Goal: Task Accomplishment & Management: Use online tool/utility

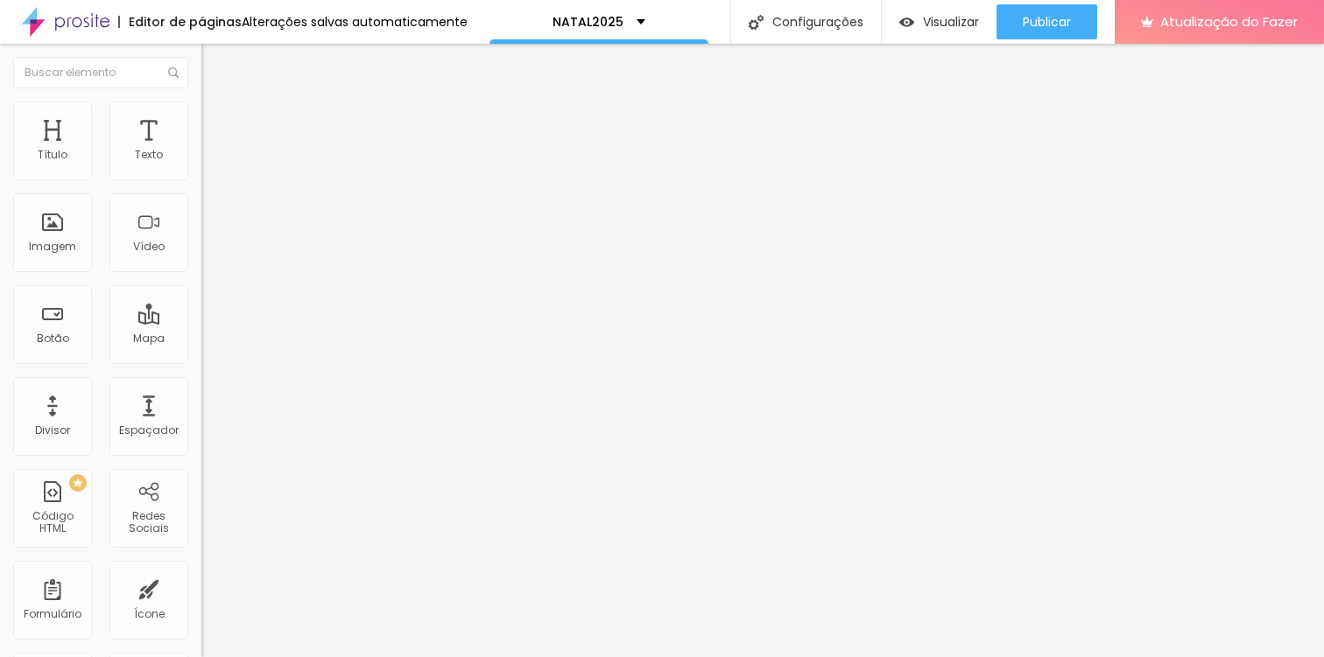
click at [212, 151] on font "Adicionar imagem" at bounding box center [263, 143] width 102 height 15
drag, startPoint x: 131, startPoint y: 264, endPoint x: 177, endPoint y: 272, distance: 46.4
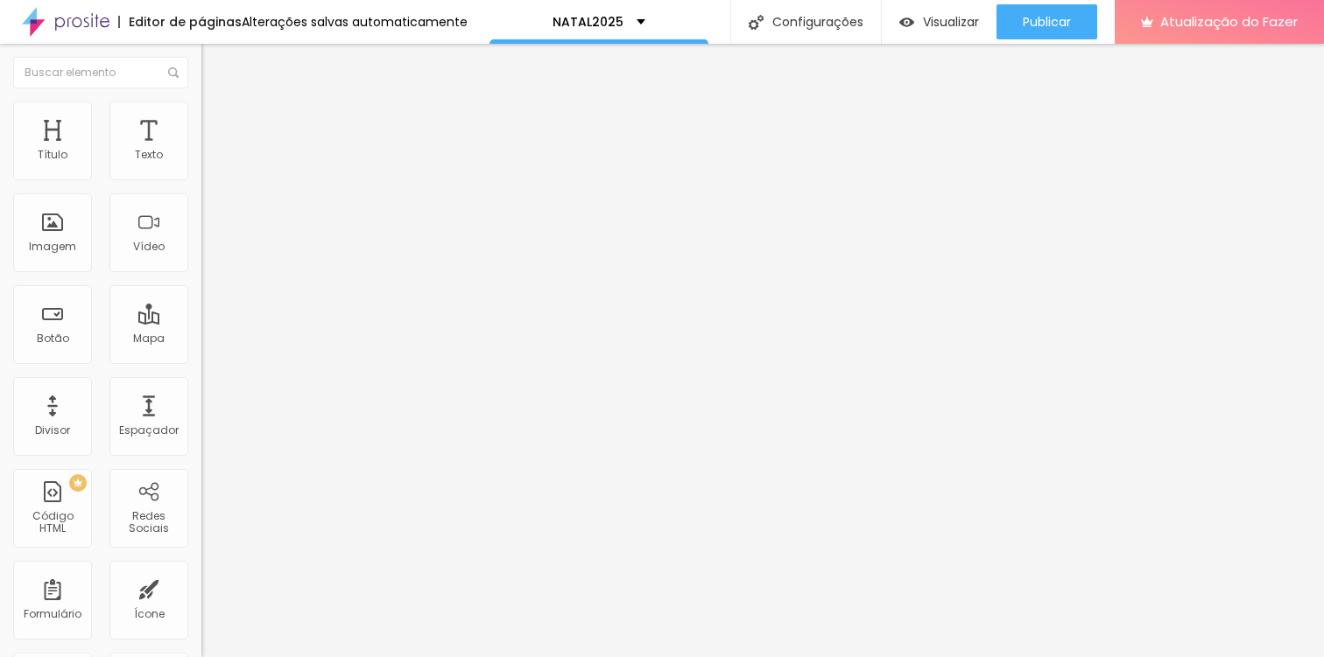
click at [217, 123] on font "Avançado" at bounding box center [246, 130] width 58 height 15
click at [201, 102] on li "Estilo" at bounding box center [301, 111] width 201 height 18
click at [201, 119] on li "Avançado" at bounding box center [301, 128] width 201 height 18
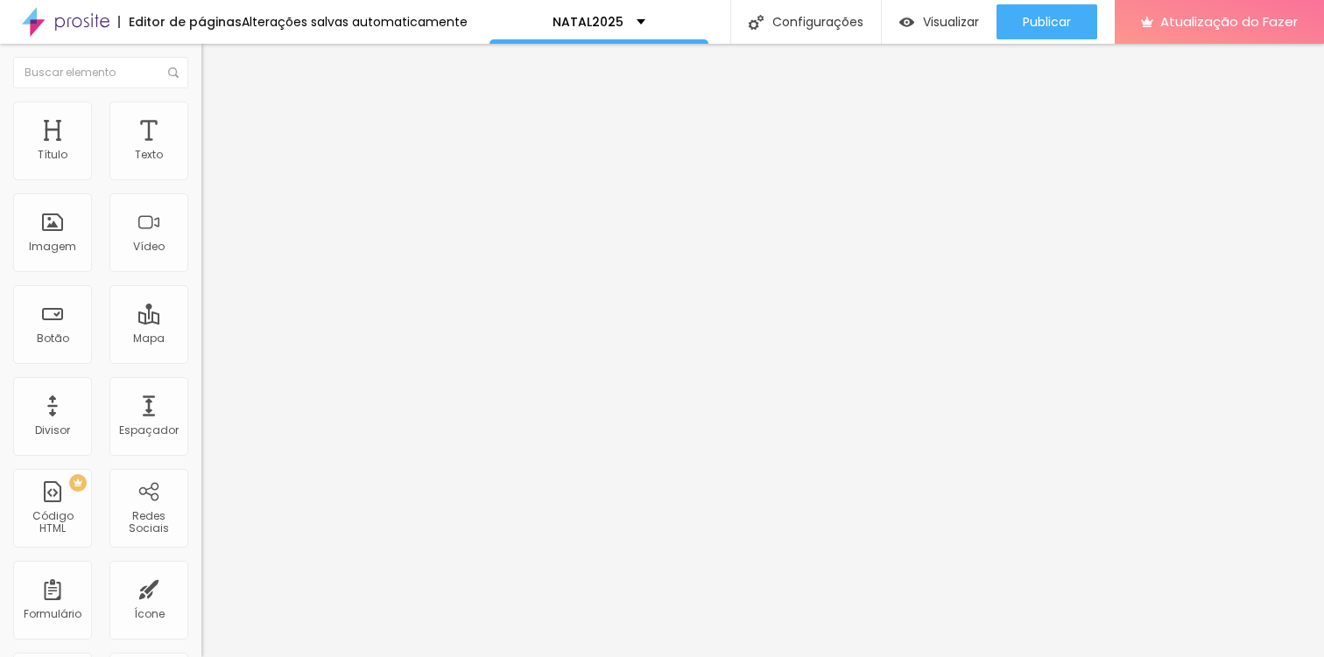
type input "4"
type input "5"
type input "6"
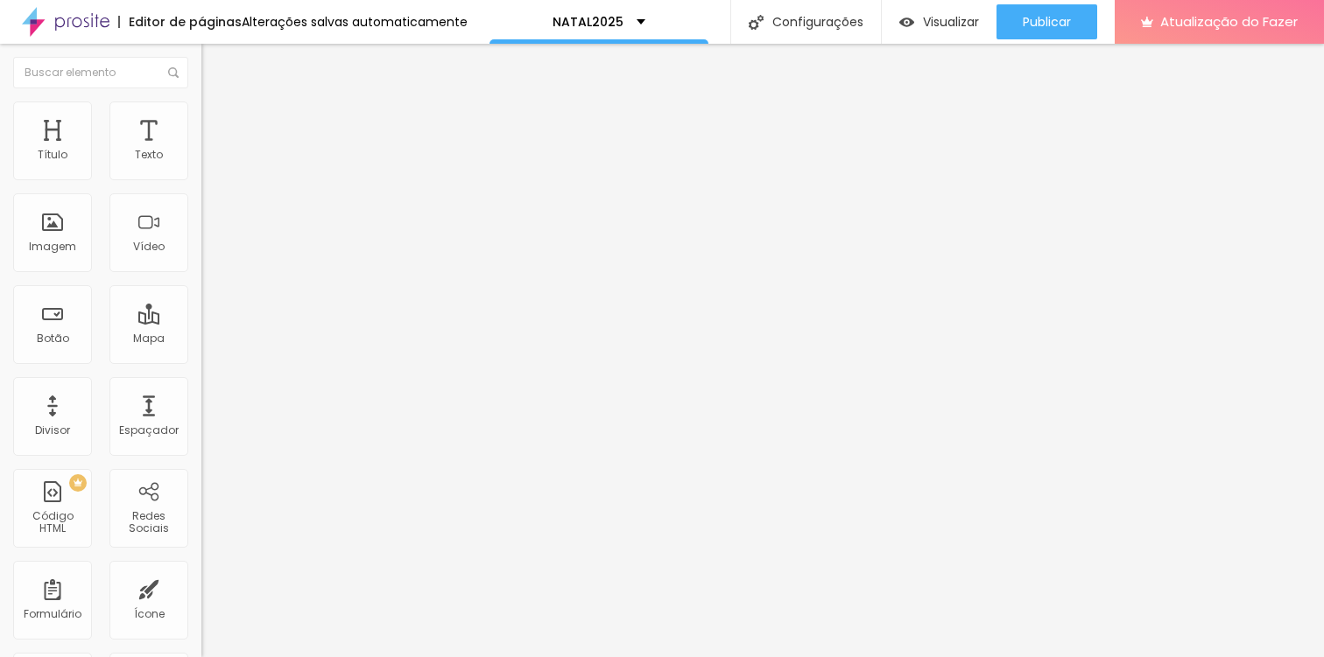
type input "6"
type input "7"
type input "8"
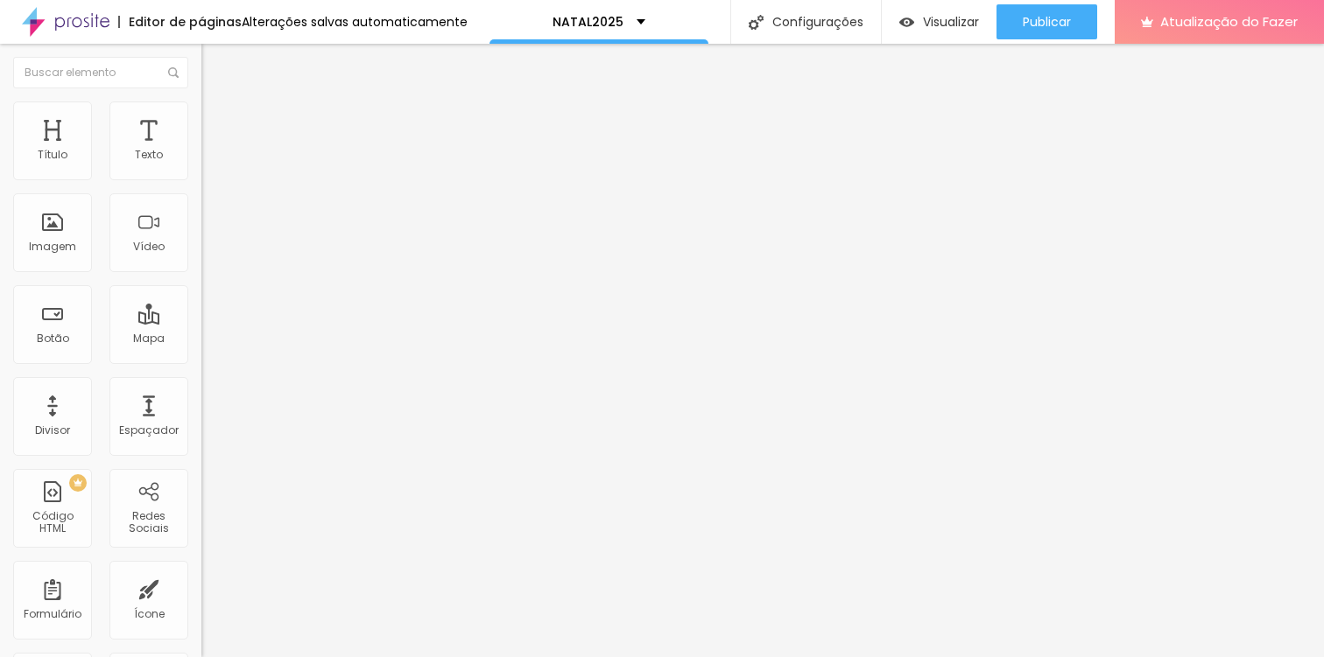
type input "9"
type input "11"
type input "12"
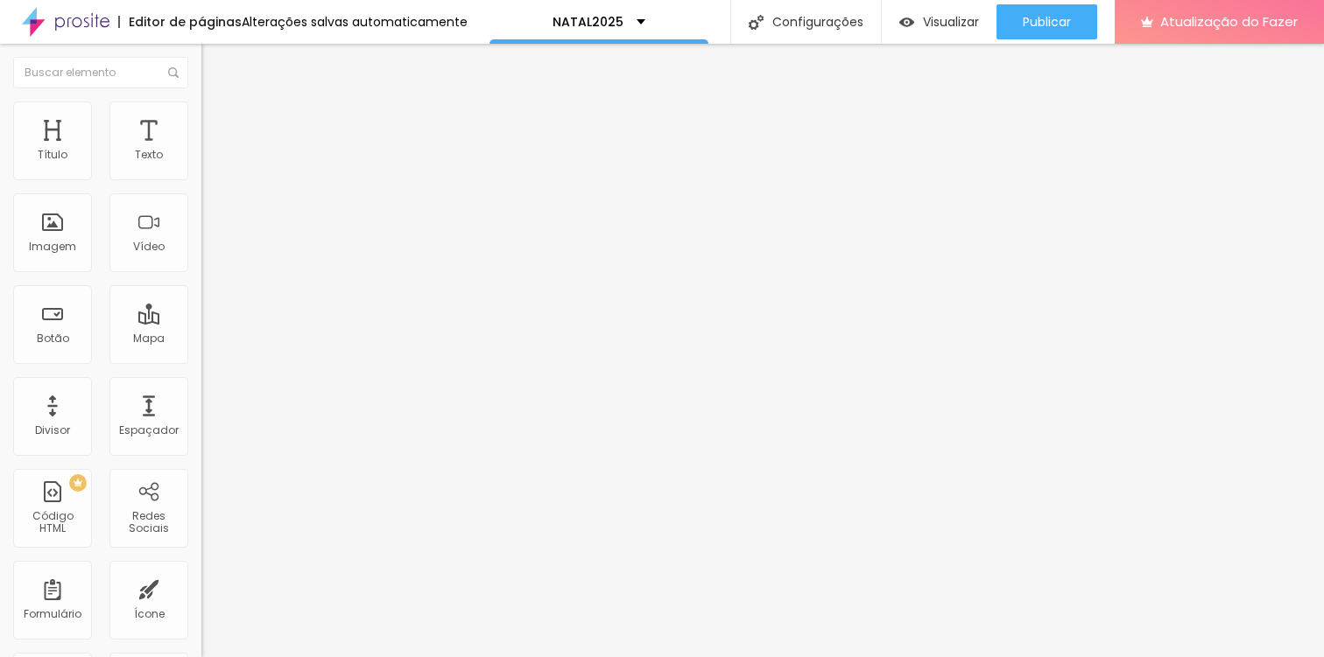
type input "12"
type input "14"
type input "16"
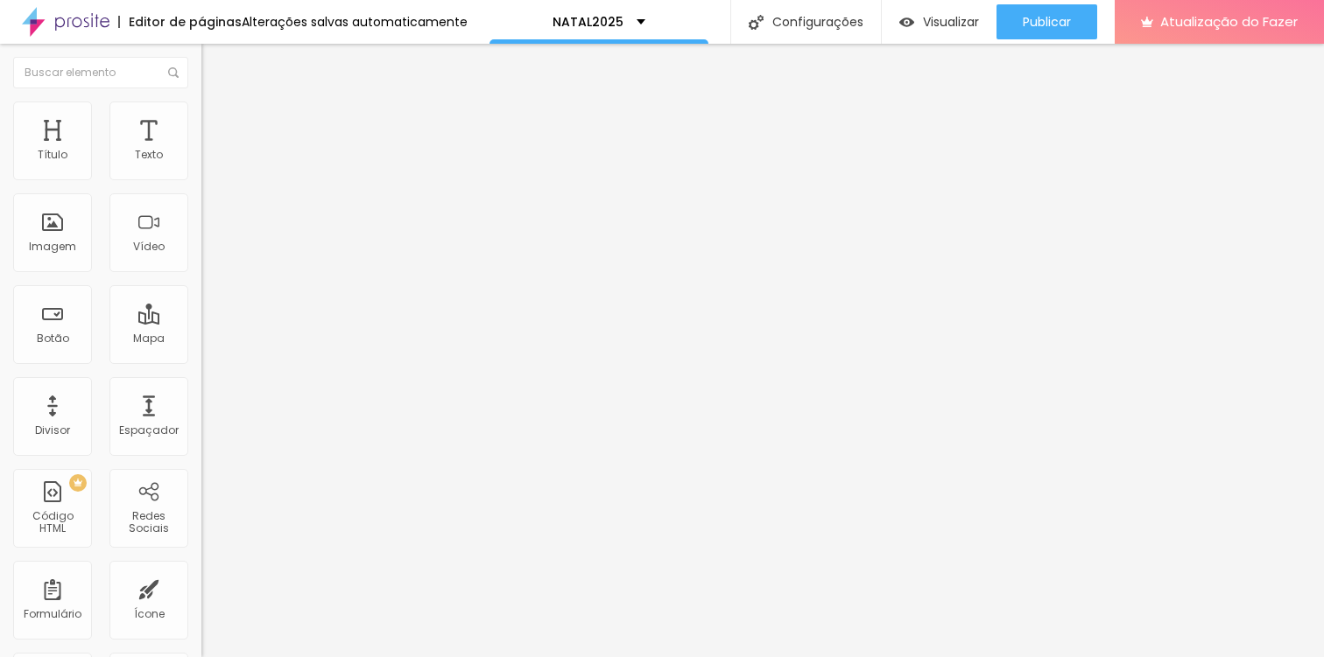
type input "18"
type input "19"
type input "21"
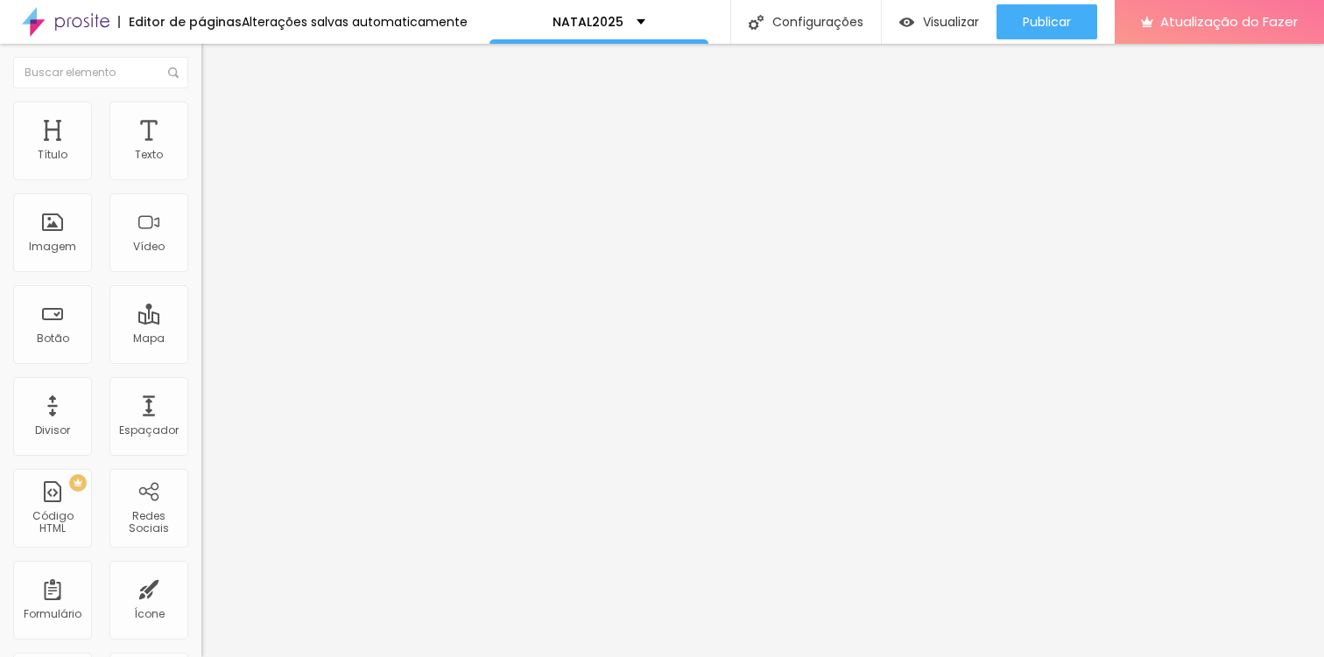
type input "21"
type input "23"
type input "26"
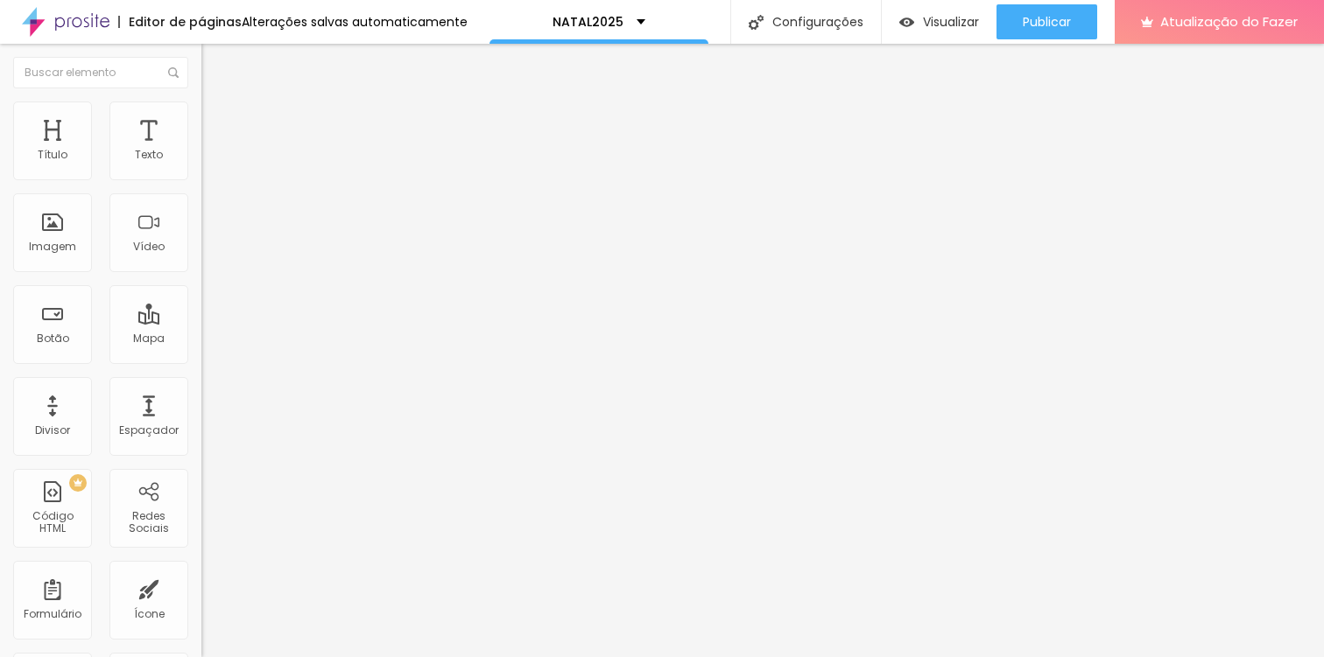
type input "28"
type input "31"
type input "34"
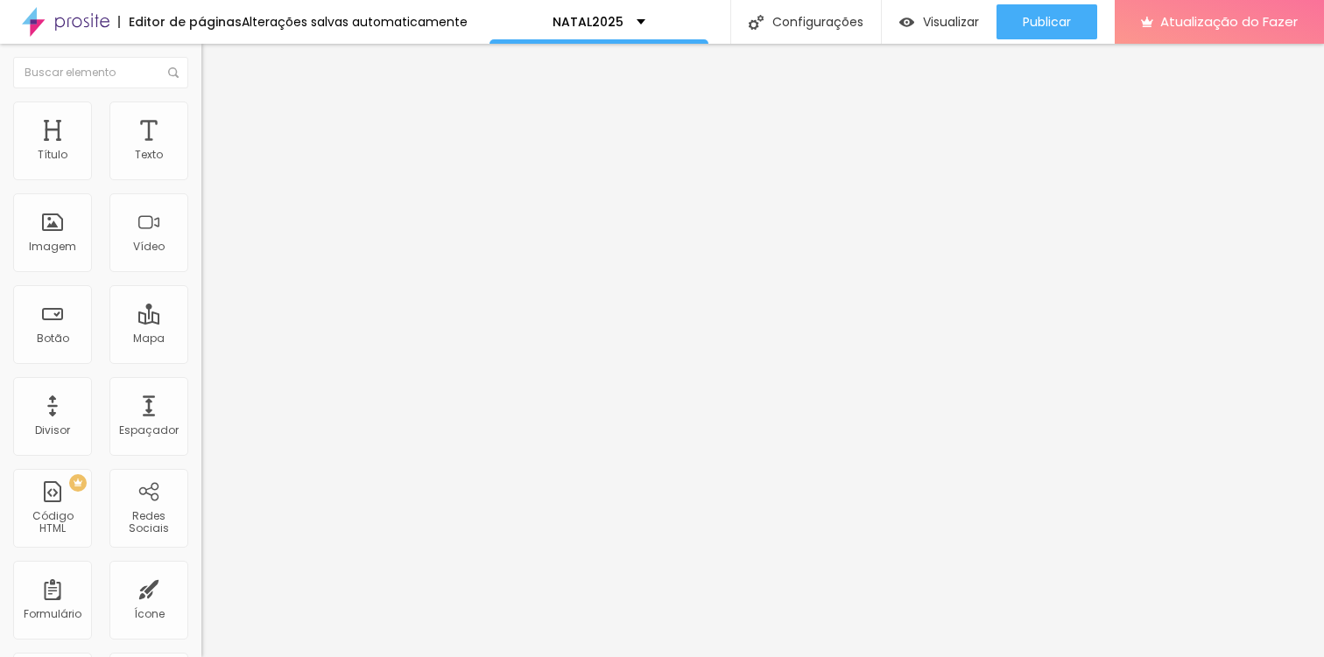
type input "34"
type input "36"
type input "39"
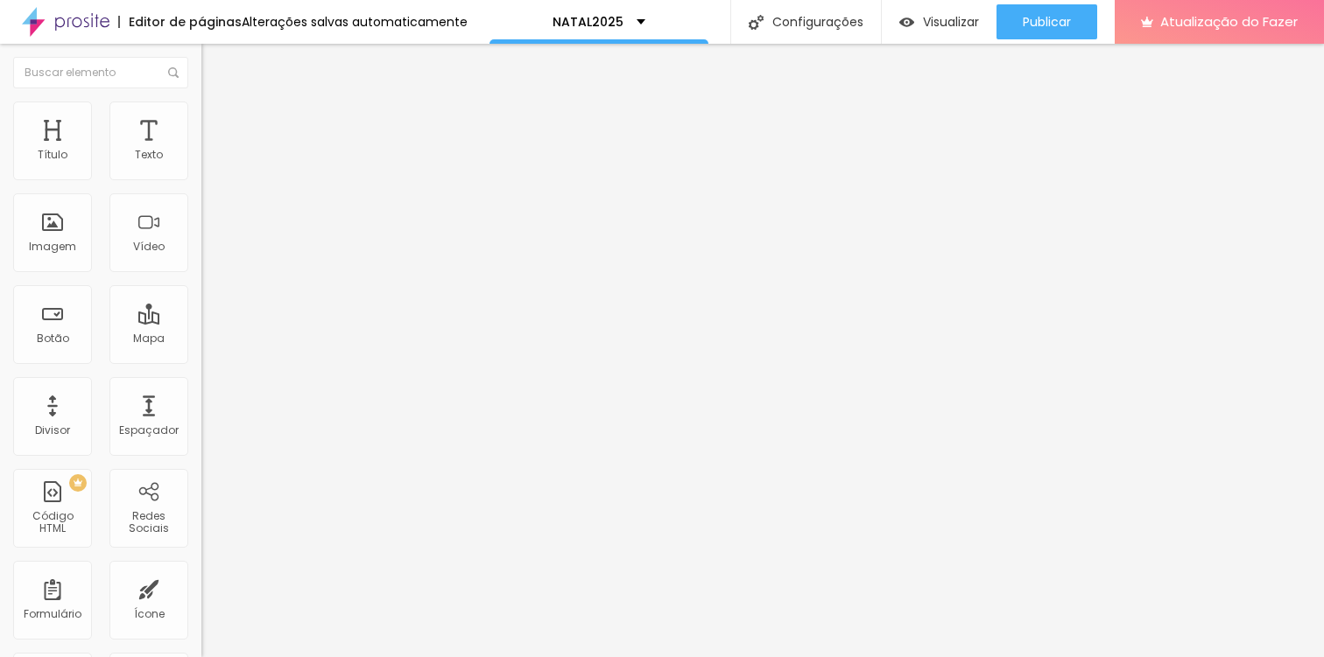
type input "43"
type input "45"
type input "49"
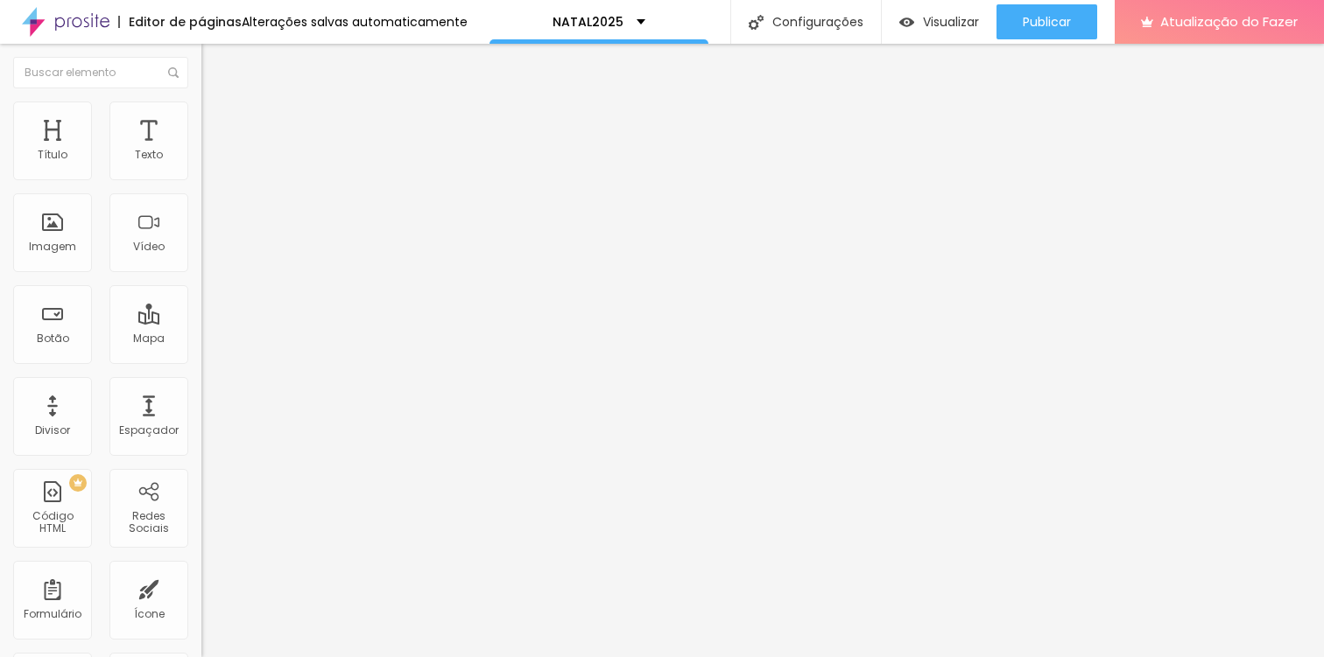
type input "49"
type input "51"
type input "53"
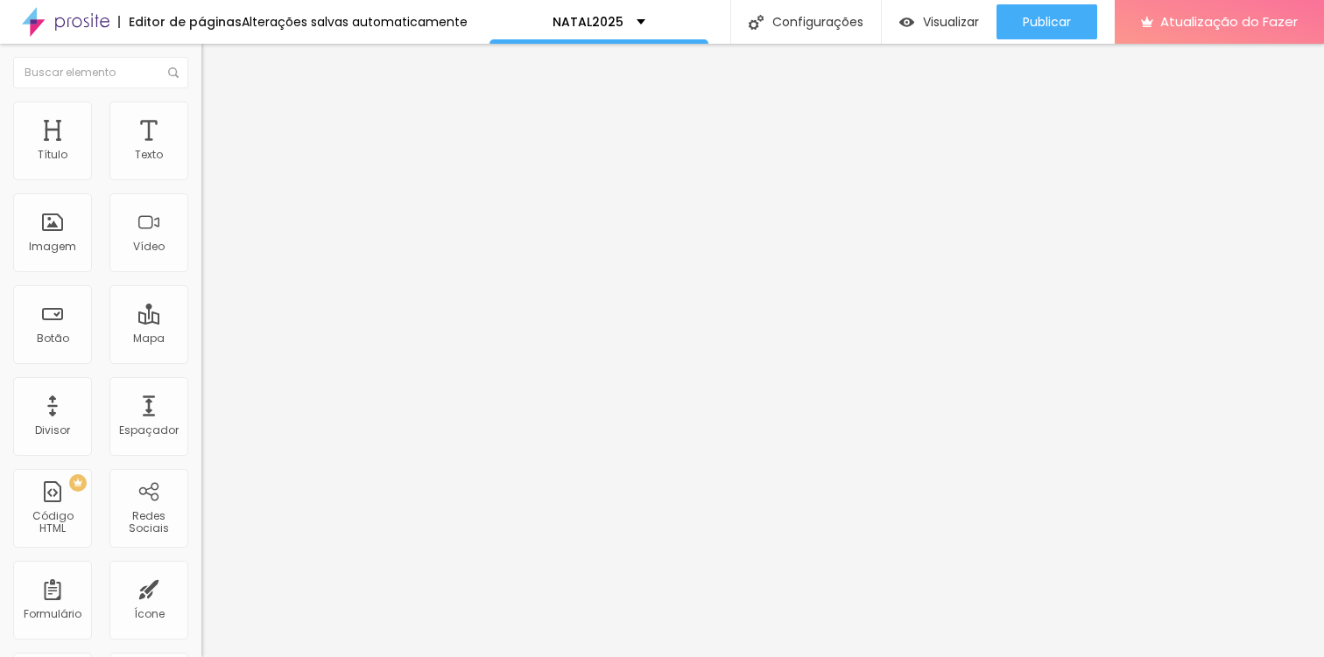
type input "54"
type input "53"
type input "52"
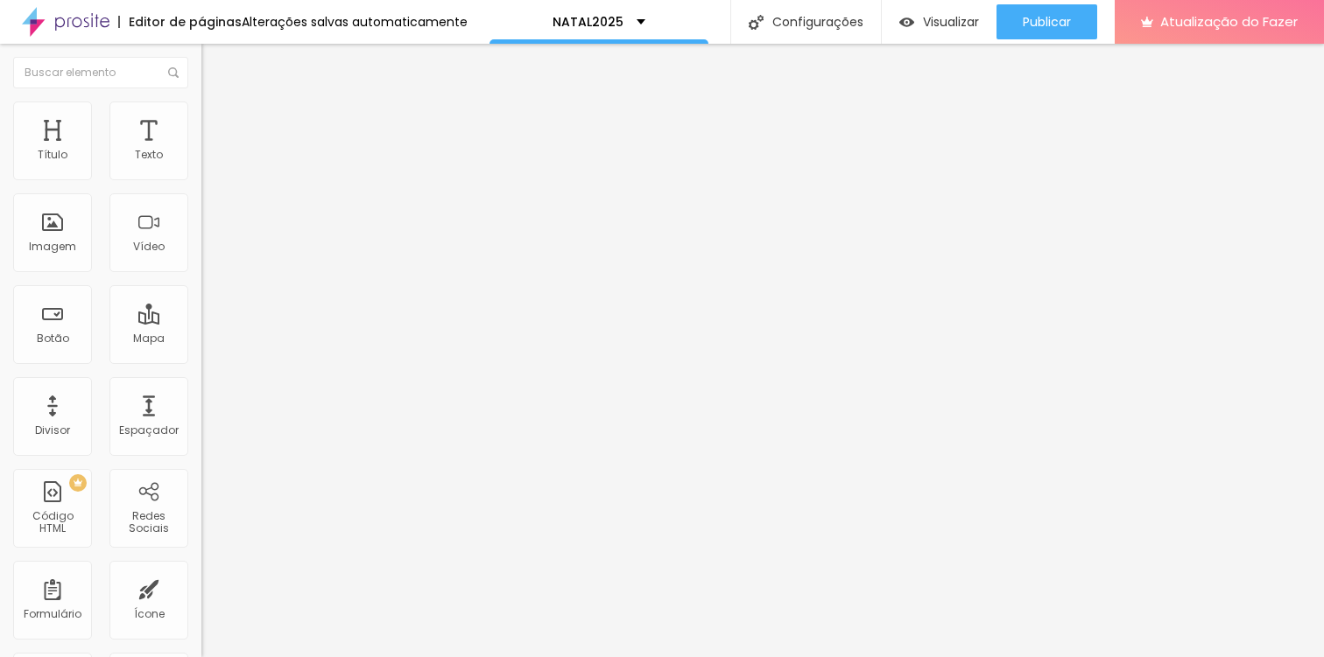
type input "52"
type input "51"
type input "48"
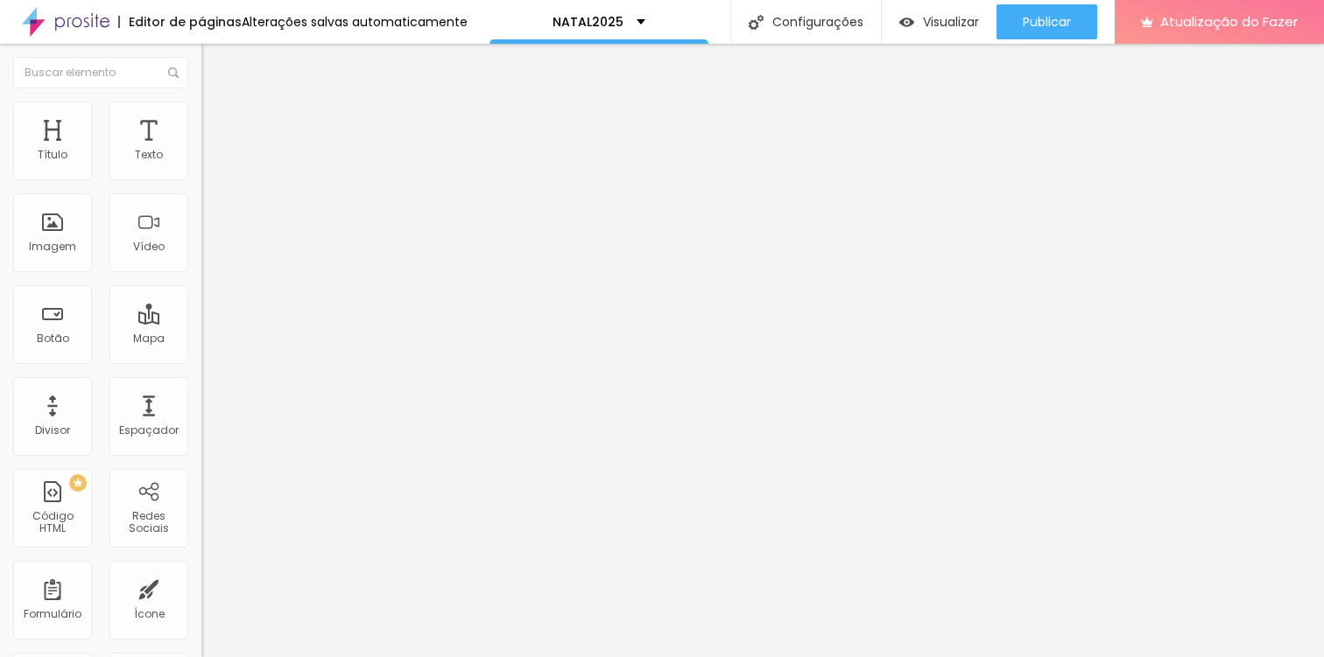
type input "45"
type input "44"
type input "41"
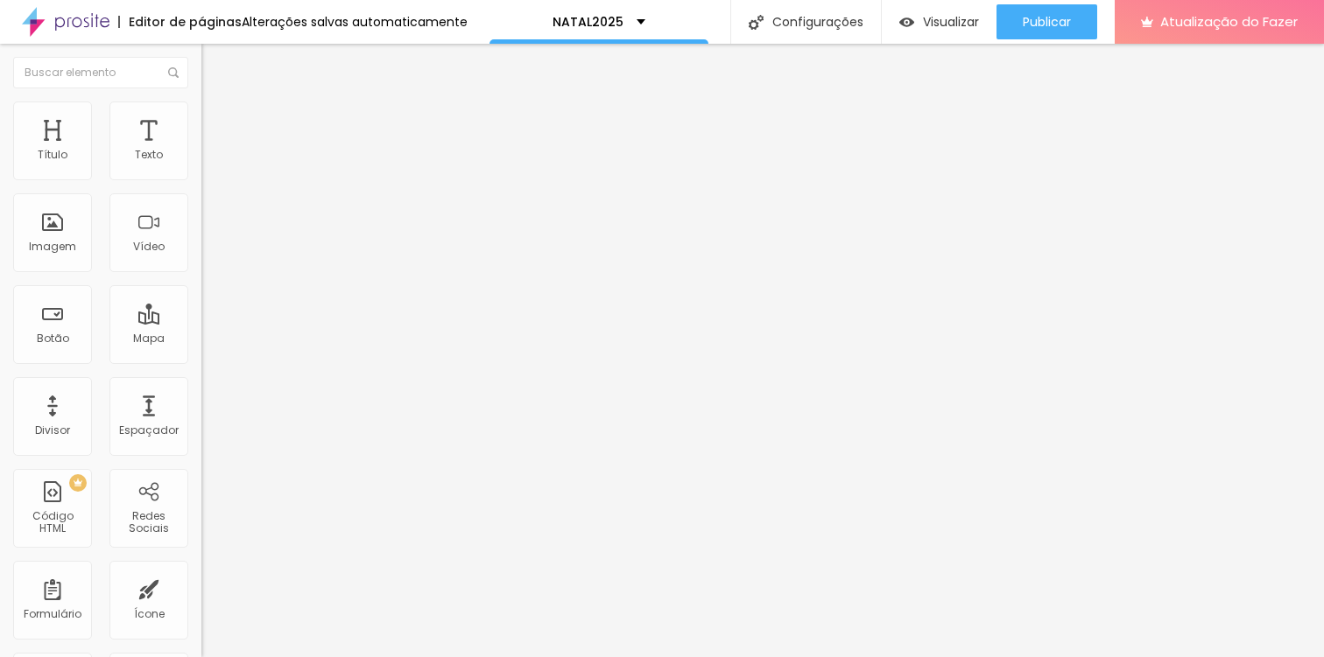
type input "41"
type input "38"
type input "35"
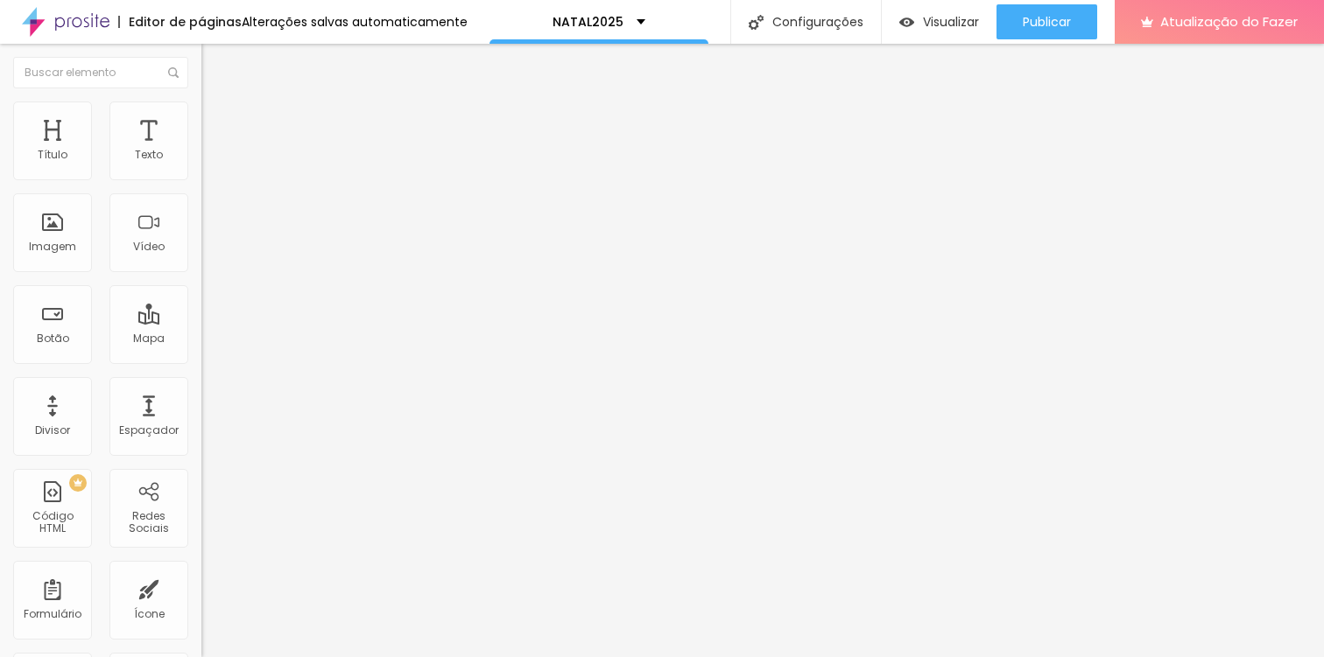
type input "33"
type input "32"
type input "29"
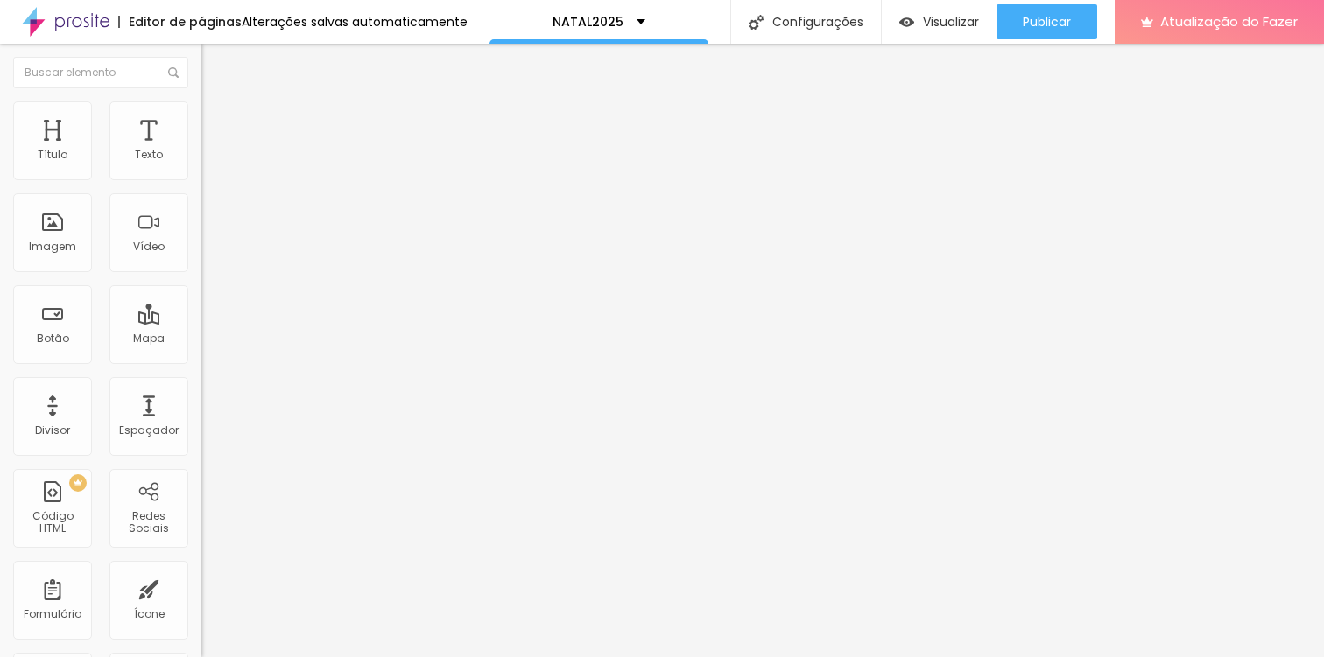
type input "29"
type input "26"
type input "25"
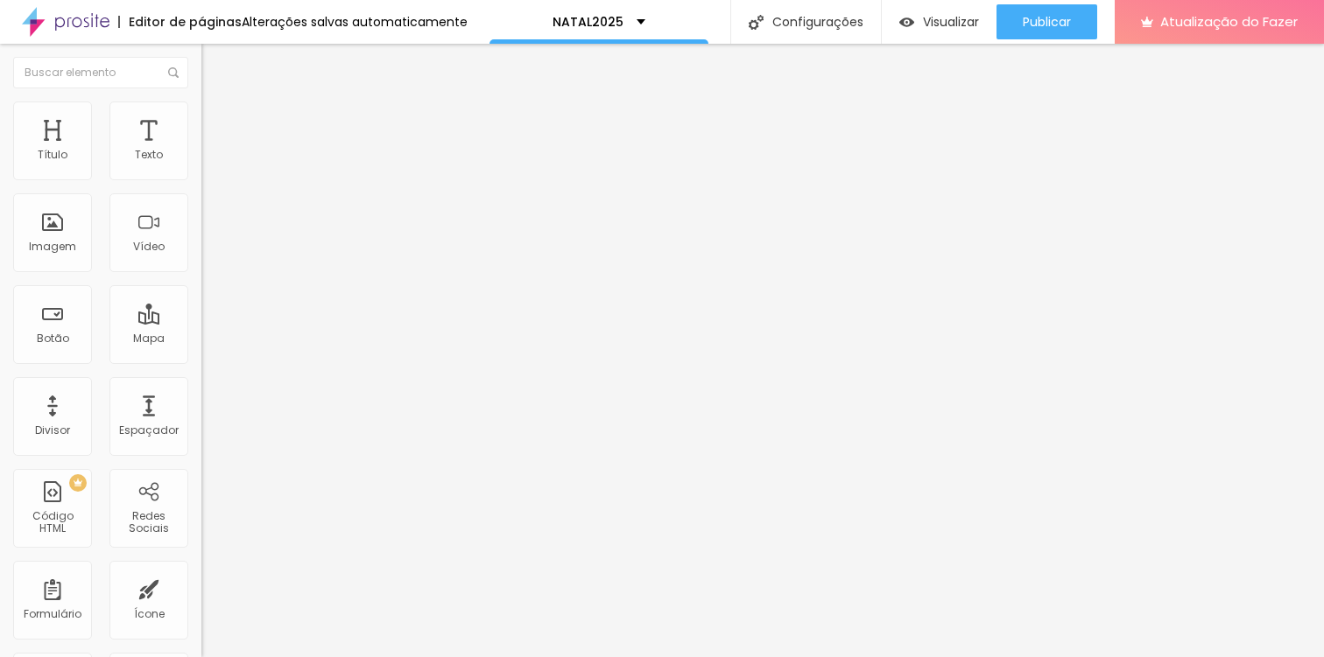
type input "22"
type input "17"
type input "16"
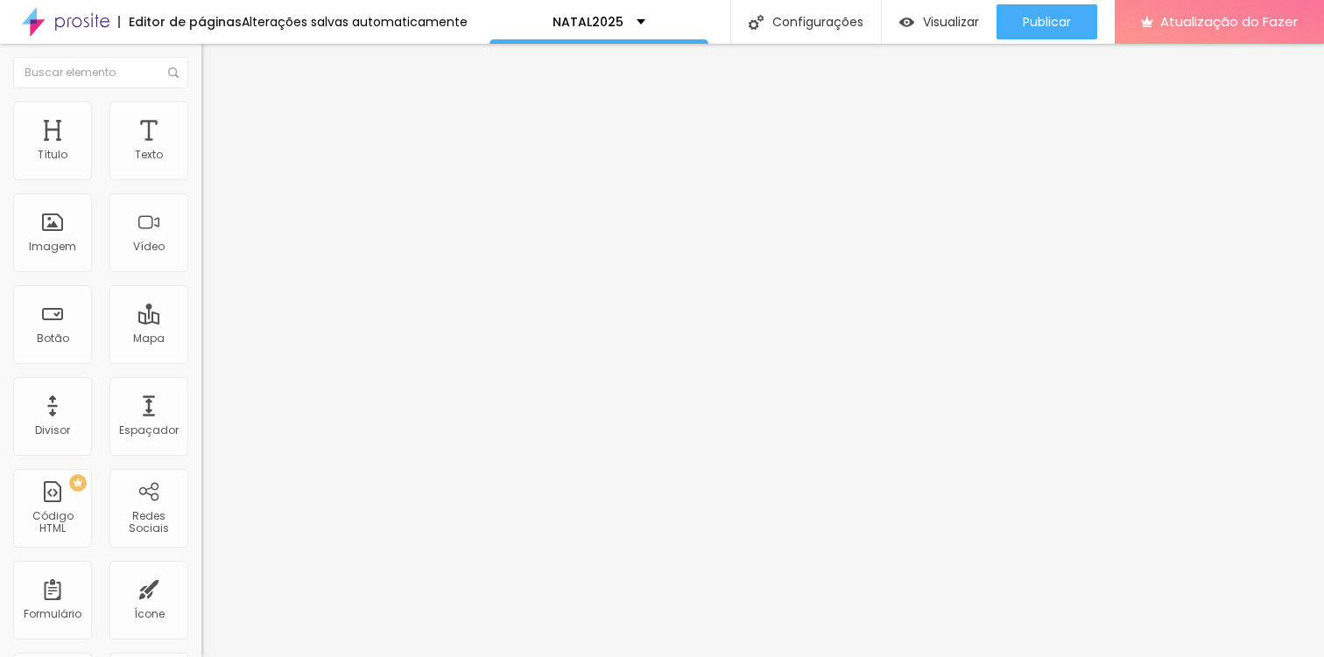
type input "16"
type input "13"
type input "12"
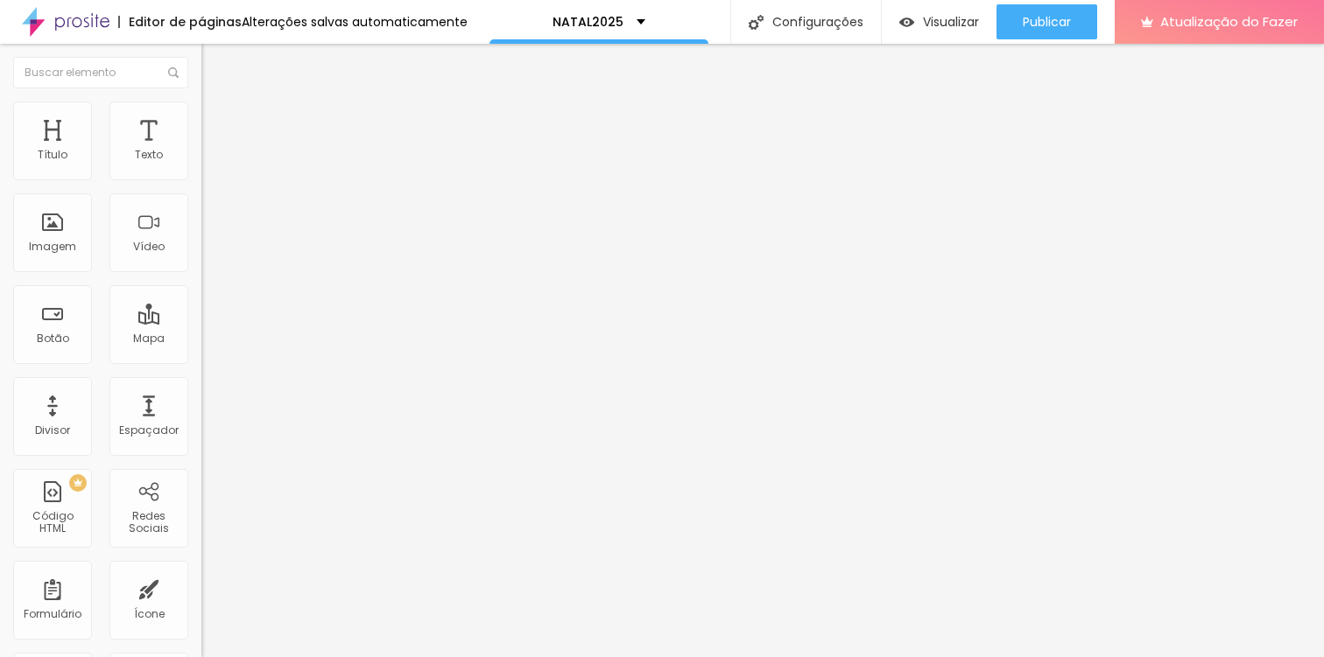
type input "10"
type input "9"
type input "8"
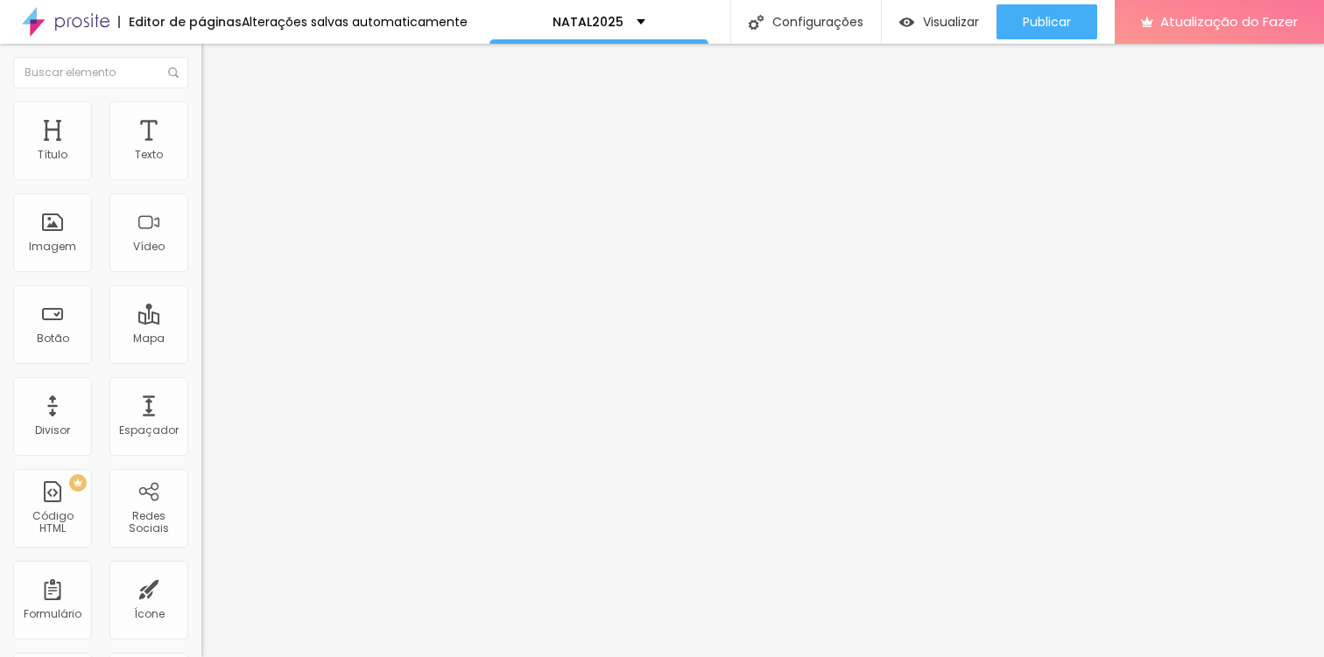
type input "8"
type input "7"
type input "8"
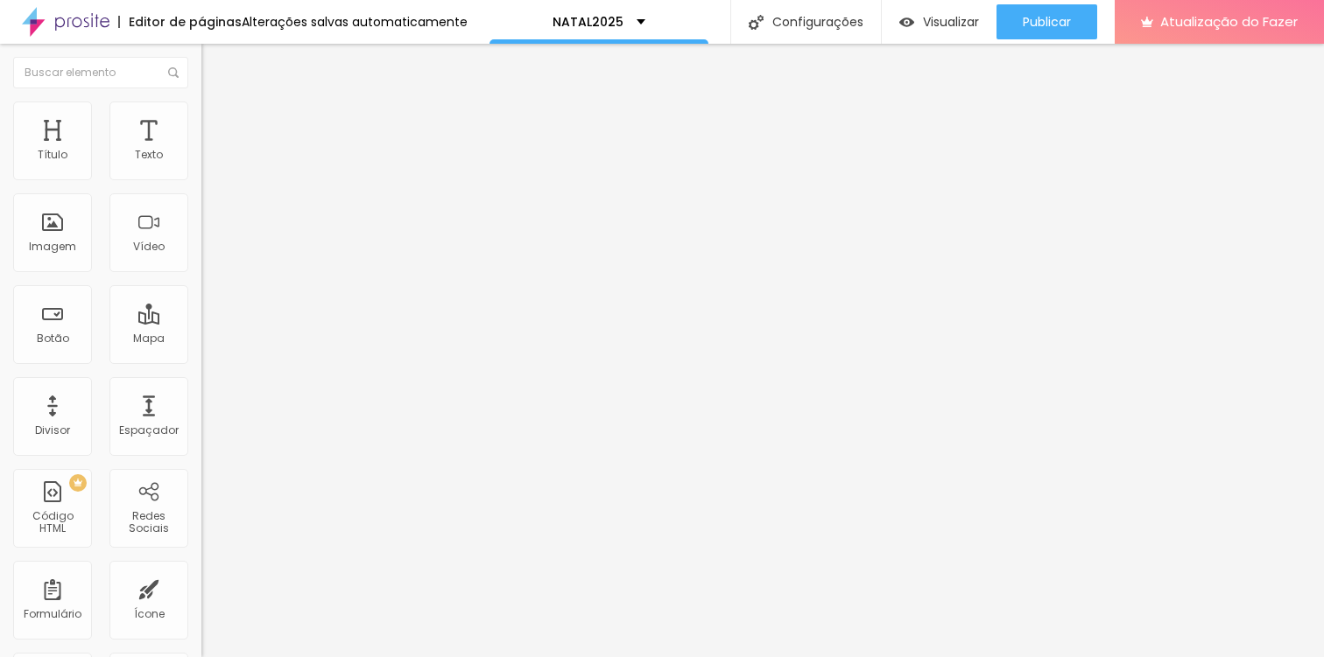
type input "9"
type input "10"
type input "11"
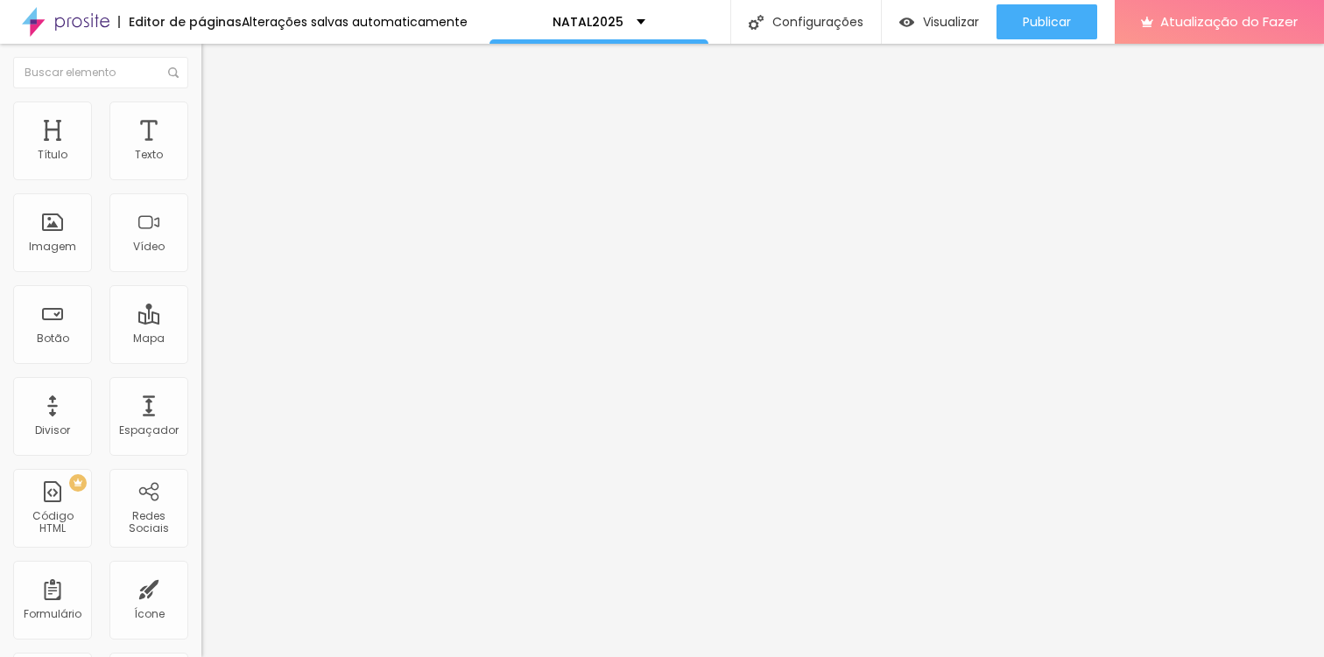
type input "11"
type input "12"
type input "13"
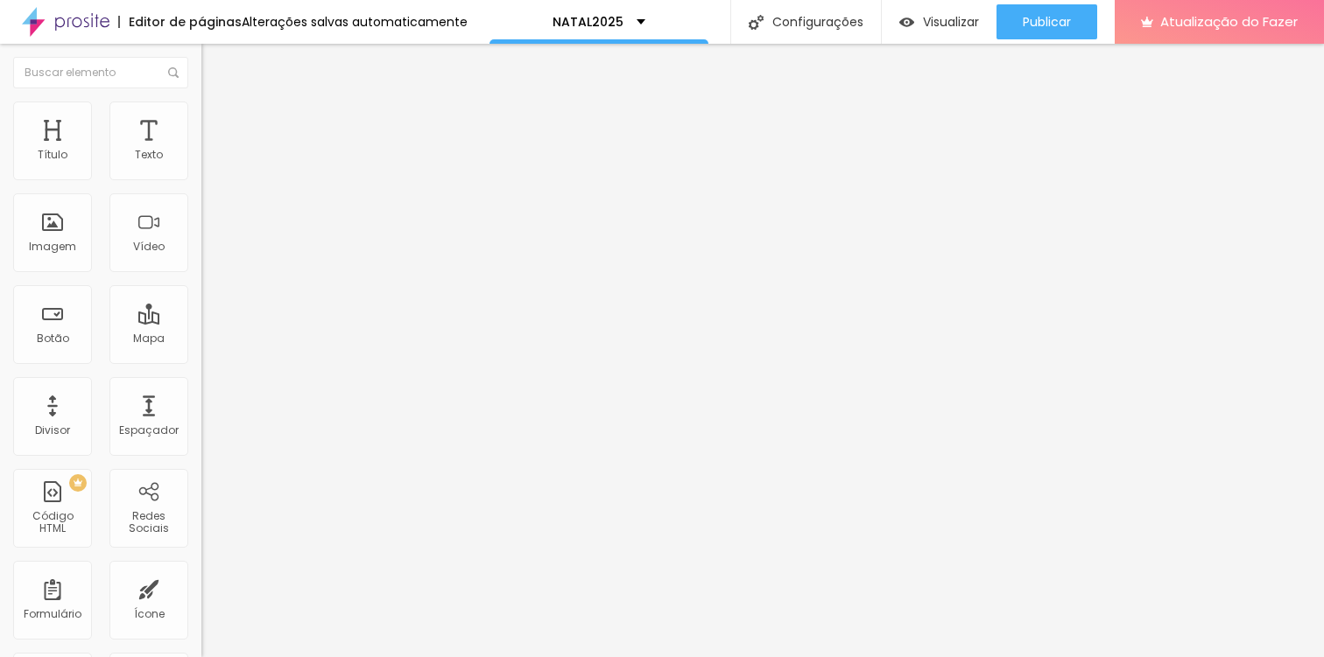
type input "14"
type input "15"
type input "16"
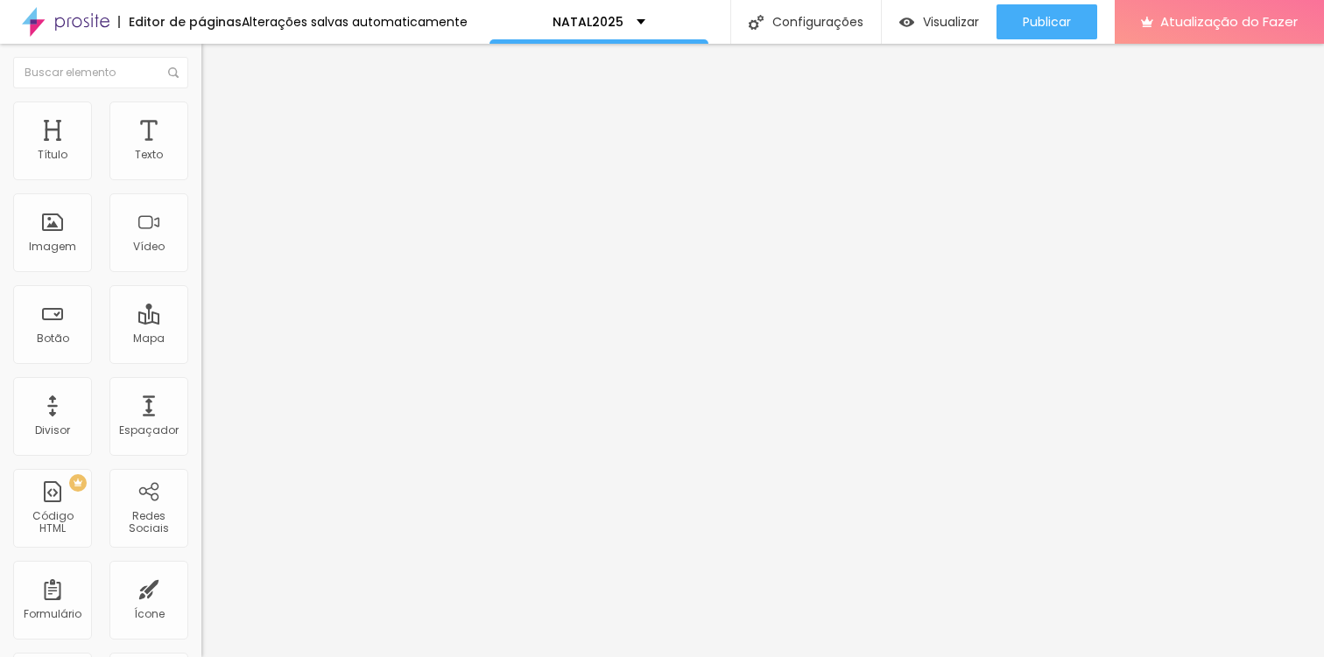
type input "16"
type input "17"
type input "18"
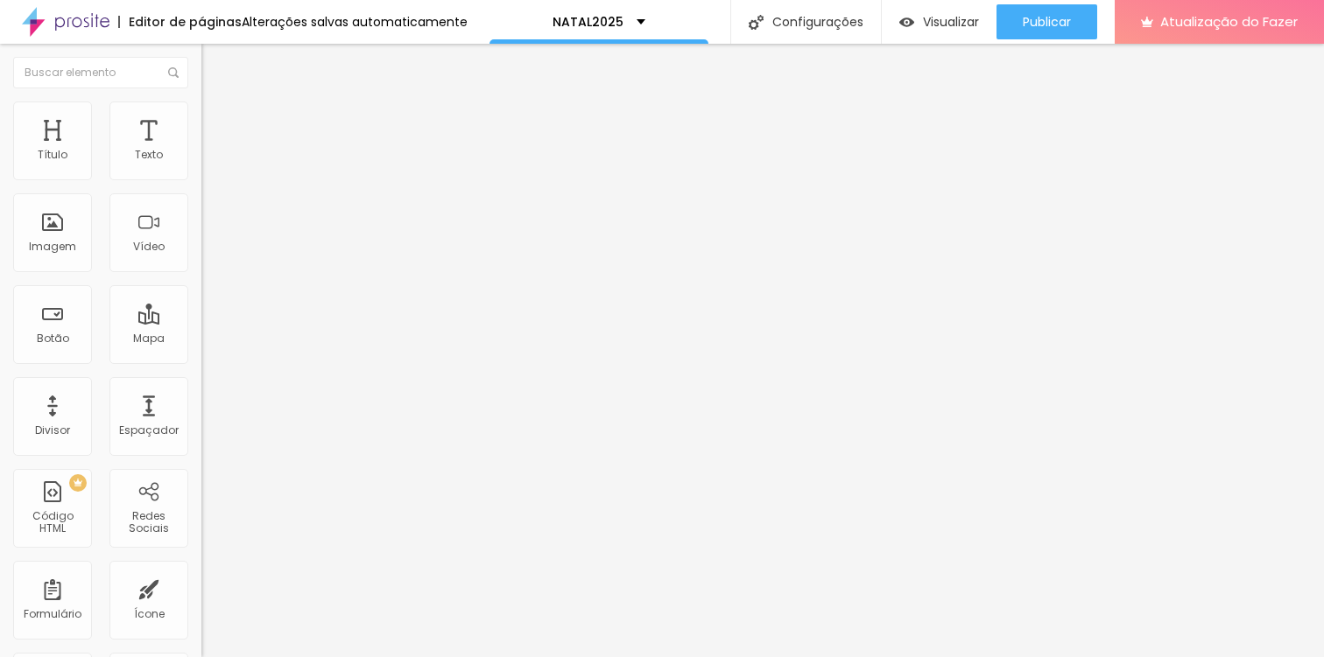
type input "19"
drag, startPoint x: 43, startPoint y: 171, endPoint x: 58, endPoint y: 164, distance: 16.4
type input "19"
click at [201, 340] on input "range" at bounding box center [257, 347] width 113 height 14
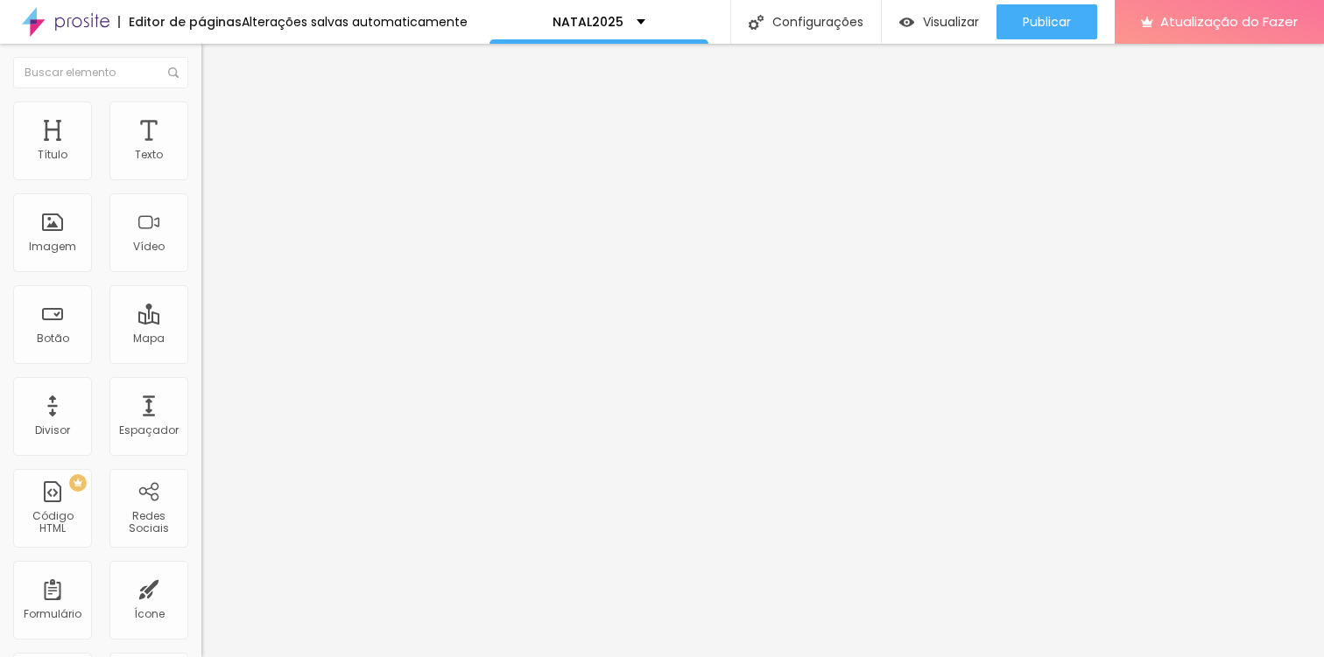
click at [217, 123] on font "Avançado" at bounding box center [246, 130] width 58 height 15
type input "78"
type input "79"
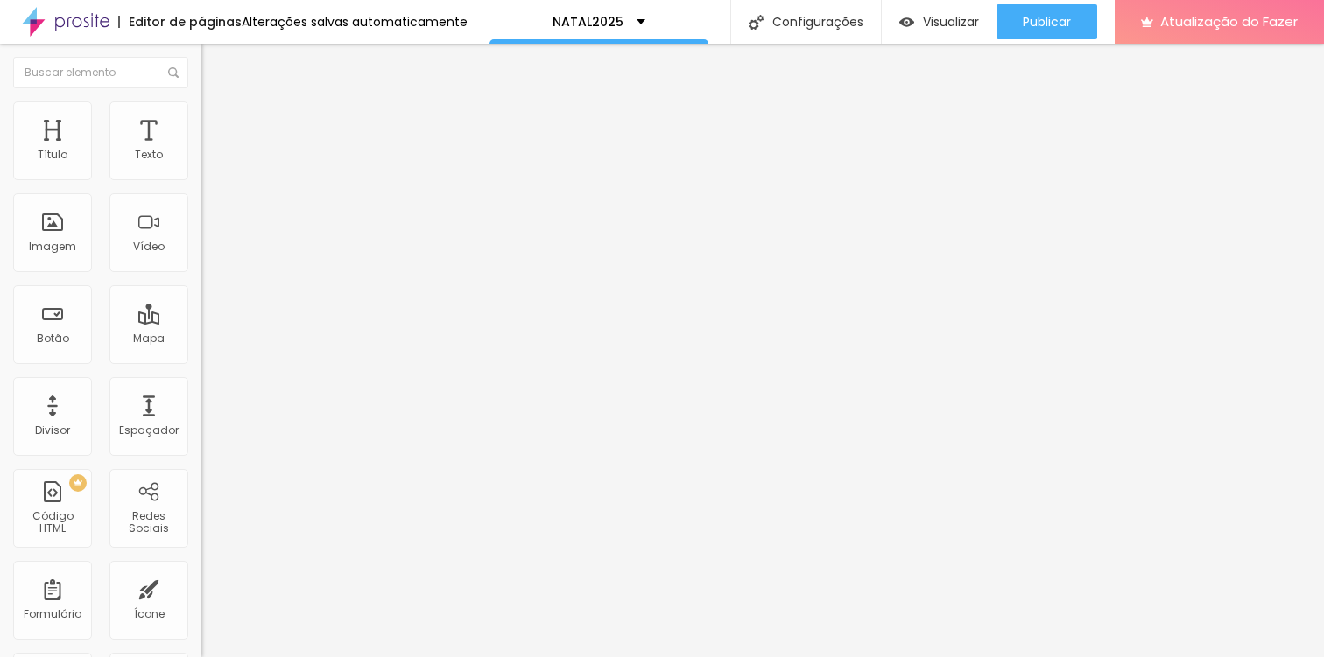
type input "80"
type input "81"
type input "82"
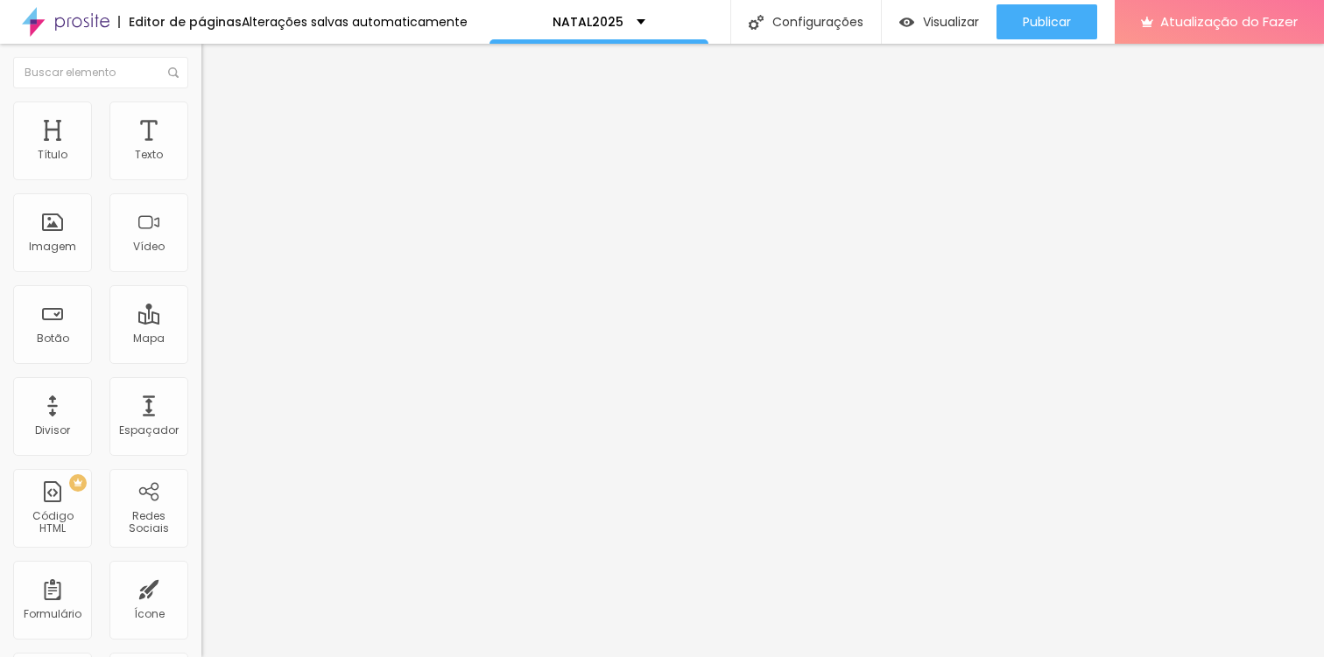
type input "82"
type input "83"
type input "84"
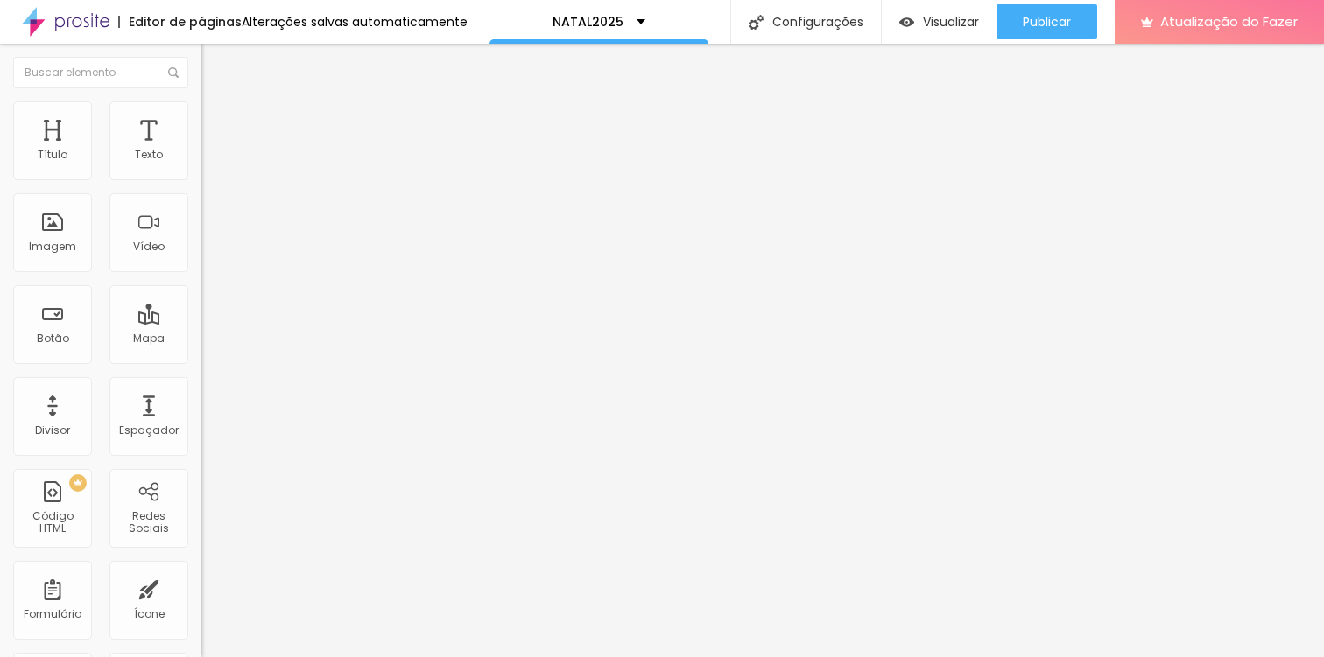
type input "85"
type input "86"
type input "88"
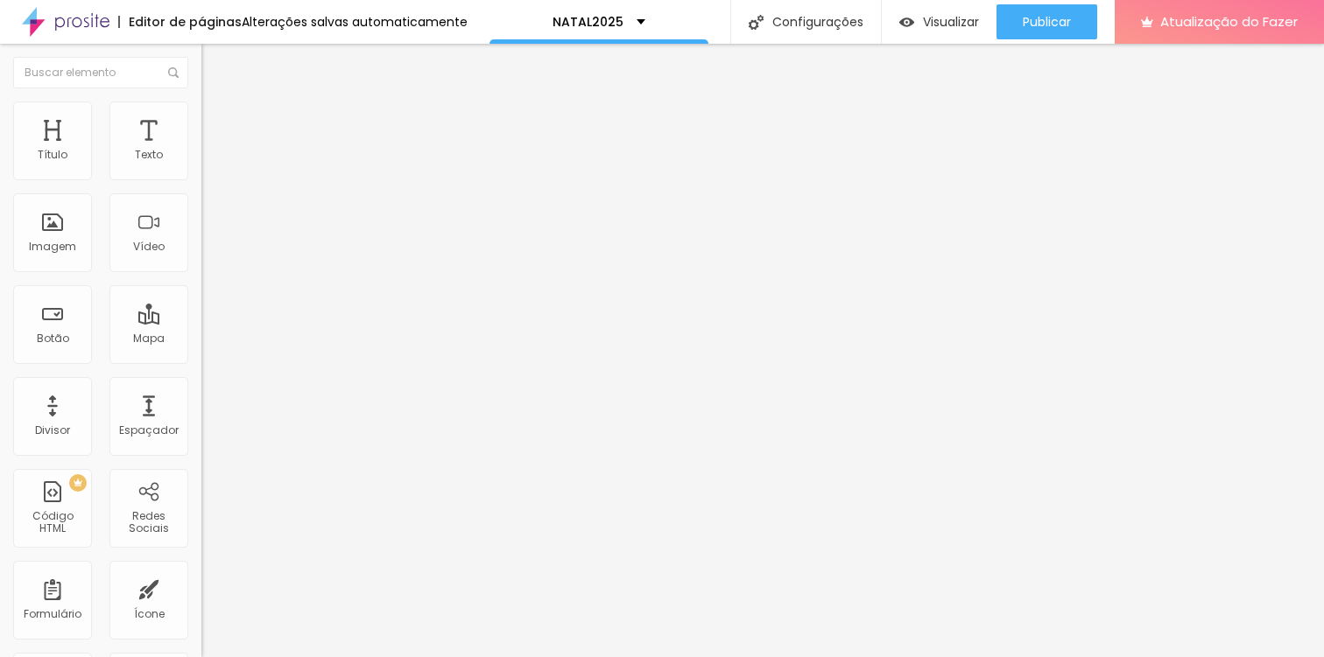
type input "88"
type input "90"
type input "91"
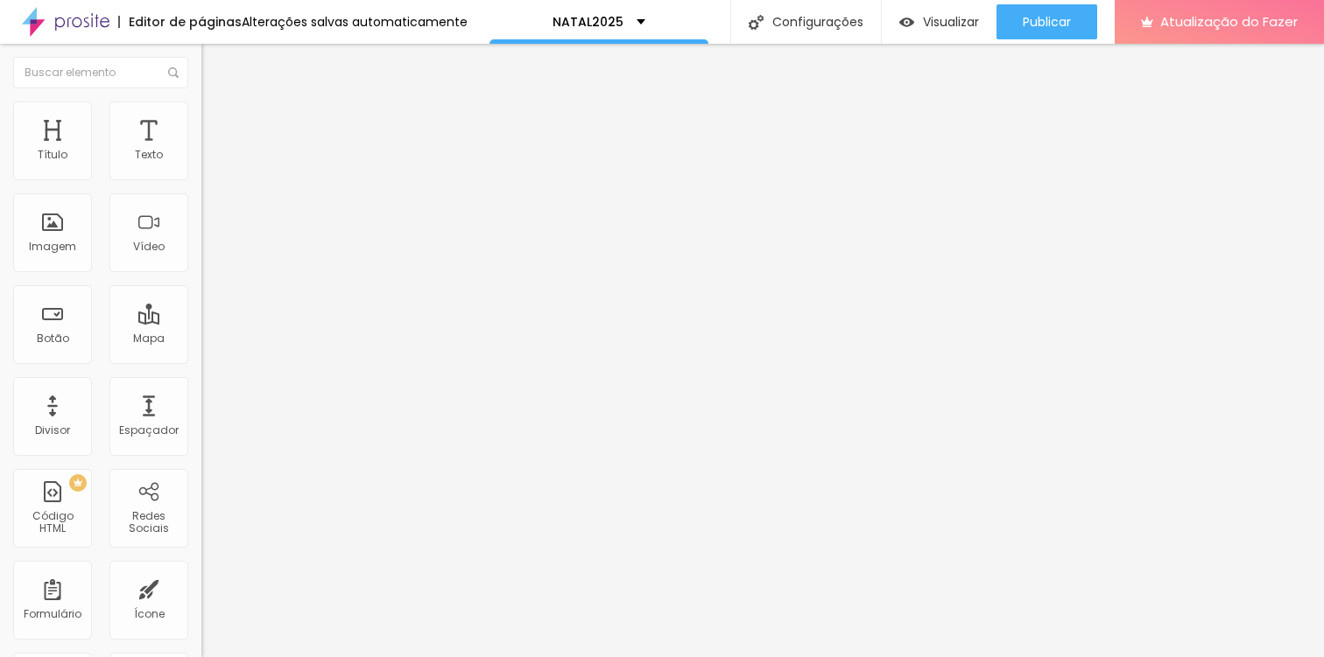
type input "92"
type input "93"
type input "94"
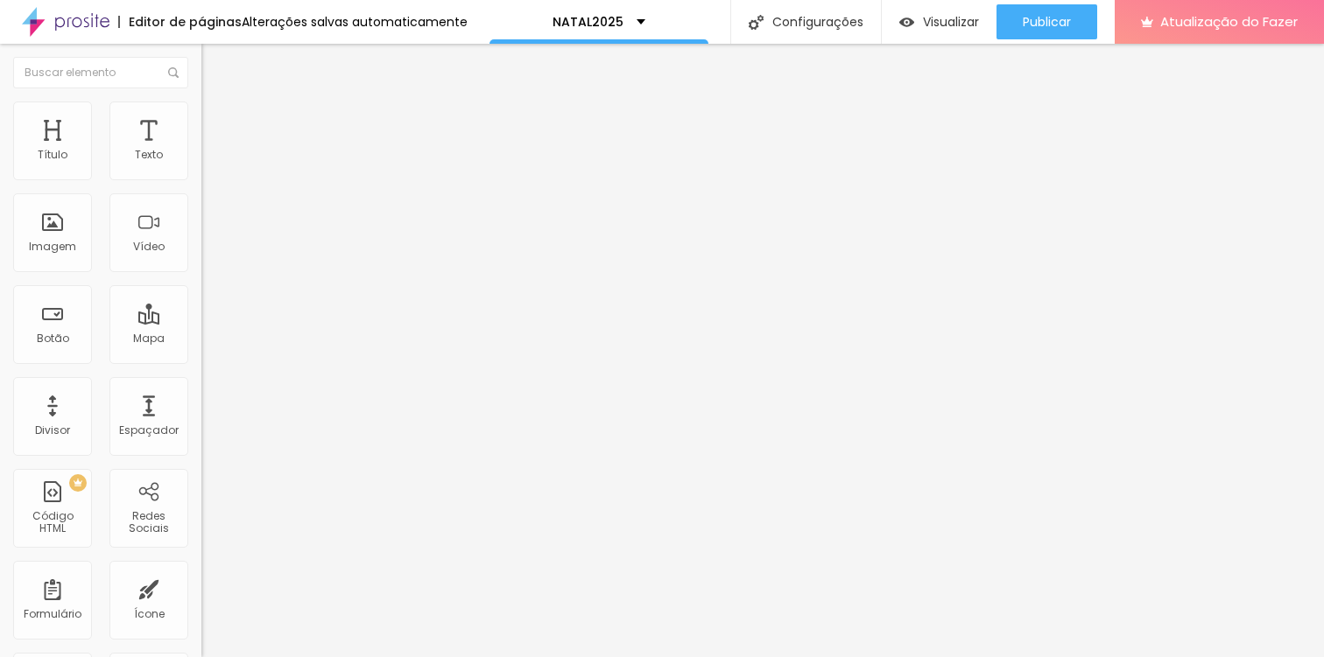
type input "94"
type input "95"
type input "98"
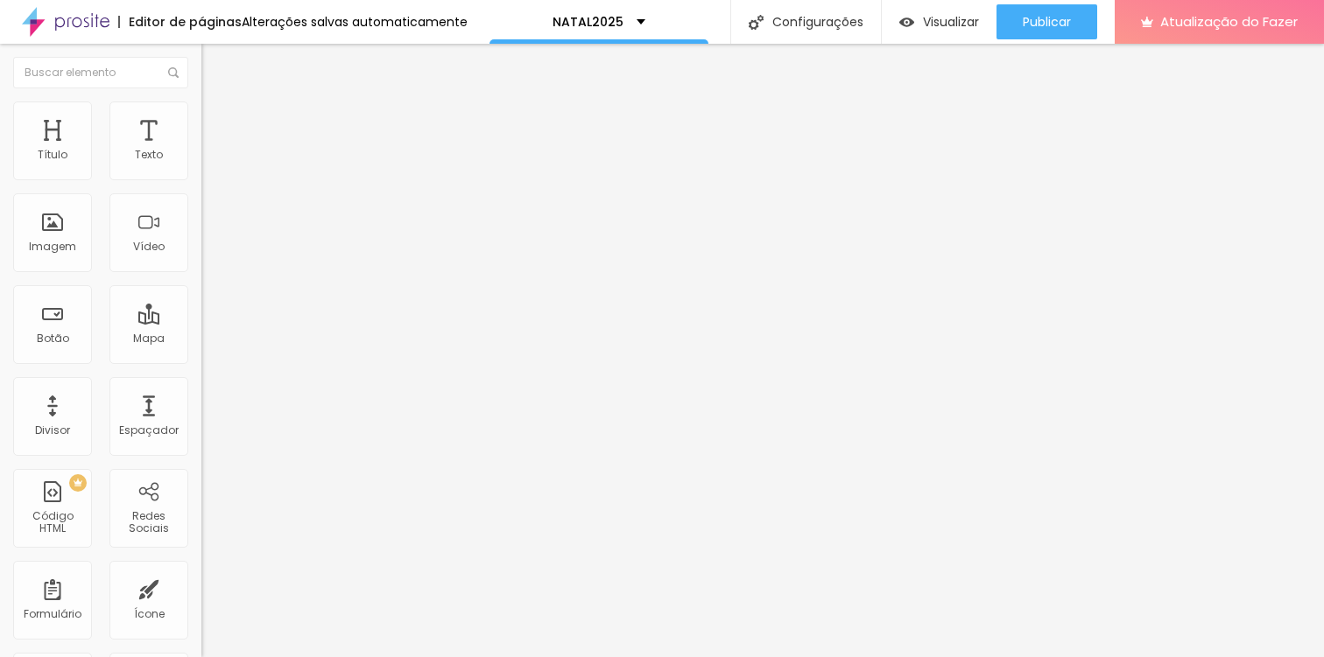
type input "99"
type input "100"
drag, startPoint x: 114, startPoint y: 173, endPoint x: 253, endPoint y: 194, distance: 140.8
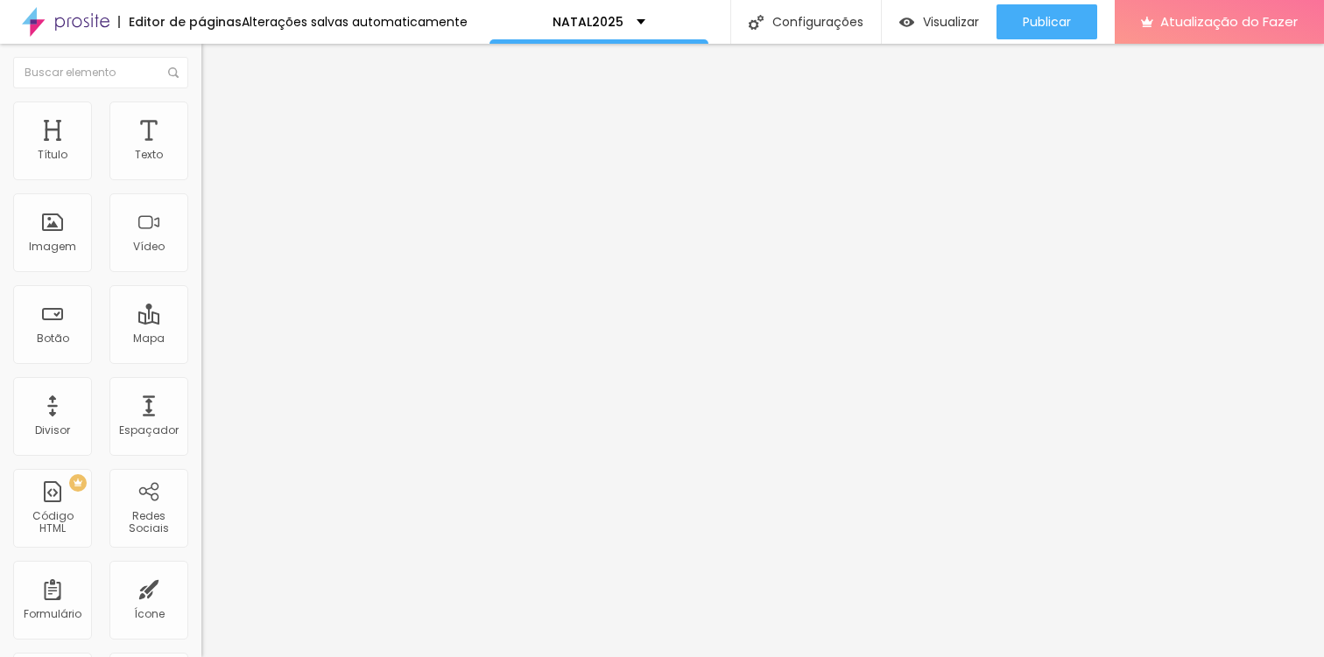
type input "100"
click at [253, 340] on input "range" at bounding box center [257, 347] width 113 height 14
type input "7"
type input "9"
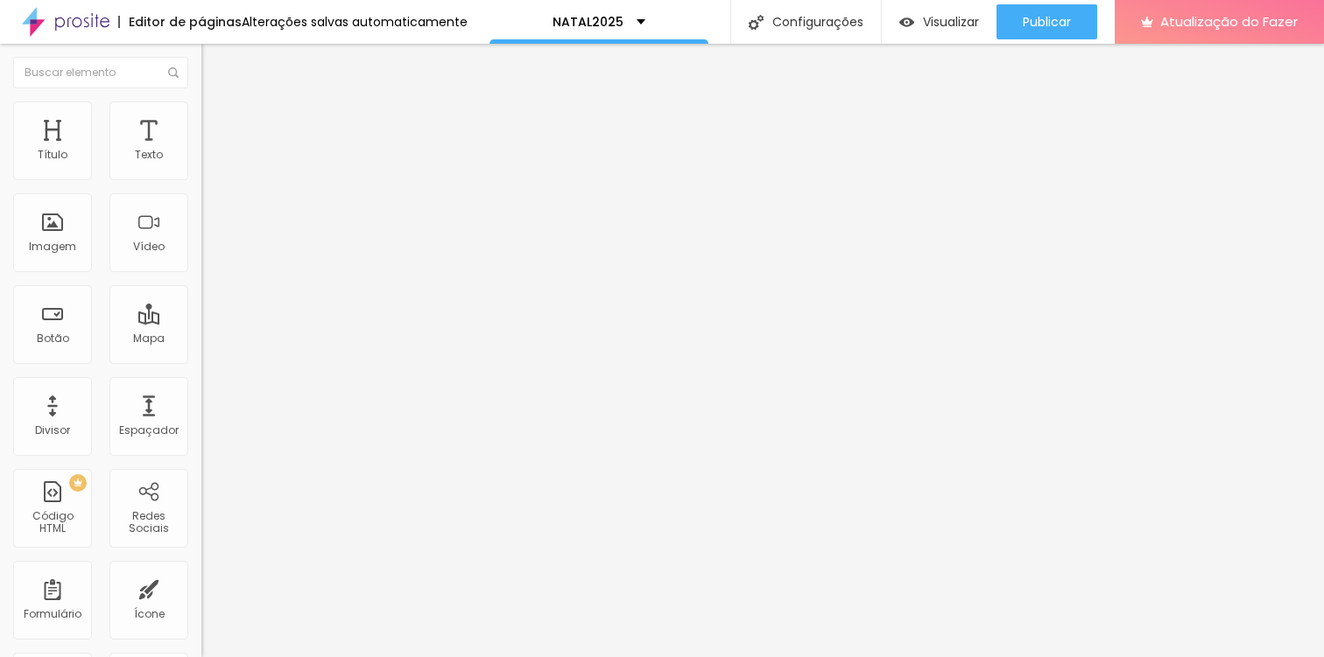
type input "9"
type input "13"
type input "31"
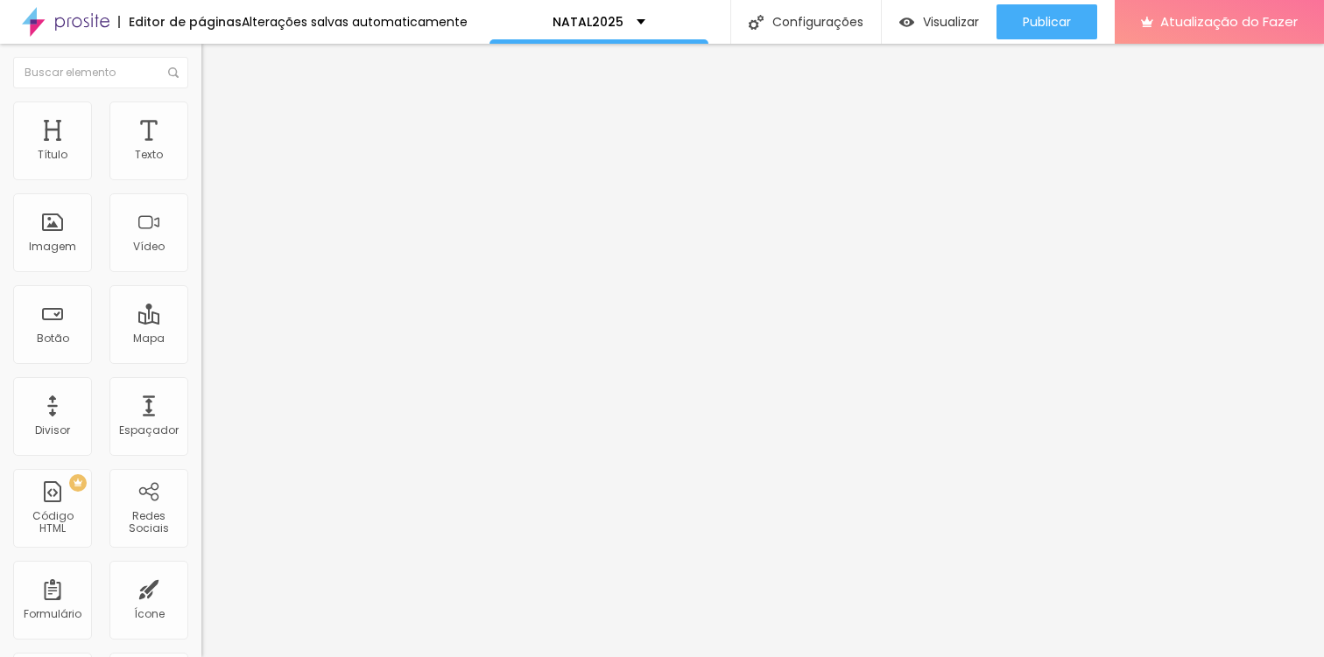
type input "42"
type input "68"
type input "82"
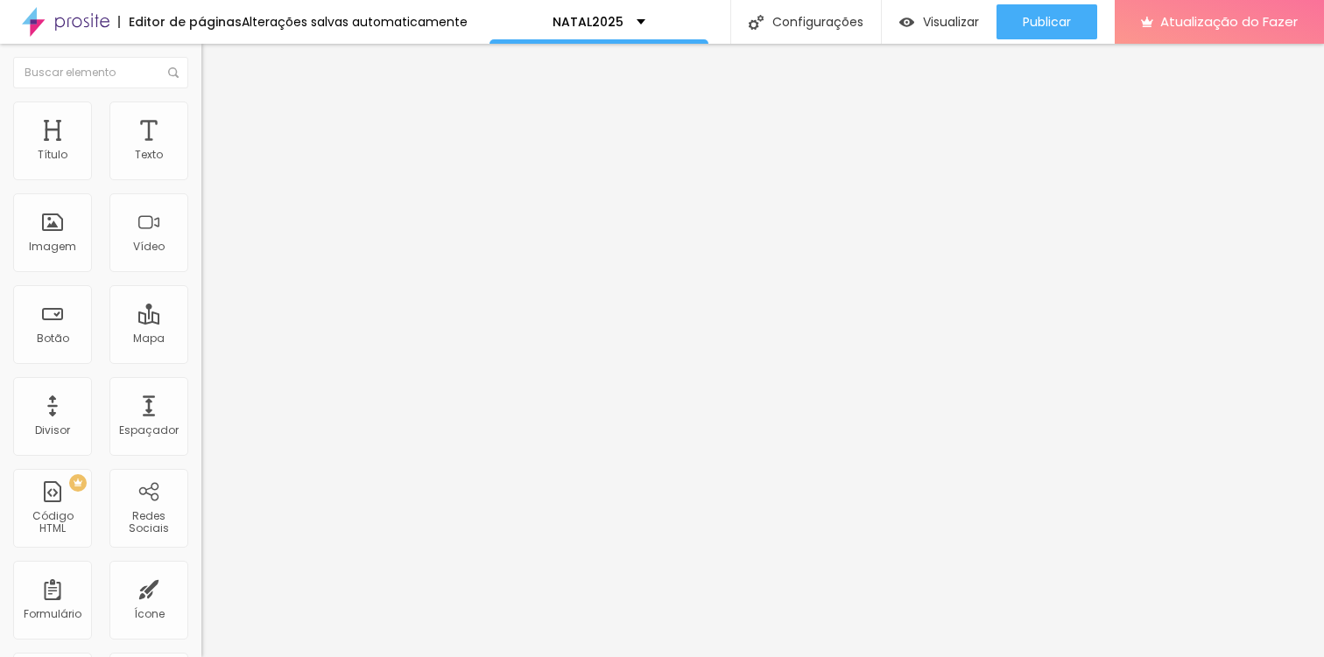
type input "82"
type input "96"
type input "100"
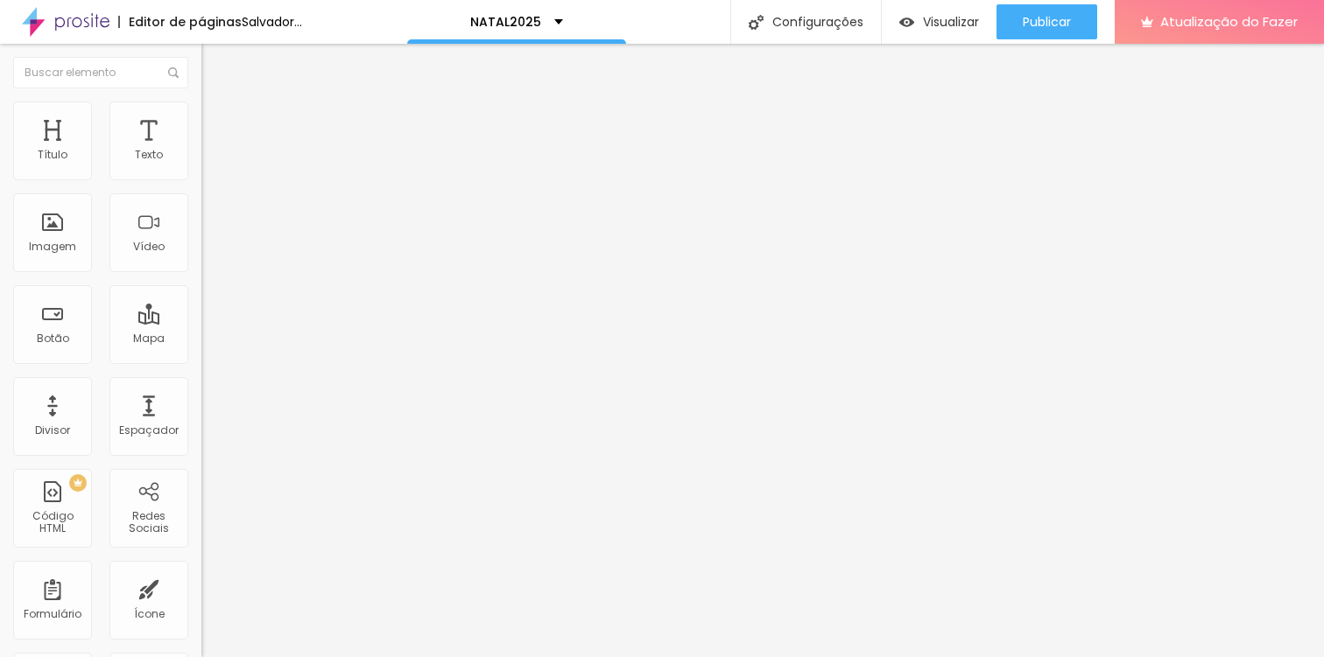
drag, startPoint x: 46, startPoint y: 202, endPoint x: 250, endPoint y: 233, distance: 207.1
type input "100"
click at [250, 587] on input "range" at bounding box center [257, 594] width 113 height 14
click at [201, 102] on img at bounding box center [209, 110] width 16 height 16
type input "65"
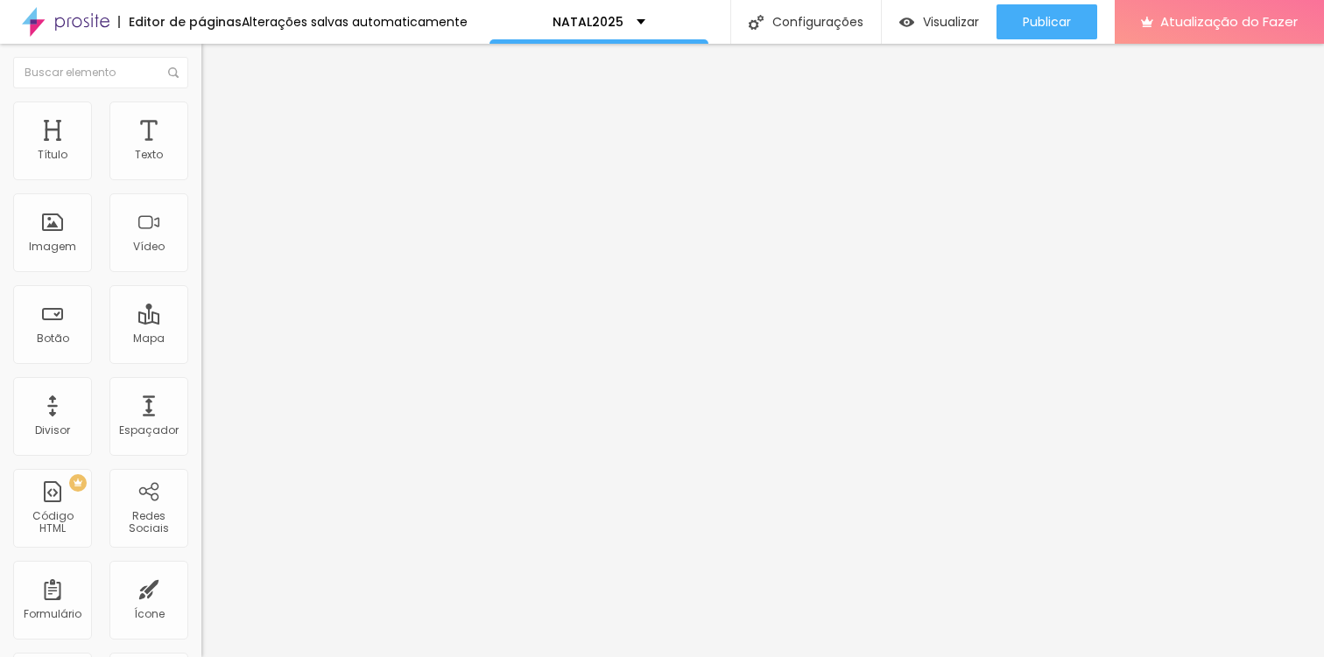
type input "65"
type input "70"
type input "75"
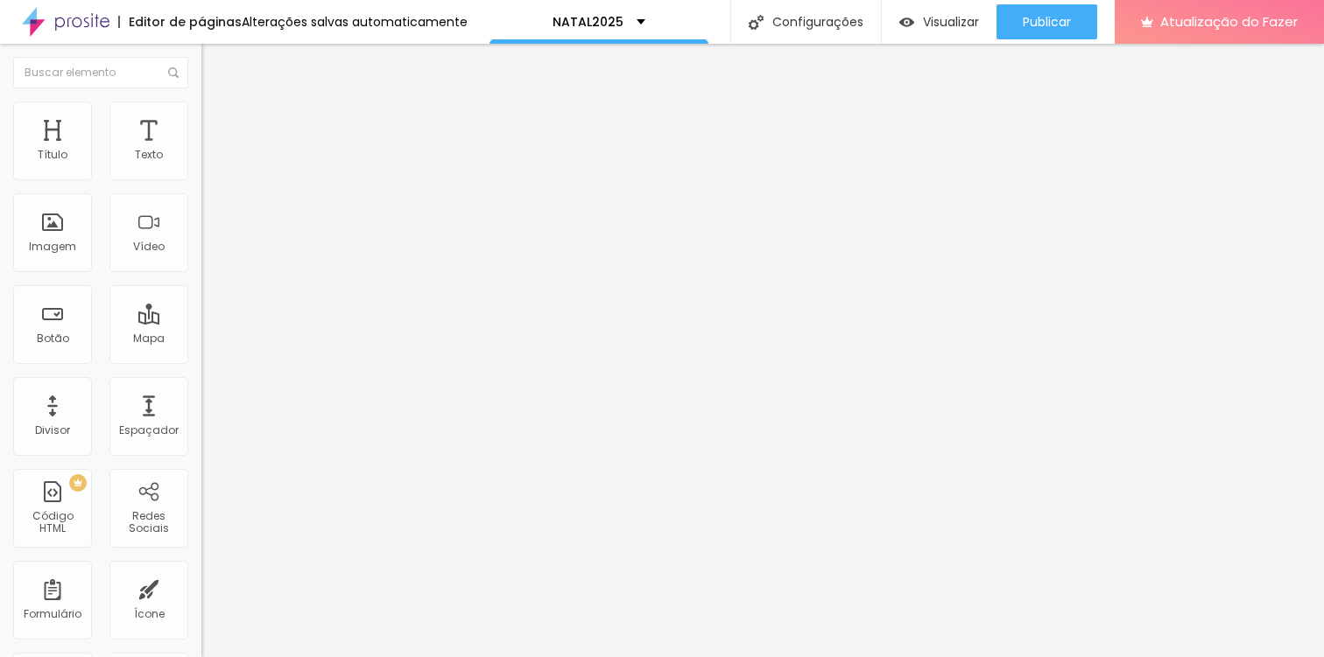
type input "80"
type input "85"
type input "90"
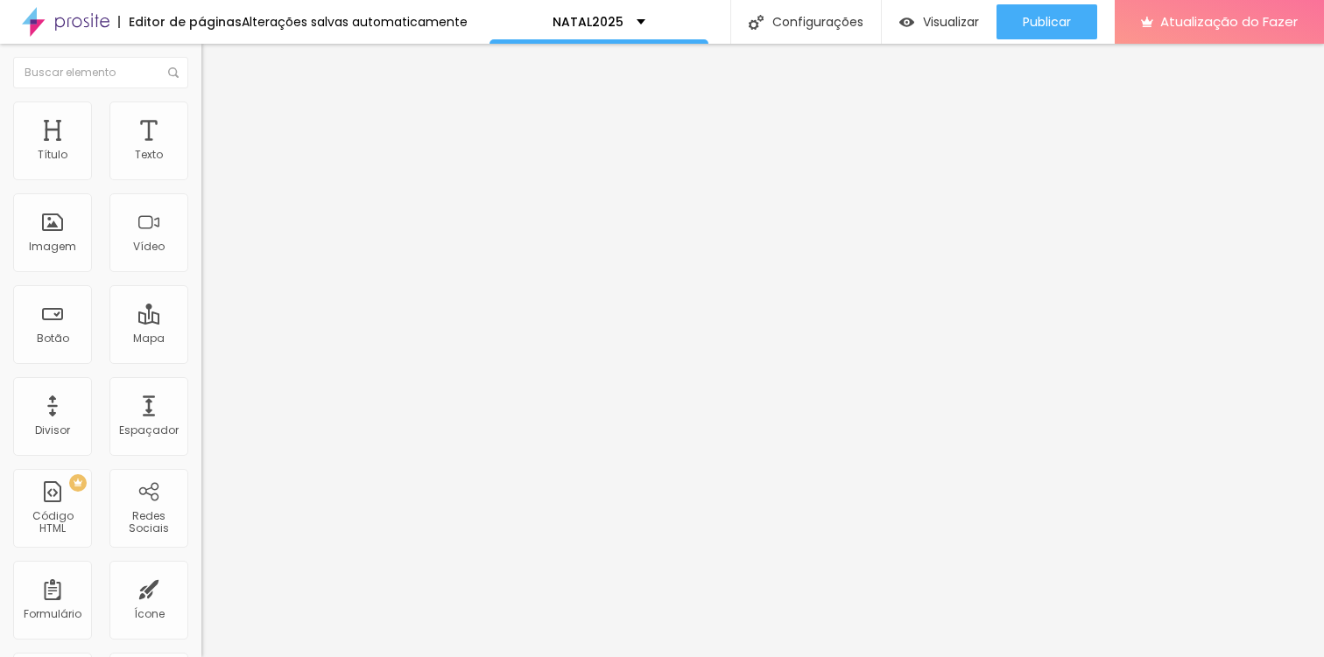
type input "90"
type input "95"
type input "100"
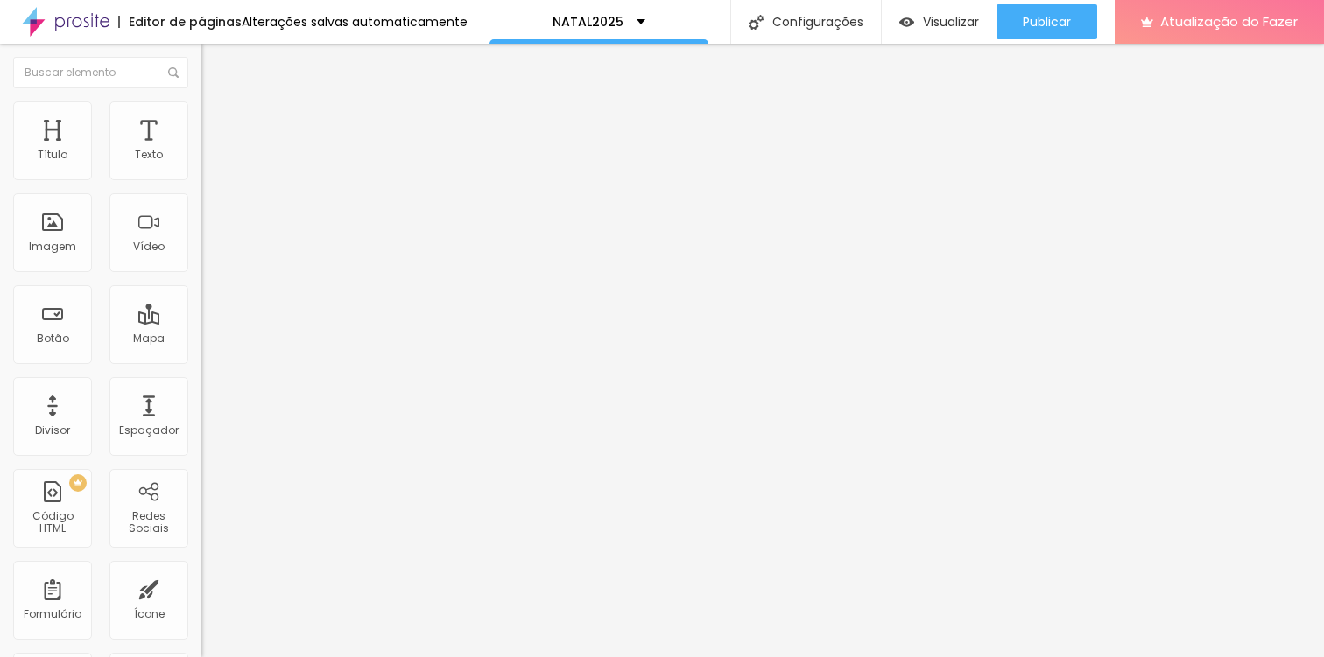
type input "95"
type input "90"
drag, startPoint x: 116, startPoint y: 189, endPoint x: 153, endPoint y: 192, distance: 36.9
click at [201, 179] on input "range" at bounding box center [257, 172] width 113 height 14
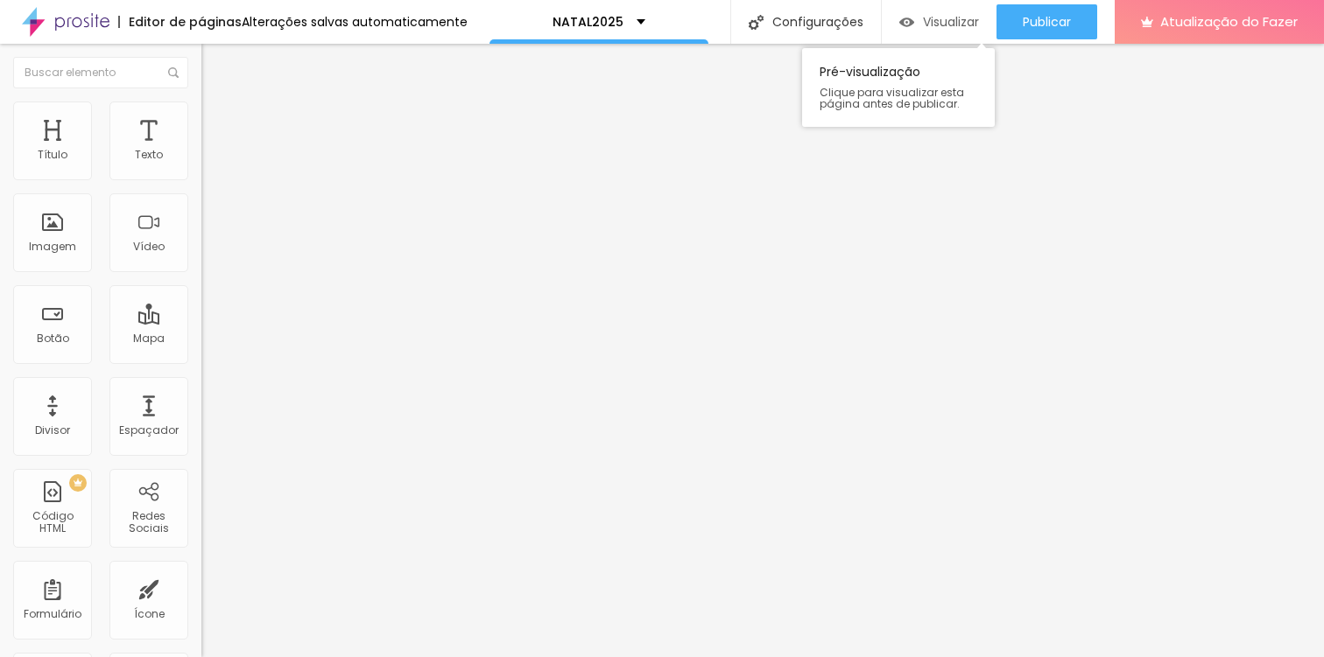
click at [945, 26] on font "Visualizar" at bounding box center [951, 22] width 56 height 18
click at [918, 18] on div "Visualizar" at bounding box center [939, 22] width 80 height 15
click at [201, 274] on span "Original" at bounding box center [222, 266] width 42 height 15
click at [245, 285] on font "16:9" at bounding box center [255, 277] width 20 height 15
click at [201, 301] on span "Padrão" at bounding box center [220, 293] width 39 height 15
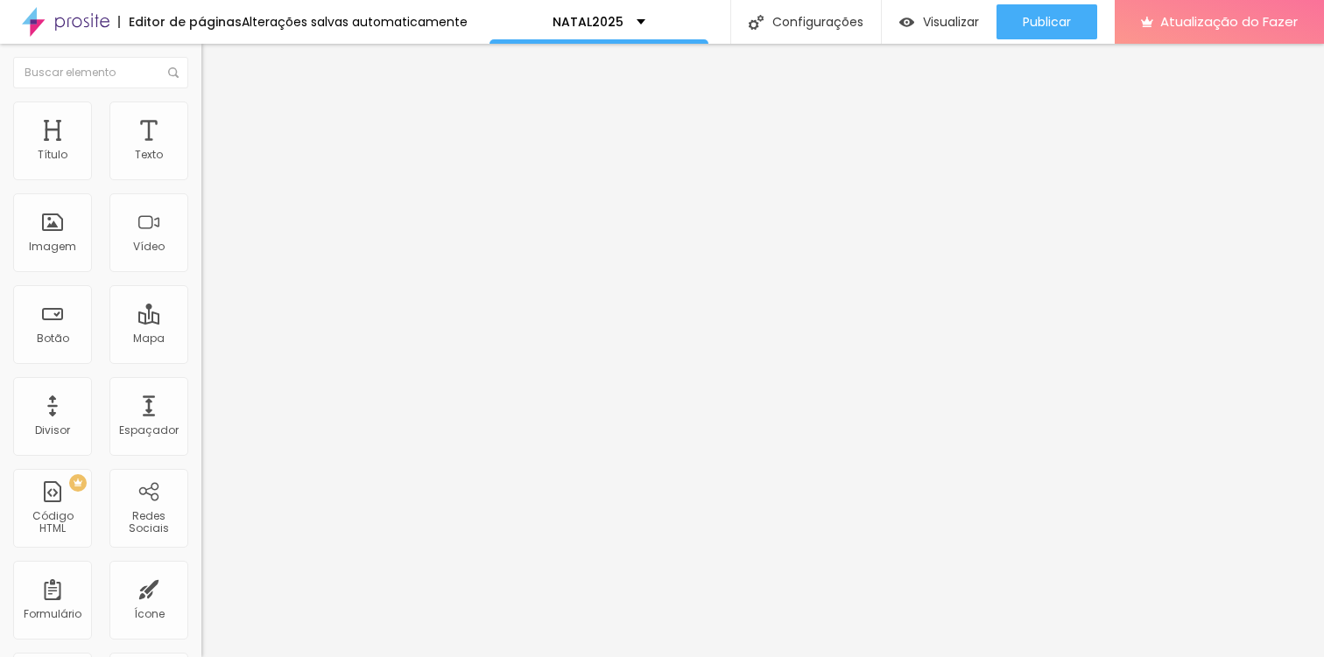
drag, startPoint x: 109, startPoint y: 115, endPoint x: 119, endPoint y: 113, distance: 9.8
click at [201, 115] on li "Estilo" at bounding box center [301, 111] width 201 height 18
click at [217, 123] on font "Avançado" at bounding box center [246, 130] width 58 height 15
drag, startPoint x: 55, startPoint y: 171, endPoint x: 16, endPoint y: 171, distance: 39.4
click at [201, 340] on input "range" at bounding box center [257, 347] width 113 height 14
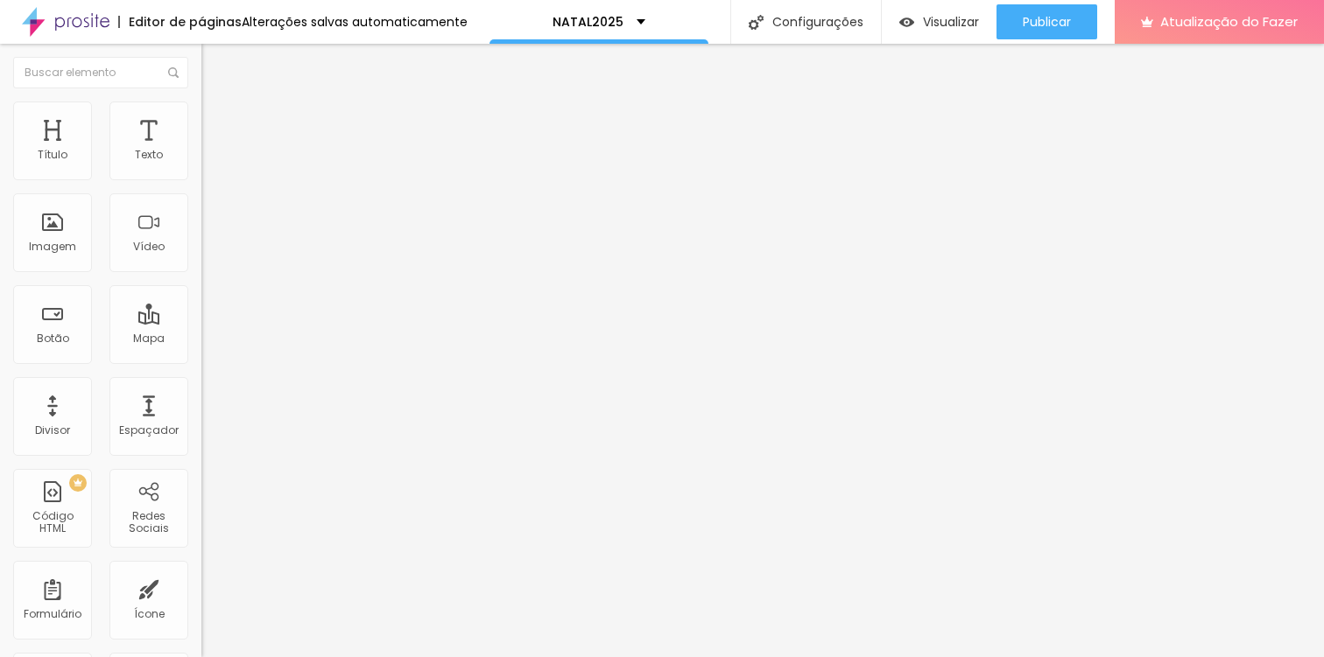
drag, startPoint x: 43, startPoint y: 204, endPoint x: 0, endPoint y: 192, distance: 44.6
click at [201, 587] on input "range" at bounding box center [257, 594] width 113 height 14
click at [201, 116] on li "Estilo" at bounding box center [301, 111] width 201 height 18
drag, startPoint x: 180, startPoint y: 193, endPoint x: 109, endPoint y: 193, distance: 71.8
click at [201, 181] on div at bounding box center [301, 173] width 201 height 16
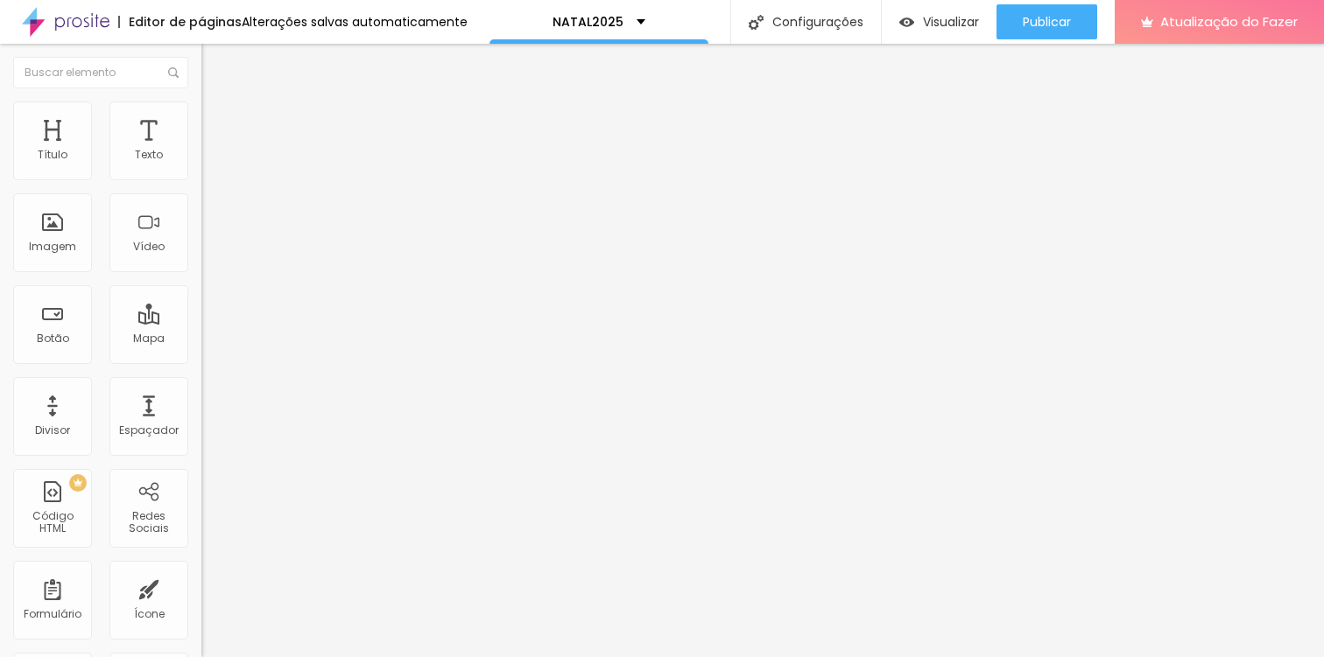
drag, startPoint x: 172, startPoint y: 188, endPoint x: 144, endPoint y: 190, distance: 28.1
click at [201, 179] on input "range" at bounding box center [257, 172] width 113 height 14
click at [201, 108] on li "Estilo" at bounding box center [301, 111] width 201 height 18
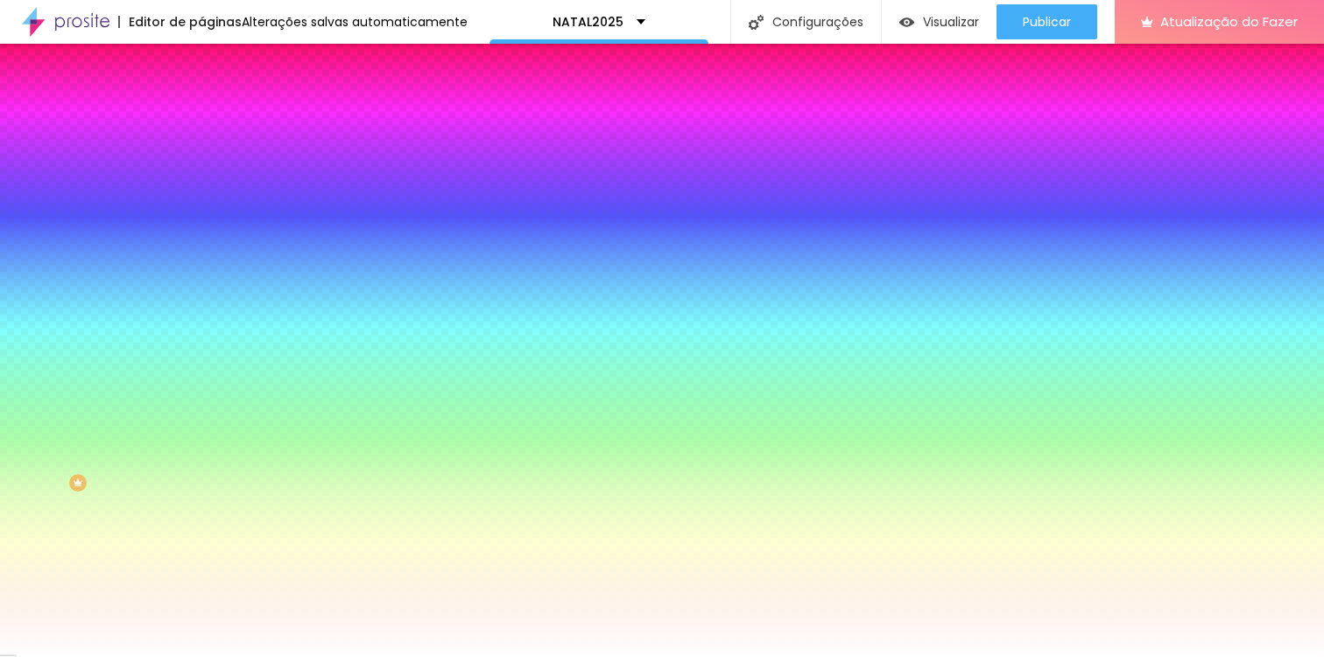
click at [201, 256] on input "#FFFFFF" at bounding box center [306, 247] width 210 height 18
click at [201, 238] on div at bounding box center [301, 238] width 201 height 0
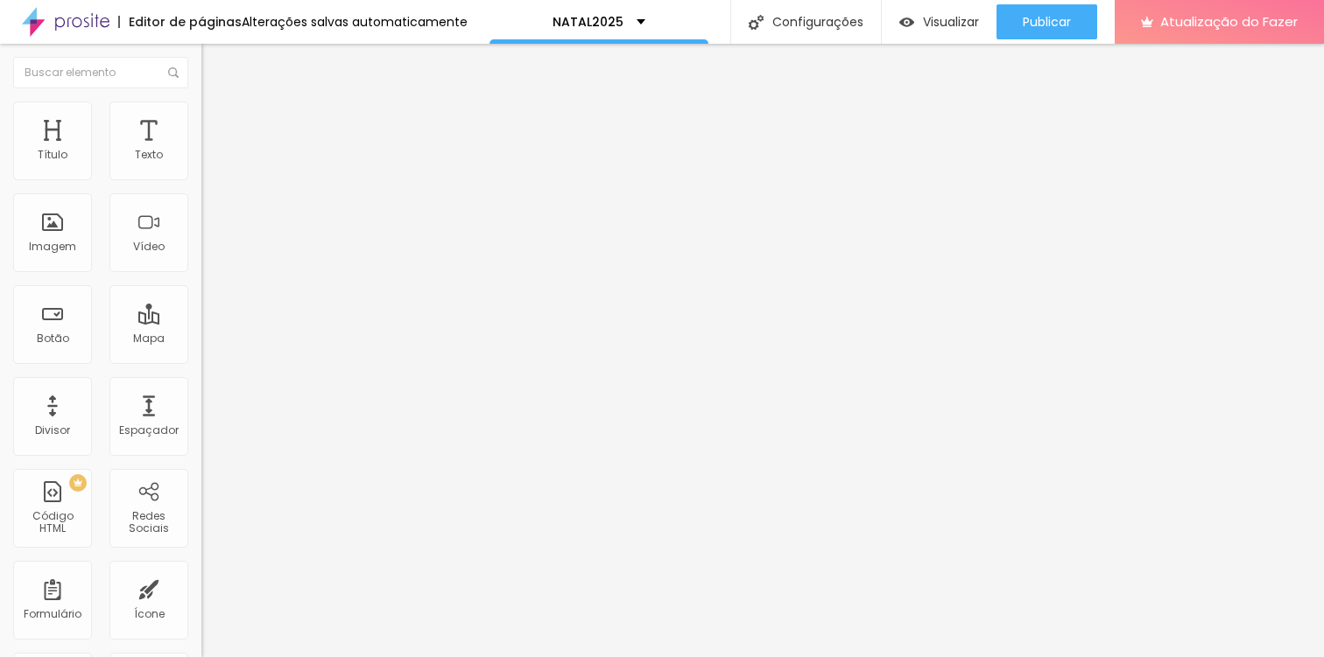
click at [217, 121] on font "Estilo" at bounding box center [230, 113] width 27 height 15
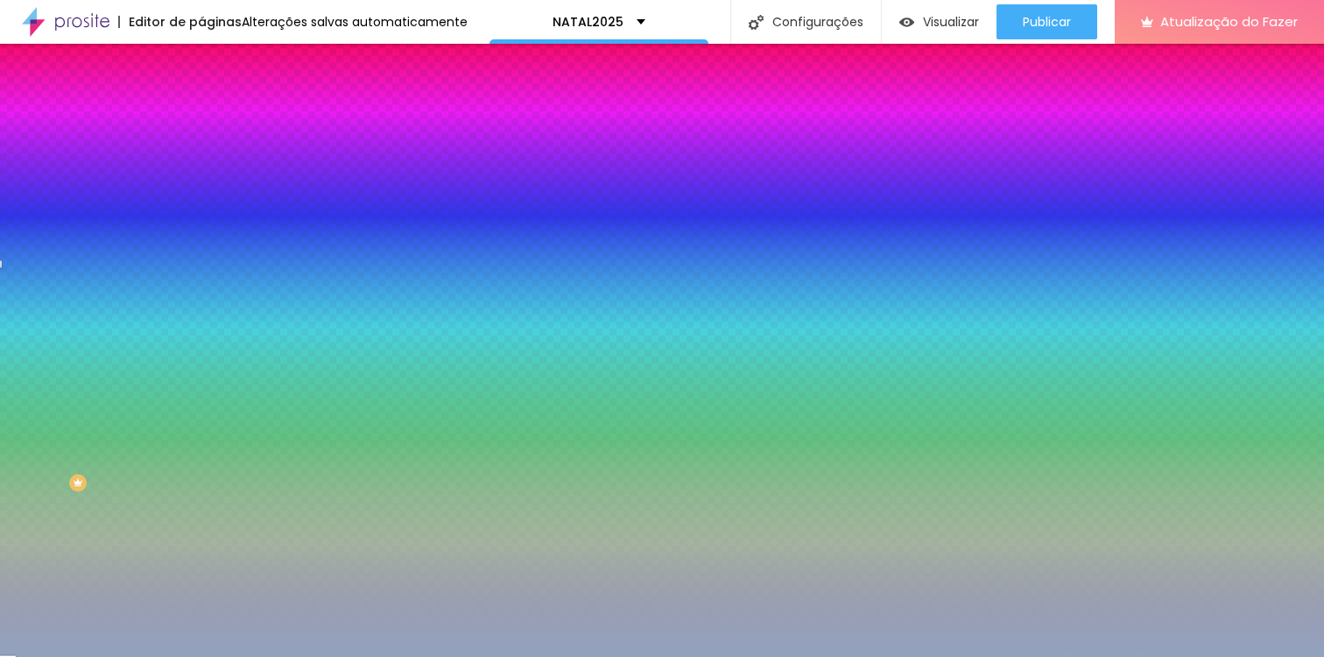
click at [201, 256] on div "#92A3C0" at bounding box center [301, 247] width 201 height 18
click at [201, 256] on input "#92A3C0" at bounding box center [306, 247] width 210 height 18
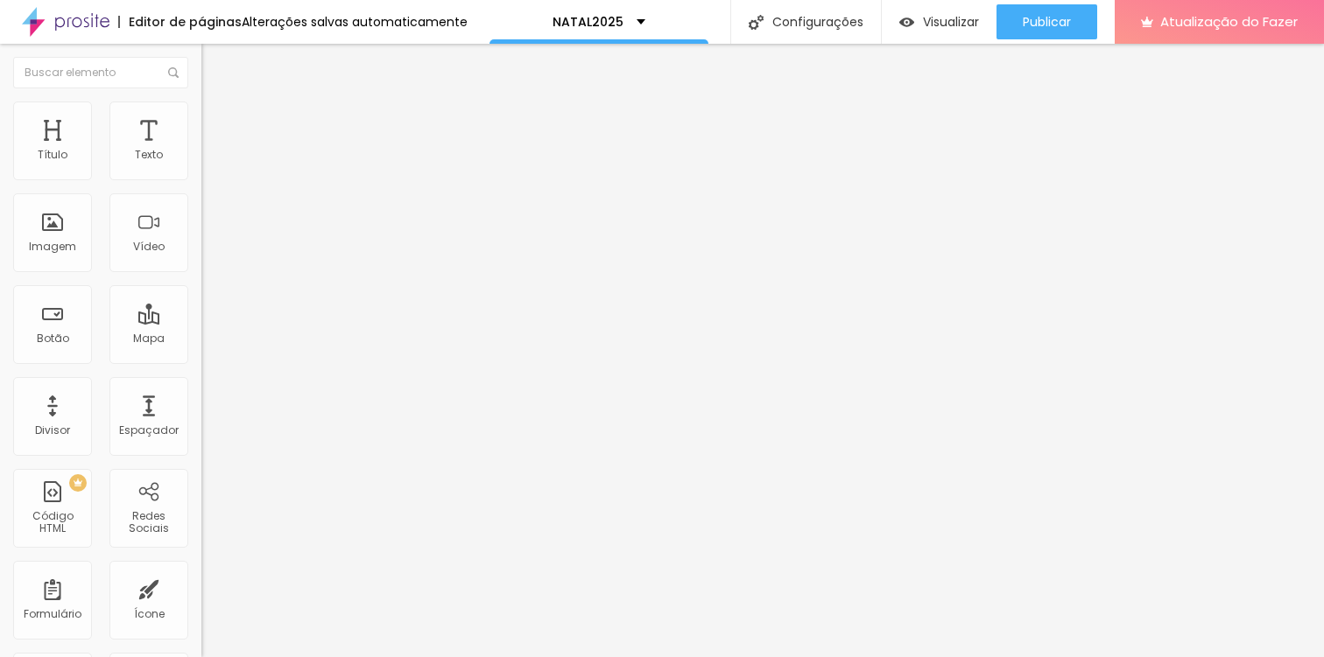
click at [201, 113] on li "Estilo" at bounding box center [301, 111] width 201 height 18
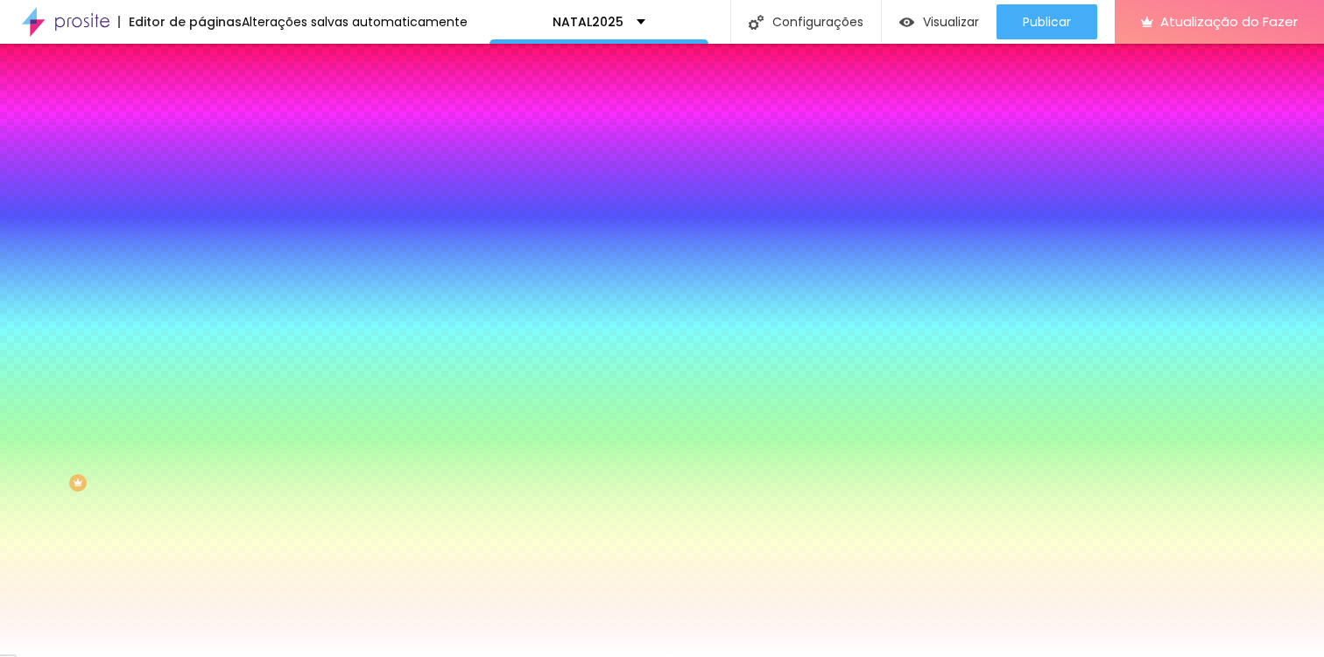
click at [201, 256] on div "Cor de fundo Voltar ao padrão #FFFFFF" at bounding box center [301, 231] width 201 height 48
click at [201, 256] on input "#FFFFFF" at bounding box center [306, 247] width 210 height 18
paste input "92A3C0"
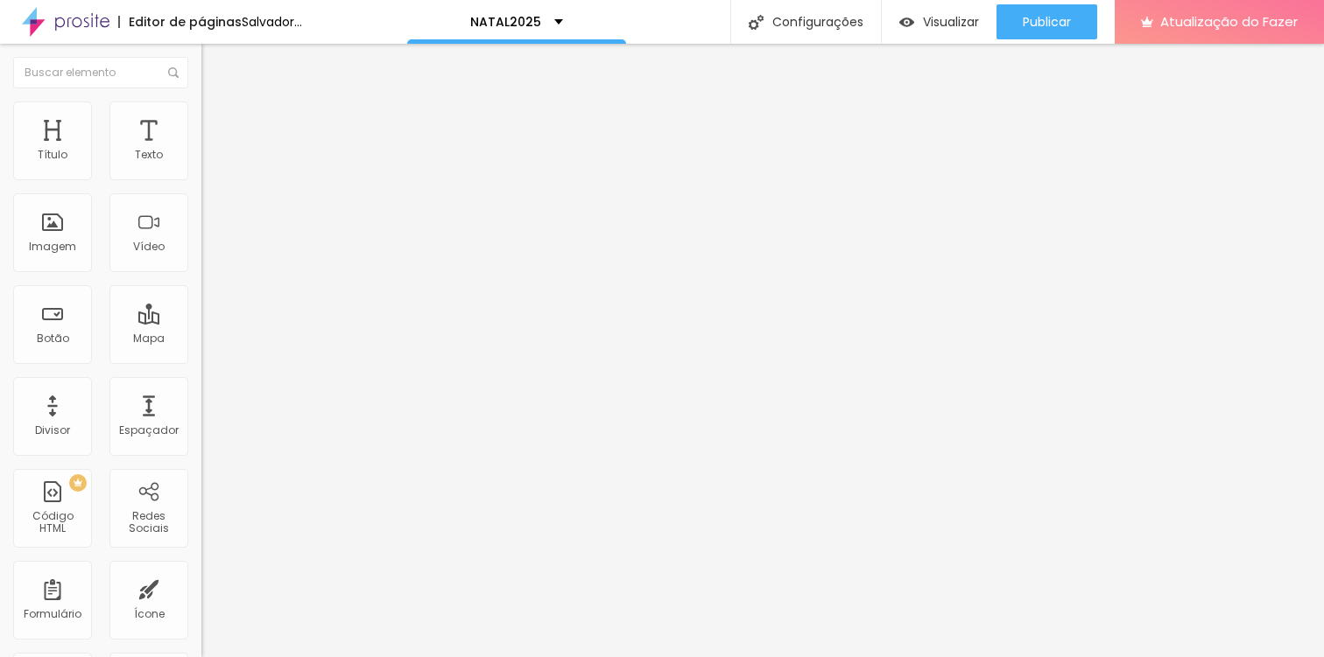
click at [201, 131] on font "Tipografia" at bounding box center [229, 123] width 56 height 15
click at [208, 163] on icon "button" at bounding box center [213, 157] width 11 height 11
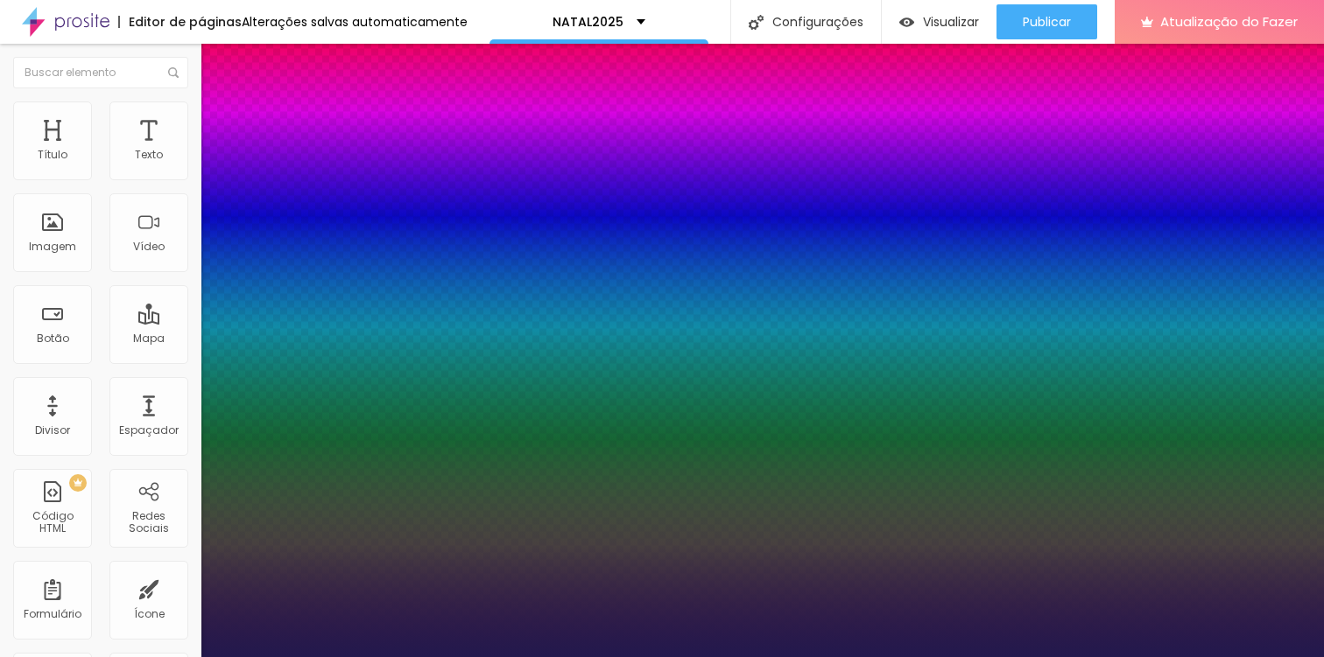
click at [496, 657] on div at bounding box center [662, 657] width 1324 height 0
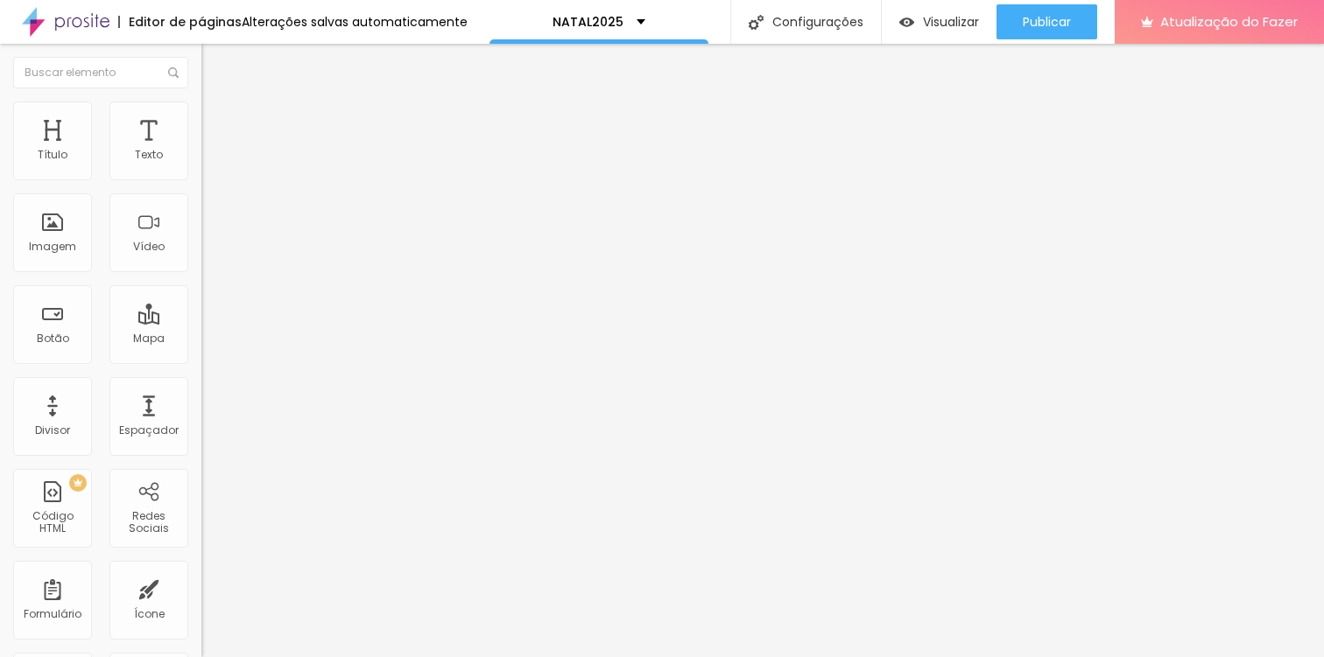
click at [208, 163] on icon "button" at bounding box center [213, 157] width 11 height 11
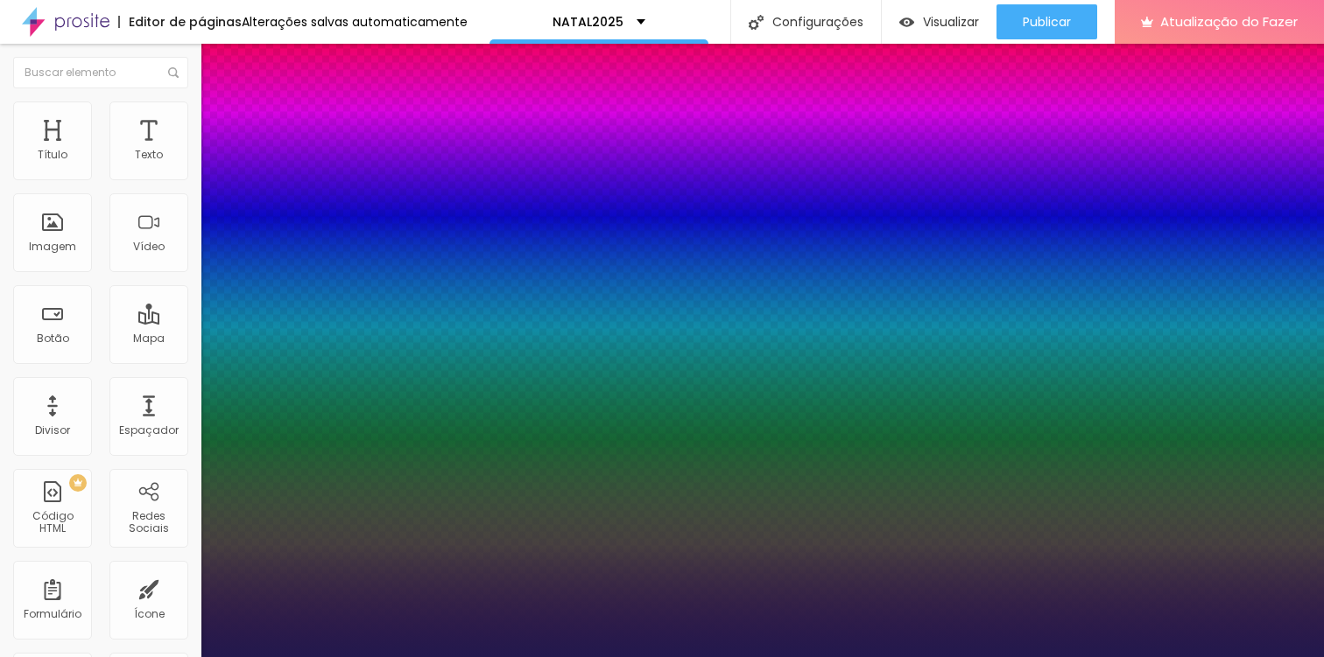
click at [598, 657] on div at bounding box center [662, 657] width 1324 height 0
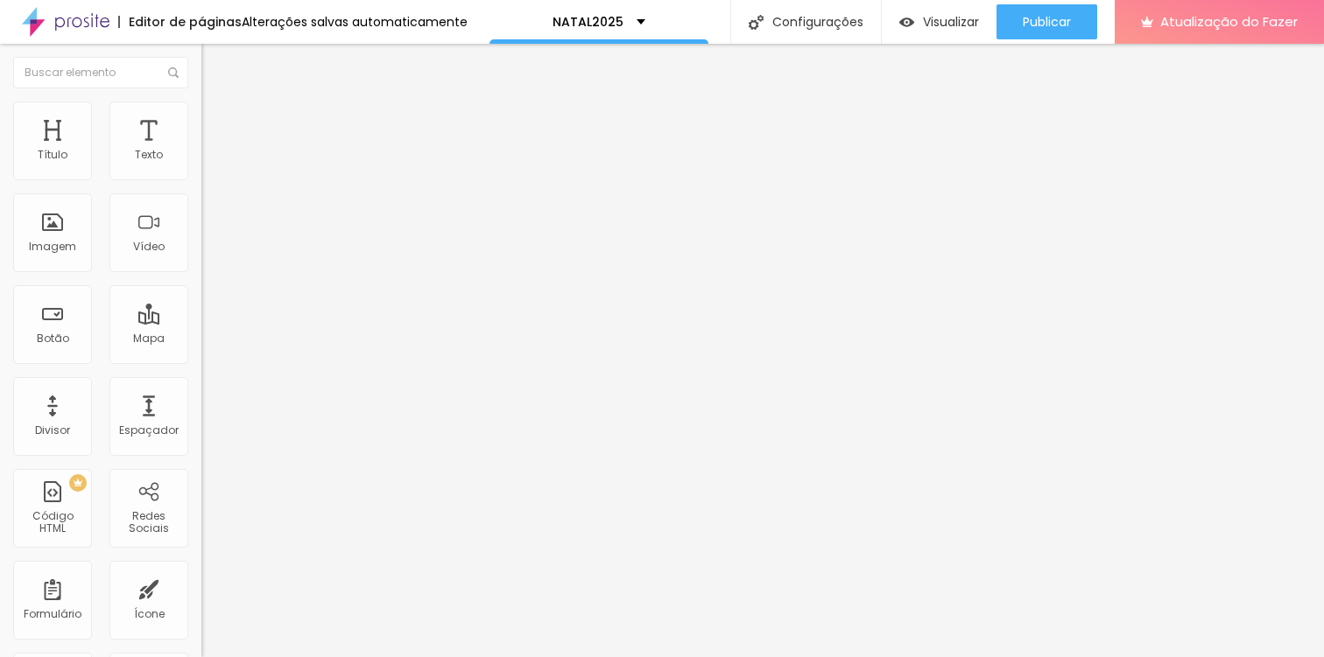
click at [217, 121] on font "Avançado" at bounding box center [246, 113] width 58 height 15
click at [212, 151] on font "Adicionar imagem" at bounding box center [263, 143] width 102 height 15
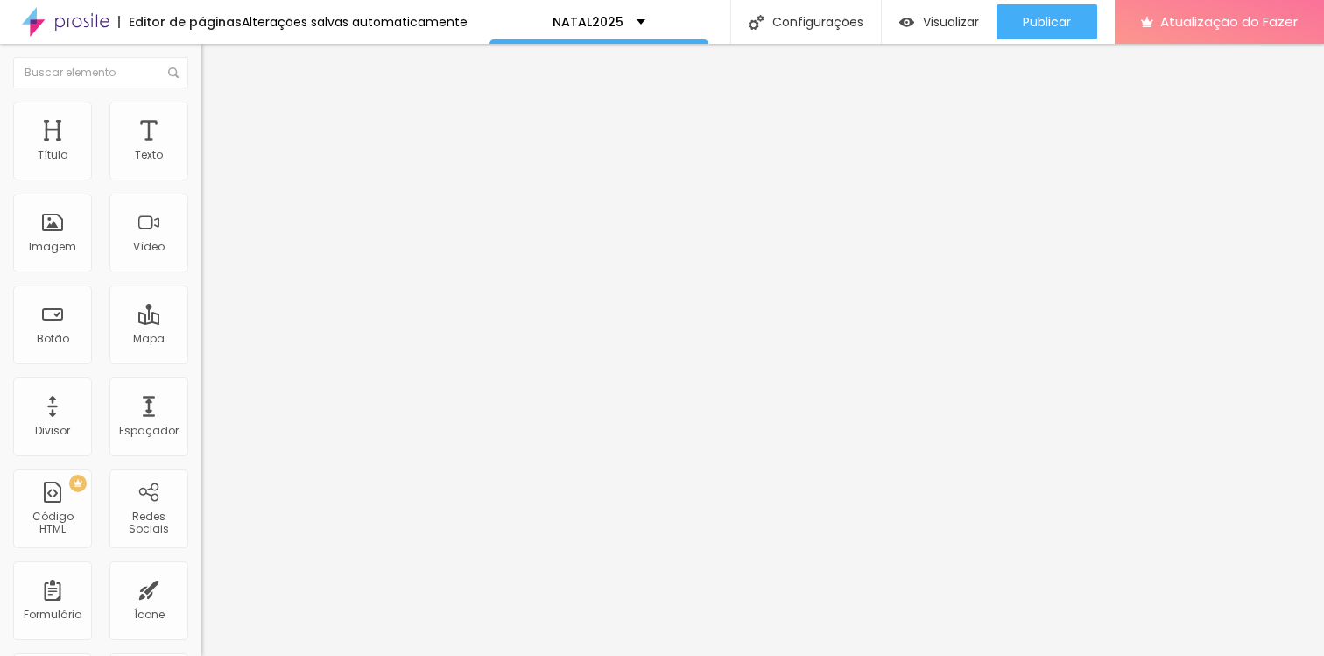
click at [201, 119] on img at bounding box center [209, 127] width 16 height 16
click at [201, 105] on li "Estilo" at bounding box center [301, 111] width 201 height 18
drag, startPoint x: 127, startPoint y: 190, endPoint x: 97, endPoint y: 190, distance: 29.8
click at [201, 179] on input "range" at bounding box center [257, 172] width 113 height 14
click at [940, 32] on div "Visualizar" at bounding box center [939, 21] width 80 height 35
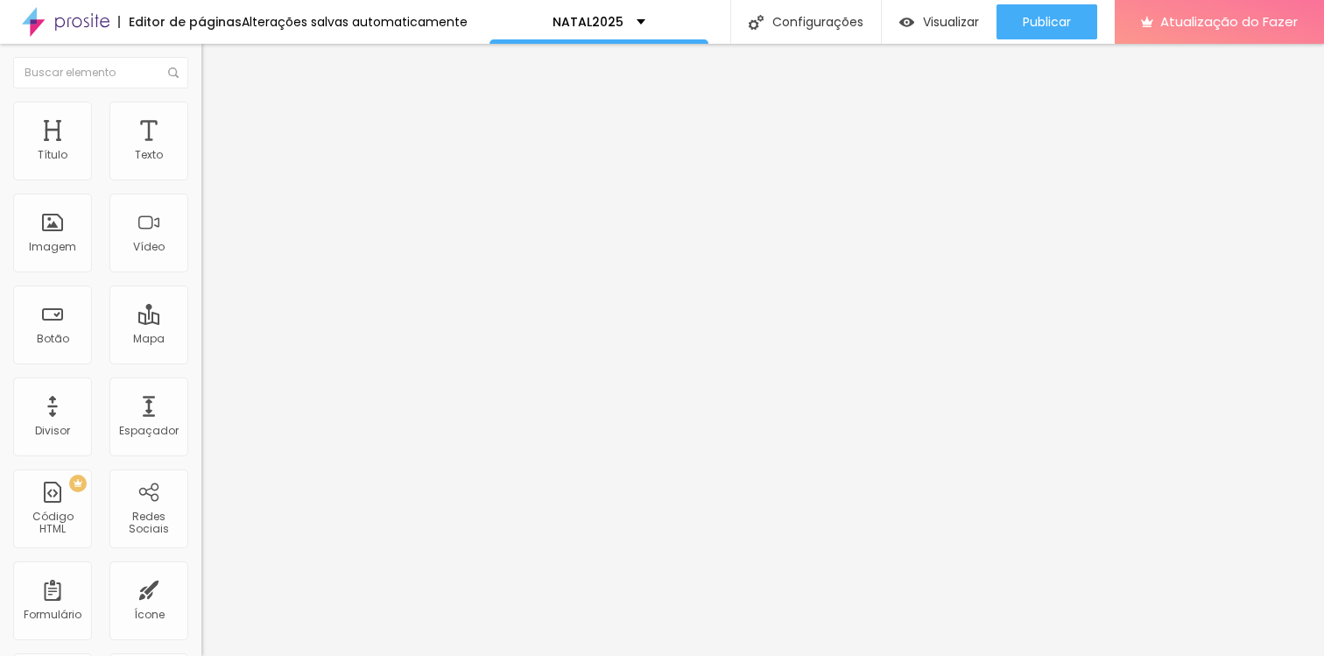
click at [212, 151] on font "Trocar imagem" at bounding box center [254, 143] width 85 height 15
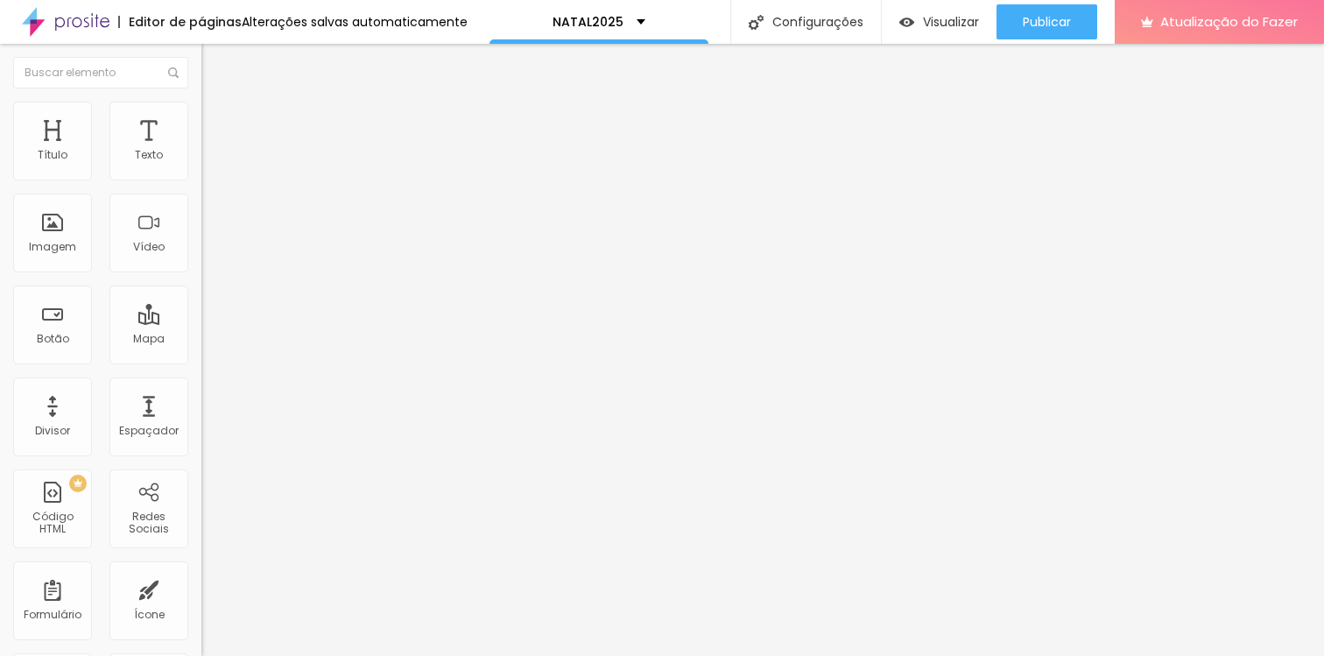
click at [212, 151] on font "Adicionar imagem" at bounding box center [263, 143] width 102 height 15
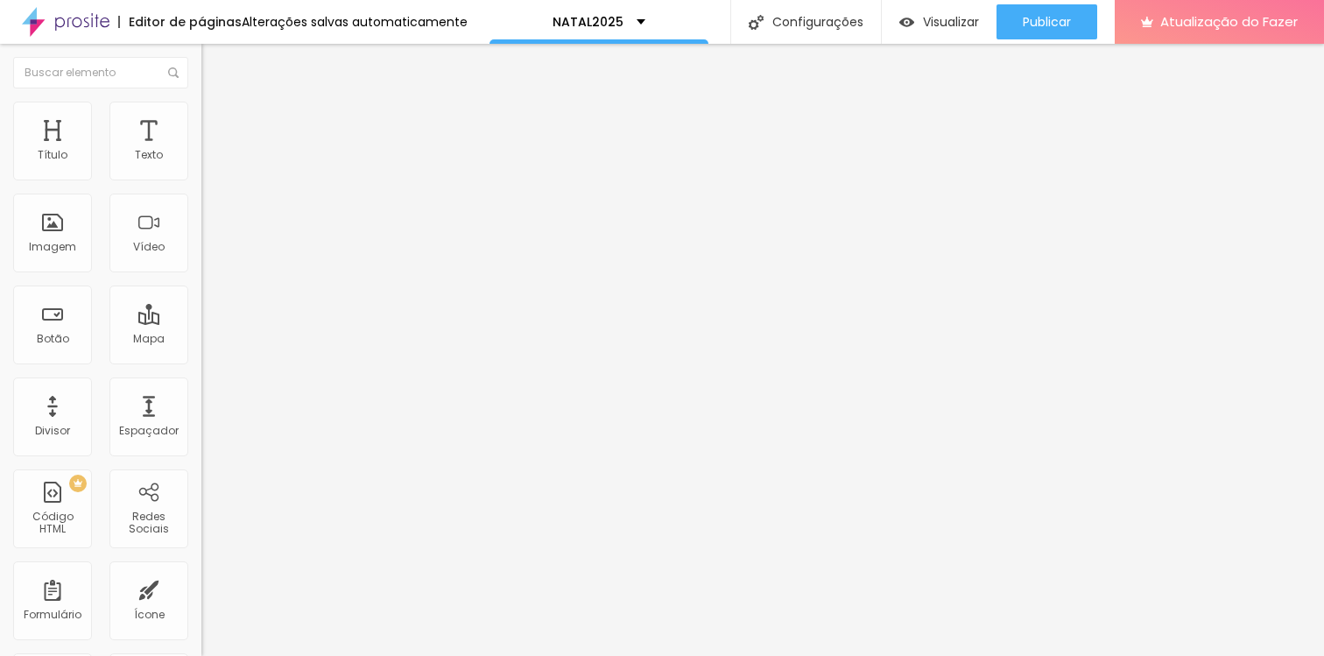
click at [217, 119] on font "Estilo" at bounding box center [230, 113] width 27 height 15
type input "95"
type input "90"
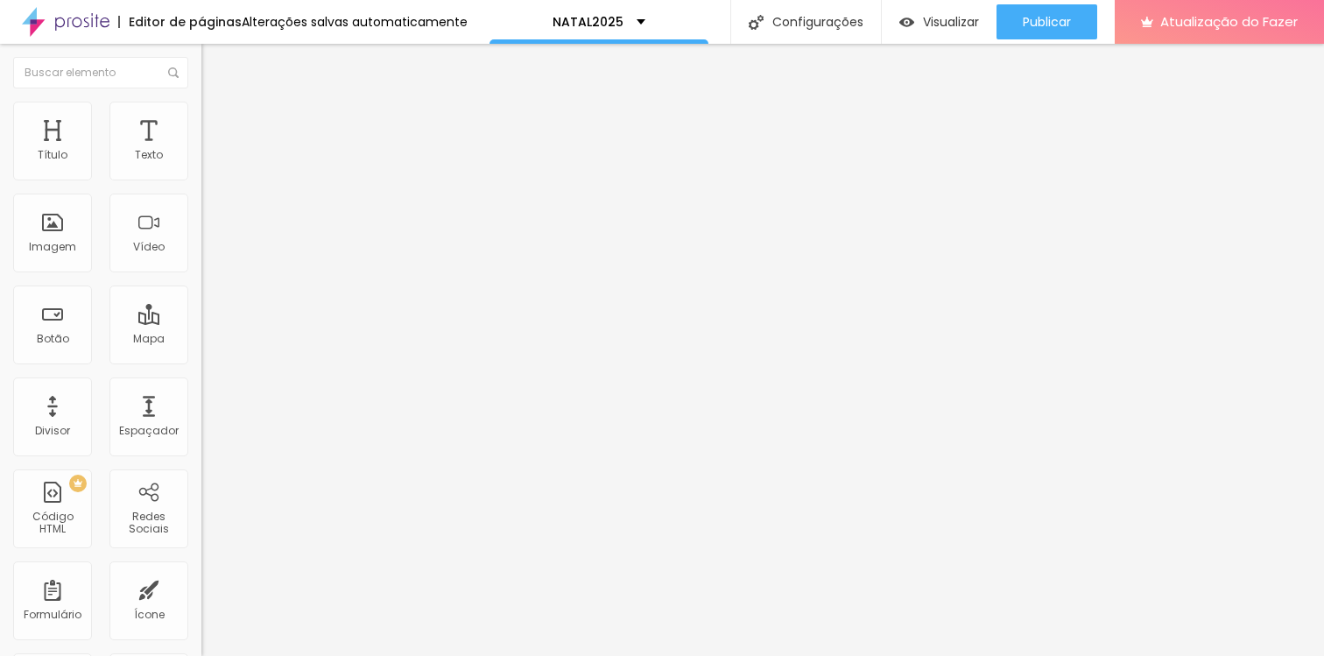
type input "95"
drag, startPoint x: 179, startPoint y: 188, endPoint x: 168, endPoint y: 186, distance: 11.5
type input "95"
click at [201, 179] on input "range" at bounding box center [257, 172] width 113 height 14
click at [217, 123] on font "Avançado" at bounding box center [246, 130] width 58 height 15
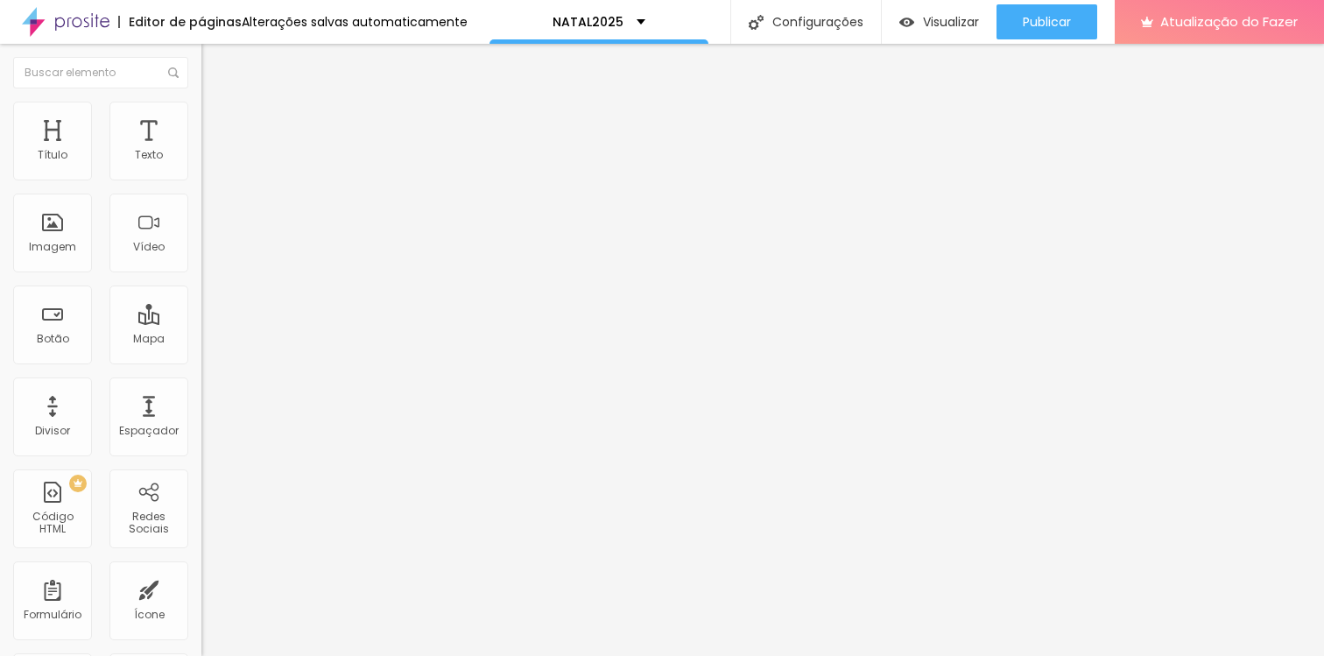
drag, startPoint x: 51, startPoint y: 178, endPoint x: 39, endPoint y: 176, distance: 11.5
click at [201, 340] on div at bounding box center [301, 348] width 201 height 16
type input "5"
type input "4"
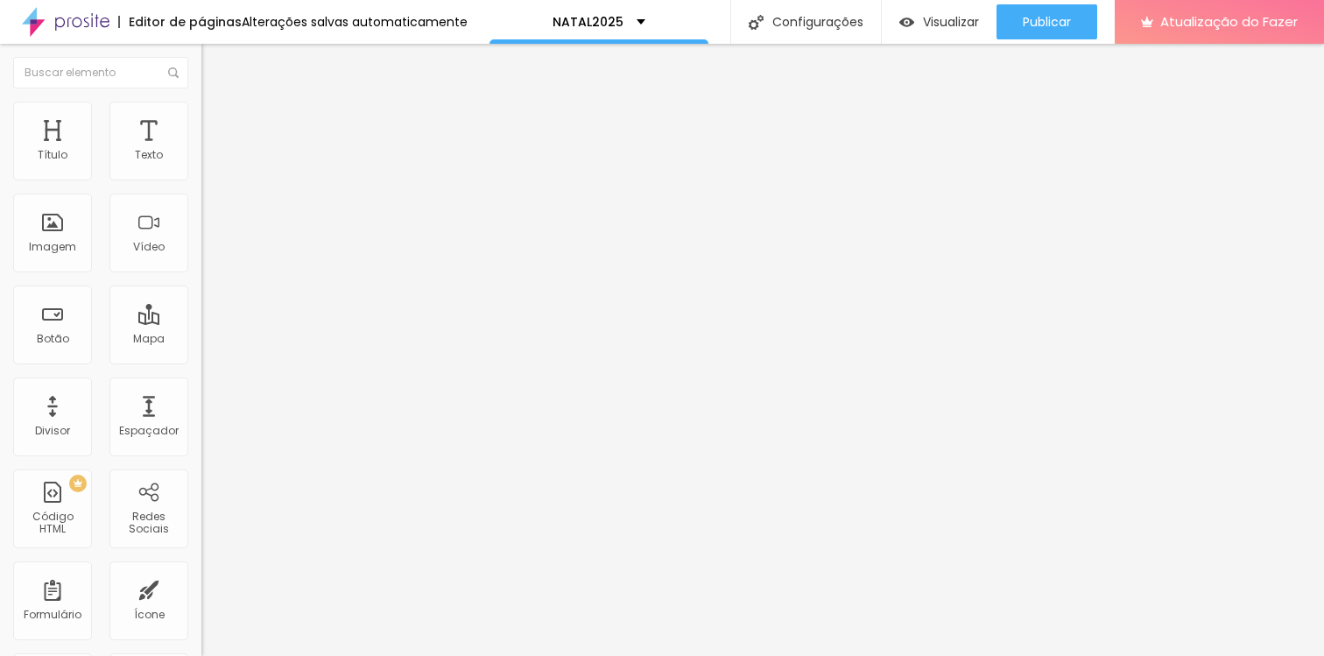
type input "4"
type input "3"
type input "2"
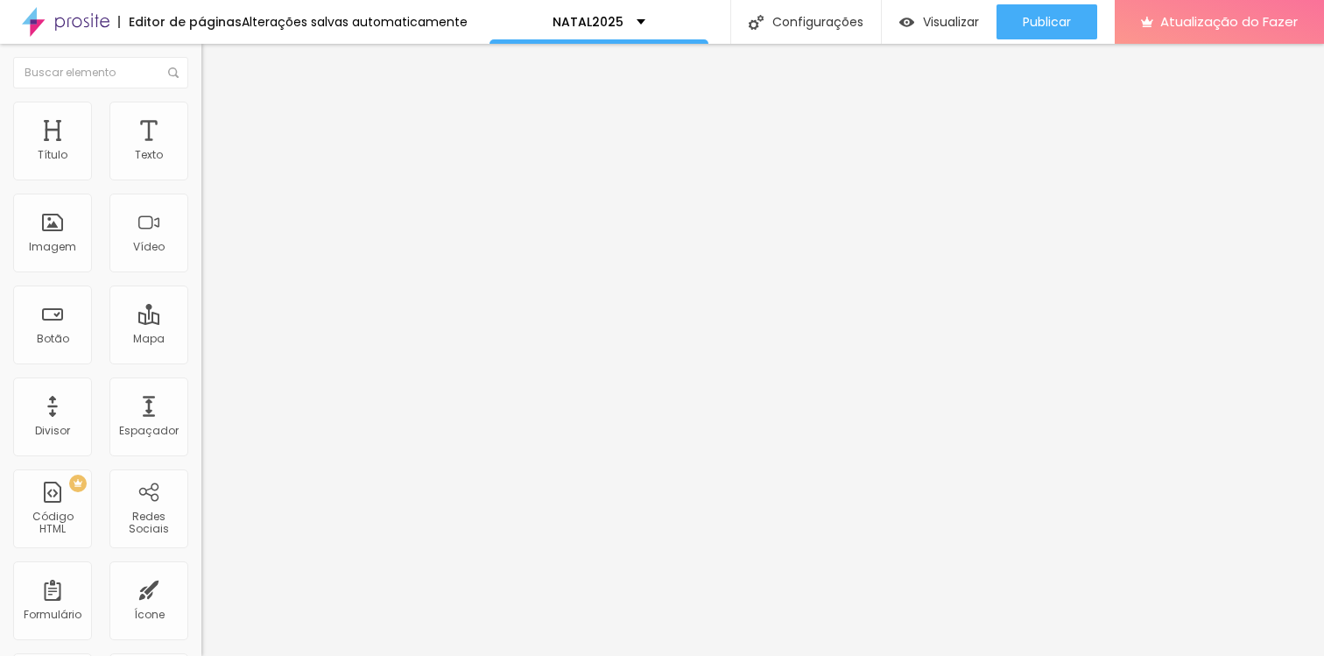
type input "1"
type input "0"
drag, startPoint x: 45, startPoint y: 170, endPoint x: 32, endPoint y: 172, distance: 13.2
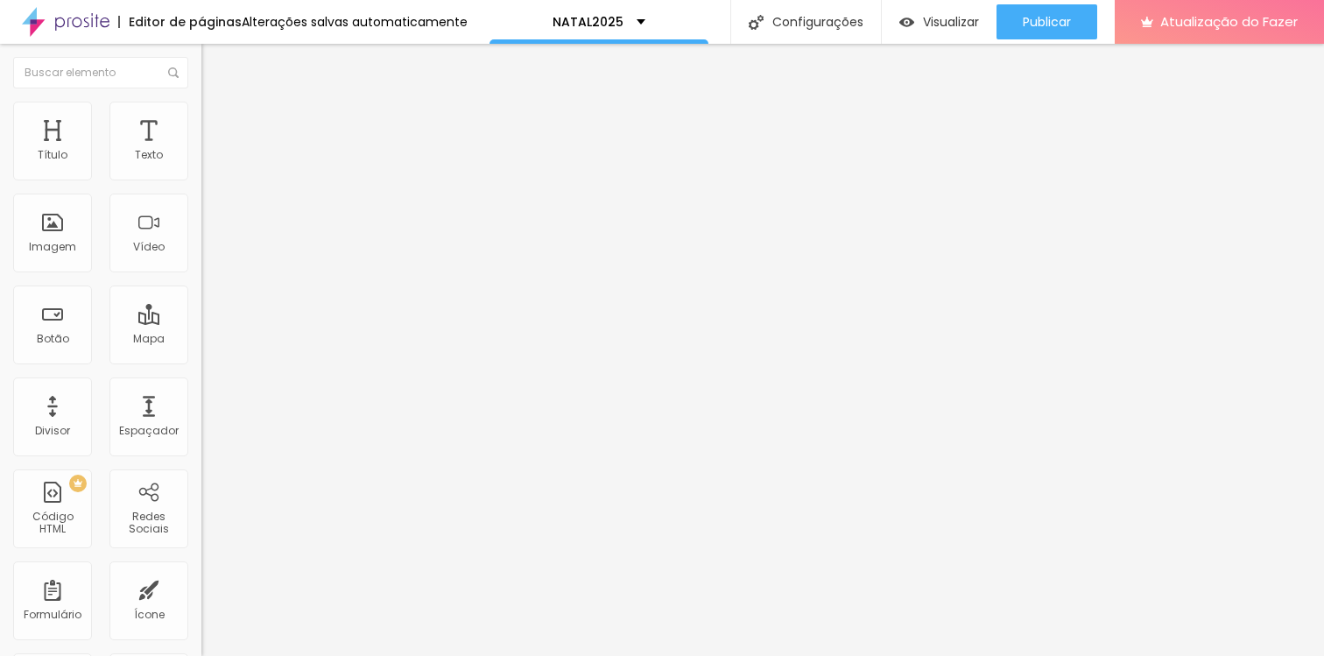
type input "0"
click at [201, 340] on input "range" at bounding box center [257, 347] width 113 height 14
type input "9"
type input "8"
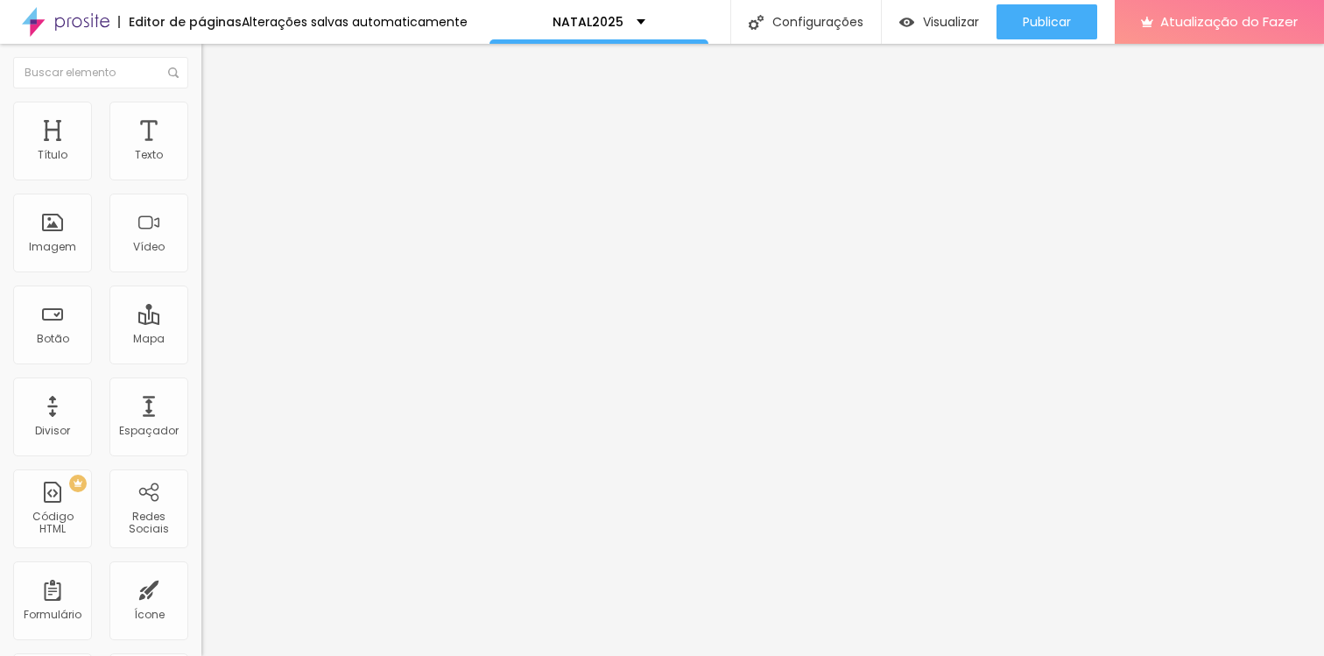
type input "8"
click at [201, 587] on input "range" at bounding box center [257, 594] width 113 height 14
type input "10"
type input "9"
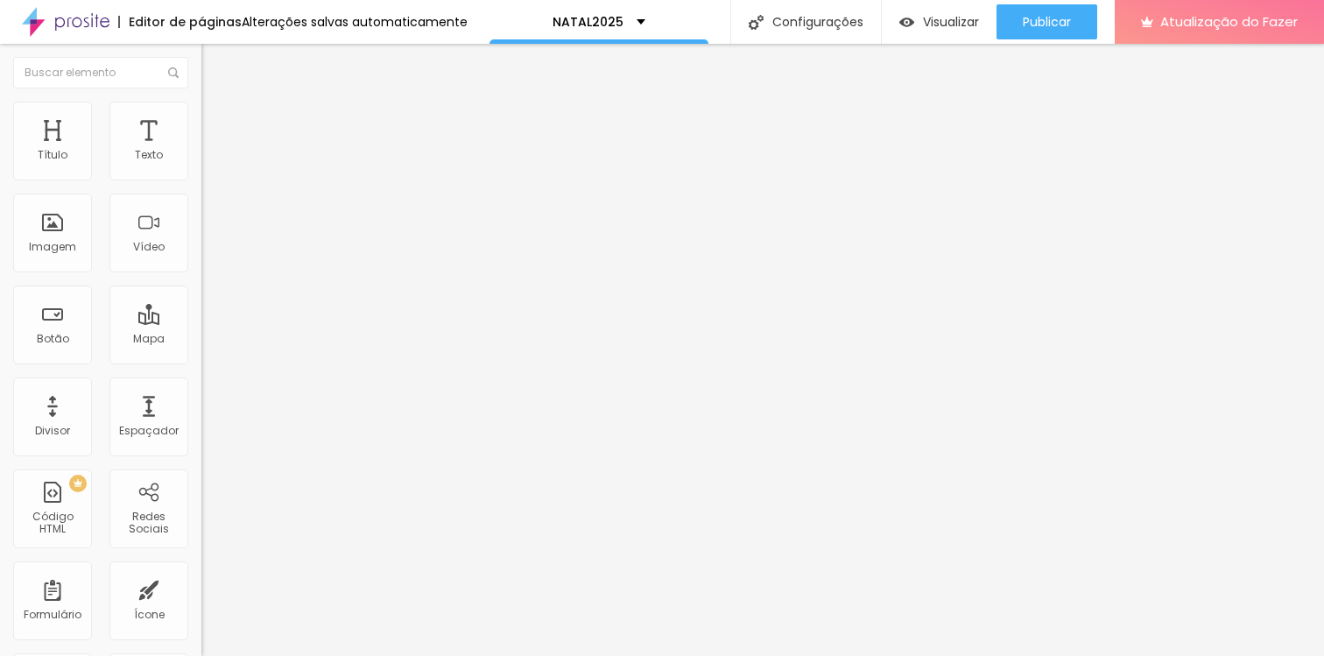
type input "9"
type input "8"
type input "6"
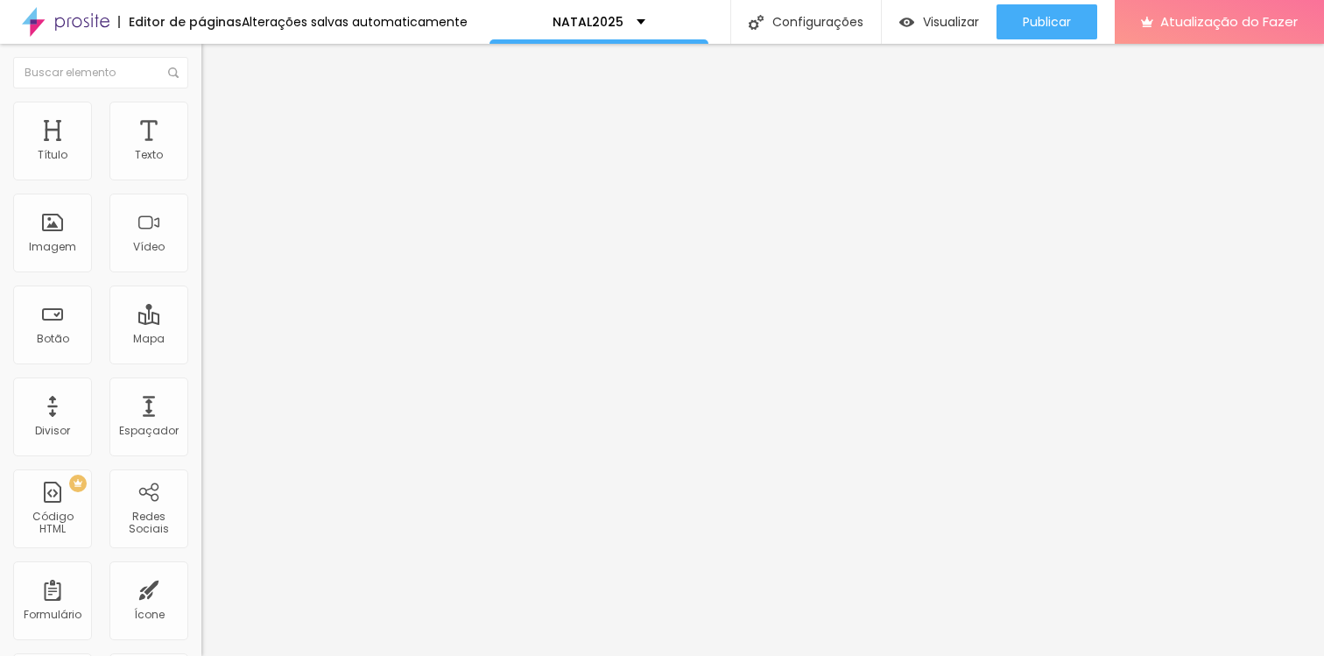
type input "5"
type input "4"
type input "3"
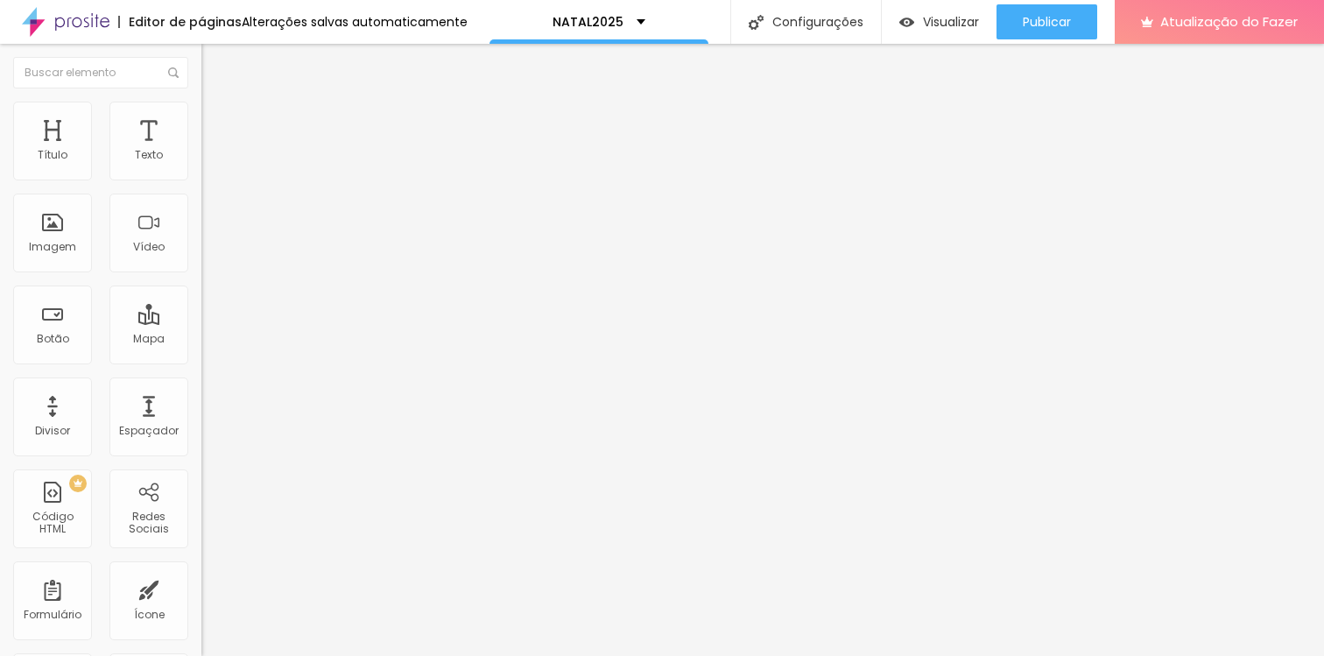
type input "3"
type input "2"
type input "1"
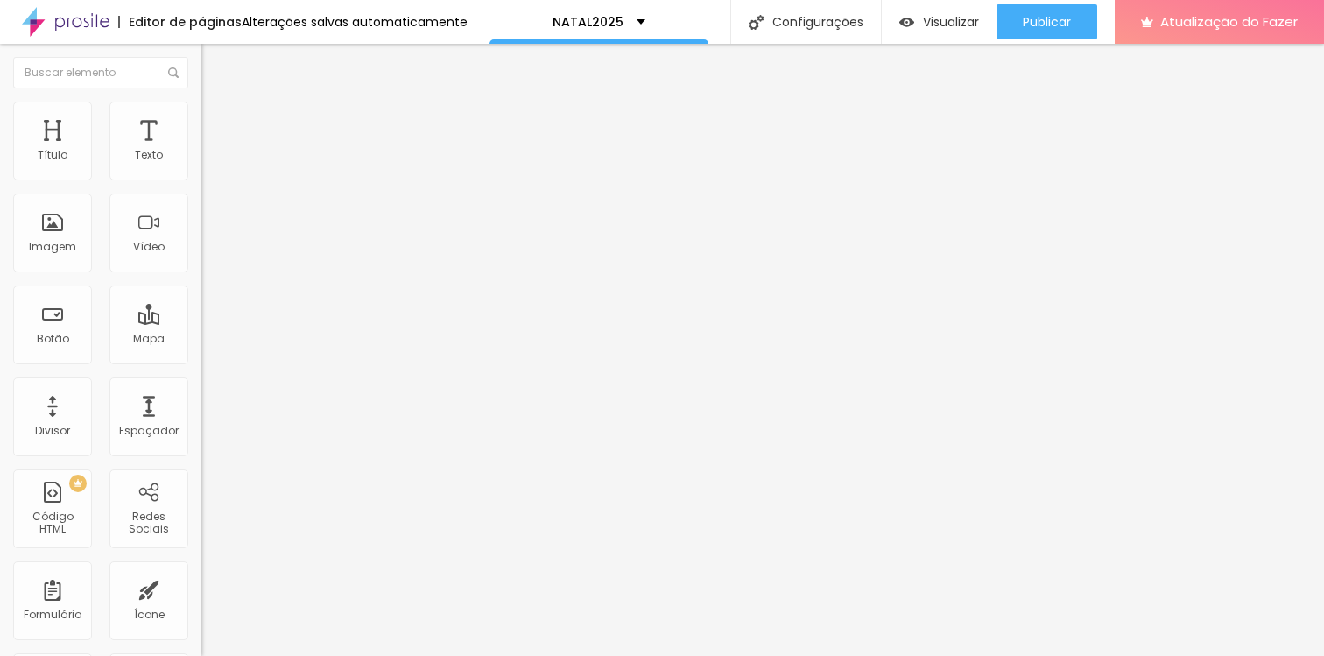
type input "0"
drag, startPoint x: 50, startPoint y: 206, endPoint x: 19, endPoint y: 212, distance: 31.2
type input "0"
click at [201, 587] on input "range" at bounding box center [257, 594] width 113 height 14
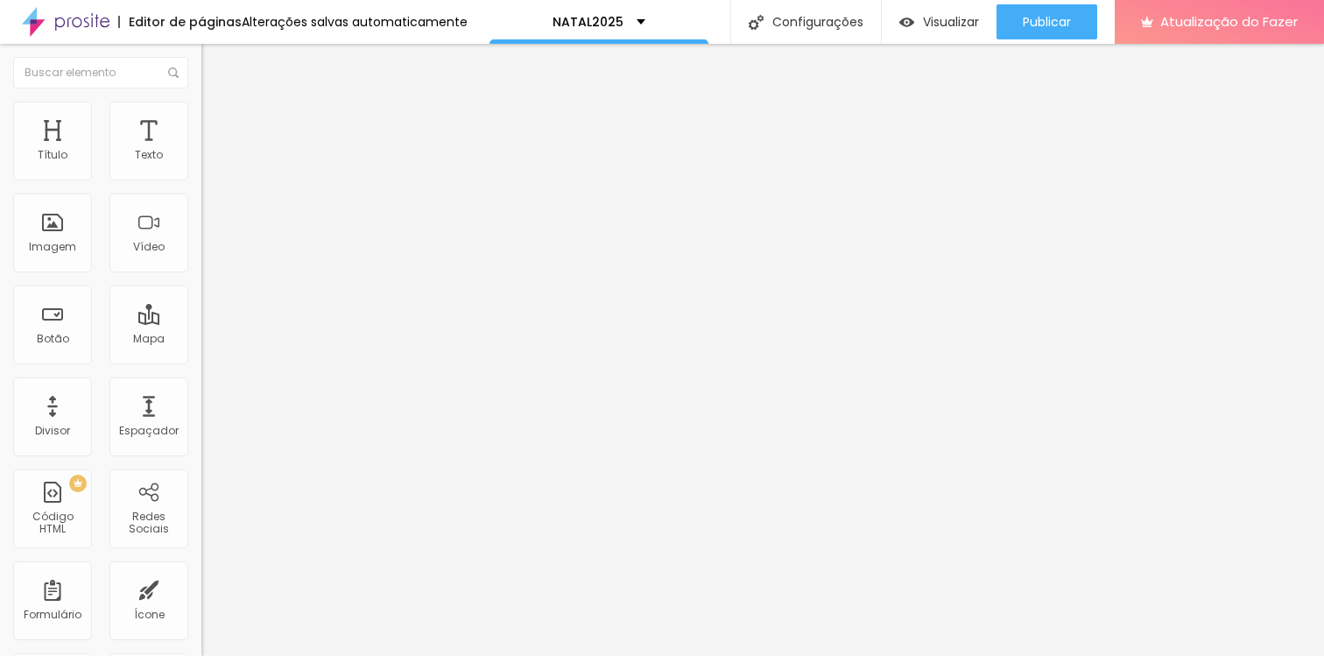
click at [201, 102] on li "Conteúdo" at bounding box center [301, 93] width 201 height 18
click at [201, 320] on div "Proporção Original Cinema 16:9 Padrão 4:3 Quadrado 1:1 Original" at bounding box center [301, 285] width 201 height 69
click at [201, 274] on span "Original" at bounding box center [222, 266] width 42 height 15
click at [937, 14] on font "Visualizar" at bounding box center [951, 22] width 56 height 18
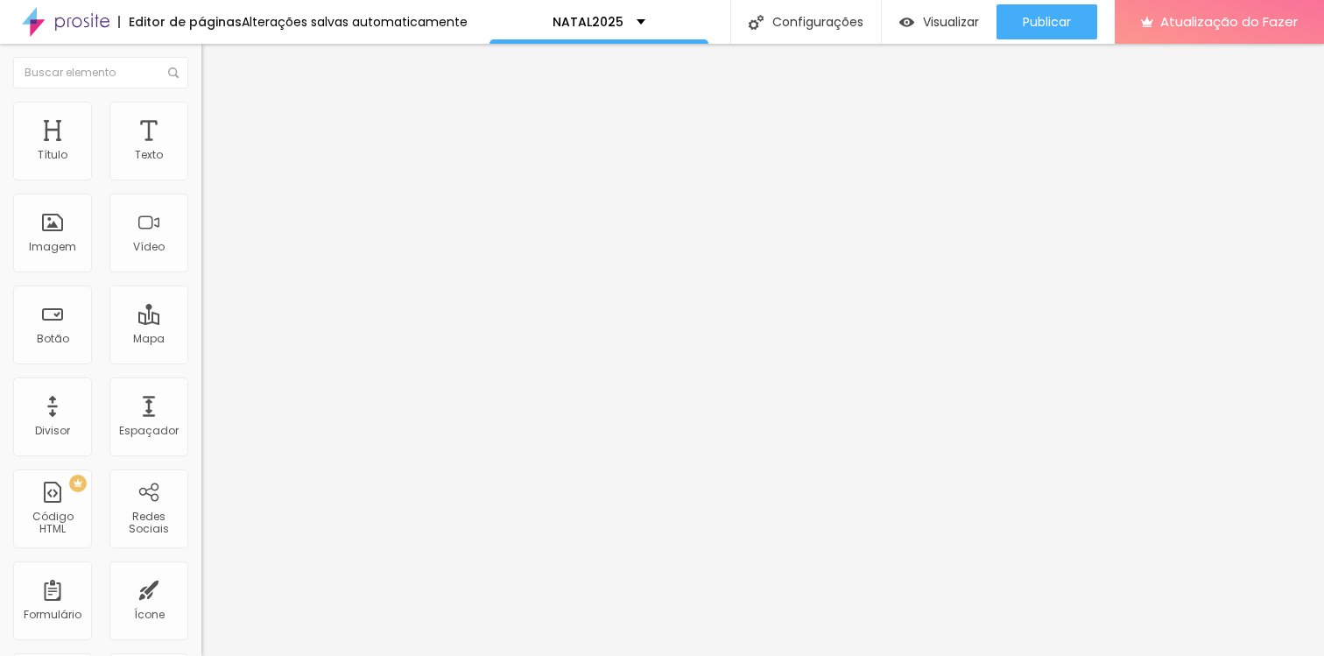
click at [201, 237] on div at bounding box center [301, 225] width 201 height 56
click at [201, 233] on img at bounding box center [207, 231] width 12 height 12
click at [201, 275] on span "Normal" at bounding box center [220, 268] width 39 height 15
click at [201, 313] on span "Grande" at bounding box center [221, 306] width 41 height 15
click at [201, 295] on div "Normal" at bounding box center [301, 290] width 201 height 11
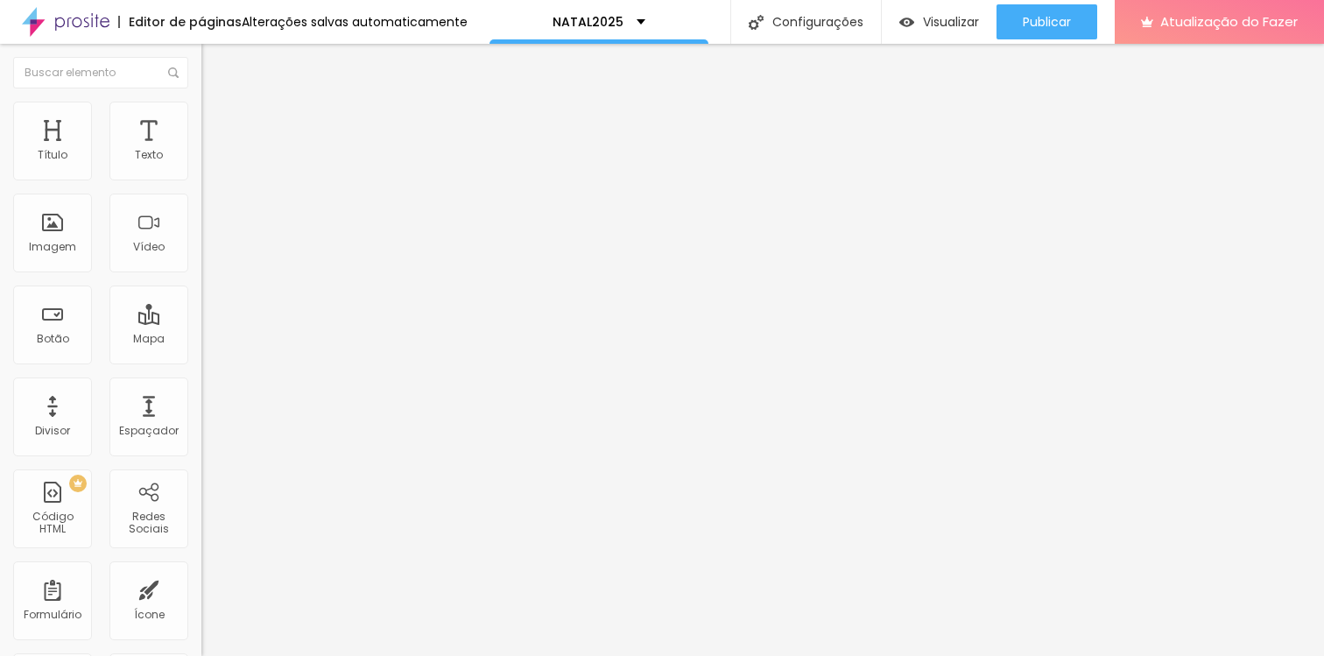
click at [201, 114] on li "Estilo" at bounding box center [301, 111] width 201 height 18
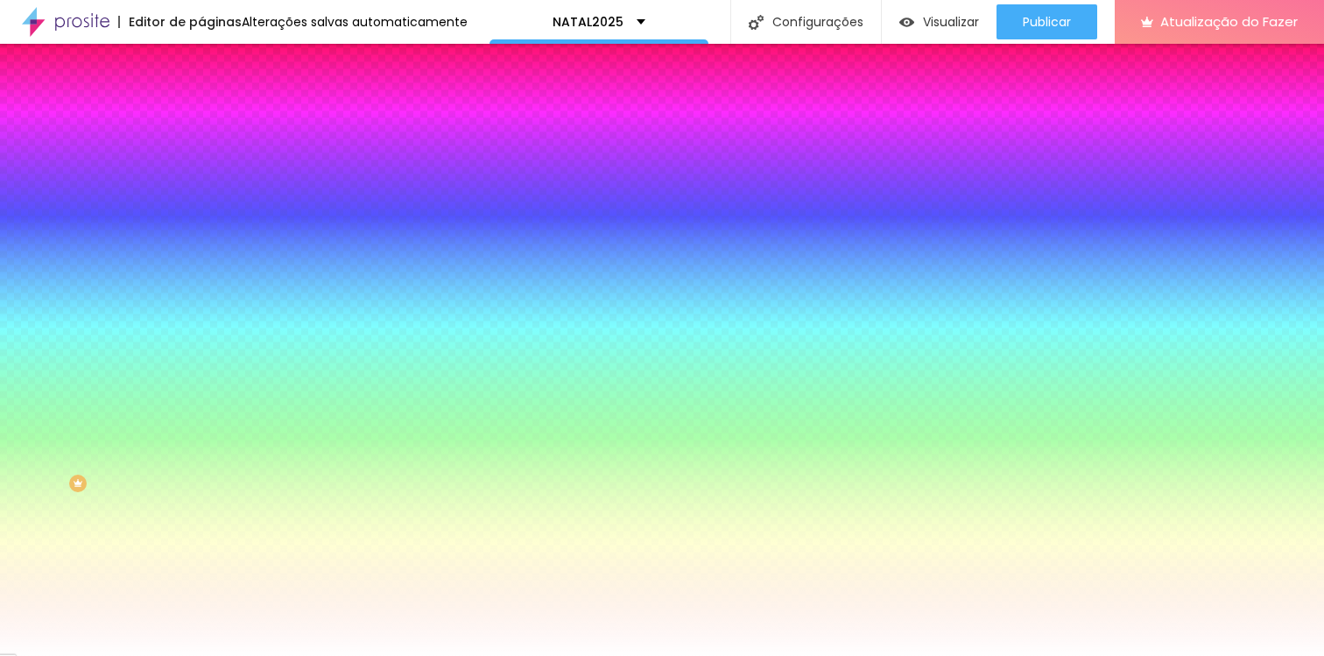
click at [201, 119] on img at bounding box center [209, 127] width 16 height 16
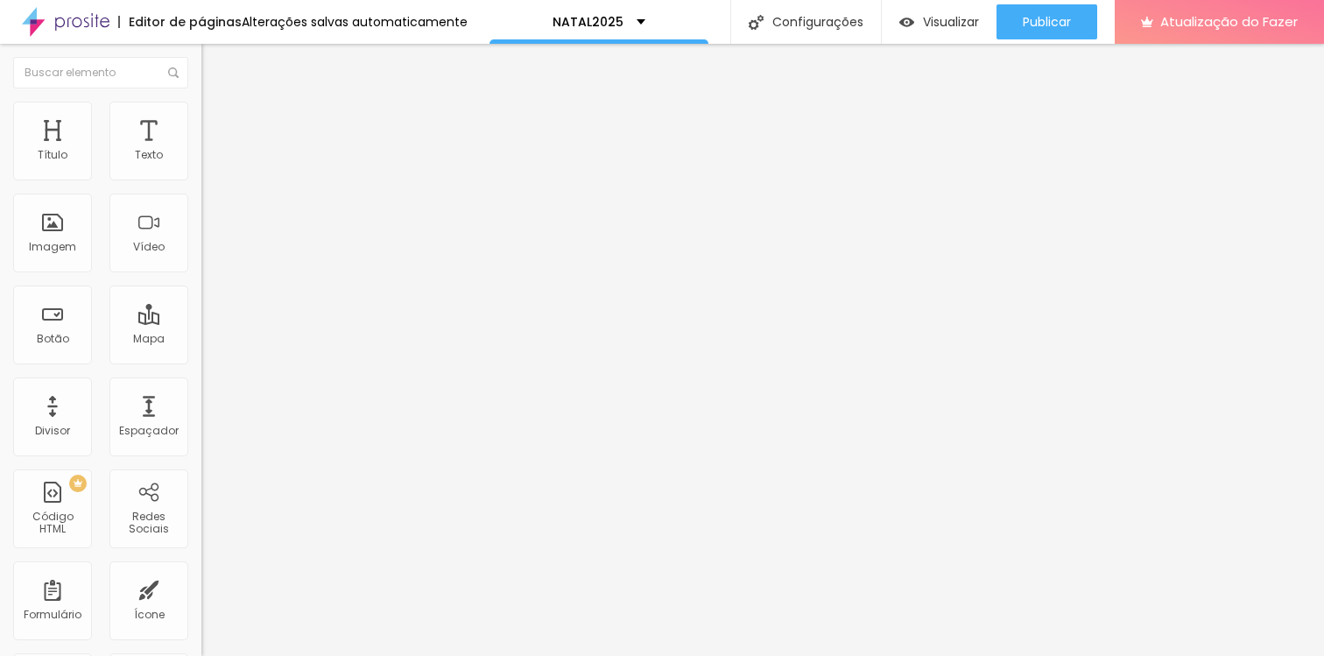
type input "7"
type input "8"
type input "10"
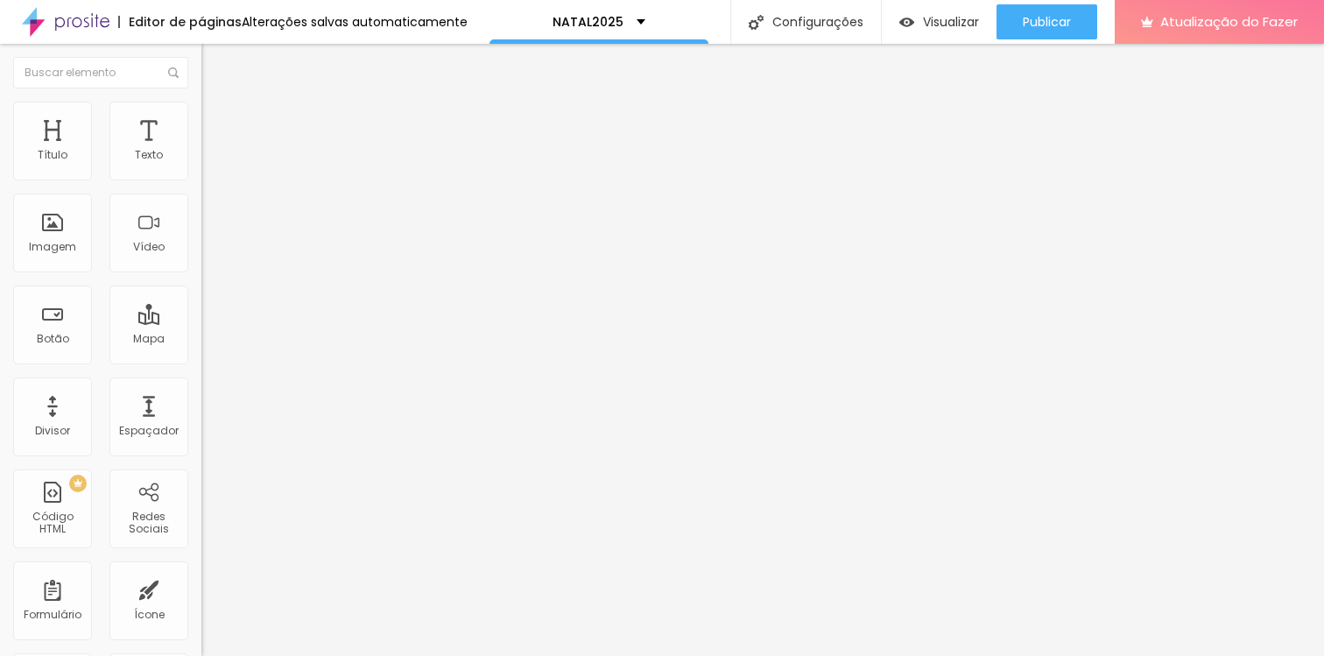
type input "10"
type input "12"
type input "14"
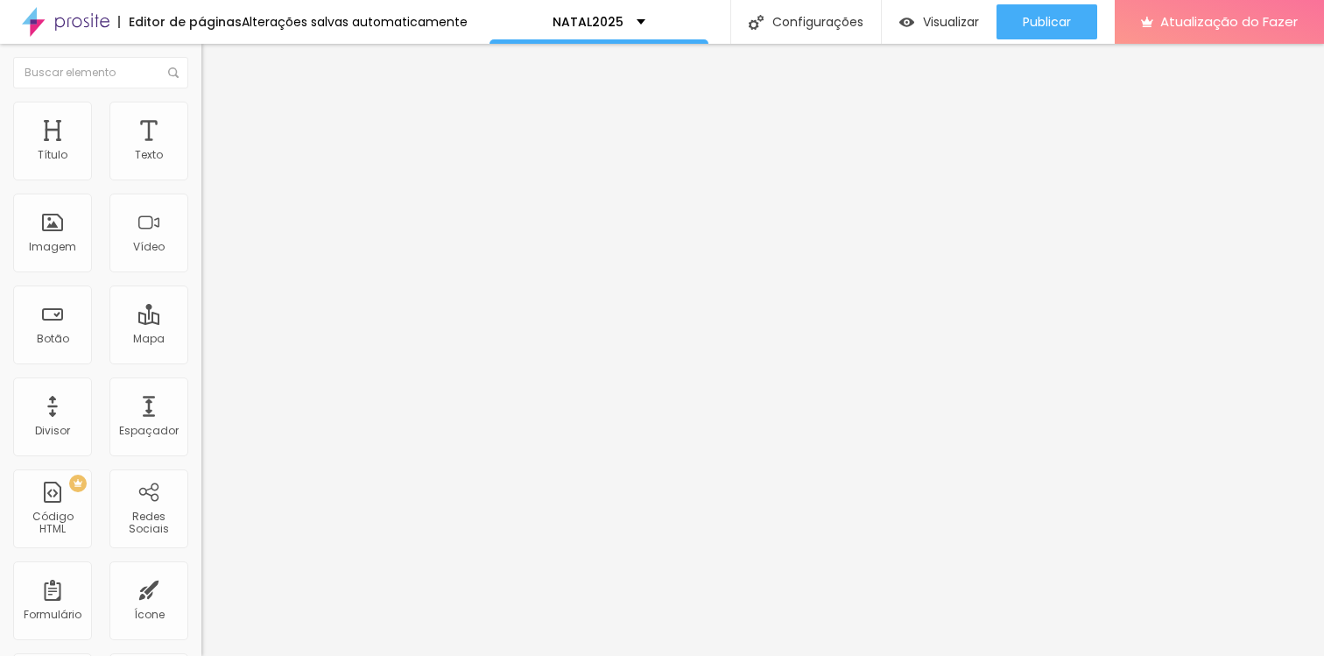
type input "22"
type input "26"
type input "31"
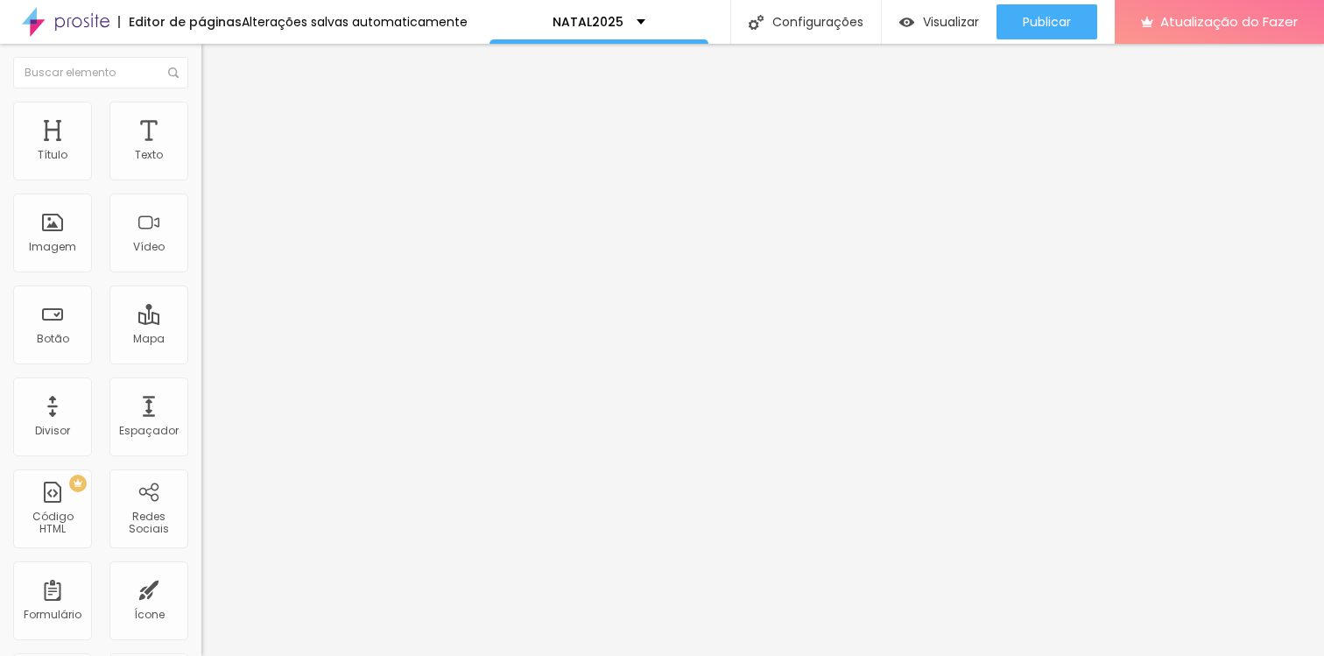
type input "31"
type input "39"
type input "45"
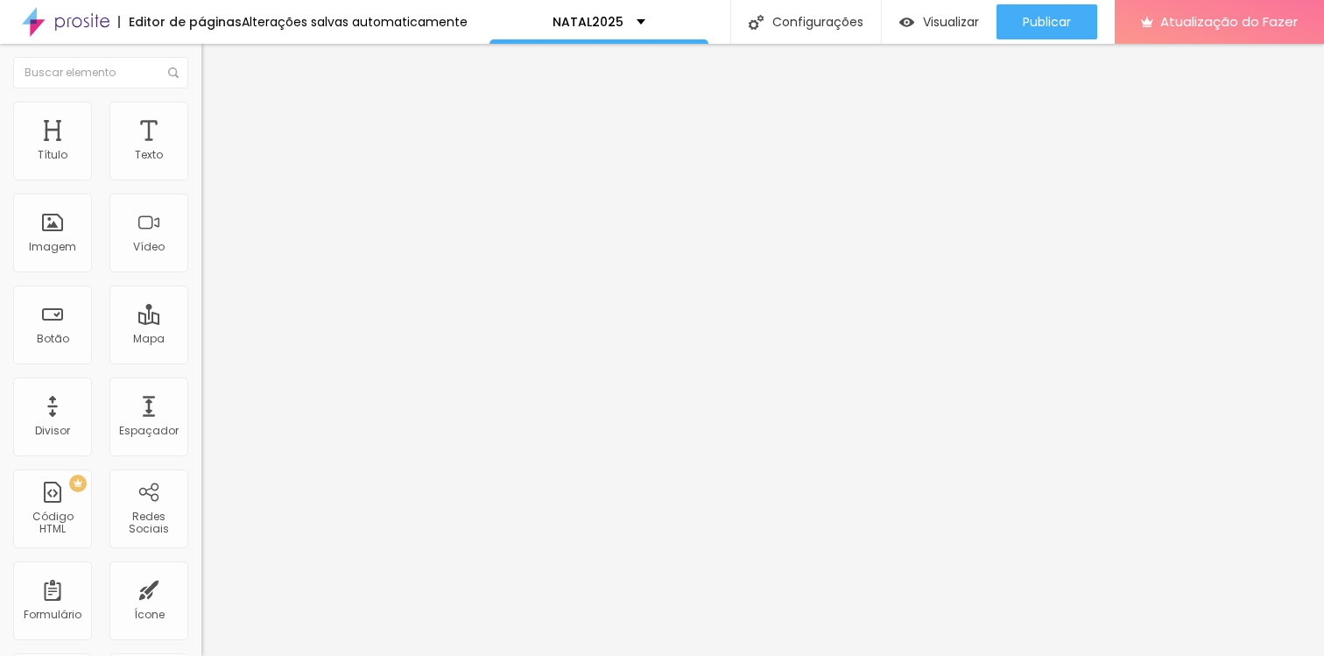
type input "47"
type input "50"
type input "52"
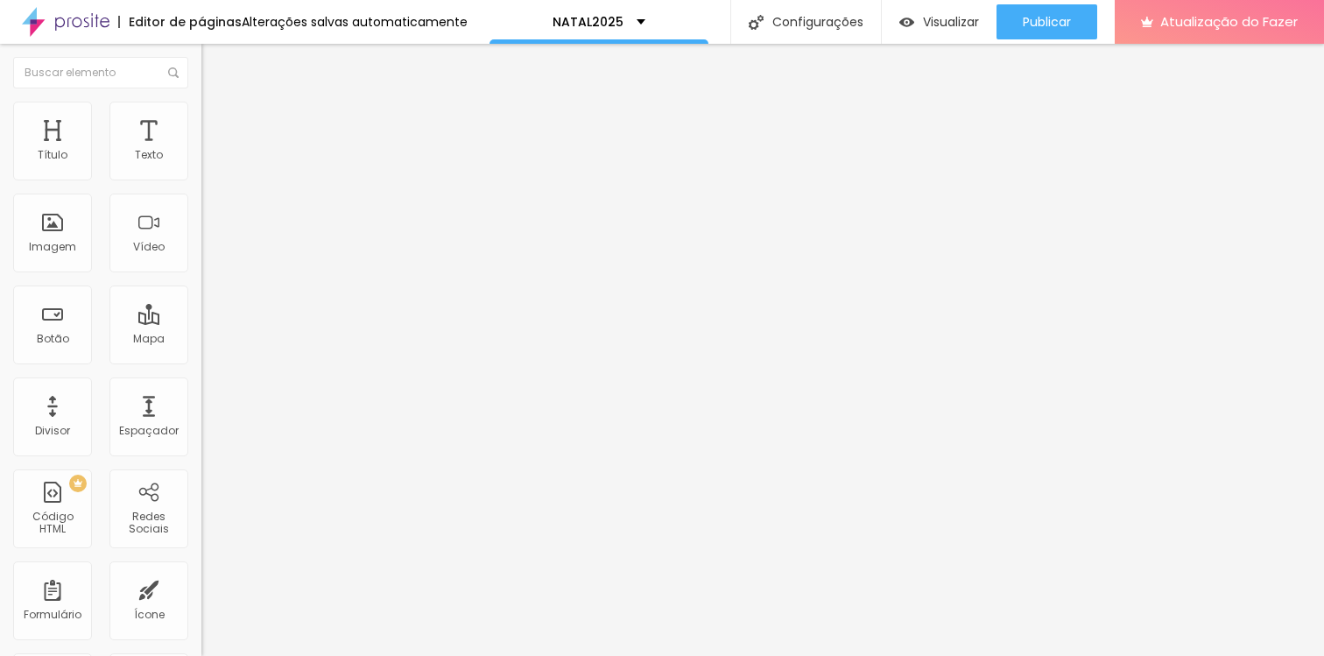
type input "52"
type input "53"
type input "54"
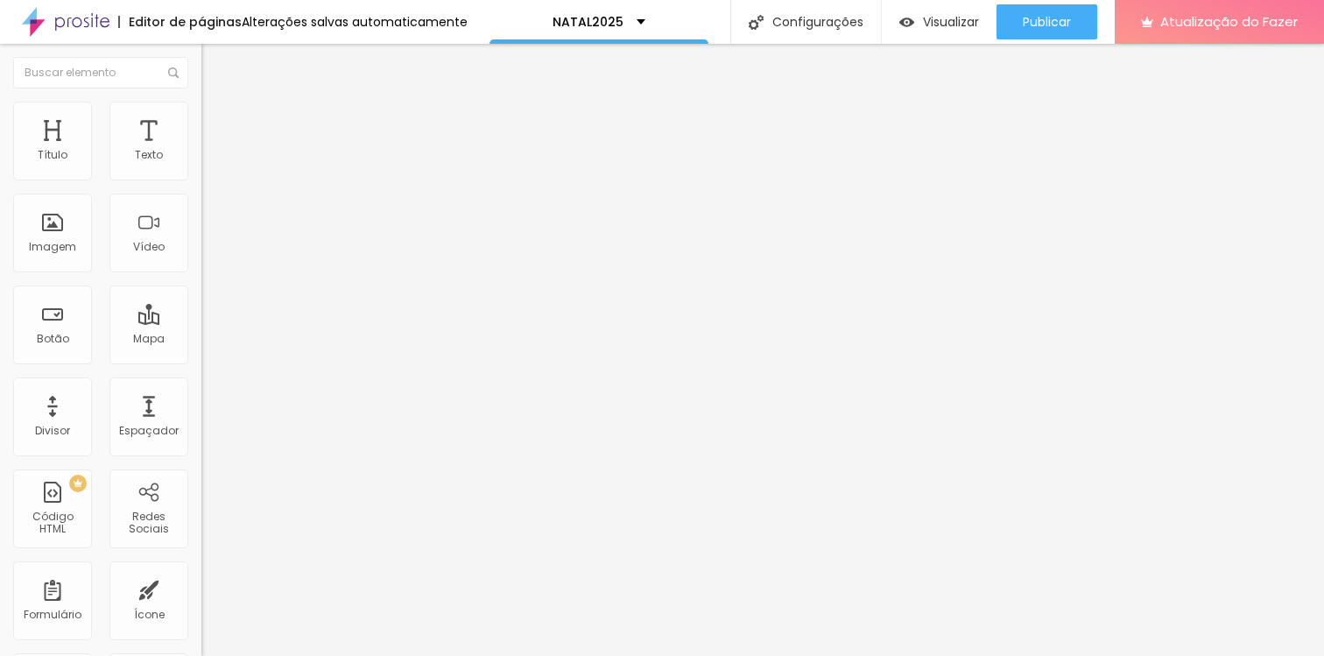
type input "55"
type input "56"
type input "57"
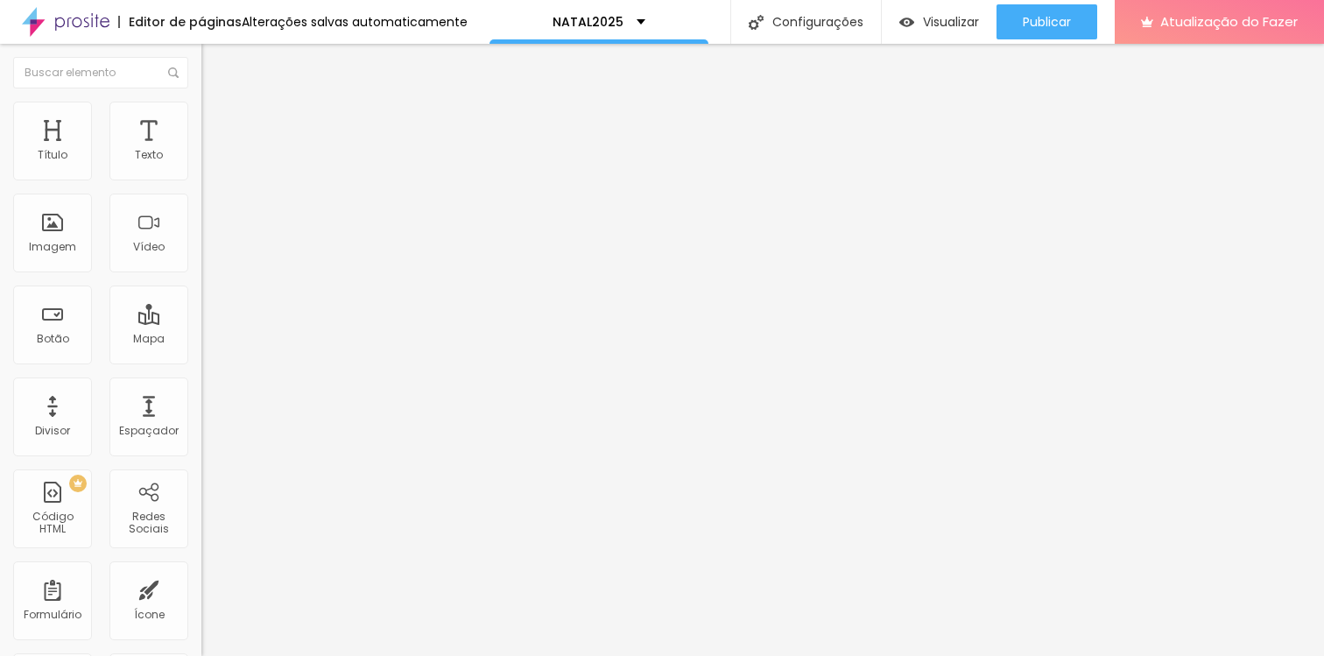
type input "57"
type input "58"
type input "59"
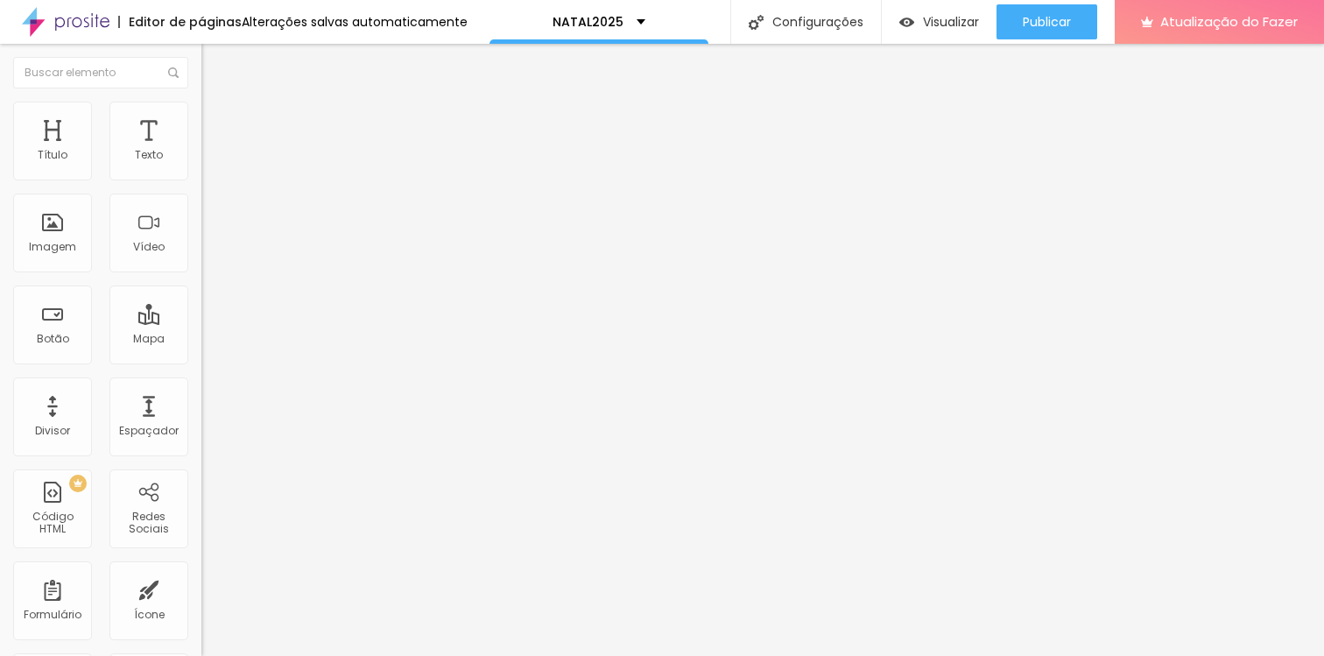
type input "60"
type input "61"
type input "62"
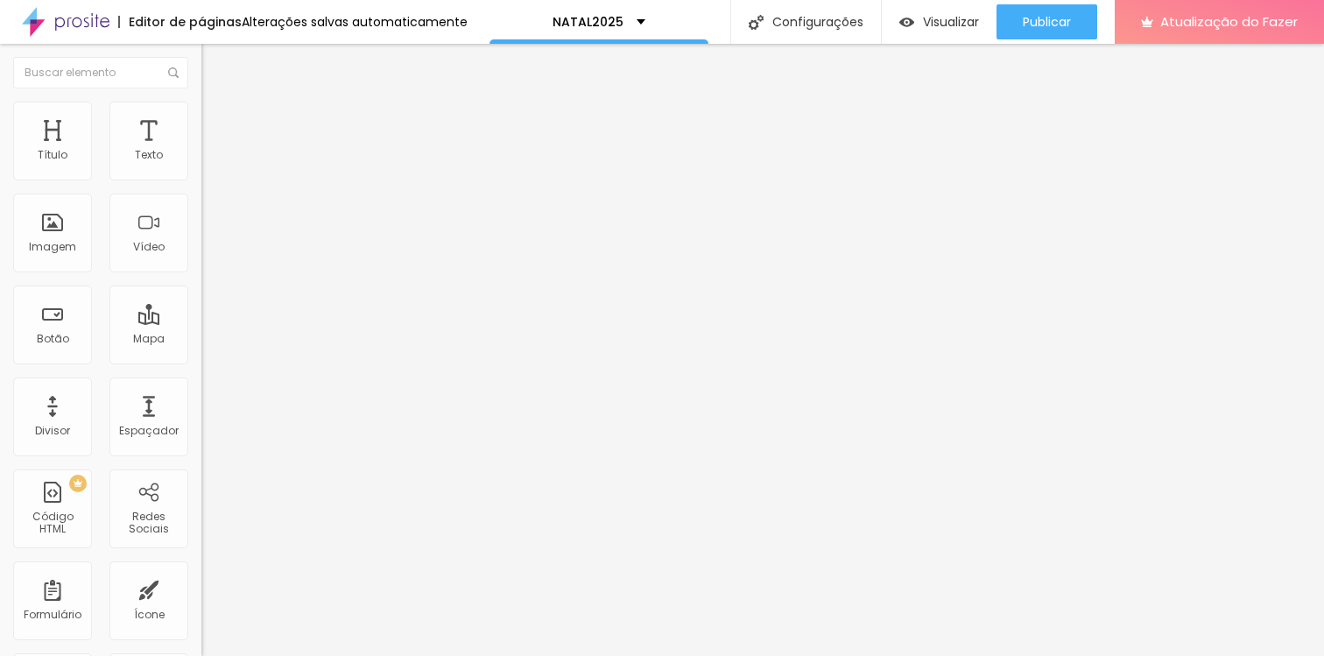
type input "62"
type input "64"
type input "65"
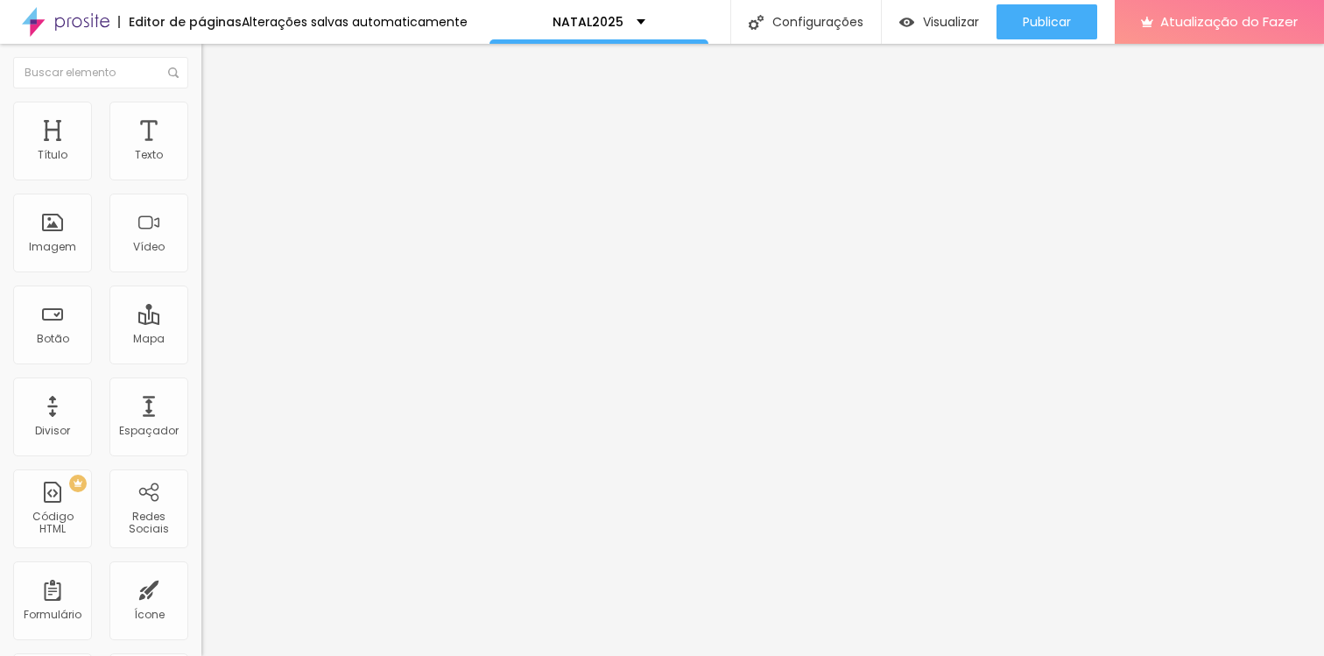
type input "64"
type input "63"
type input "62"
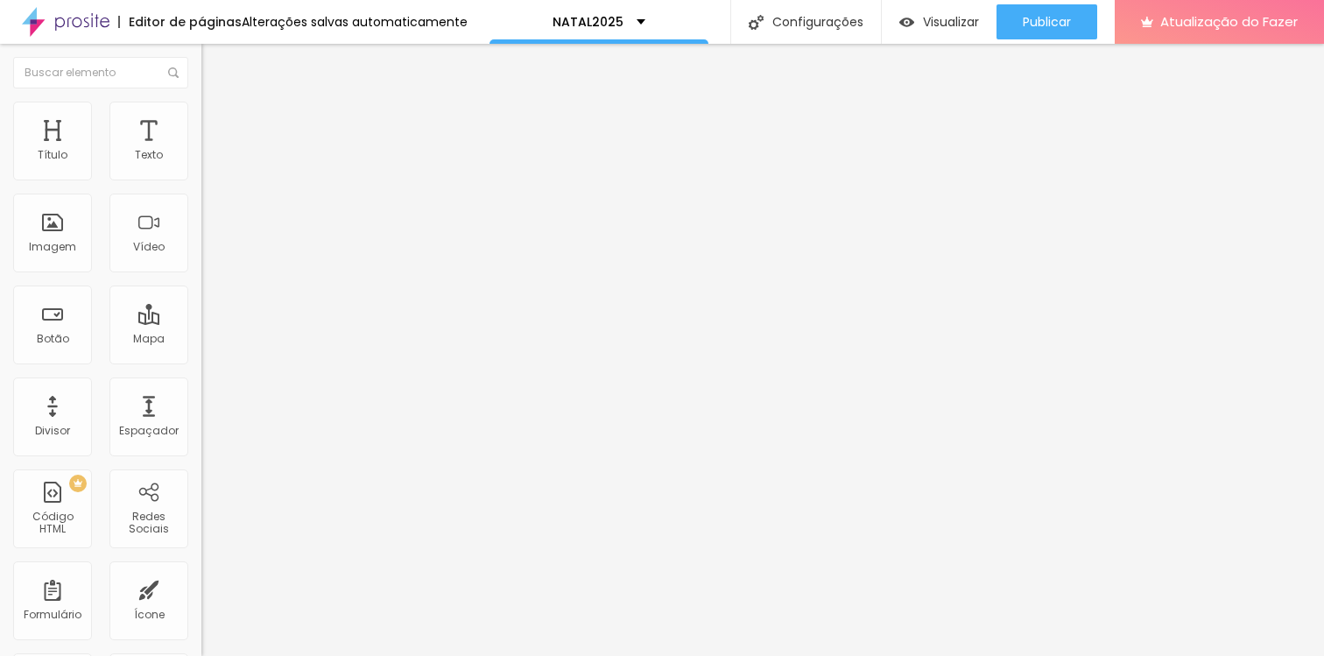
type input "62"
type input "59"
type input "57"
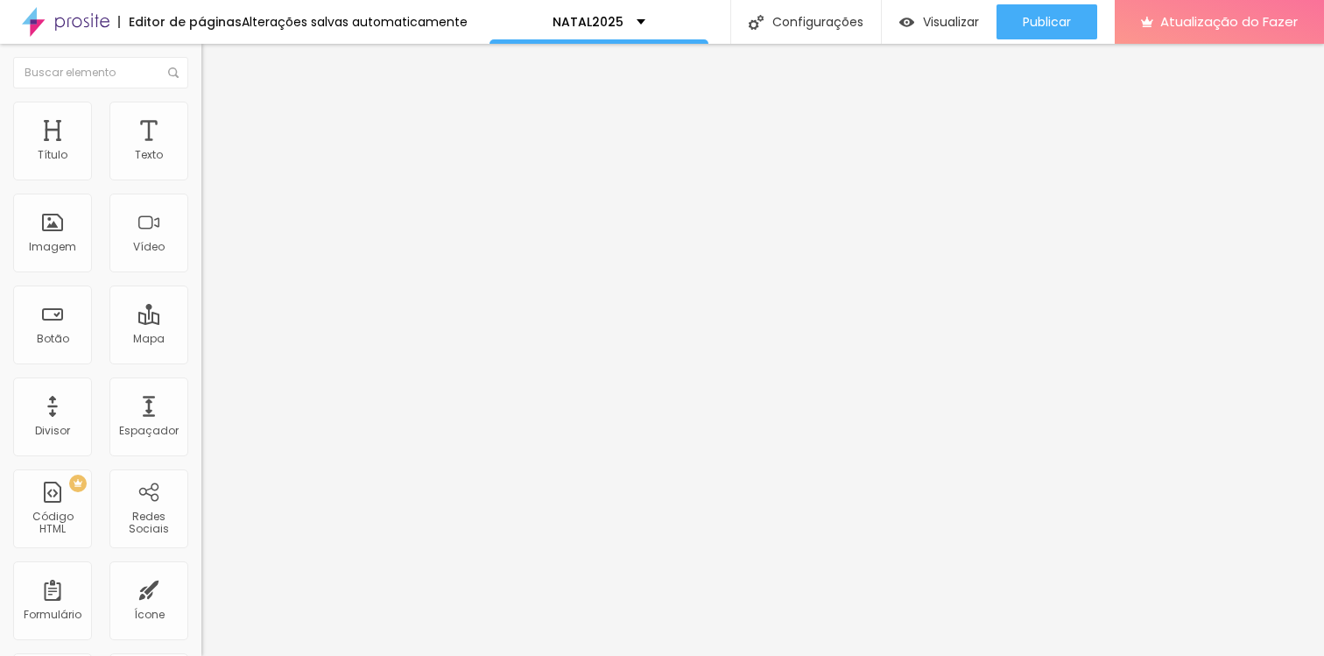
type input "55"
type input "52"
type input "48"
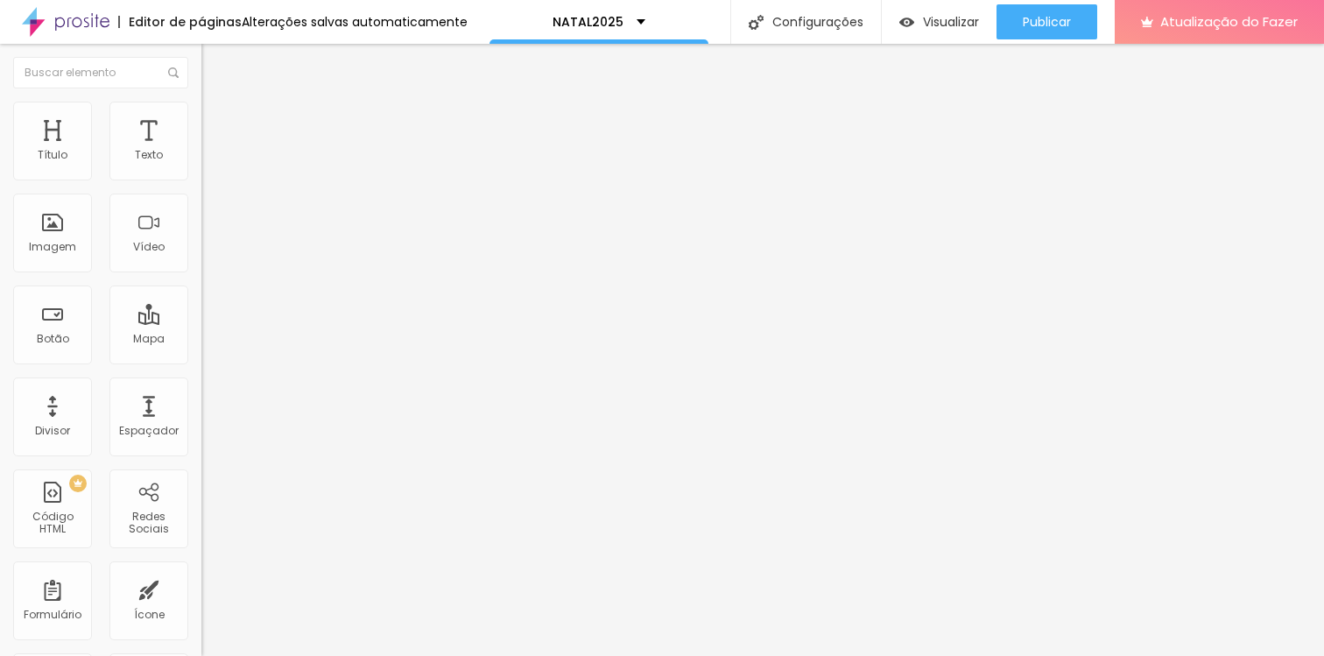
type input "48"
type input "41"
type input "37"
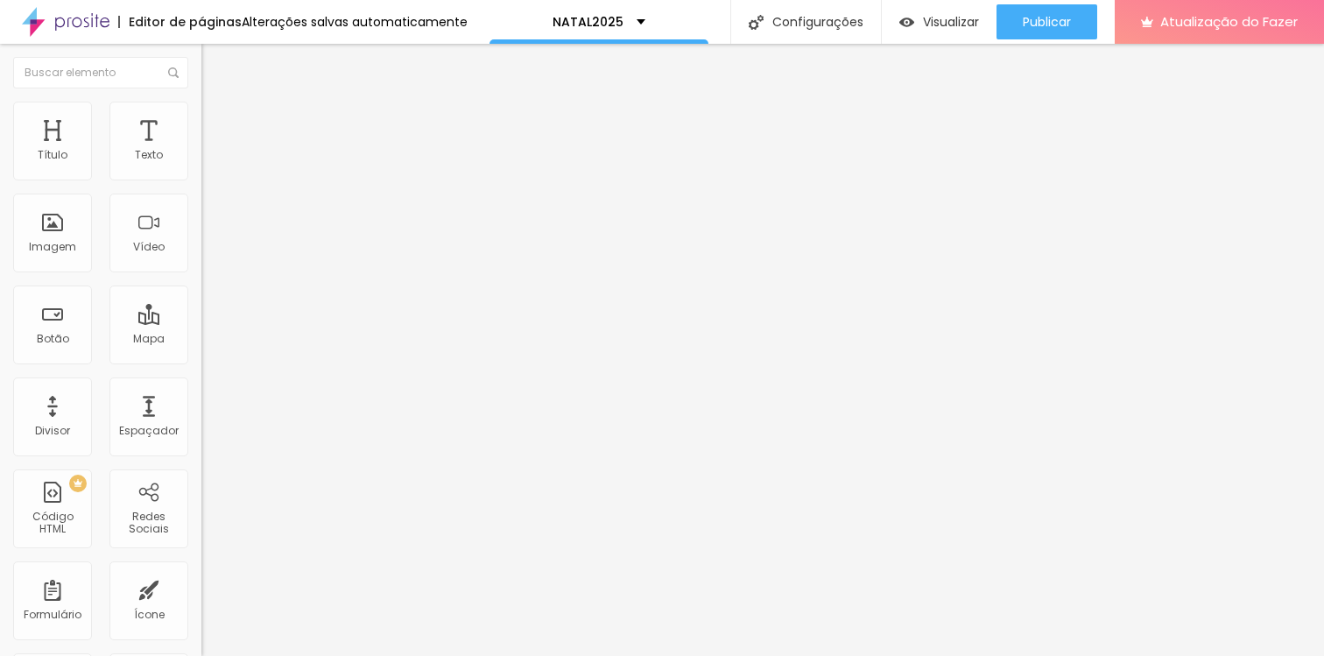
type input "32"
type input "26"
type input "22"
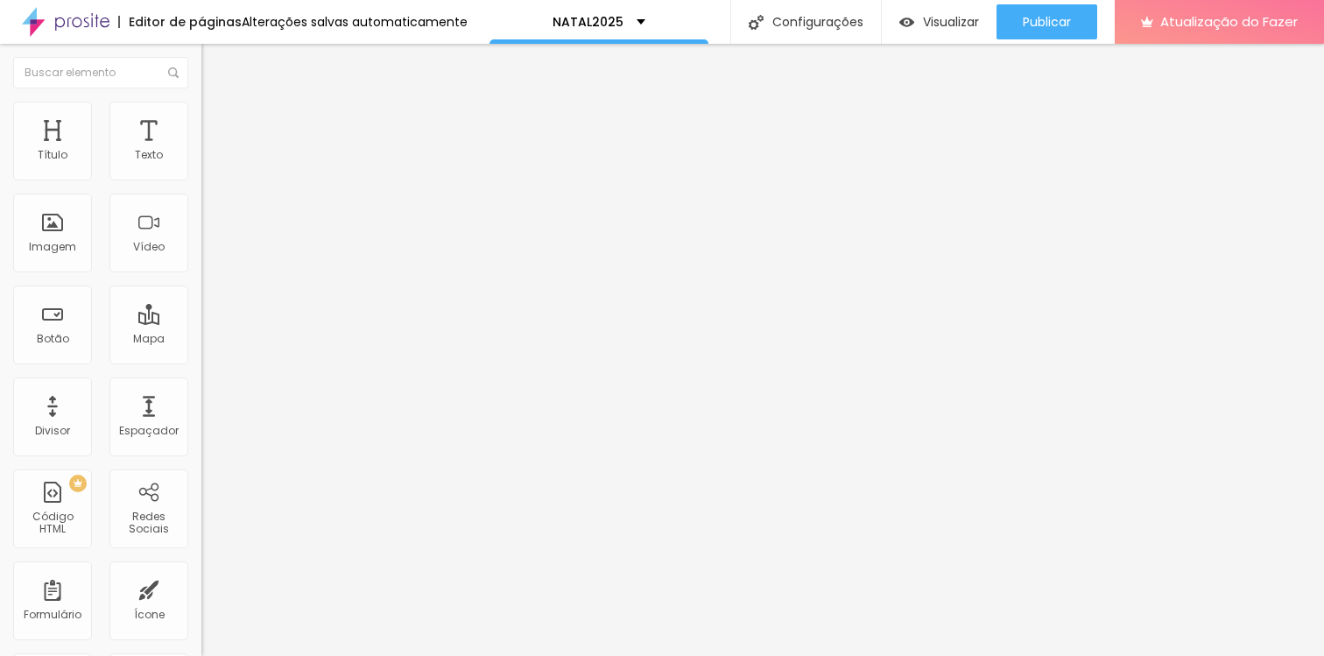
type input "22"
type input "12"
type input "2"
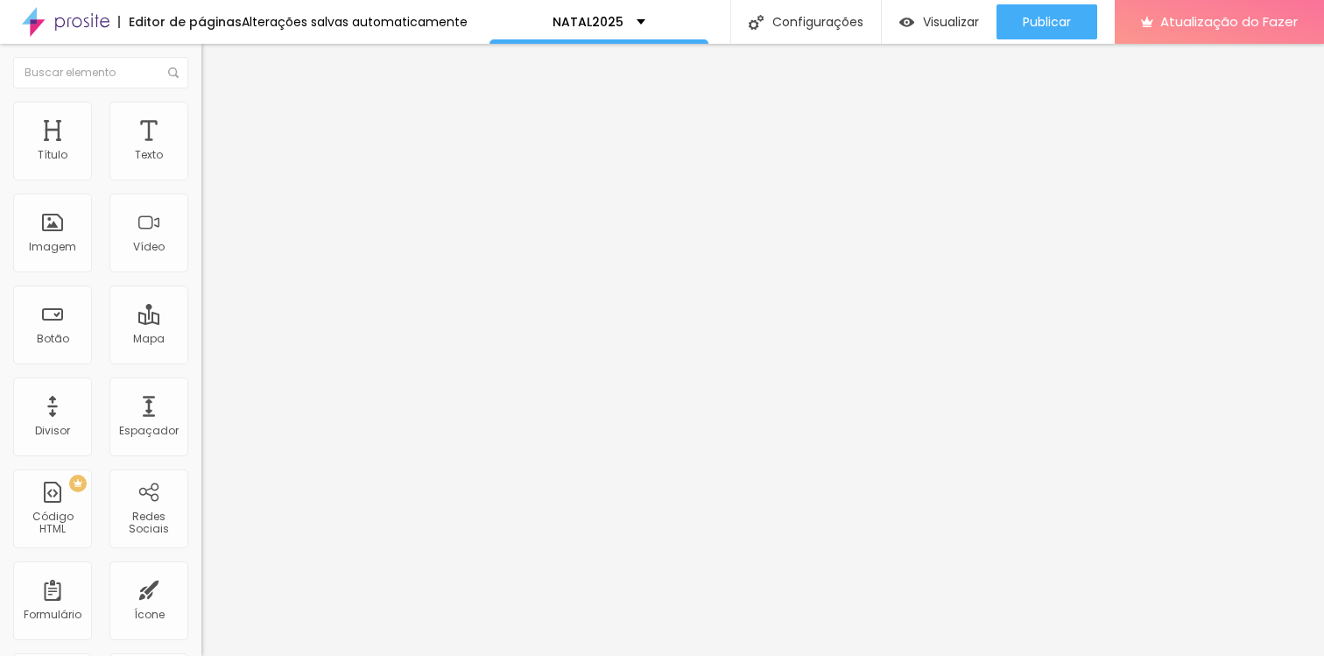
type input "0"
drag, startPoint x: 47, startPoint y: 167, endPoint x: 0, endPoint y: 162, distance: 47.6
type input "0"
click at [201, 340] on input "range" at bounding box center [257, 347] width 113 height 14
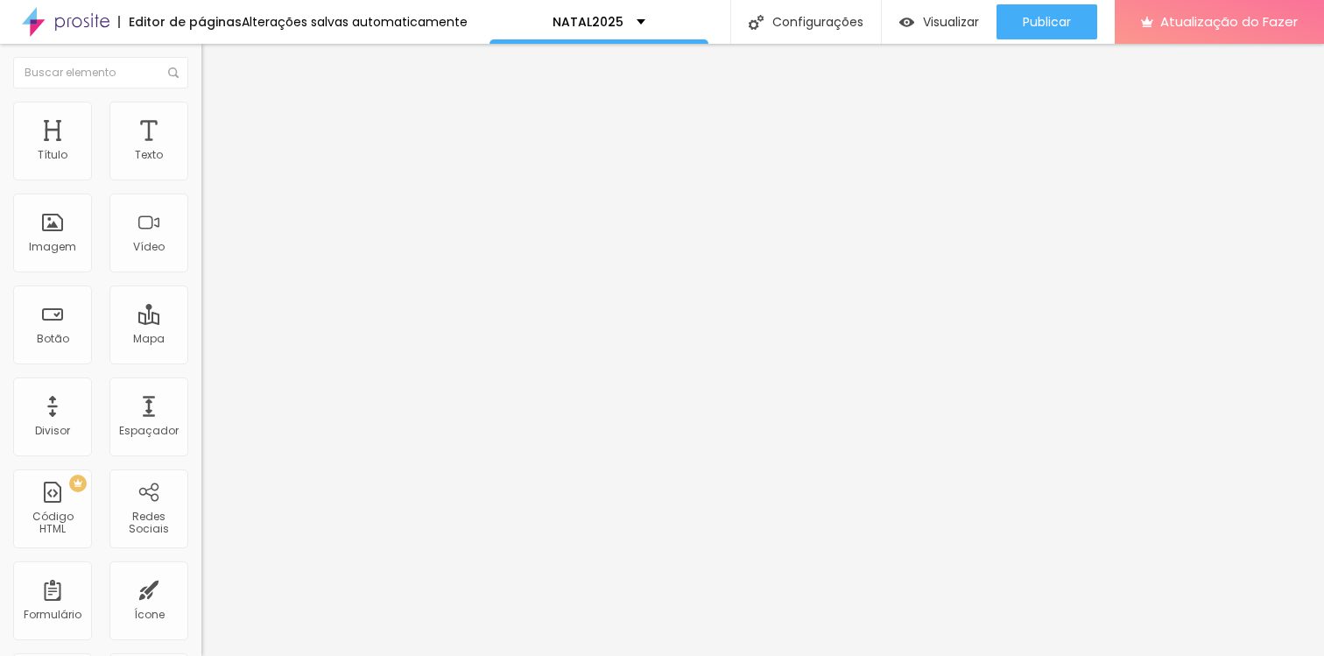
type input "8"
type input "7"
type input "5"
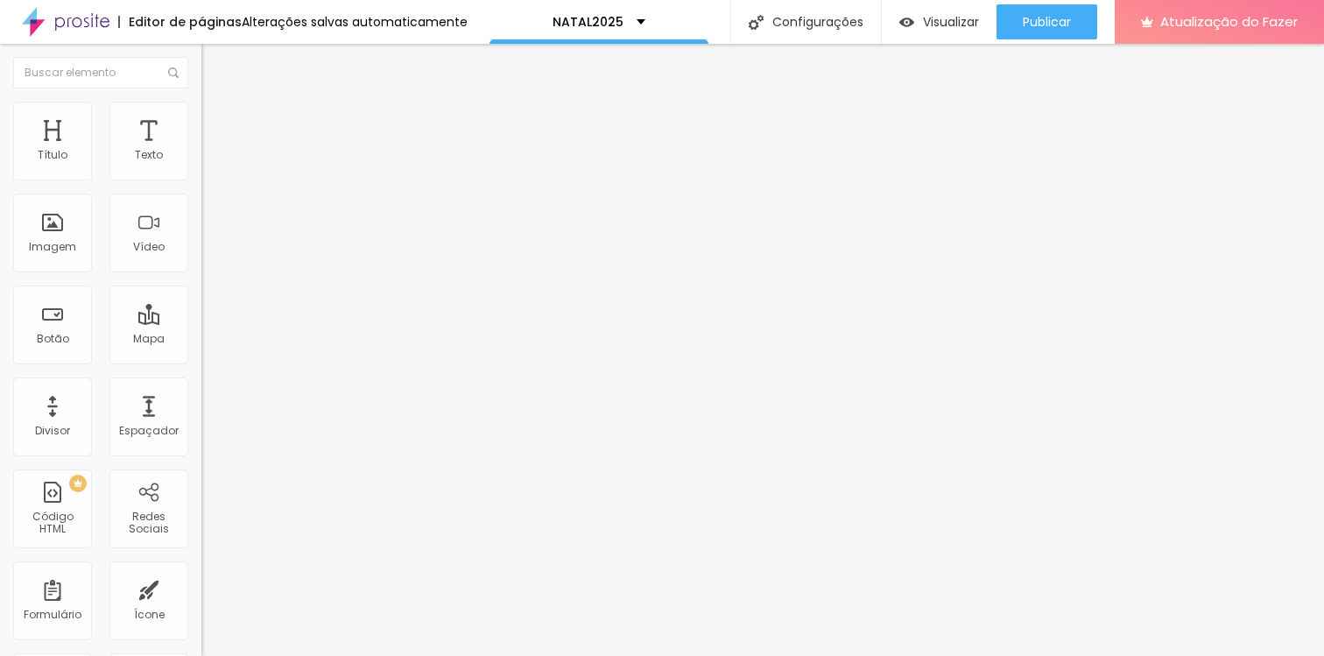
type input "5"
type input "0"
drag, startPoint x: 48, startPoint y: 201, endPoint x: 0, endPoint y: 202, distance: 48.2
type input "0"
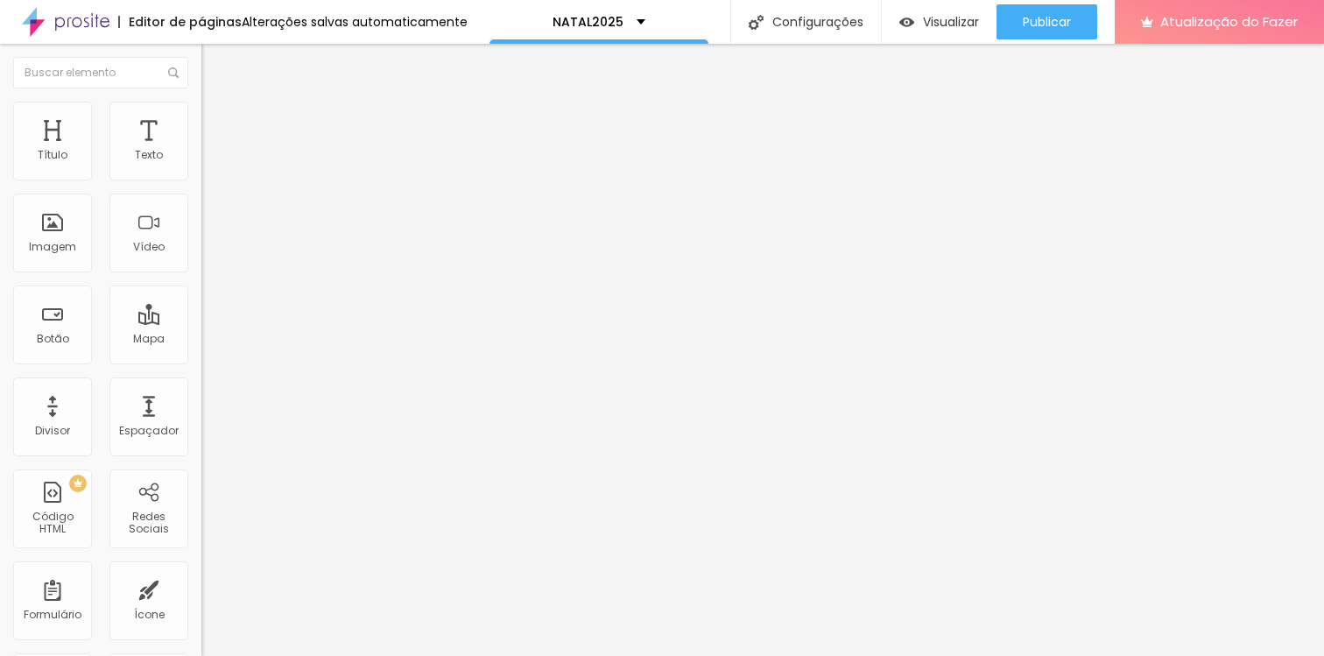
click at [201, 587] on input "range" at bounding box center [257, 594] width 113 height 14
click at [201, 643] on input "text" at bounding box center [306, 652] width 210 height 18
click at [201, 102] on img at bounding box center [209, 110] width 16 height 16
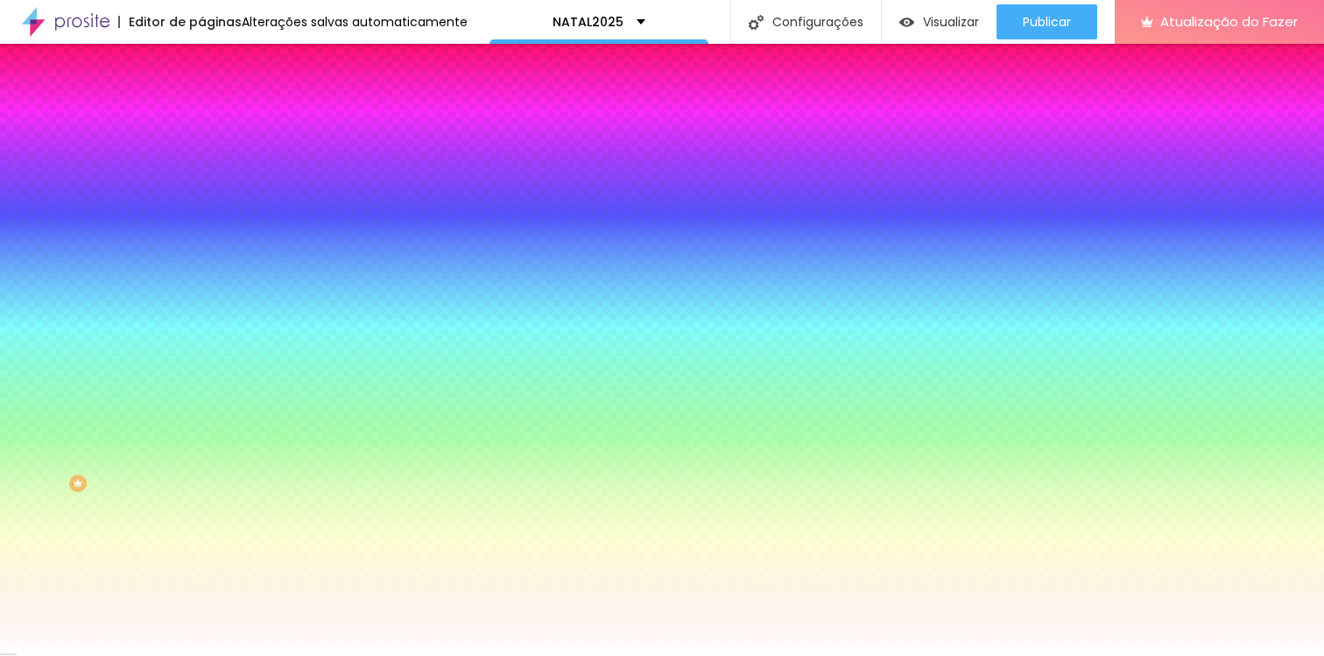
click at [217, 123] on font "Avançado" at bounding box center [246, 130] width 58 height 15
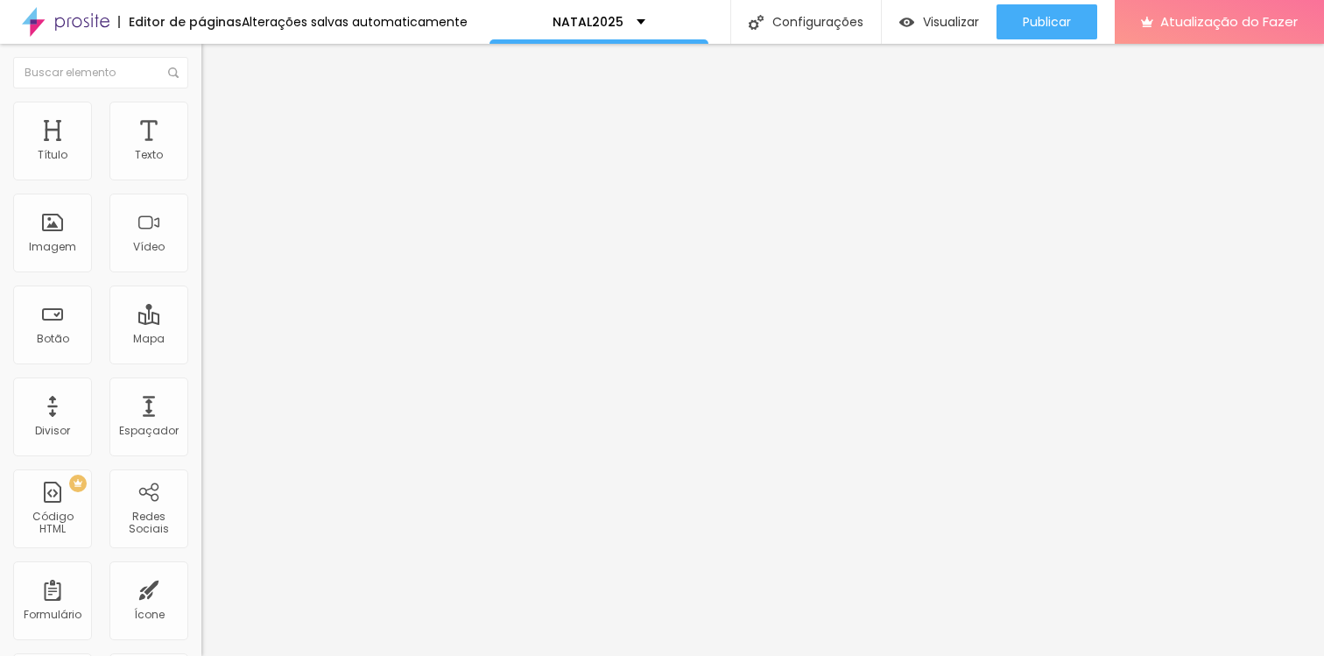
click at [201, 114] on li "Estilo" at bounding box center [301, 111] width 201 height 18
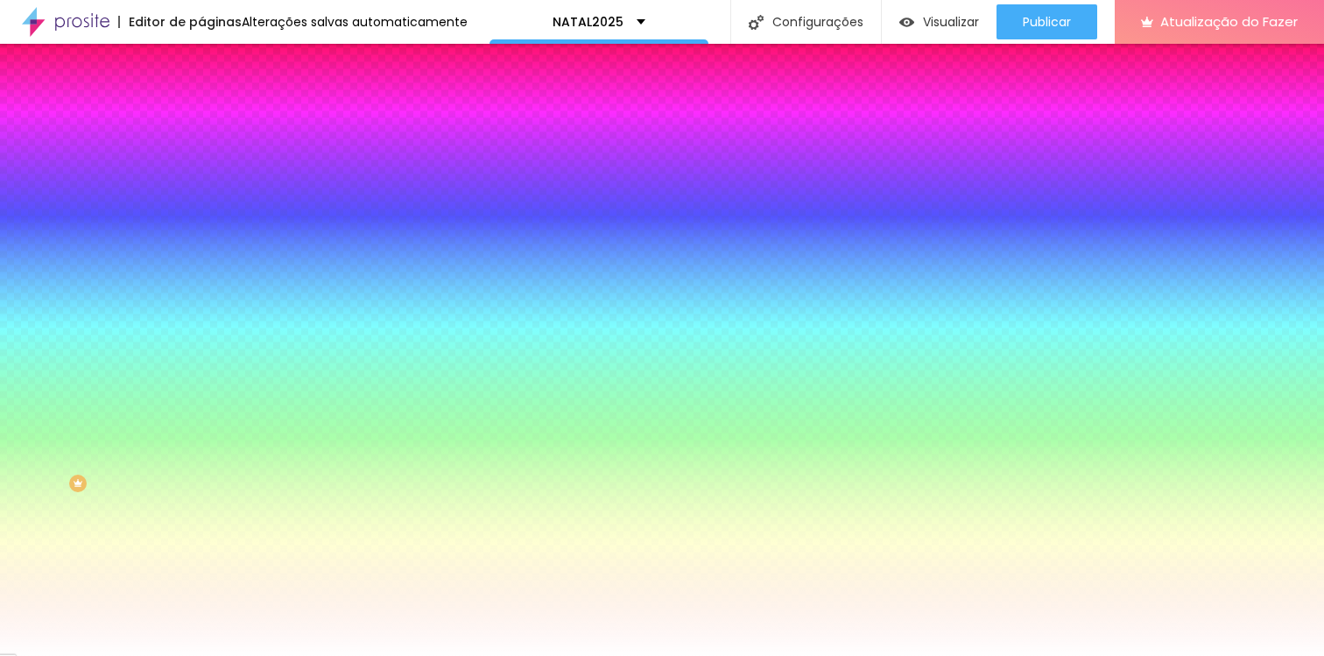
click at [201, 101] on li "Conteúdo" at bounding box center [301, 93] width 201 height 18
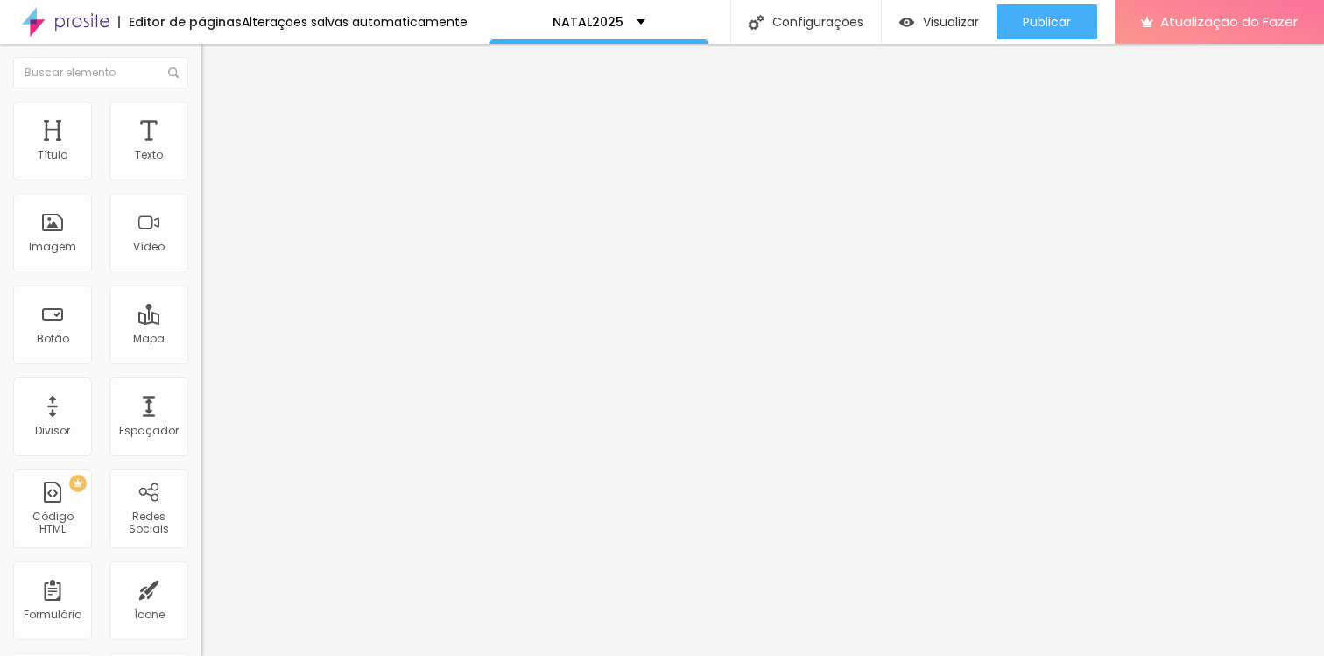
click at [201, 223] on img at bounding box center [207, 217] width 12 height 12
click at [201, 237] on img at bounding box center [207, 231] width 12 height 12
click at [201, 393] on font "Abrir em uma nova aba" at bounding box center [256, 386] width 110 height 13
click at [201, 361] on input "https://" at bounding box center [306, 352] width 210 height 18
click at [201, 109] on li "Estilo" at bounding box center [301, 111] width 201 height 18
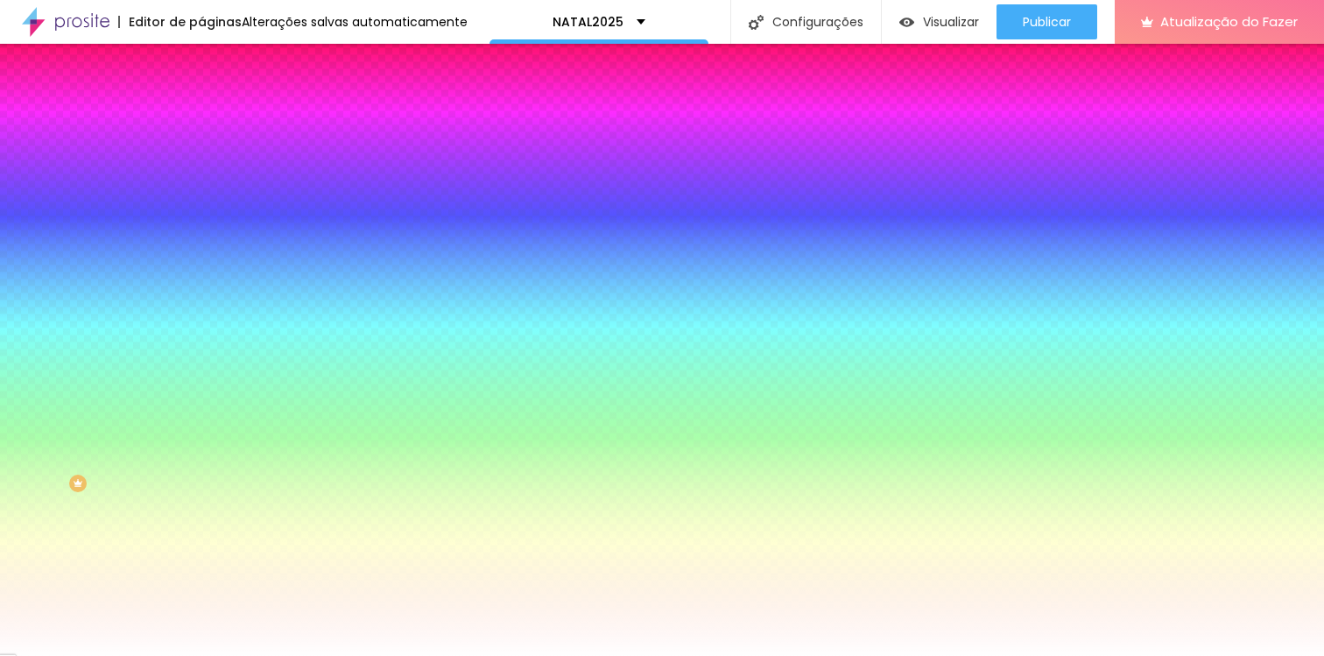
click at [201, 100] on img at bounding box center [209, 92] width 16 height 16
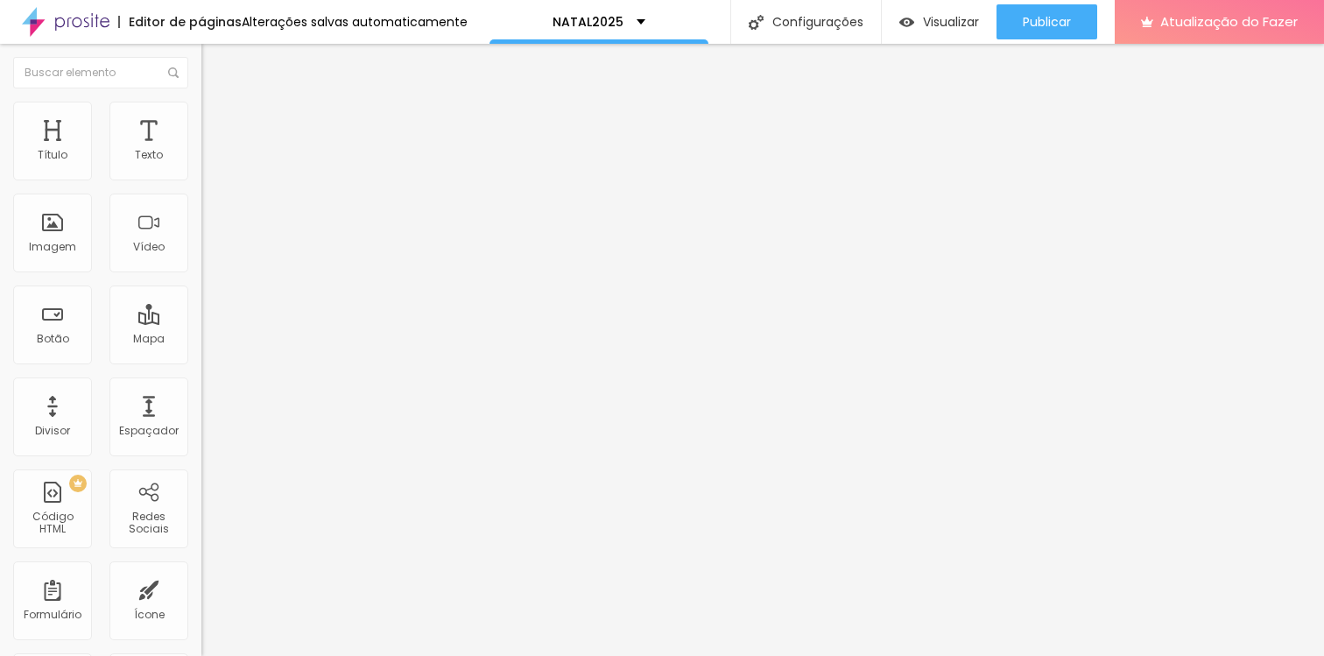
click at [201, 60] on button "Editar nulo" at bounding box center [301, 64] width 201 height 40
click at [201, 111] on img at bounding box center [209, 110] width 16 height 16
click at [217, 103] on font "Estilo" at bounding box center [230, 95] width 27 height 15
click at [50, 156] on font "Título" at bounding box center [53, 154] width 30 height 15
click at [201, 116] on ul "Estilo Avançado" at bounding box center [301, 101] width 201 height 35
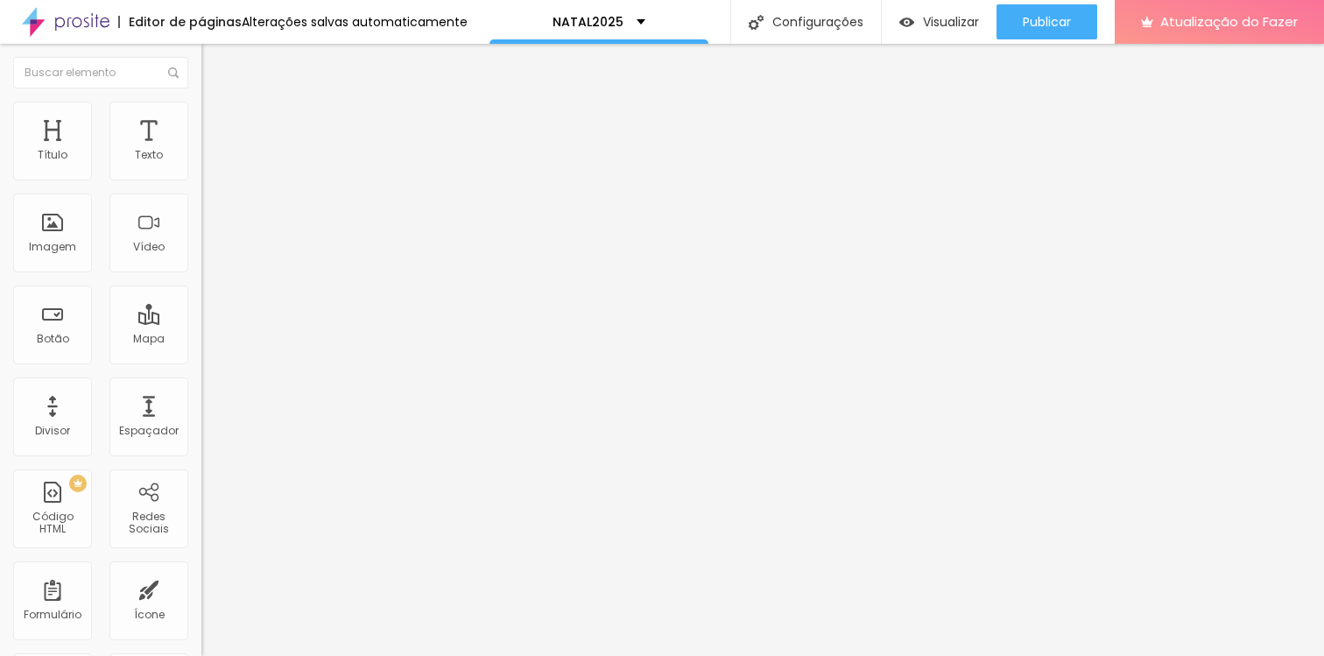
click at [201, 112] on li "Avançado" at bounding box center [301, 111] width 201 height 18
click at [201, 102] on li "Estilo" at bounding box center [301, 93] width 201 height 18
click at [201, 168] on button "button" at bounding box center [213, 159] width 25 height 18
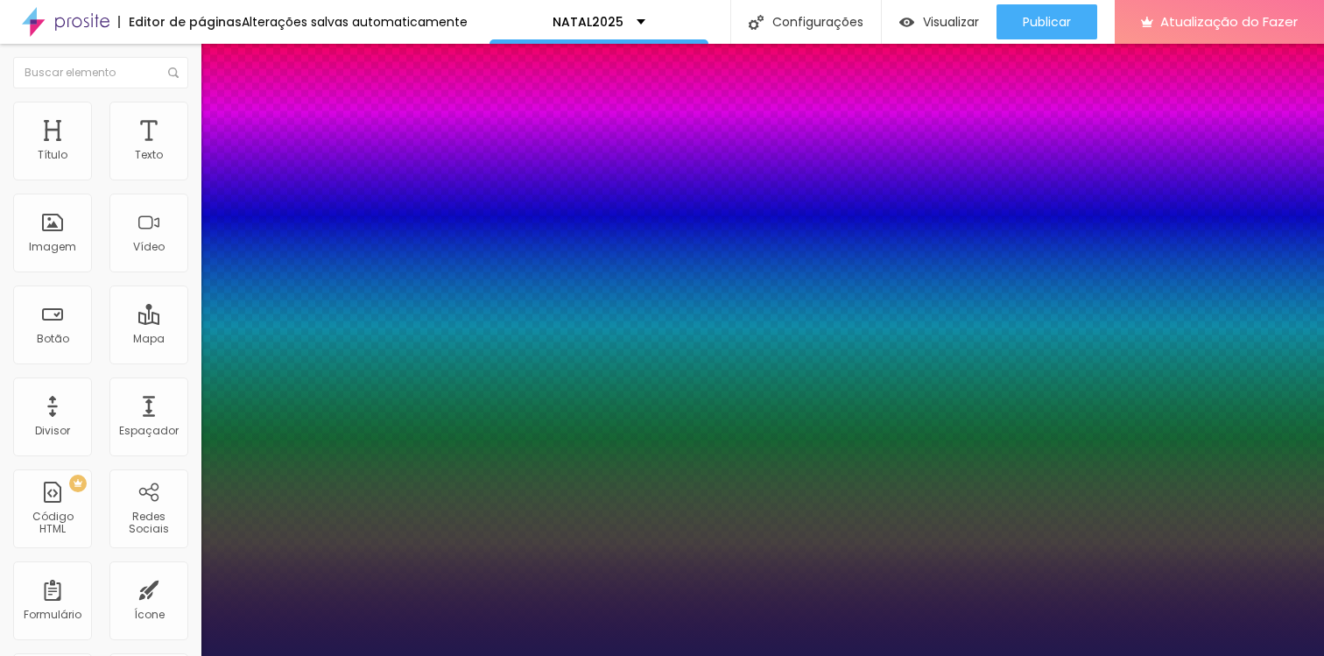
type input "1"
select select "Allan-Regular"
type input "1"
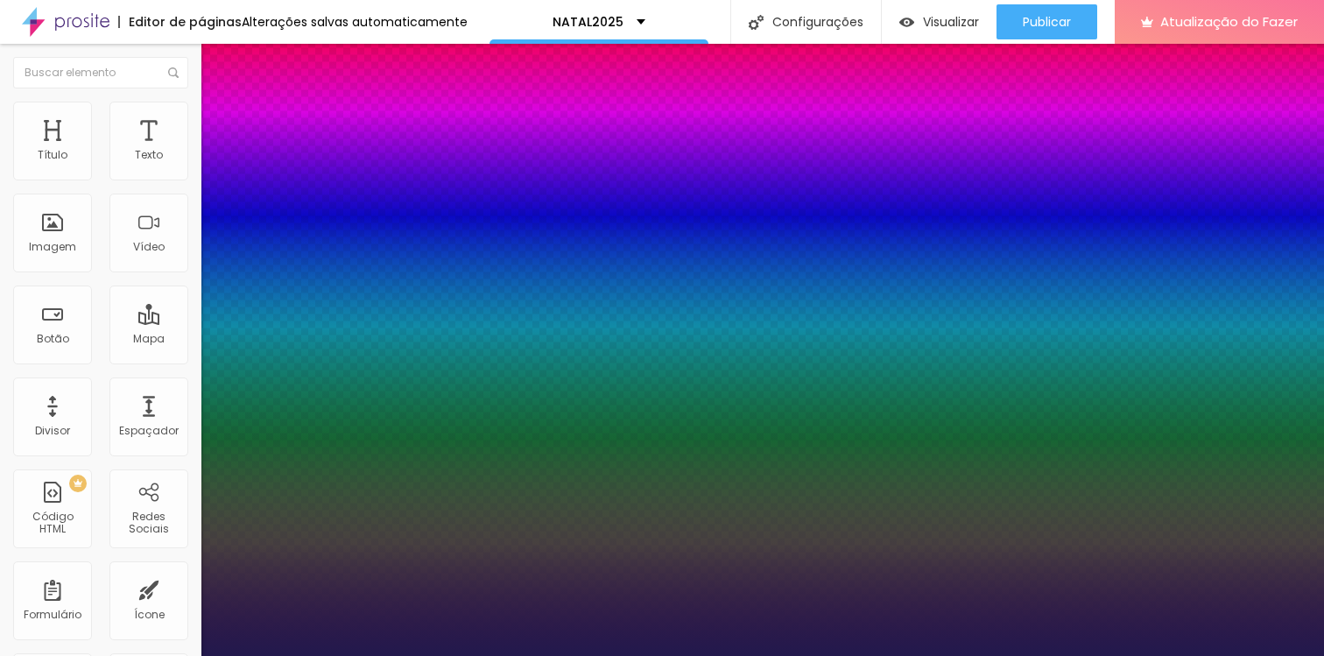
select select "Arvo"
type input "1"
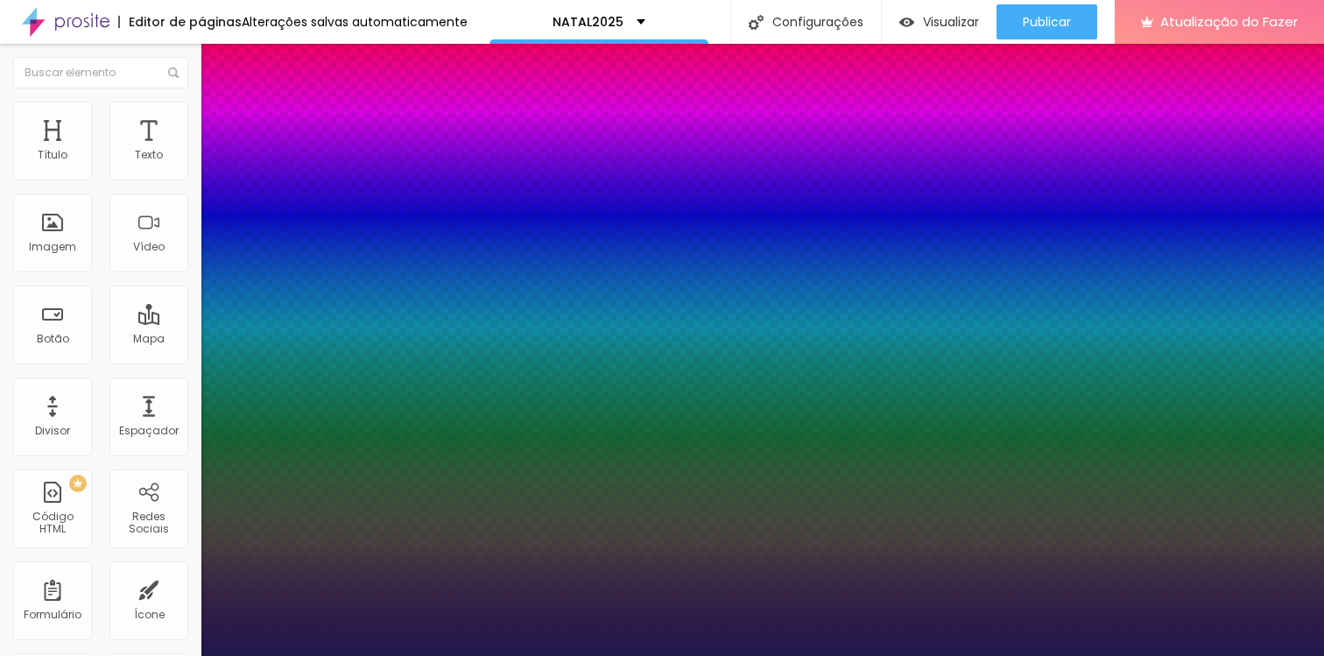
select select "Bitter"
type input "1"
select select "DMSerifDisplay-Italic"
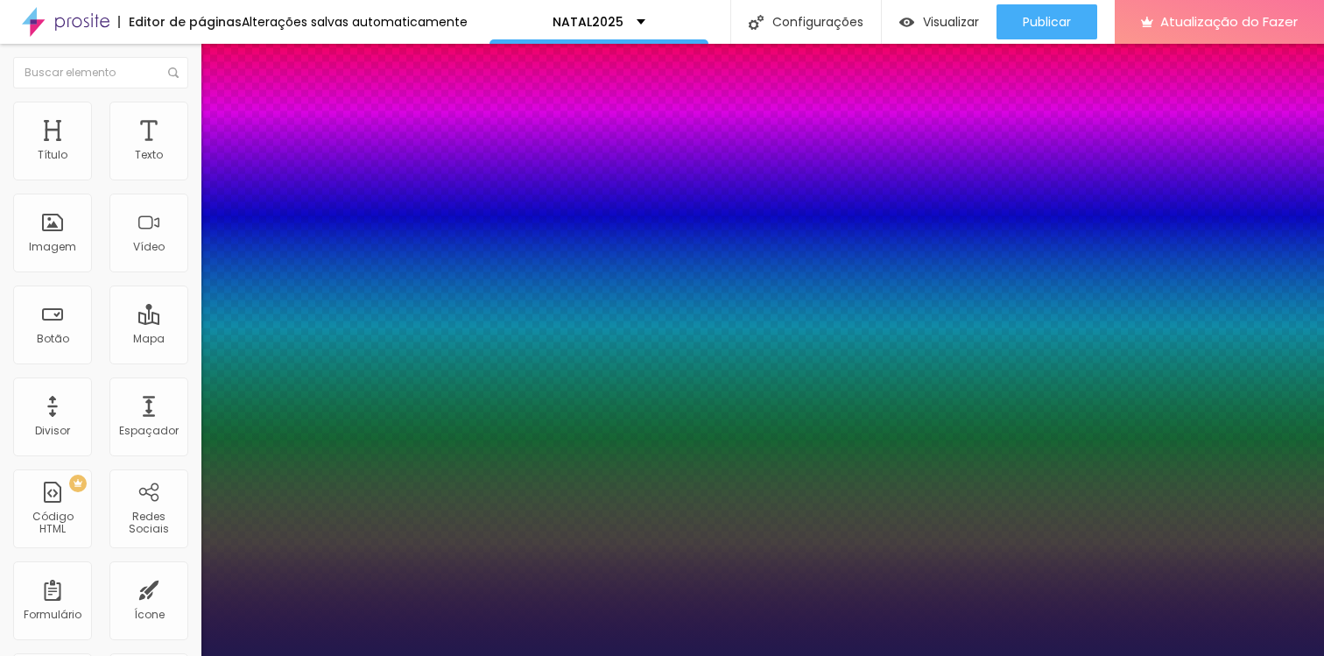
type input "1"
select select "FjallaOne"
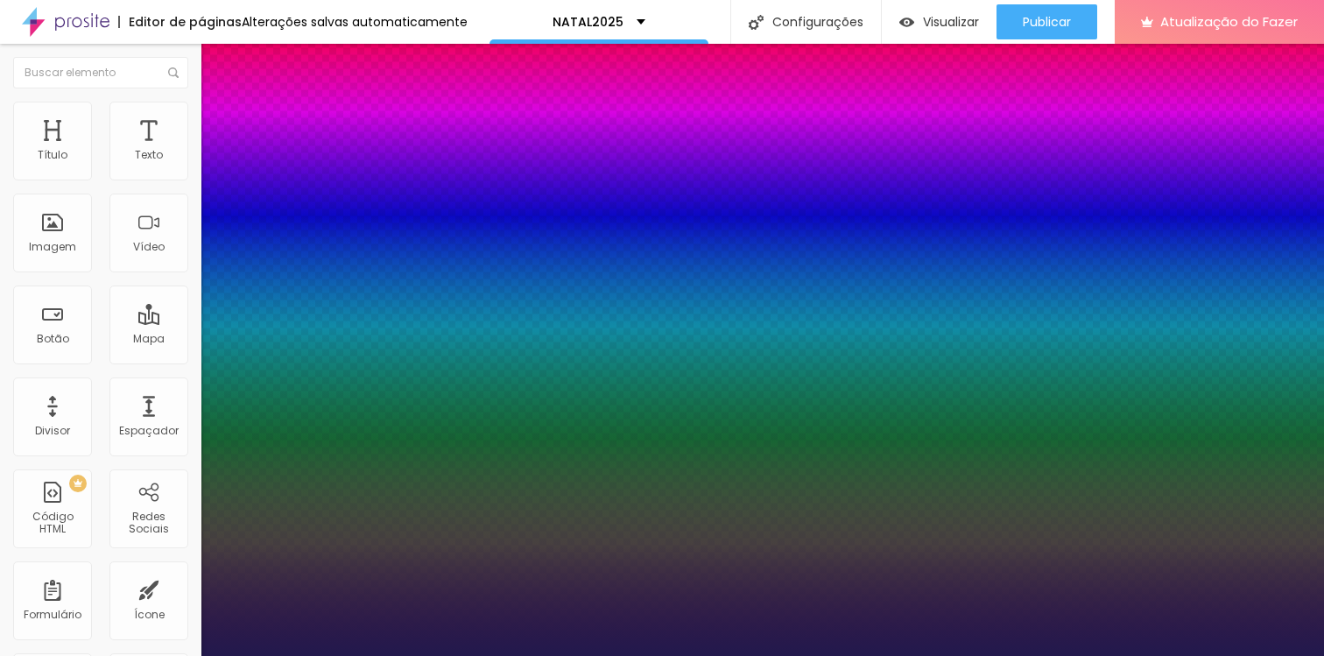
type input "1"
select select "Kalam"
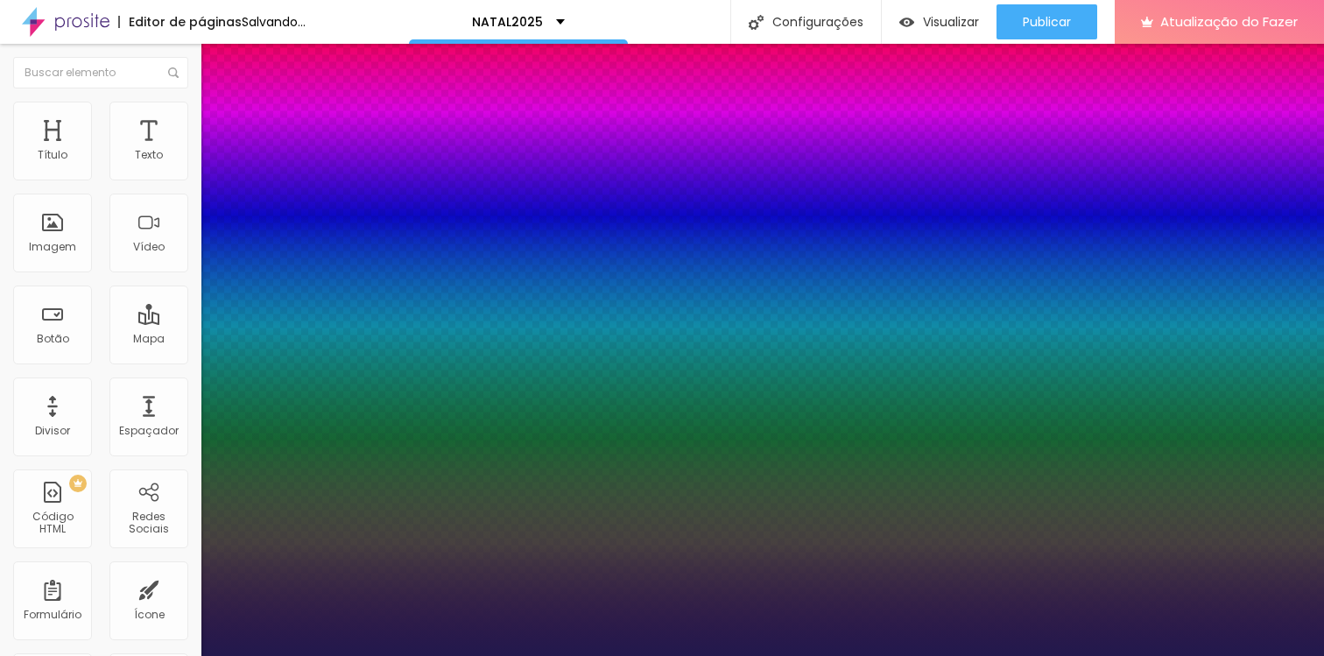
type input "1"
select select "JosefinSlabLight"
type input "1"
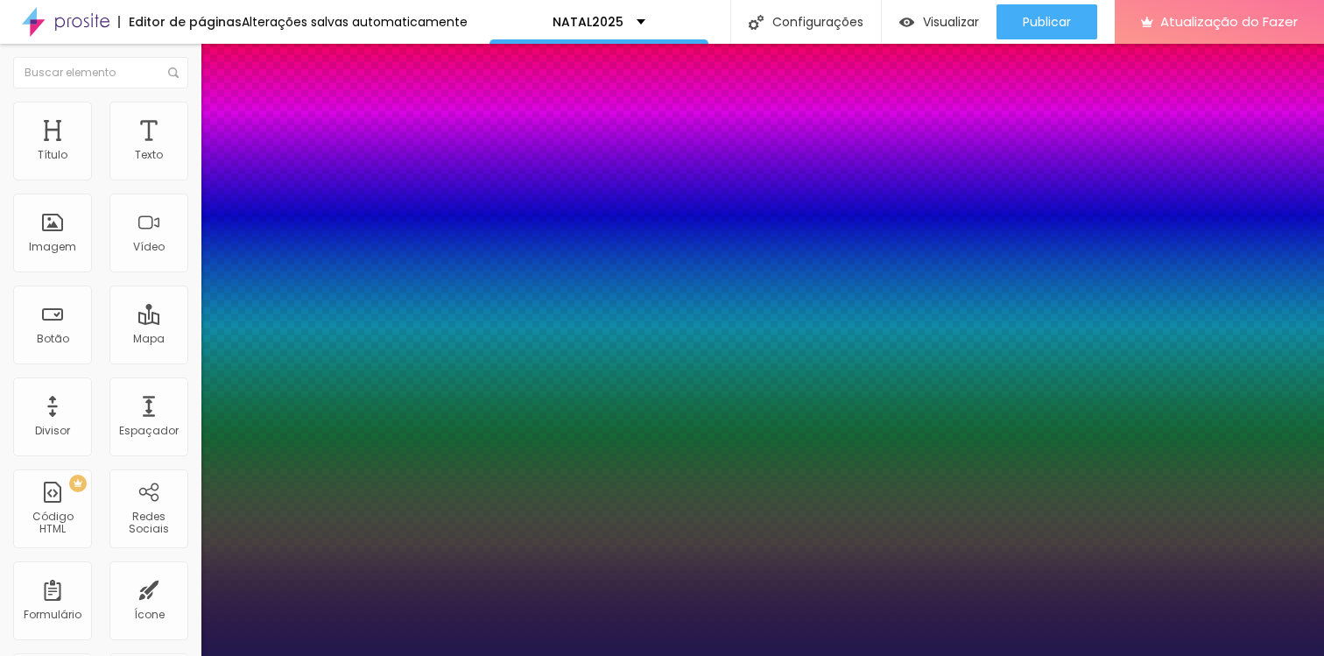
select select "Karla"
type input "1"
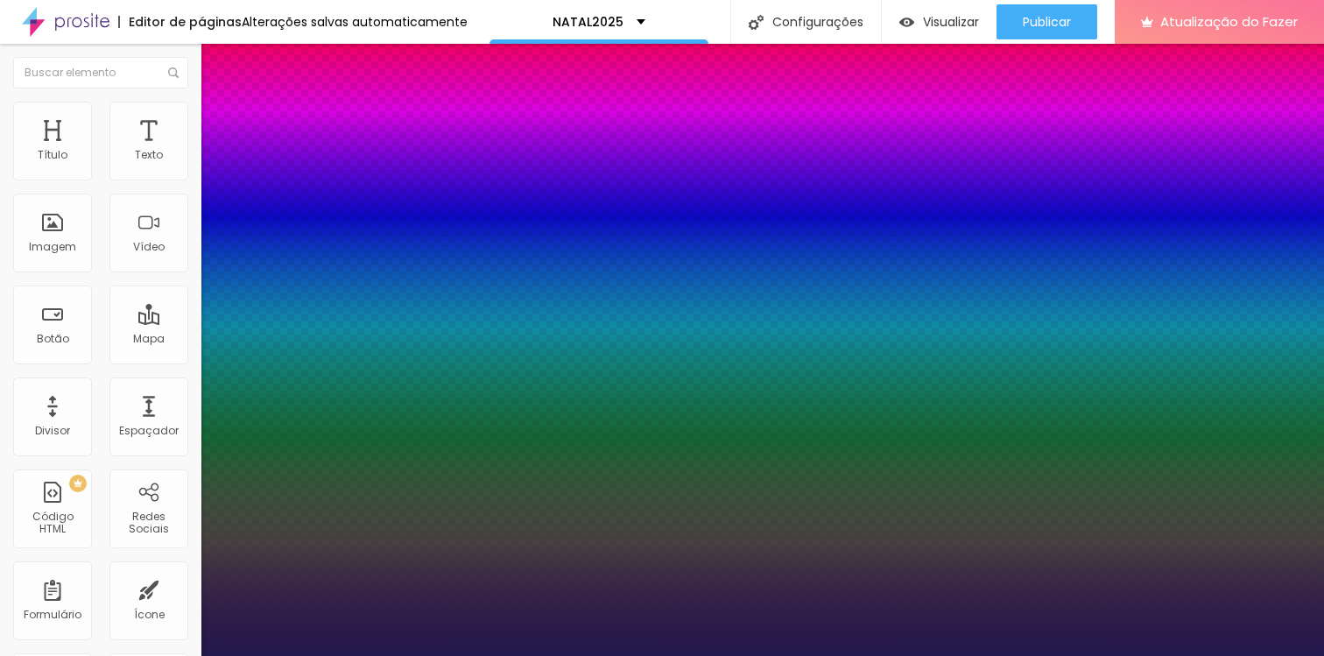
select select "LibreBaskerville"
type input "1"
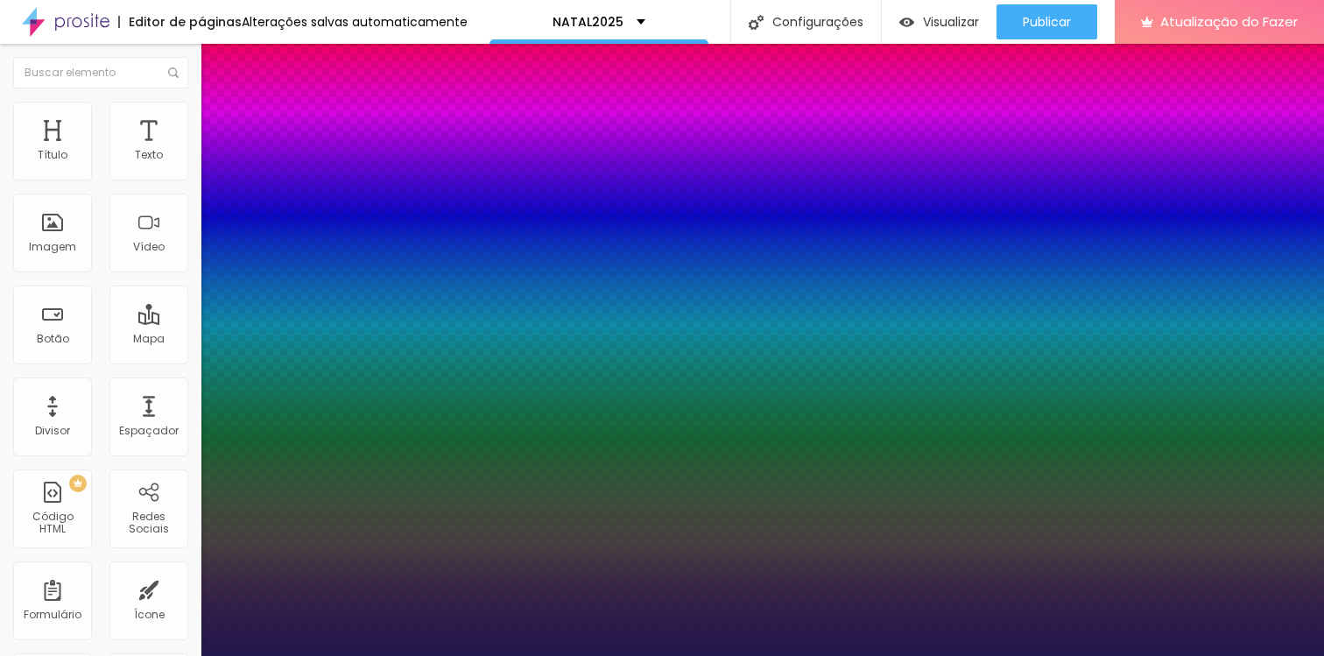
select select "Magra-Regular"
type input "1"
select select "Montserrat"
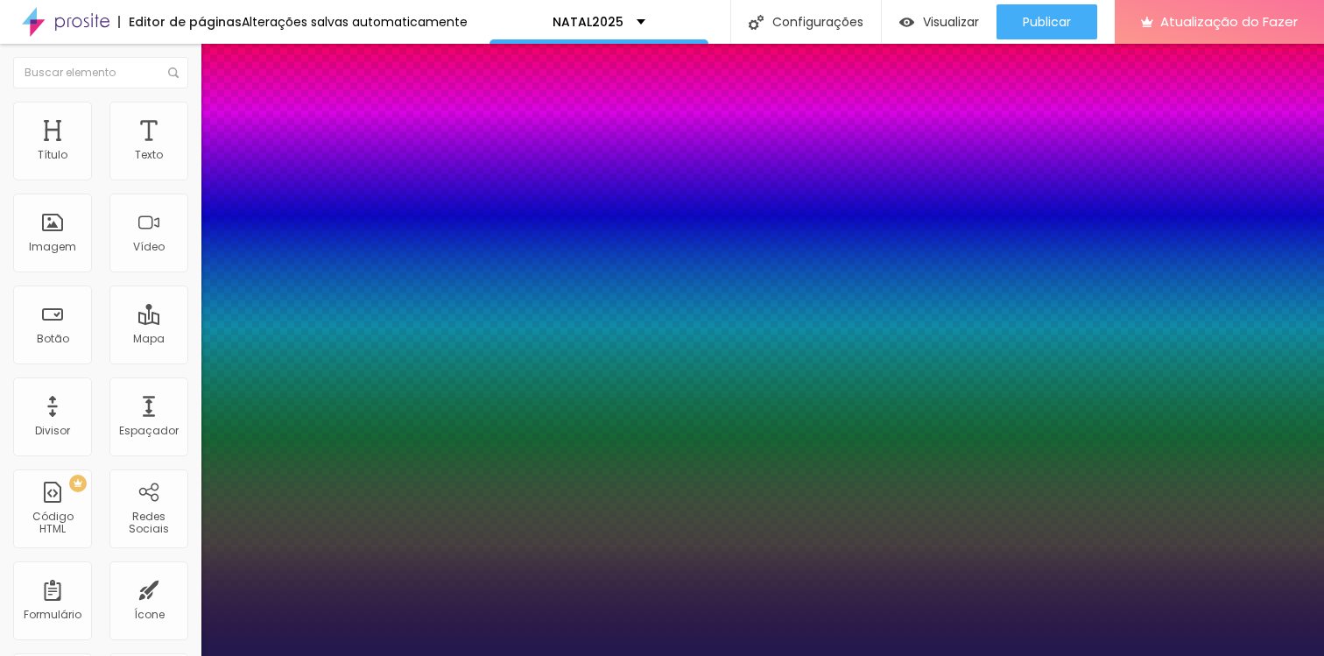
type input "1"
select select "NunitoLight"
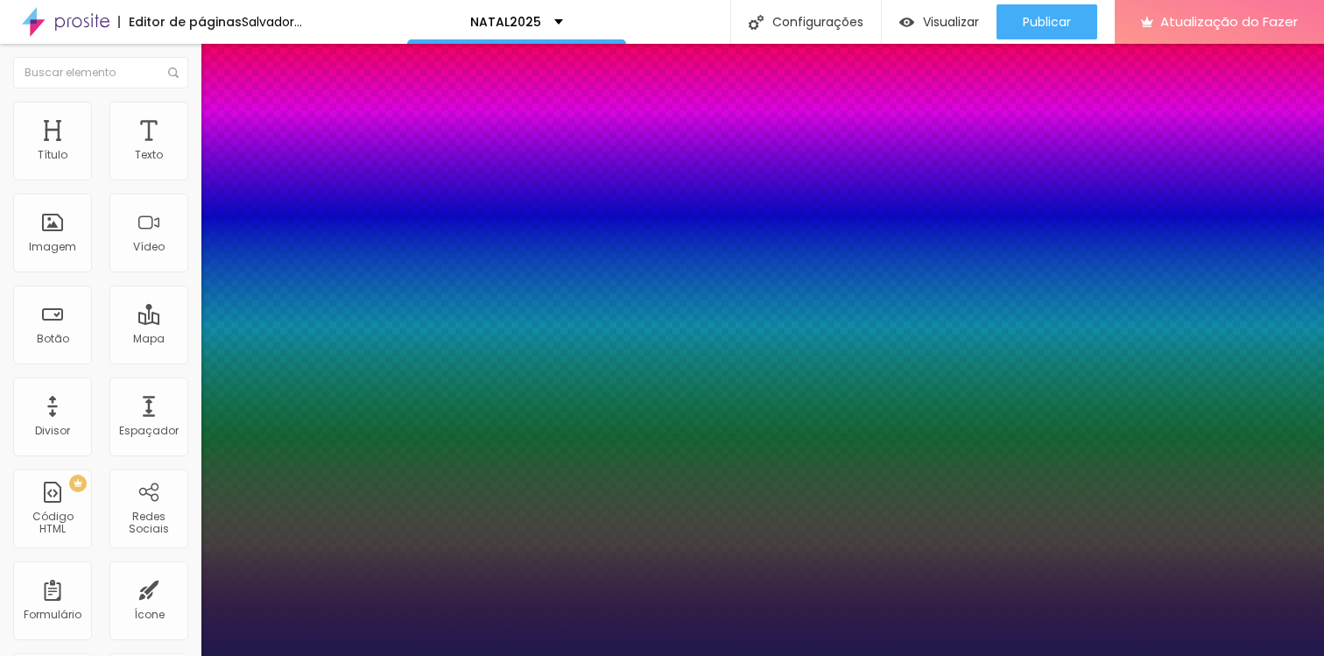
type input "1"
click at [1030, 655] on div at bounding box center [662, 656] width 1324 height 0
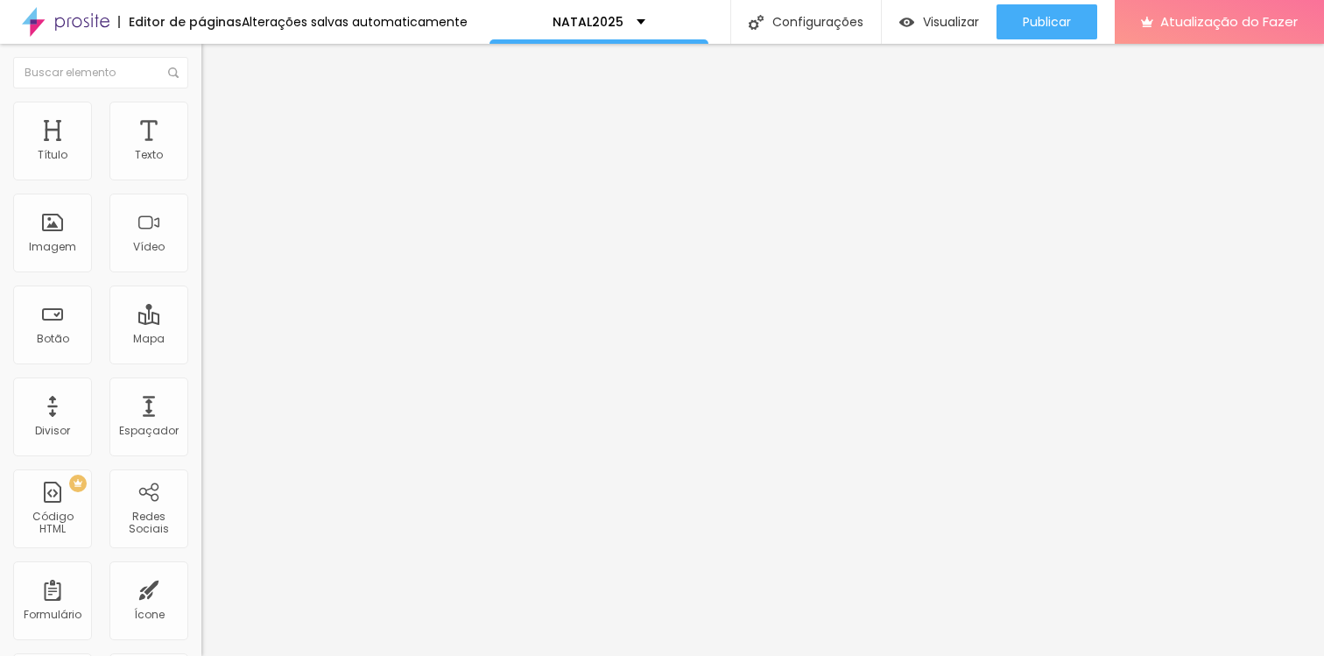
click at [201, 168] on button "button" at bounding box center [213, 159] width 25 height 18
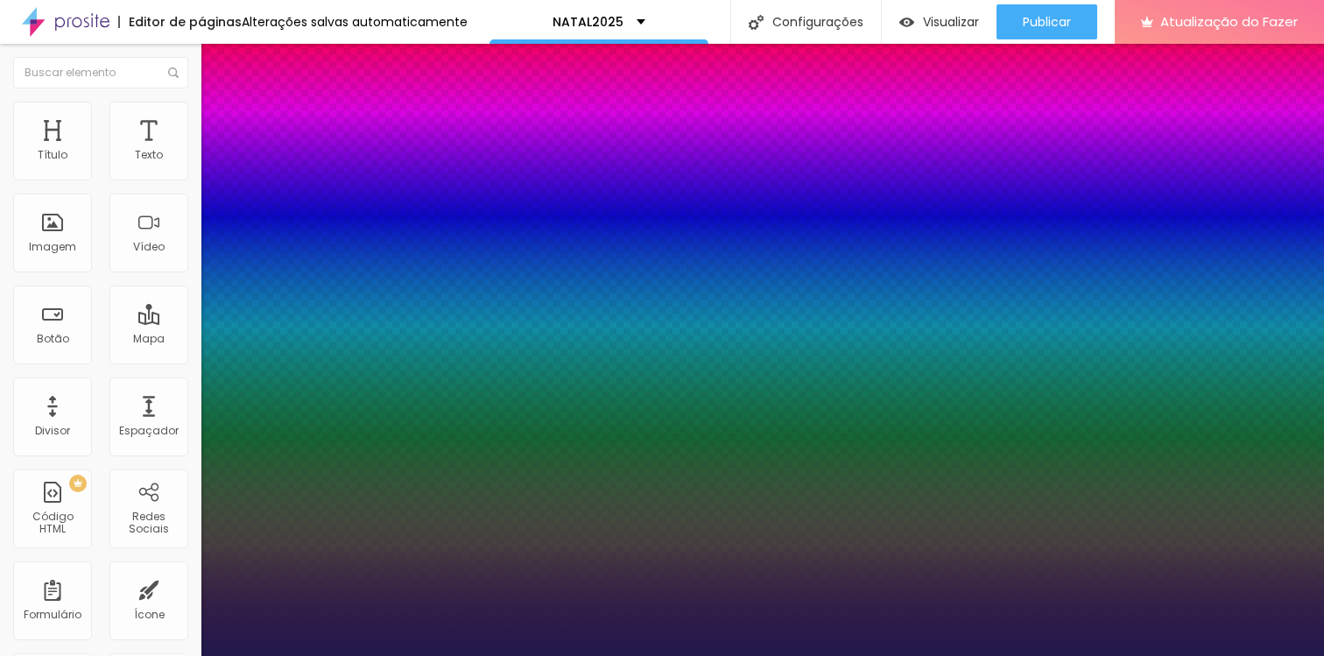
type input "1"
type input "17"
type input "1"
type input "18"
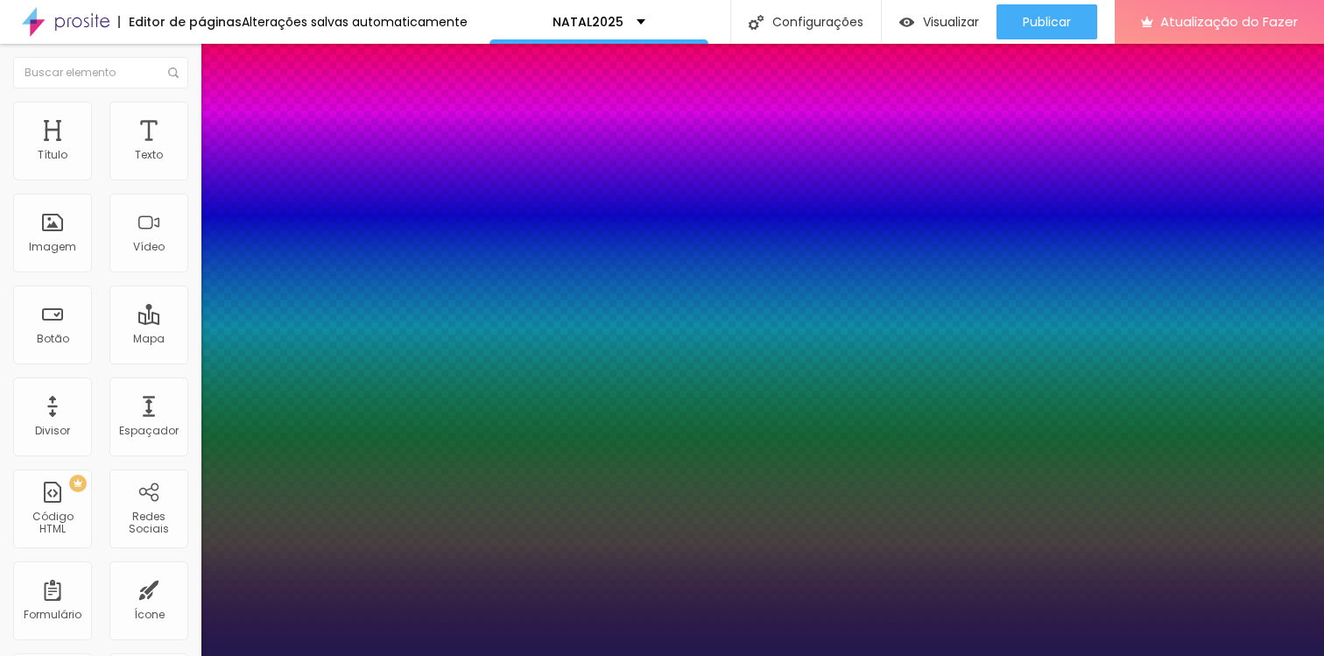
type input "18"
type input "1"
type input "19"
type input "1"
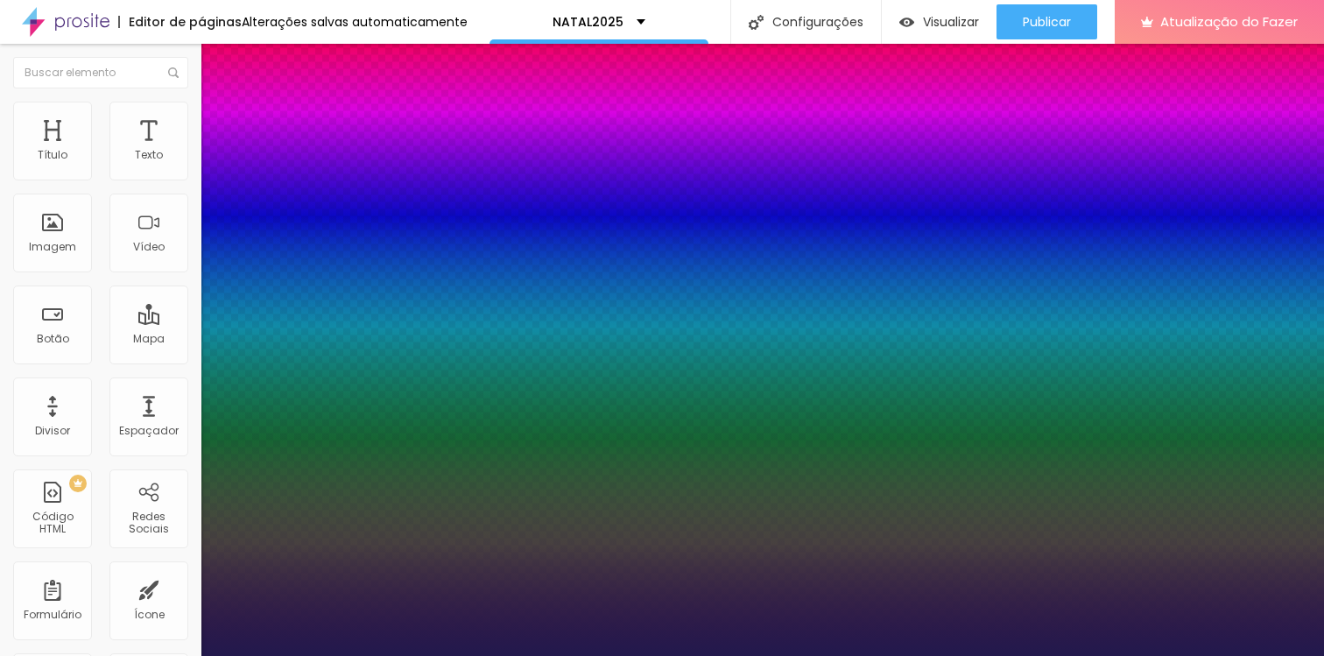
type input "20"
type input "1"
type input "22"
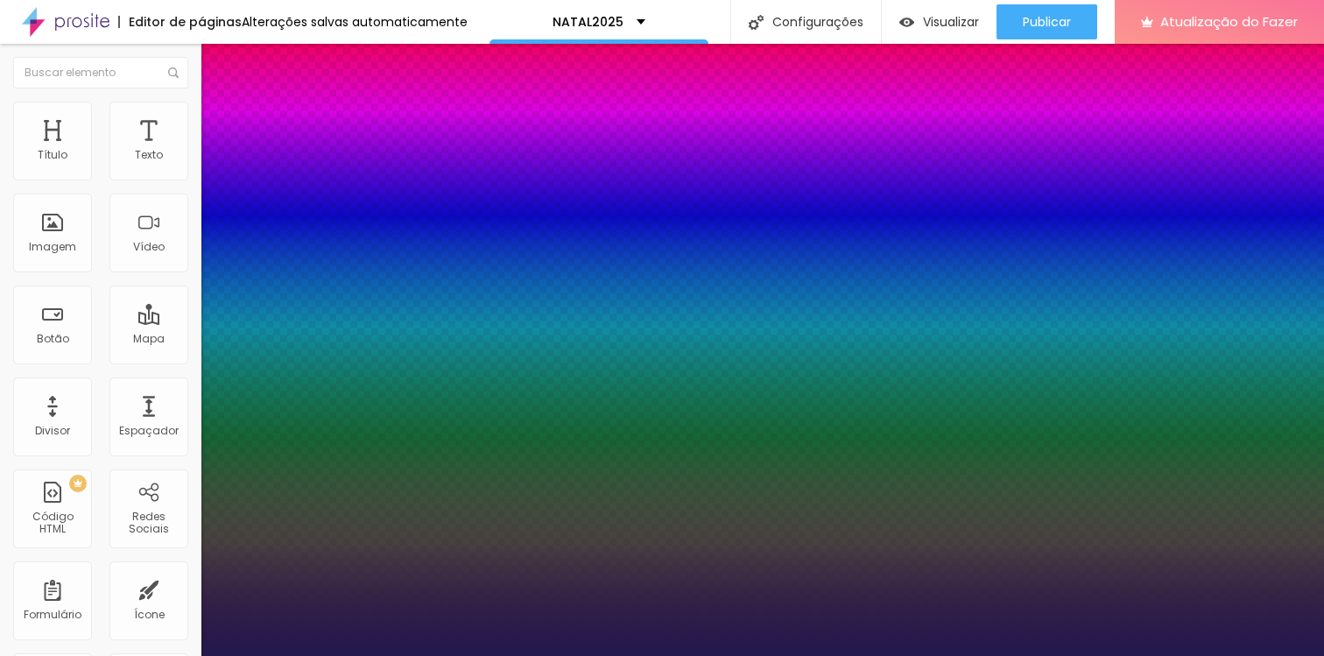
type input "1"
type input "23"
type input "1"
type input "24"
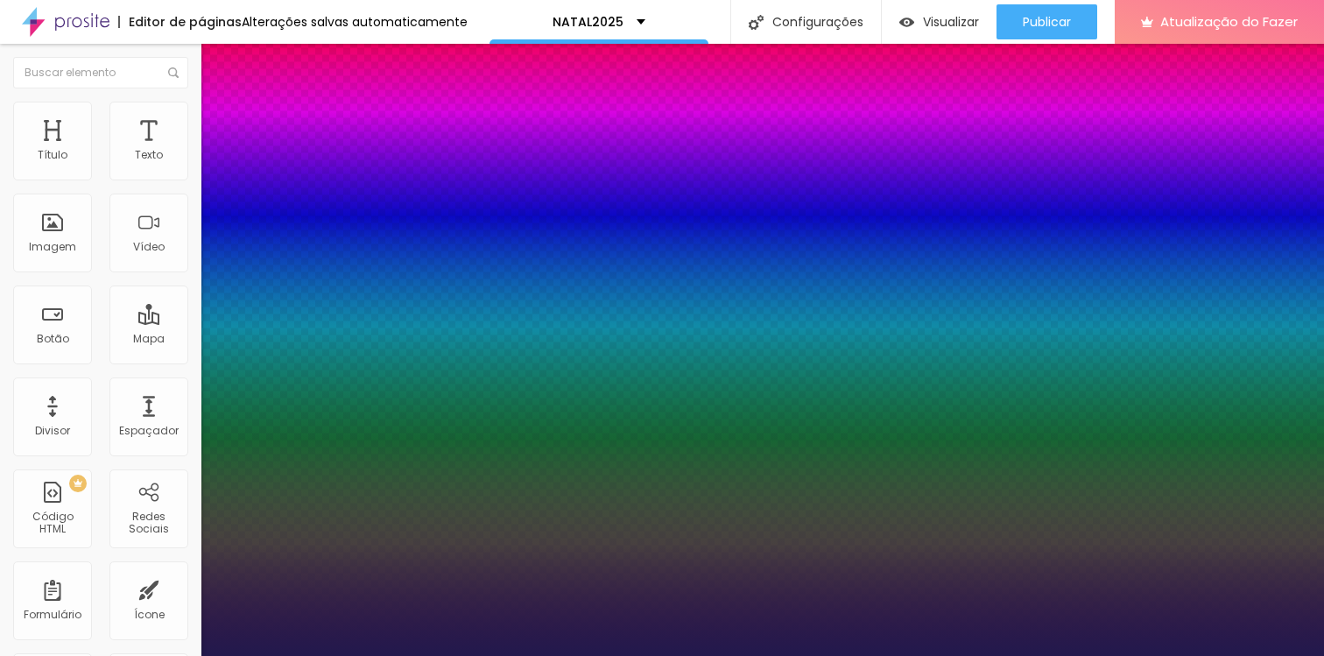
type input "24"
type input "1"
type input "25"
type input "1"
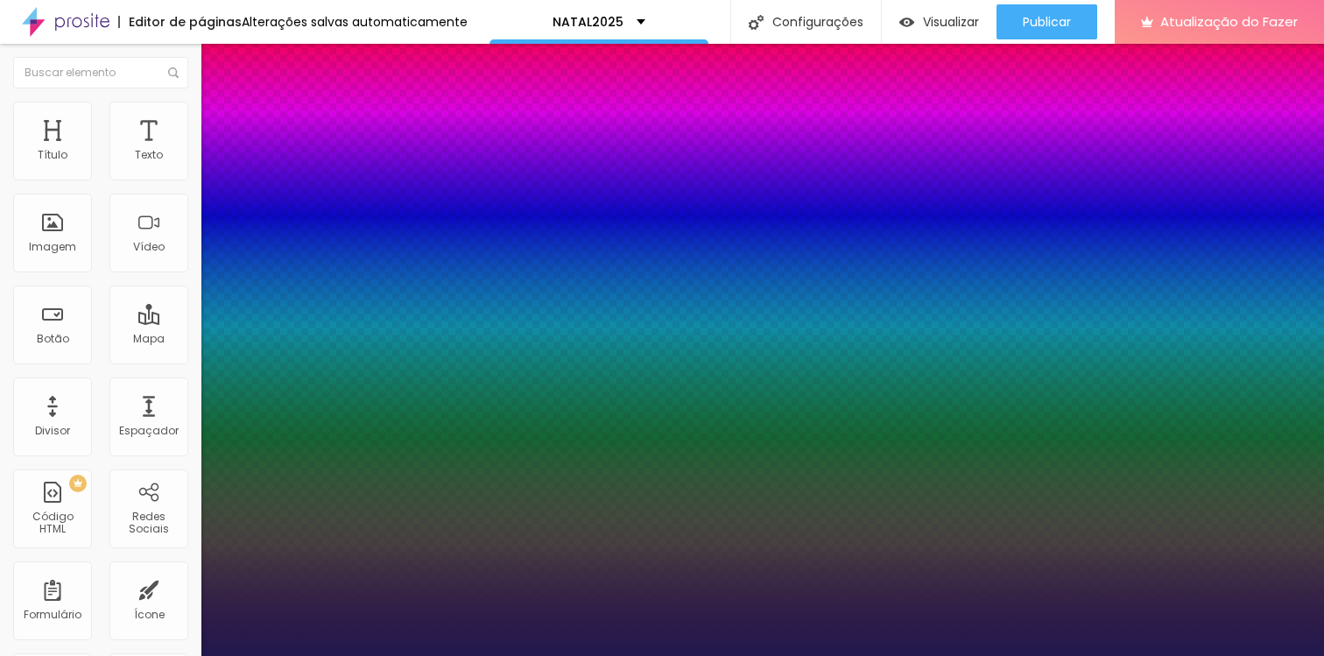
type input "27"
type input "1"
type input "28"
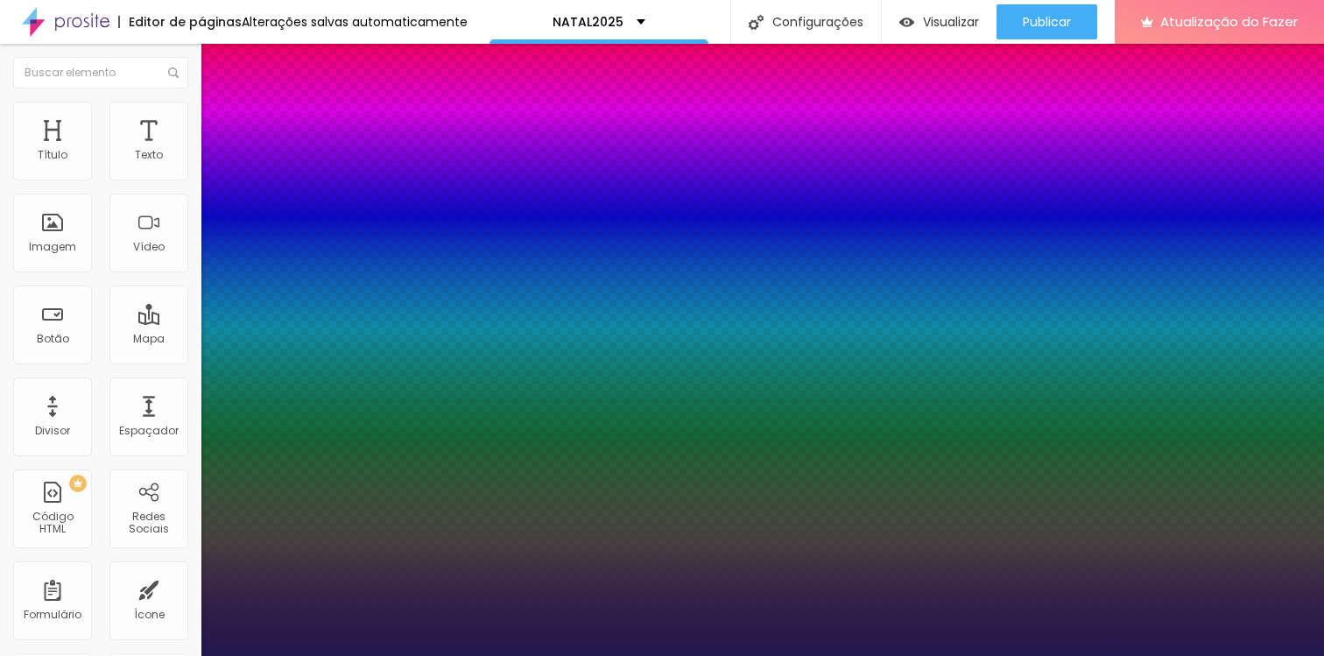
type input "1"
type input "30"
type input "1"
type input "31"
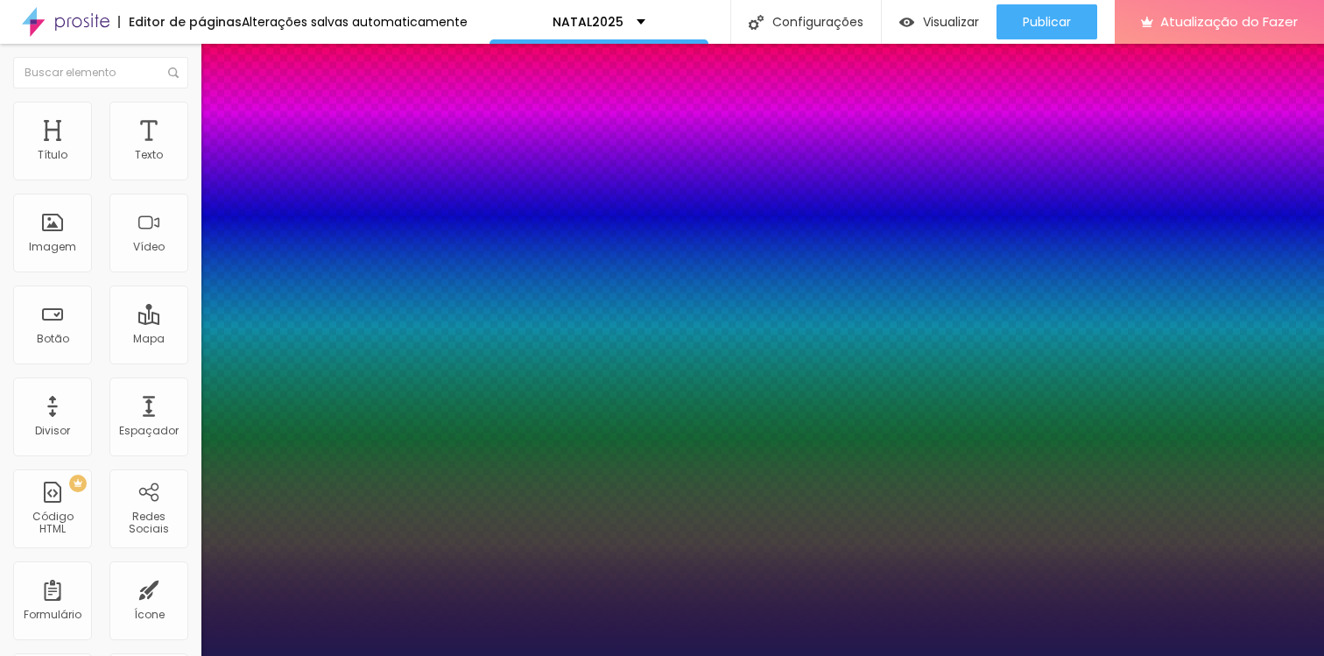
type input "31"
type input "1"
type input "32"
drag, startPoint x: 246, startPoint y: 294, endPoint x: 235, endPoint y: 300, distance: 12.2
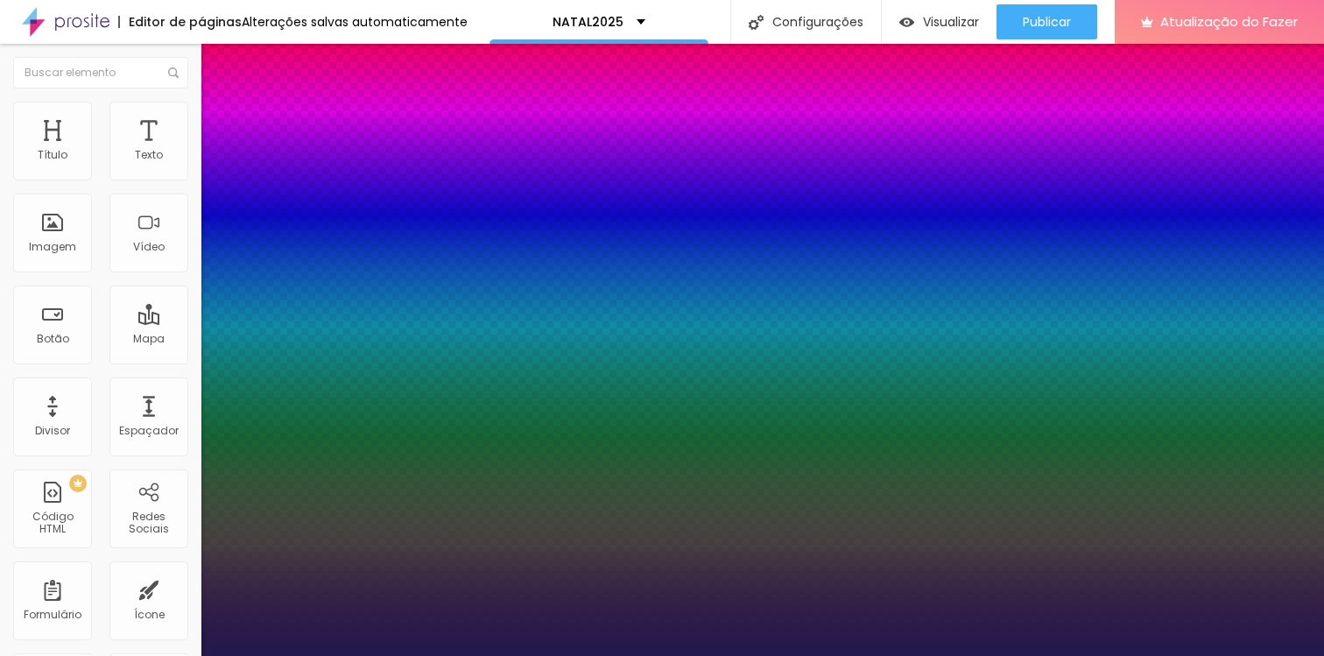
click at [701, 655] on div at bounding box center [662, 656] width 1324 height 0
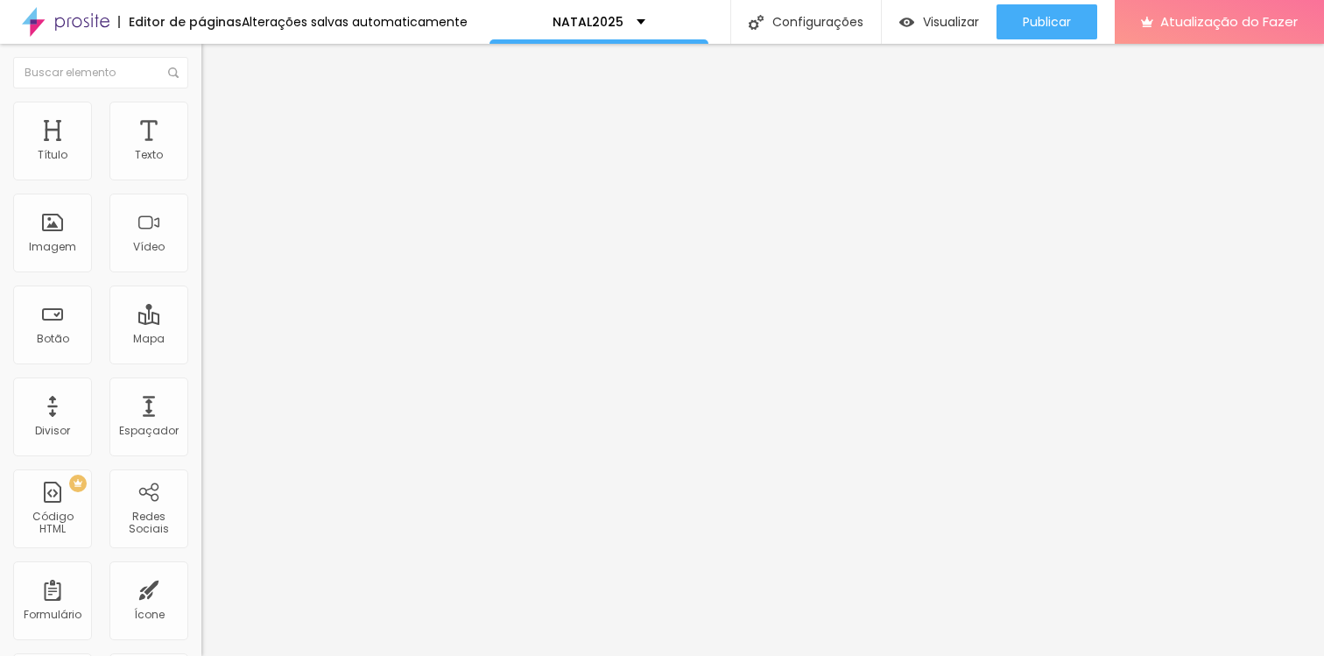
click at [201, 105] on img at bounding box center [209, 110] width 16 height 16
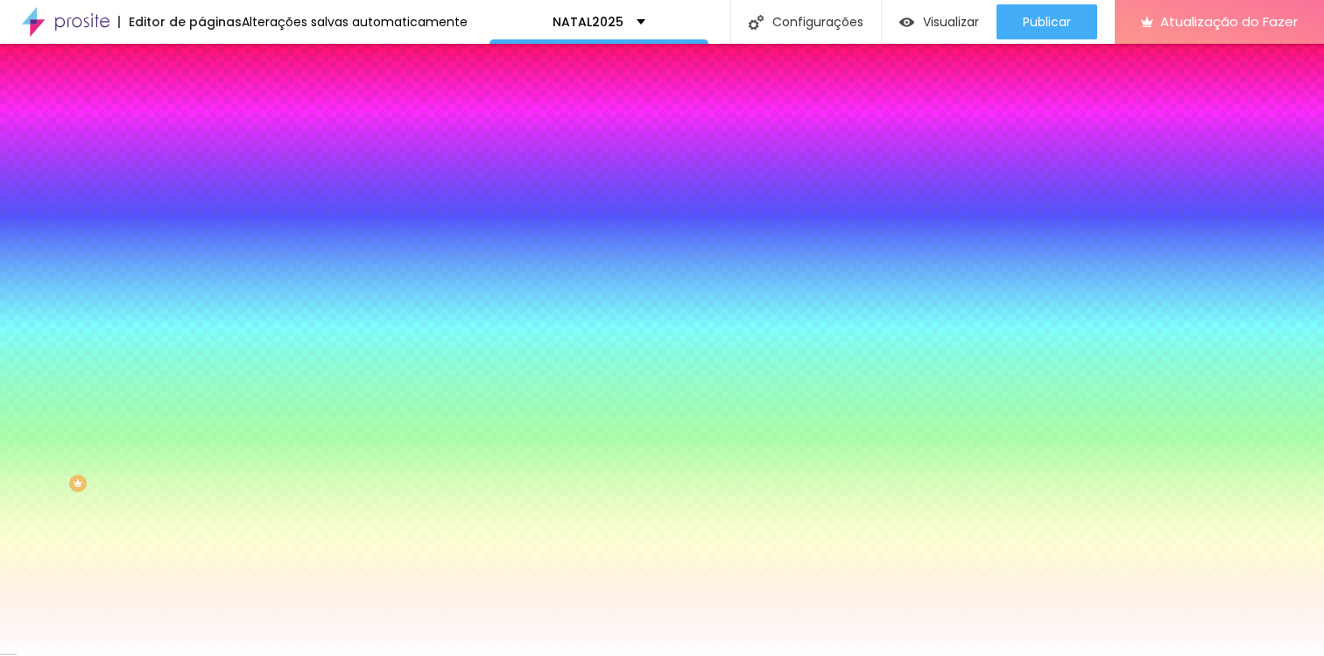
click at [201, 119] on li "Avançado" at bounding box center [301, 128] width 201 height 18
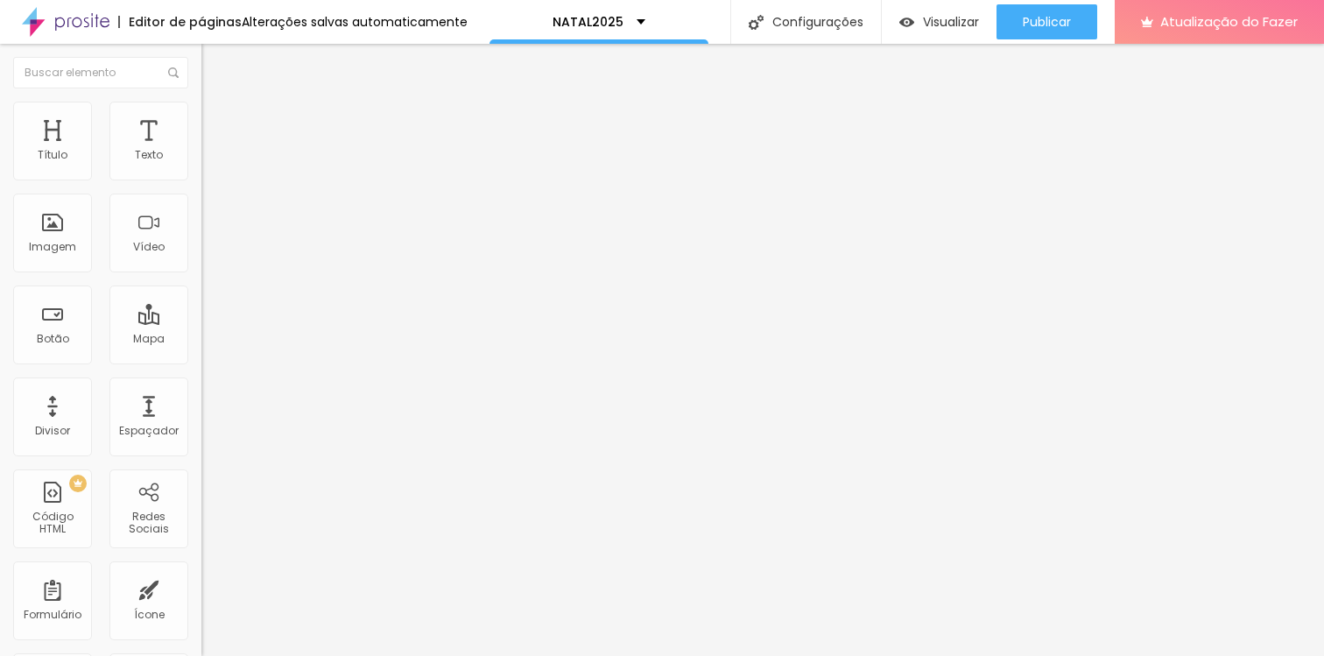
drag, startPoint x: 105, startPoint y: 172, endPoint x: 71, endPoint y: 174, distance: 34.2
click at [201, 340] on input "range" at bounding box center [257, 347] width 113 height 14
drag, startPoint x: 44, startPoint y: 204, endPoint x: 30, endPoint y: 200, distance: 14.4
click at [201, 587] on input "range" at bounding box center [257, 594] width 113 height 14
click at [217, 121] on font "Avançado" at bounding box center [246, 113] width 58 height 15
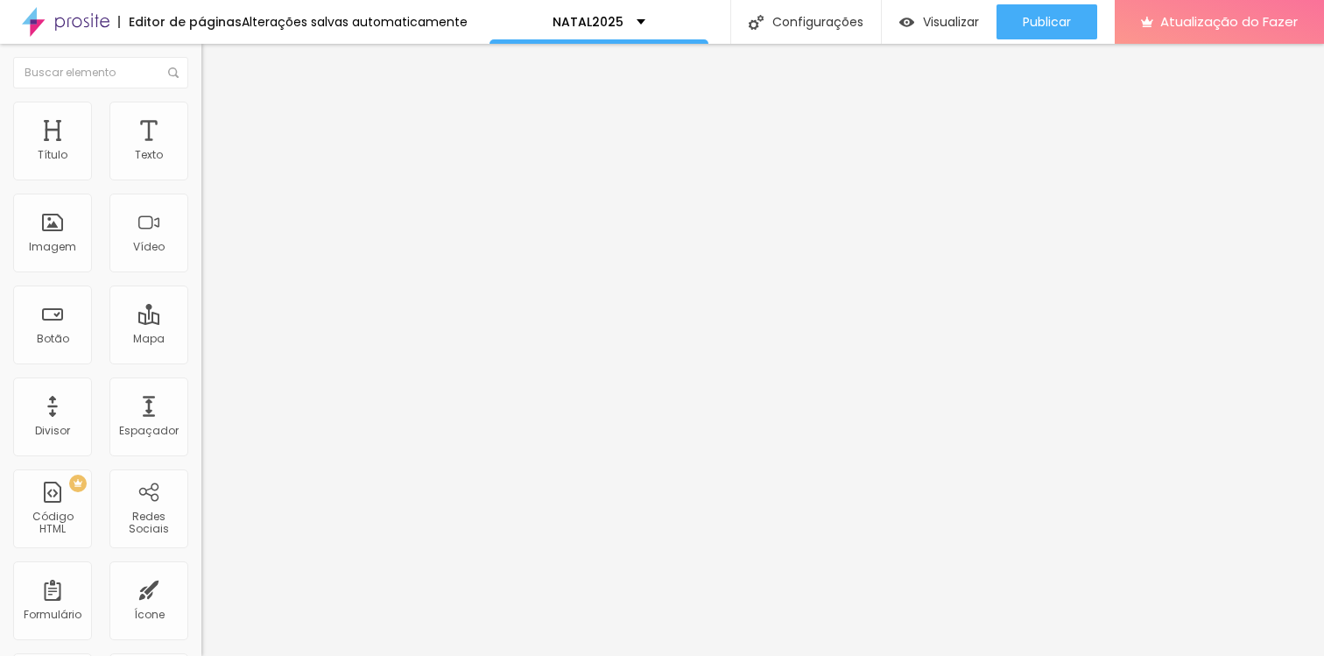
click at [201, 111] on ul "Estilo Avançado" at bounding box center [301, 101] width 201 height 35
click at [201, 100] on img at bounding box center [209, 92] width 16 height 16
click at [201, 259] on button "button" at bounding box center [213, 250] width 25 height 18
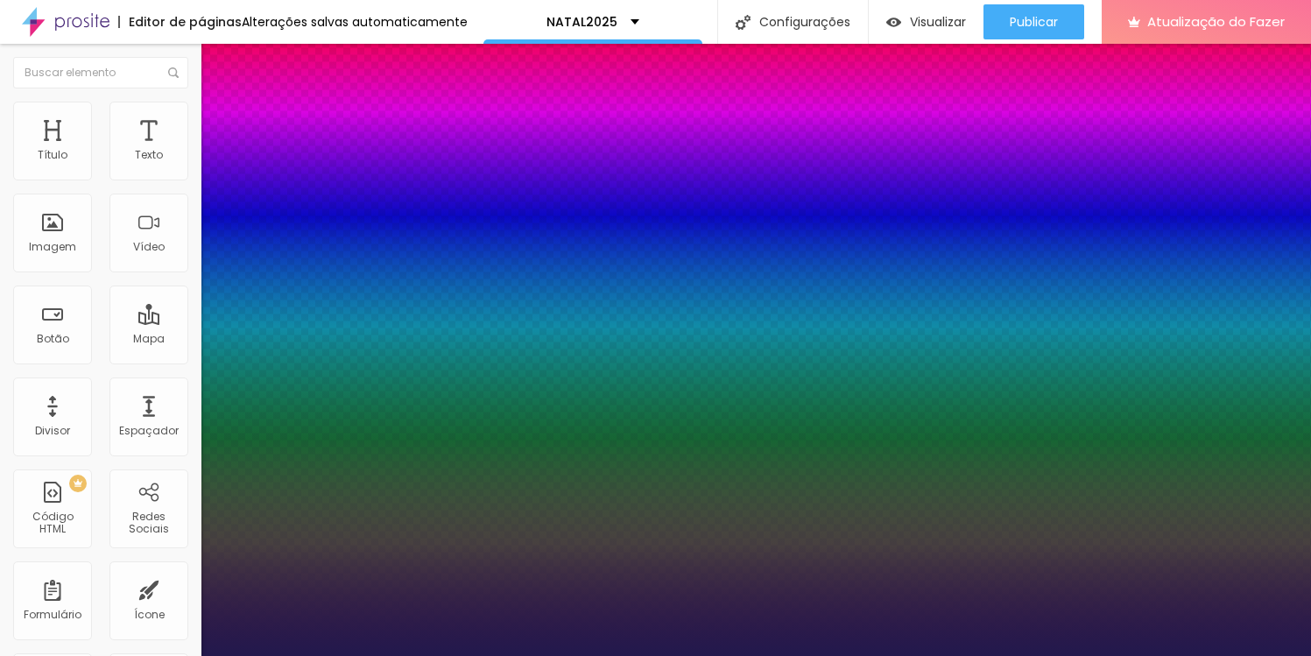
drag, startPoint x: 235, startPoint y: 493, endPoint x: 259, endPoint y: 500, distance: 24.7
click at [999, 655] on div at bounding box center [655, 656] width 1311 height 0
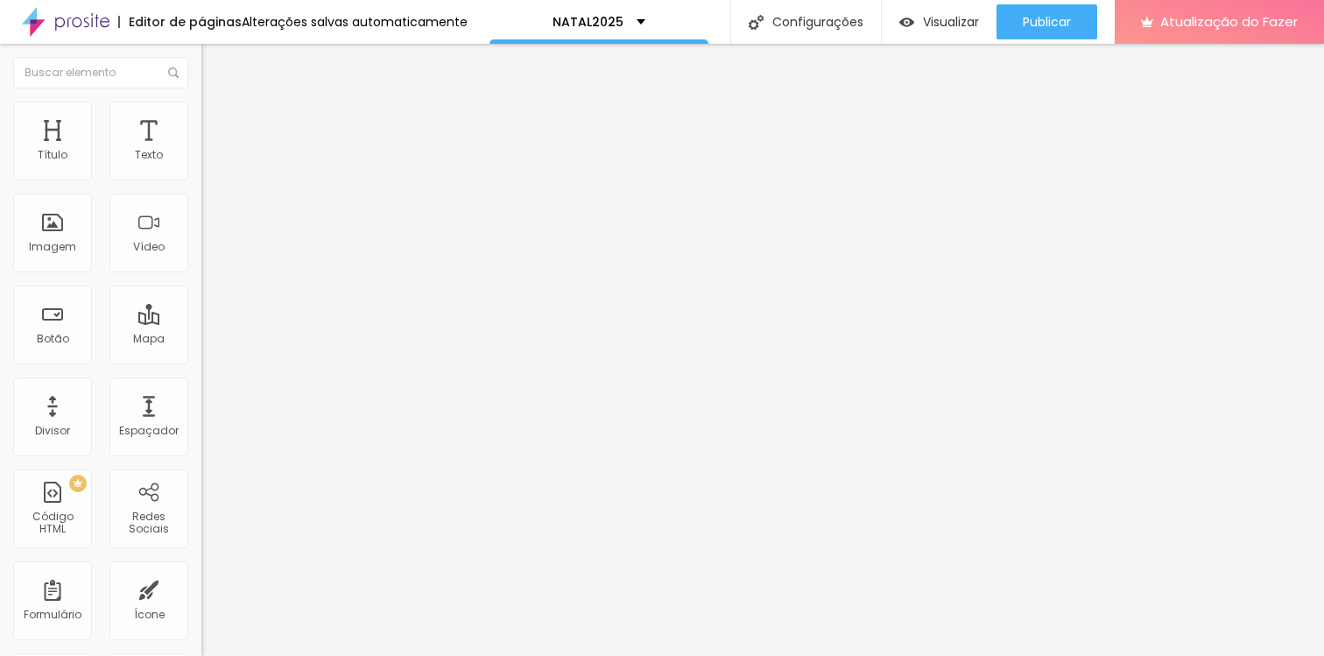
click at [201, 168] on button "button" at bounding box center [213, 159] width 25 height 18
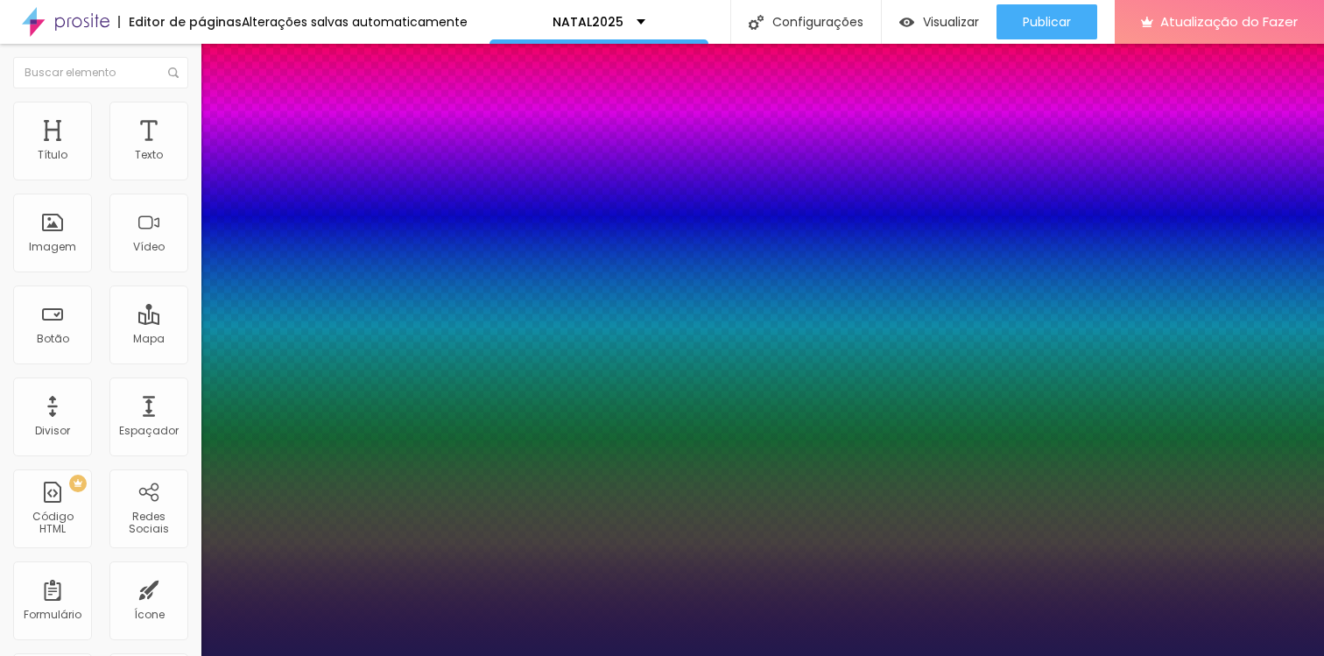
click at [955, 655] on div at bounding box center [662, 656] width 1324 height 0
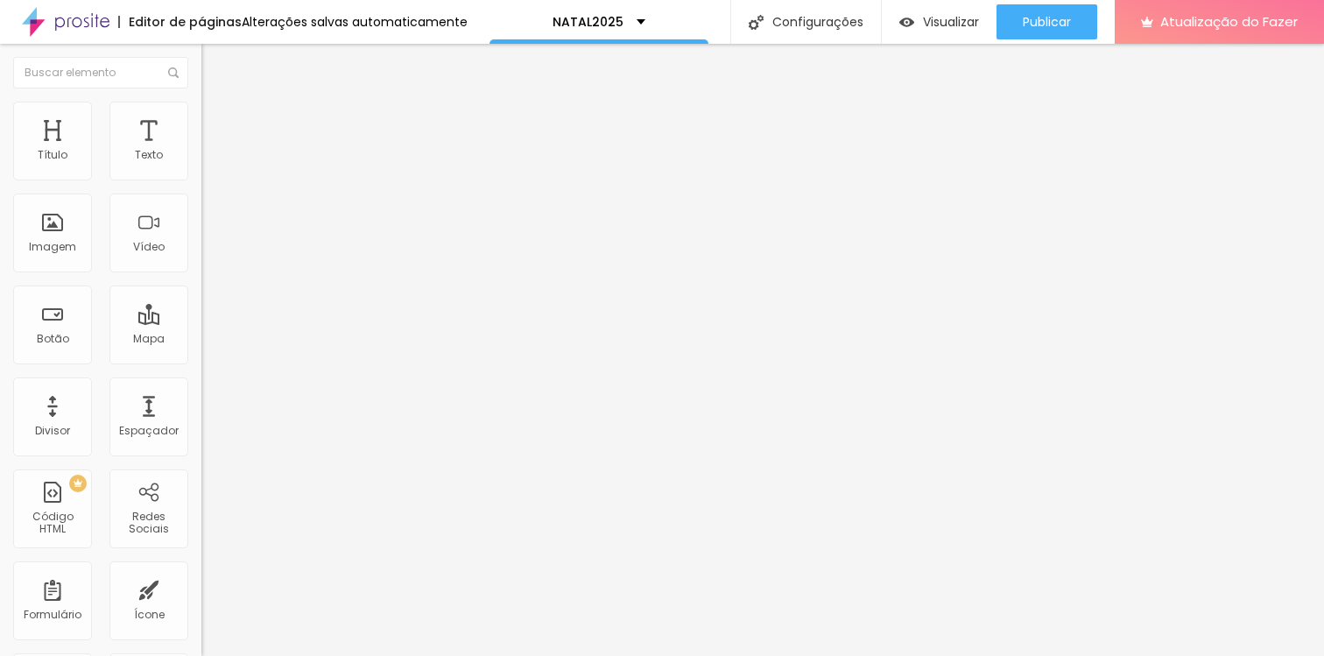
click at [217, 119] on font "Avançado" at bounding box center [246, 113] width 58 height 15
click at [217, 103] on font "Estilo" at bounding box center [230, 95] width 27 height 15
click at [201, 259] on button "button" at bounding box center [213, 250] width 25 height 18
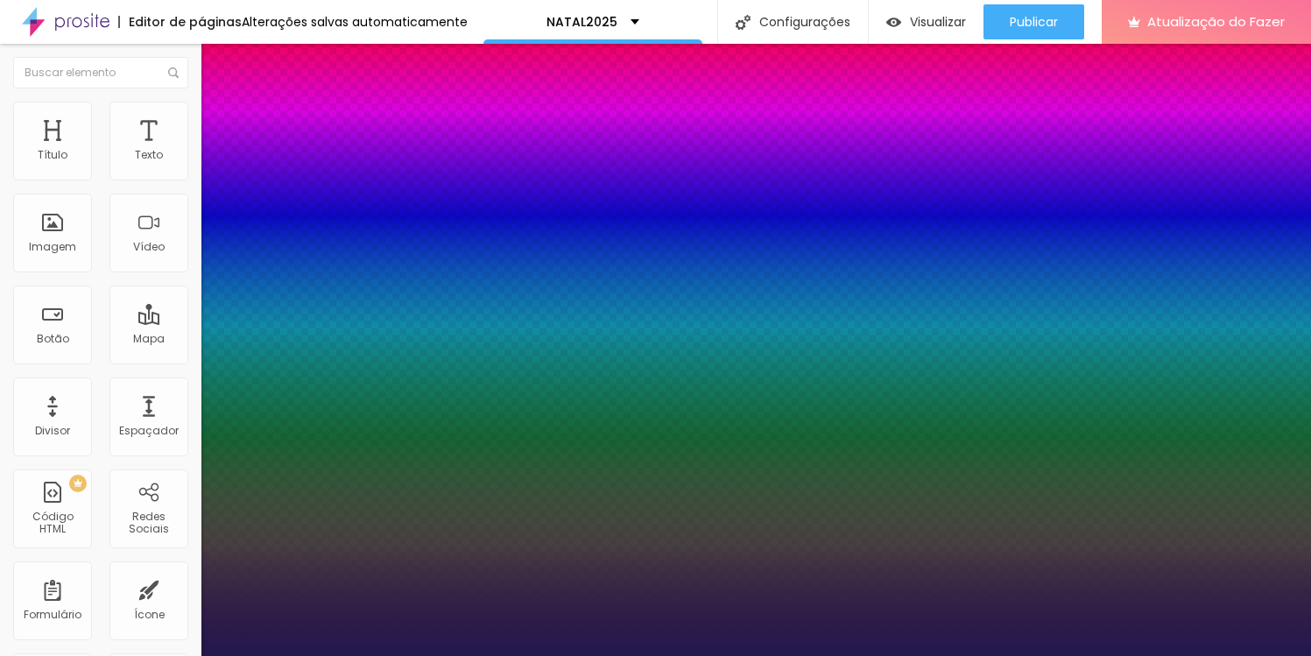
click at [914, 655] on div at bounding box center [655, 656] width 1311 height 0
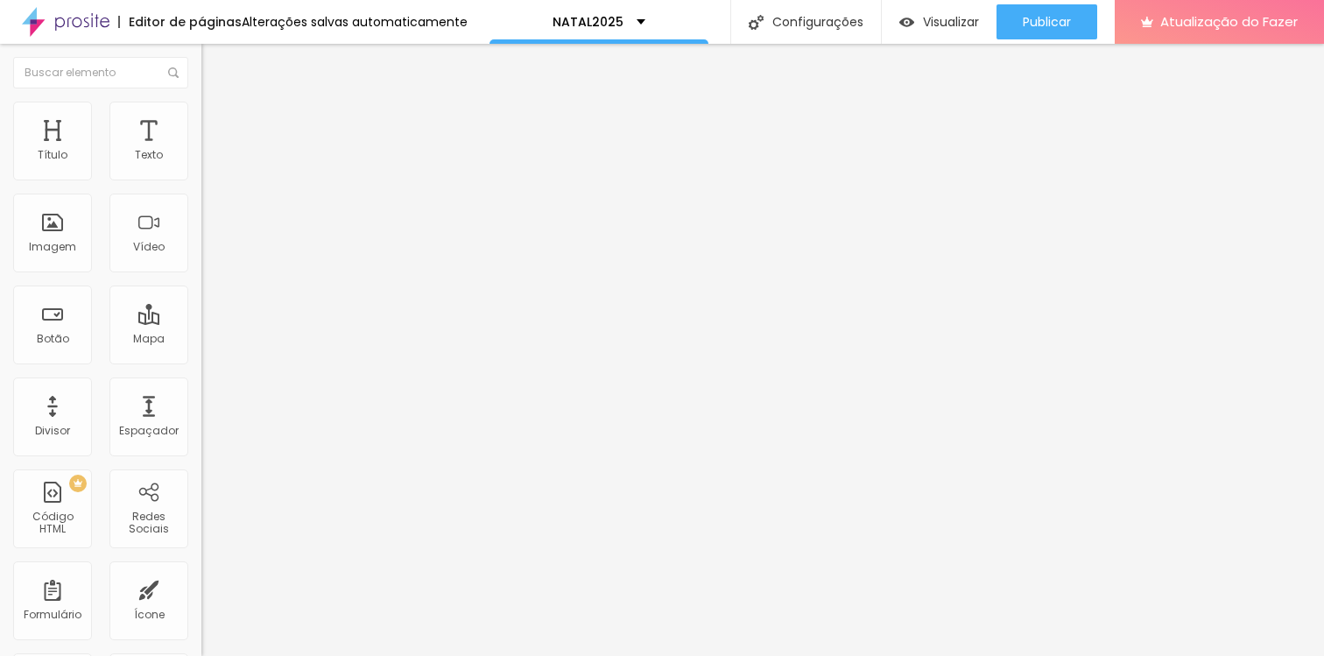
click at [201, 51] on button "Editar nulo" at bounding box center [301, 64] width 201 height 40
click at [214, 60] on img "button" at bounding box center [221, 64] width 14 height 14
click at [201, 173] on img at bounding box center [207, 167] width 12 height 12
click at [201, 119] on img at bounding box center [209, 127] width 16 height 16
drag, startPoint x: 74, startPoint y: 172, endPoint x: 43, endPoint y: 173, distance: 30.7
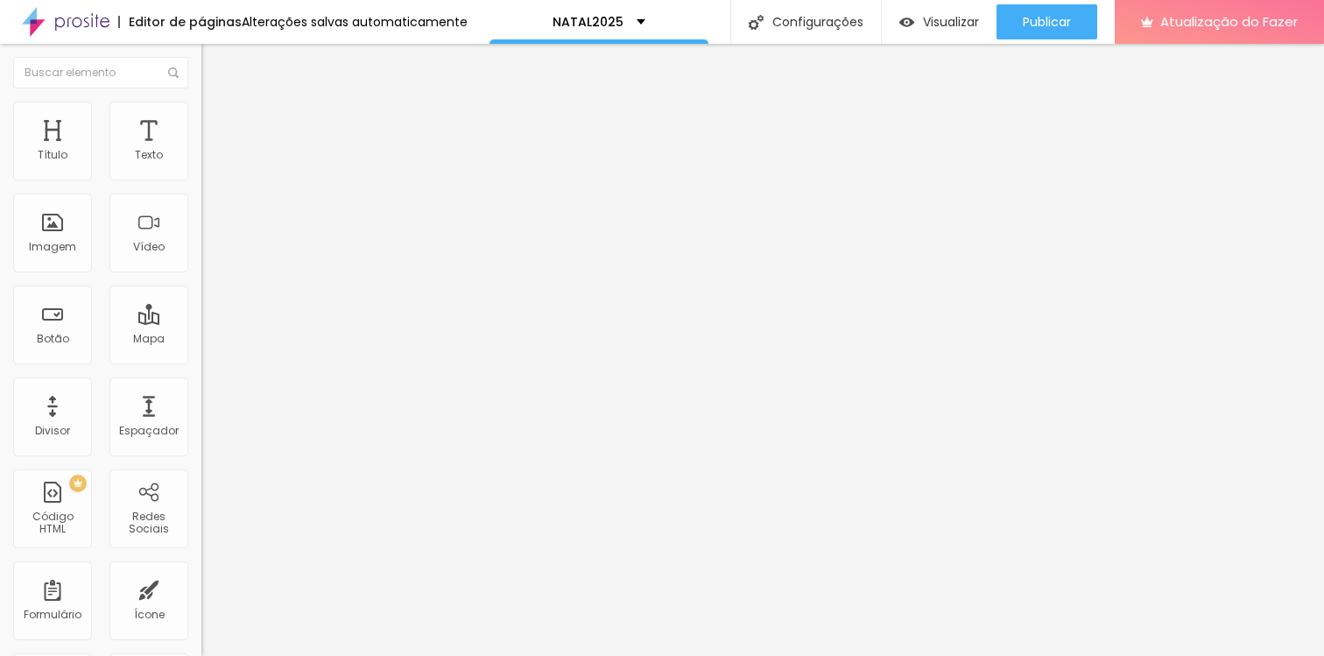
click at [201, 340] on input "range" at bounding box center [257, 347] width 113 height 14
drag, startPoint x: 49, startPoint y: 169, endPoint x: 60, endPoint y: 171, distance: 11.5
click at [201, 340] on input "range" at bounding box center [257, 347] width 113 height 14
click at [214, 66] on img "button" at bounding box center [221, 64] width 14 height 14
click at [65, 415] on div "Divisor" at bounding box center [52, 416] width 79 height 79
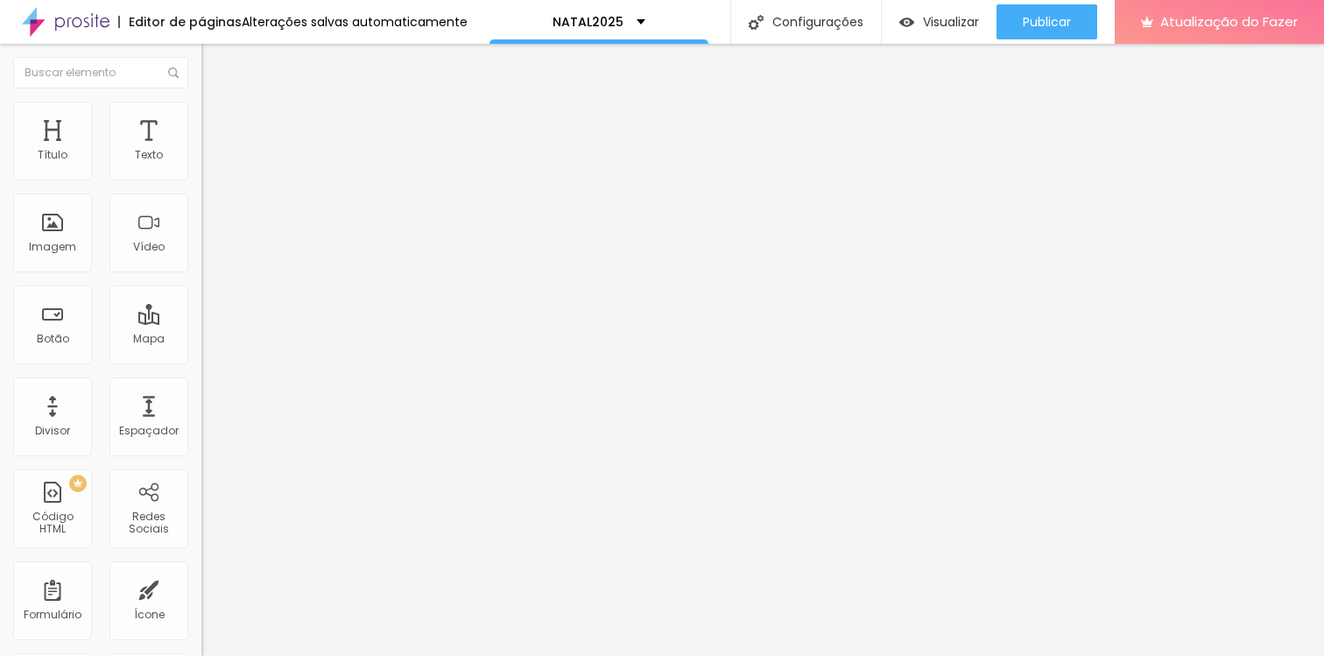
click at [201, 119] on li "Avançado" at bounding box center [301, 128] width 201 height 18
drag, startPoint x: 67, startPoint y: 170, endPoint x: 44, endPoint y: 166, distance: 23.9
click at [201, 340] on input "range" at bounding box center [257, 347] width 113 height 14
click at [217, 120] on font "Avançado" at bounding box center [246, 113] width 58 height 15
click at [931, 17] on font "Visualizar" at bounding box center [951, 22] width 56 height 18
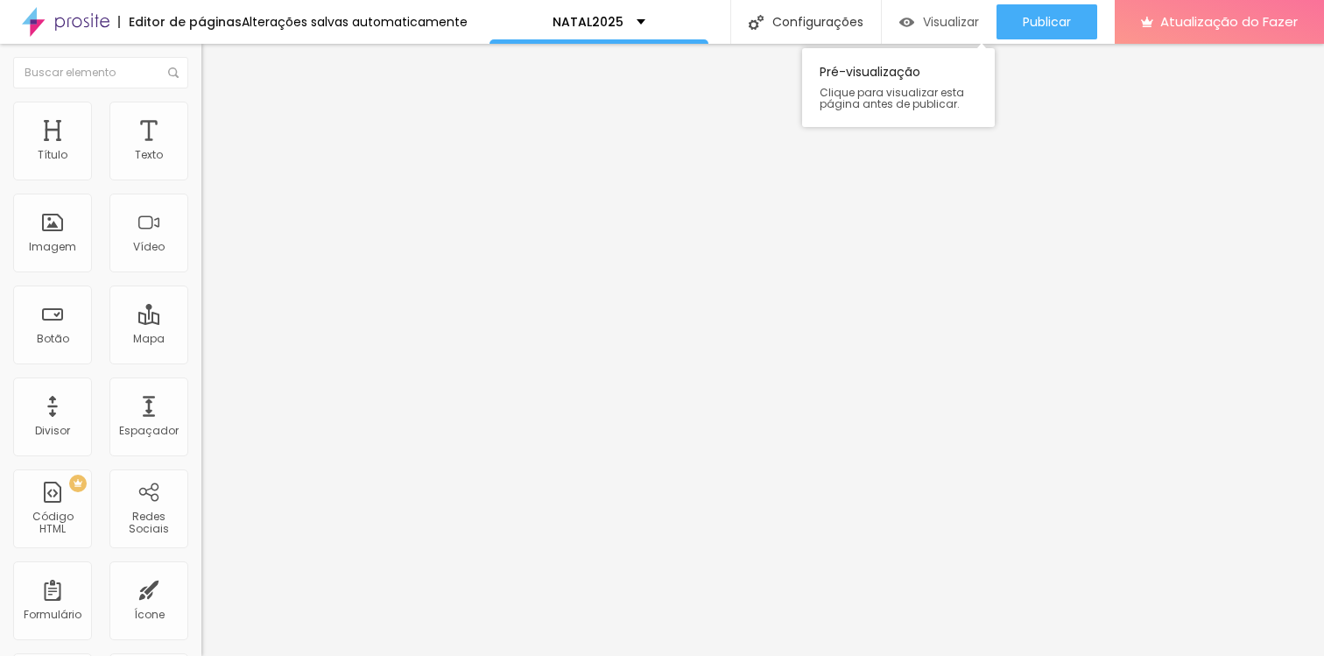
click at [904, 18] on img "button" at bounding box center [906, 22] width 15 height 15
click at [210, 161] on icon "button" at bounding box center [213, 157] width 7 height 7
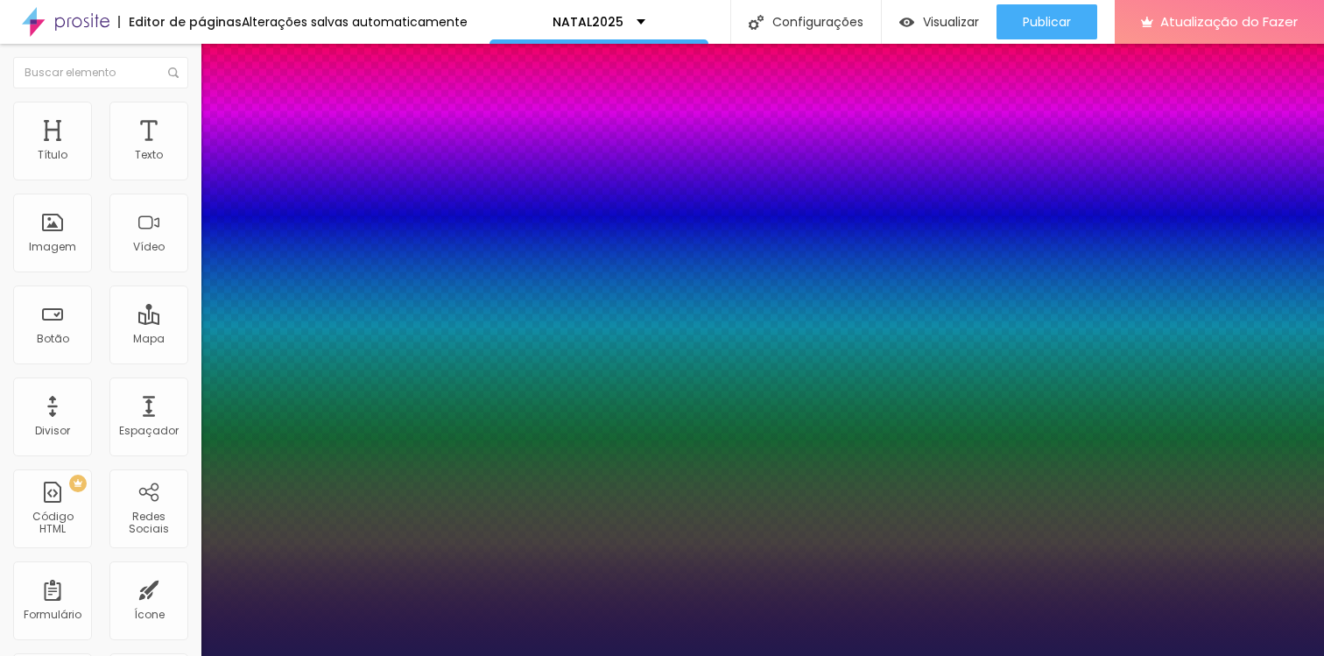
drag, startPoint x: 298, startPoint y: 422, endPoint x: 324, endPoint y: 424, distance: 26.3
click at [1038, 655] on div at bounding box center [662, 656] width 1324 height 0
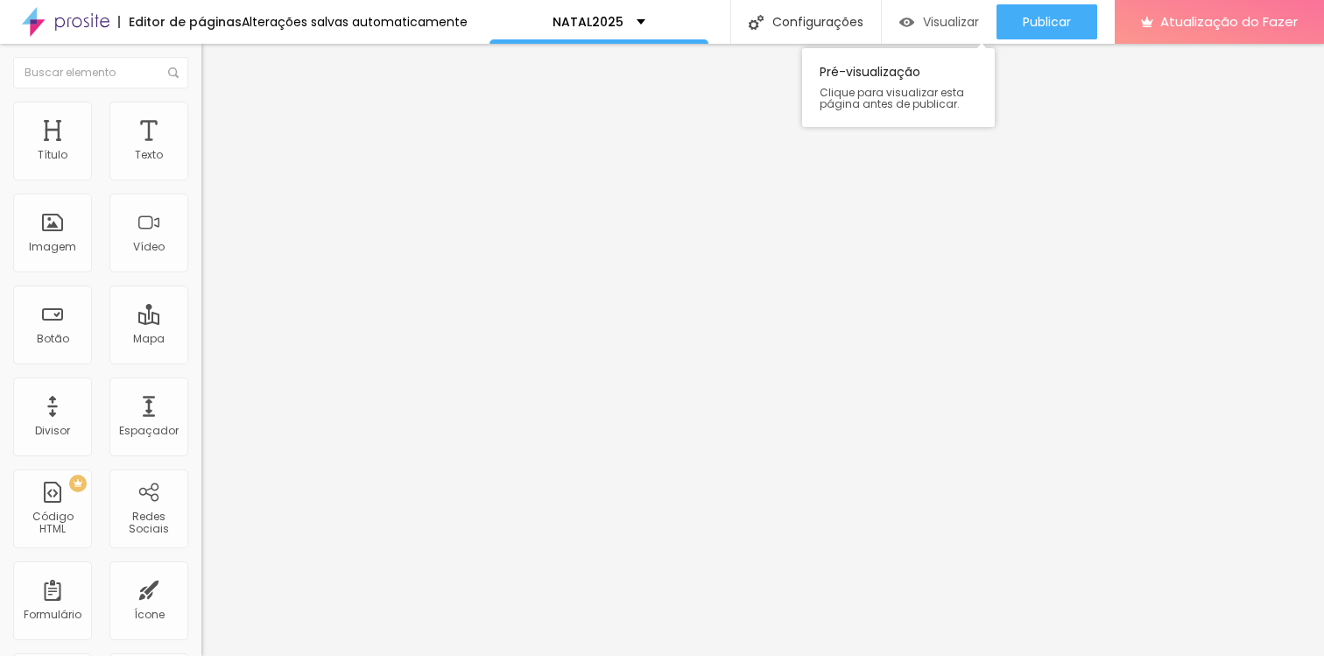
click at [940, 10] on div "Visualizar" at bounding box center [939, 21] width 80 height 35
click at [201, 114] on ul "Conteúdo Estilo Avançado" at bounding box center [301, 110] width 201 height 53
click at [201, 112] on img at bounding box center [209, 110] width 16 height 16
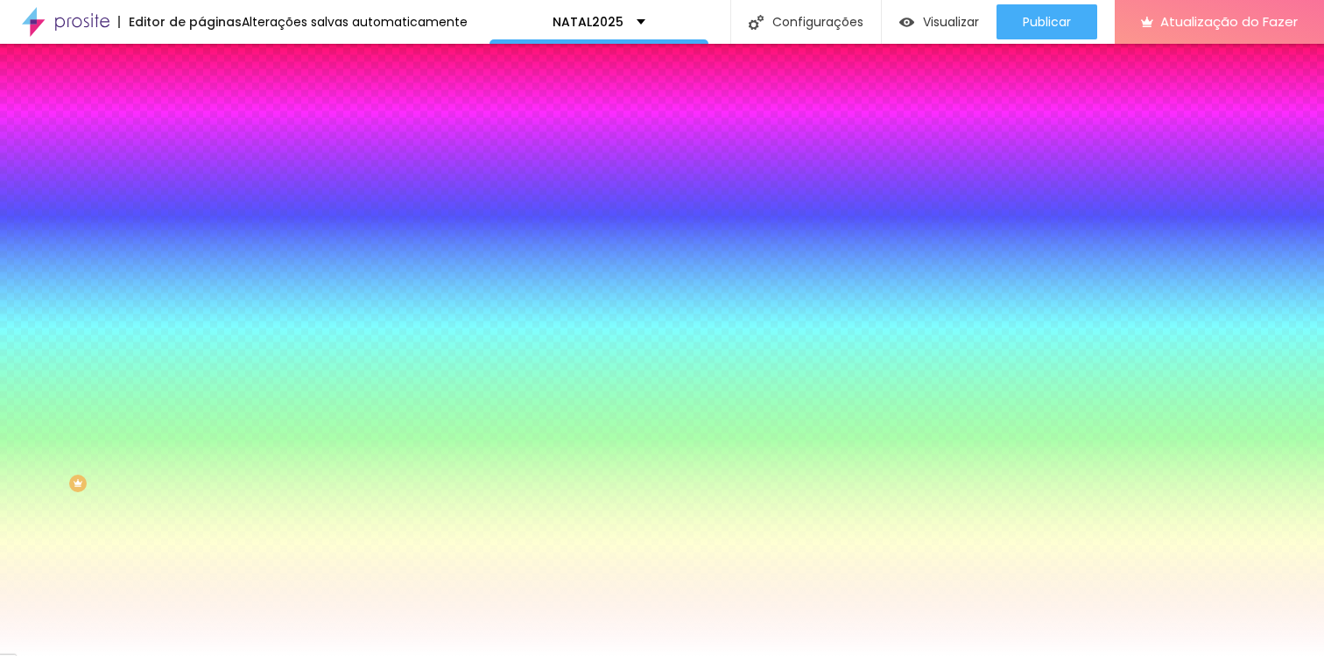
click at [201, 133] on li "Avançado" at bounding box center [301, 128] width 201 height 18
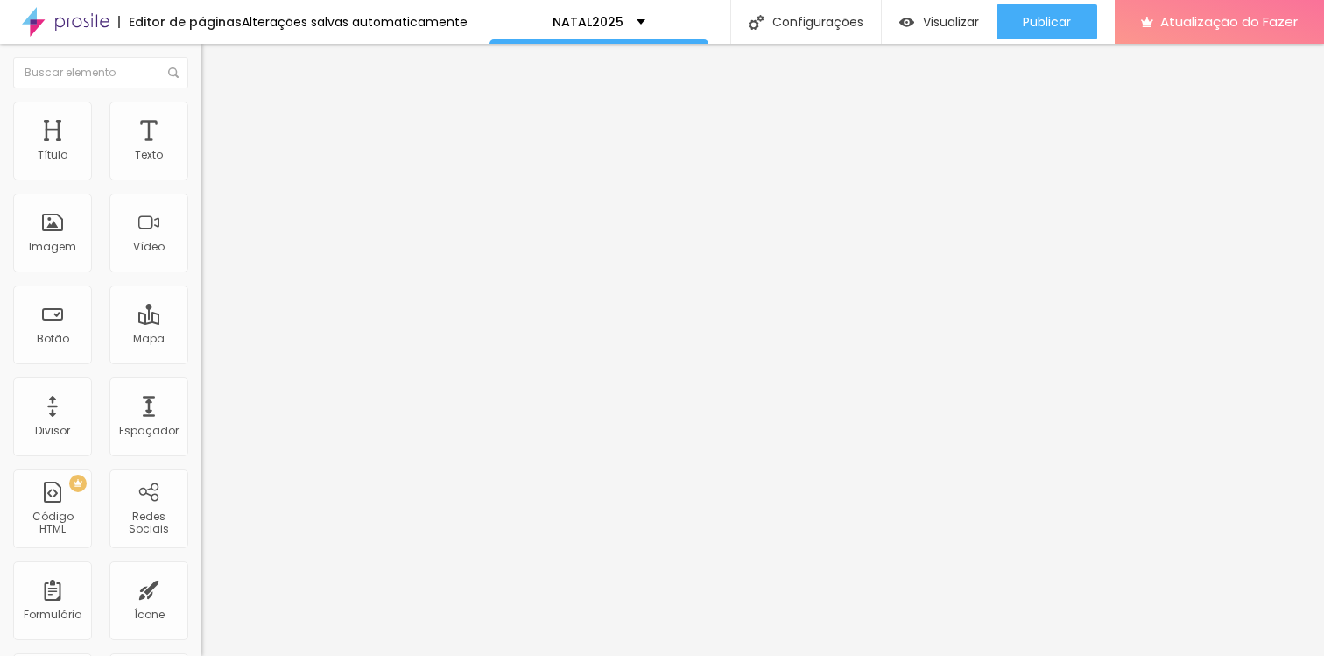
drag, startPoint x: 40, startPoint y: 206, endPoint x: 14, endPoint y: 206, distance: 26.3
click at [201, 587] on input "range" at bounding box center [257, 594] width 113 height 14
click at [217, 123] on font "Avançado" at bounding box center [246, 130] width 58 height 15
drag, startPoint x: 39, startPoint y: 206, endPoint x: 21, endPoint y: 210, distance: 18.9
click at [201, 587] on input "range" at bounding box center [257, 594] width 113 height 14
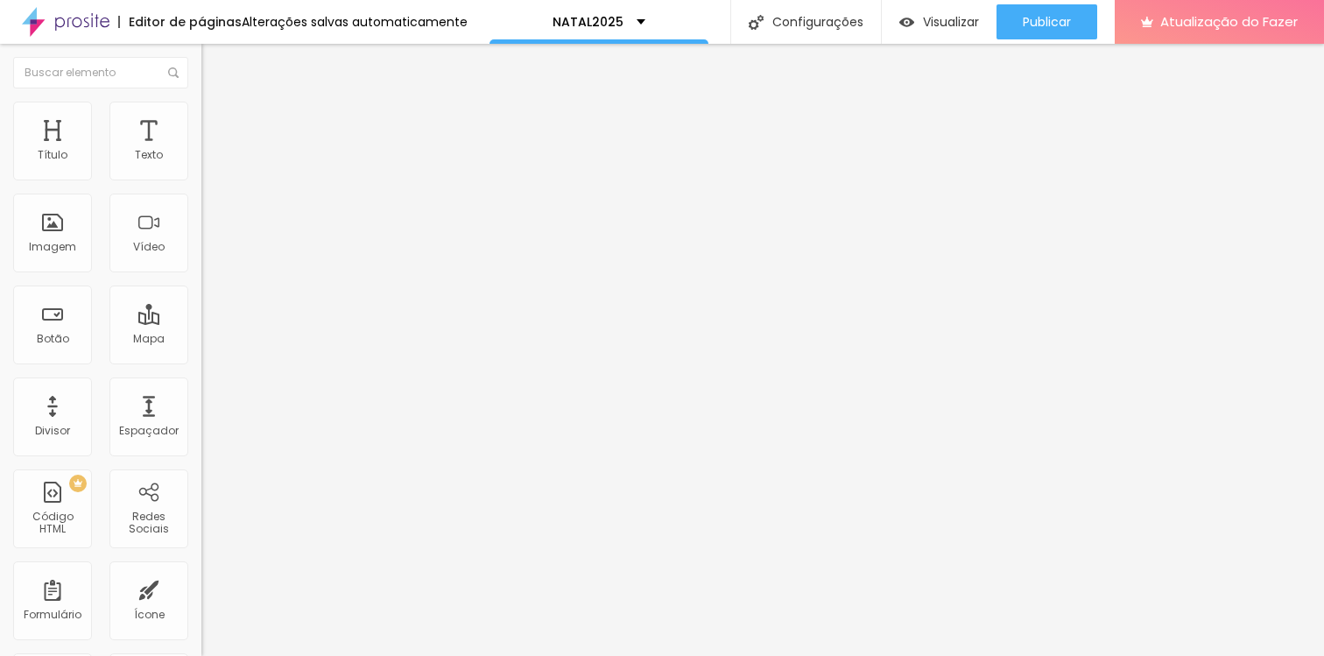
drag, startPoint x: 67, startPoint y: 171, endPoint x: 84, endPoint y: 180, distance: 19.2
click at [201, 340] on input "range" at bounding box center [257, 347] width 113 height 14
click at [201, 102] on li "Estilo" at bounding box center [301, 111] width 201 height 18
click at [217, 117] on font "Estilo" at bounding box center [230, 113] width 27 height 15
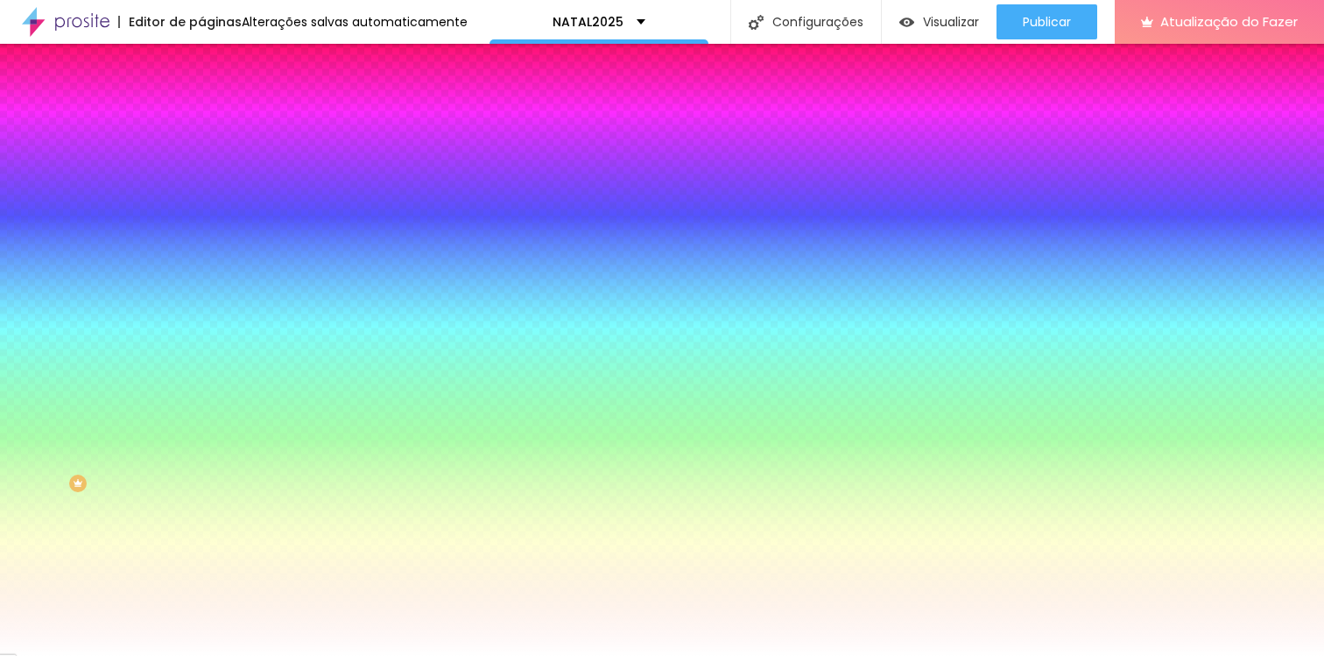
click at [201, 119] on li "Avançado" at bounding box center [301, 128] width 201 height 18
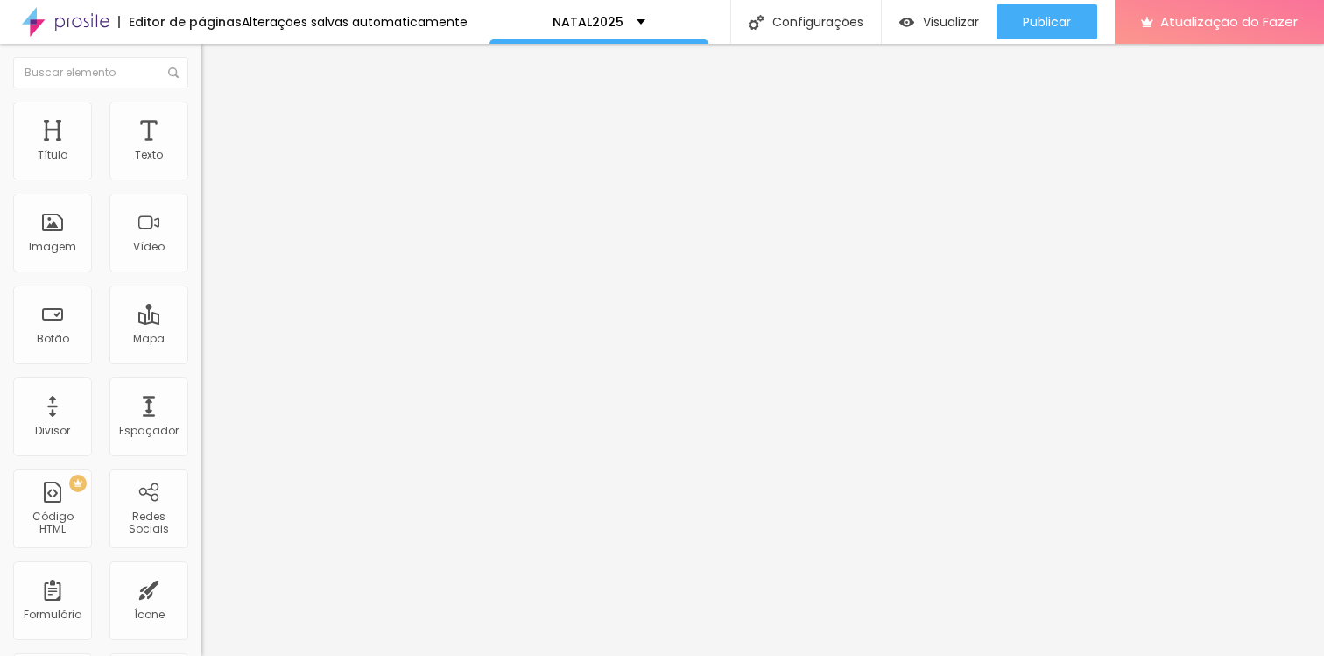
click at [201, 102] on li "Conteúdo" at bounding box center [301, 93] width 201 height 18
click at [217, 121] on font "Avançado" at bounding box center [246, 113] width 58 height 15
drag, startPoint x: 49, startPoint y: 171, endPoint x: 32, endPoint y: 172, distance: 17.5
click at [201, 322] on input "range" at bounding box center [257, 329] width 113 height 14
drag, startPoint x: 41, startPoint y: 203, endPoint x: 30, endPoint y: 205, distance: 11.5
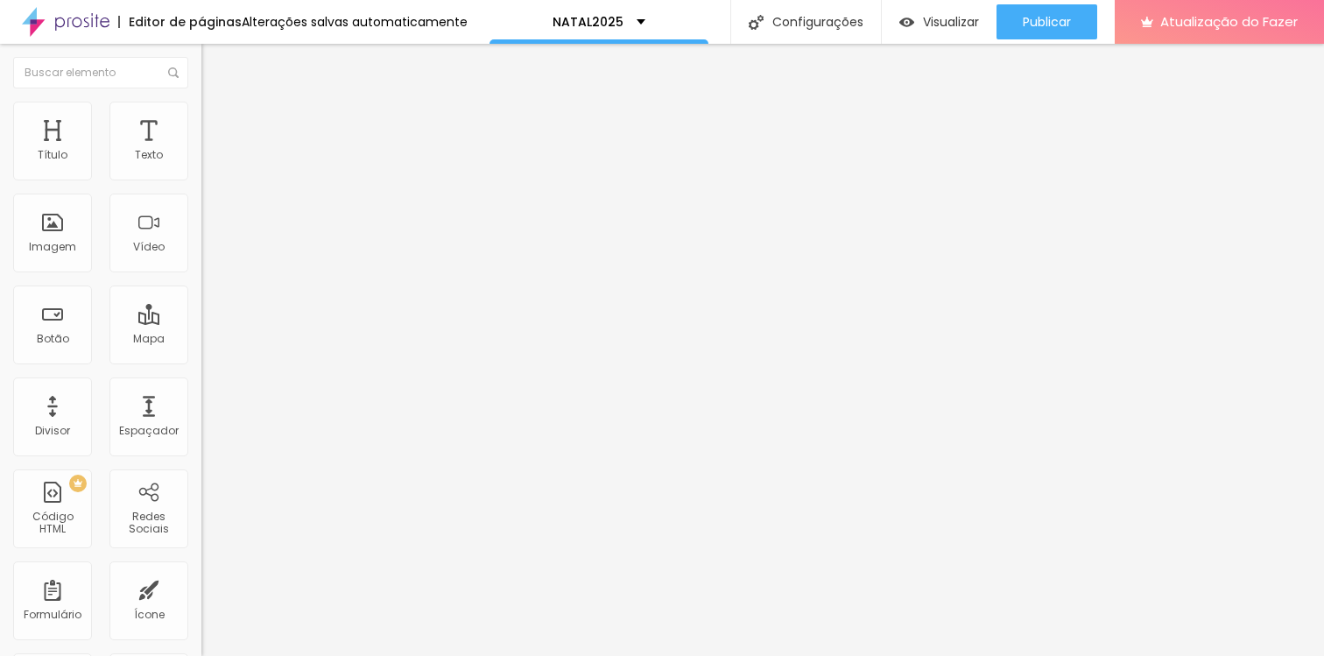
click at [201, 570] on input "range" at bounding box center [257, 577] width 113 height 14
click at [201, 116] on li "Avançado" at bounding box center [301, 111] width 201 height 18
drag, startPoint x: 43, startPoint y: 205, endPoint x: 13, endPoint y: 206, distance: 29.8
click at [201, 570] on input "range" at bounding box center [257, 577] width 113 height 14
click at [923, 8] on div "Visualizar" at bounding box center [939, 21] width 80 height 35
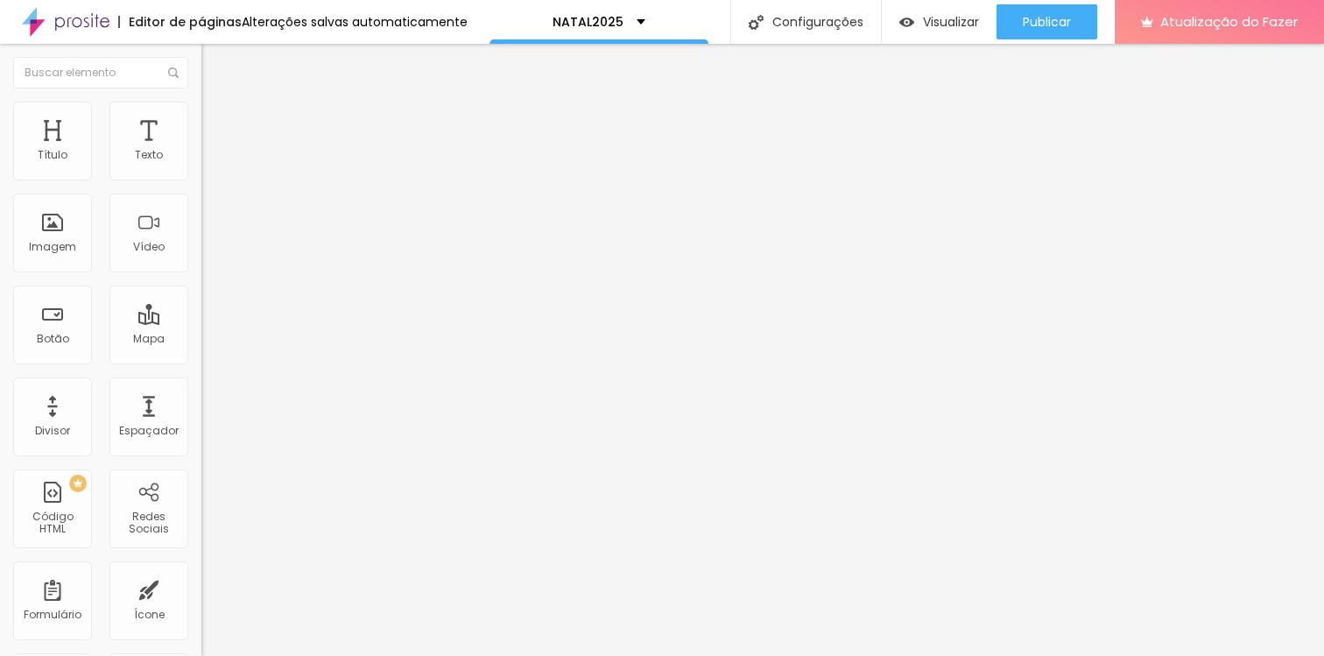
click at [212, 151] on font "Adicionar imagem" at bounding box center [263, 143] width 102 height 15
click at [362, 655] on div at bounding box center [662, 666] width 1324 height 0
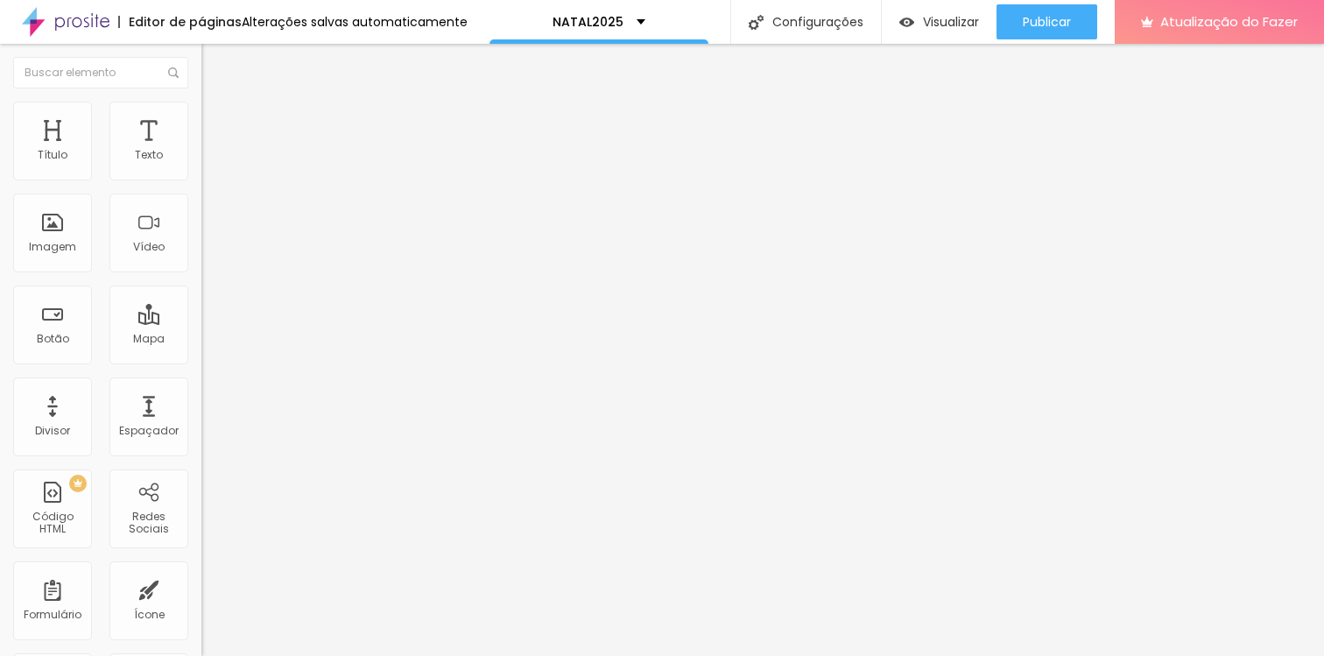
click at [360, 655] on div at bounding box center [662, 666] width 1324 height 0
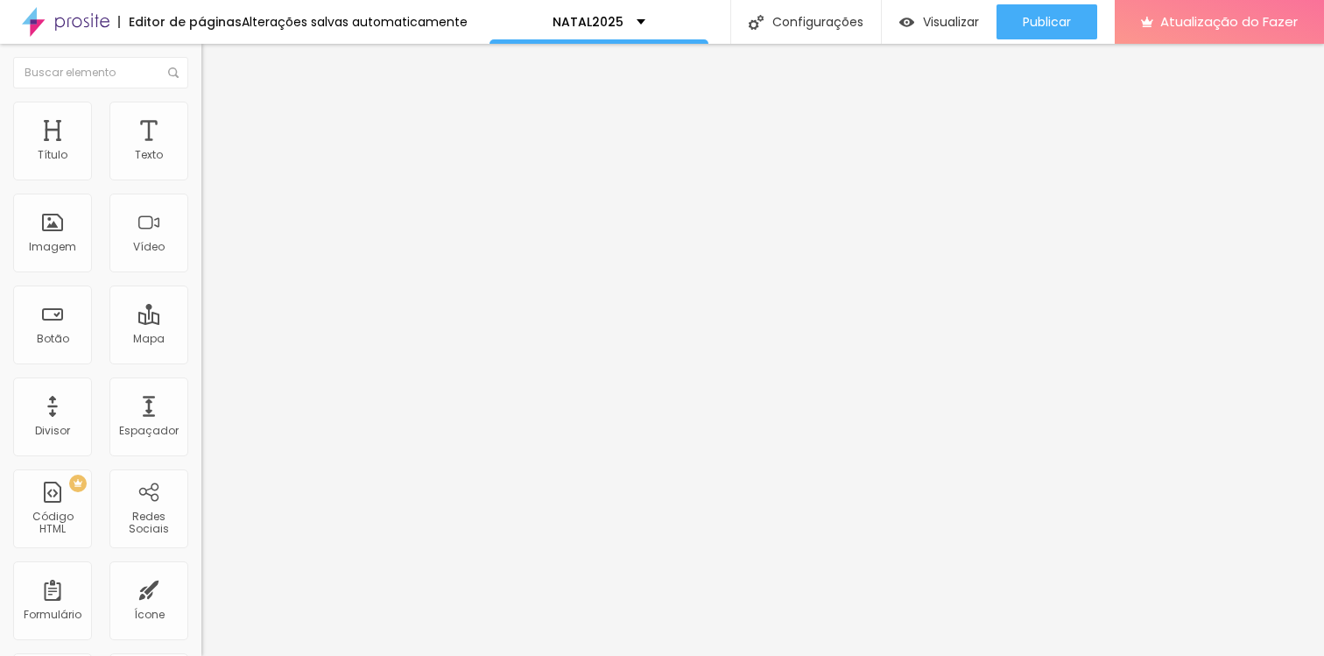
click at [201, 131] on li "Avançado" at bounding box center [301, 128] width 201 height 18
click at [217, 121] on font "Estilo" at bounding box center [230, 113] width 27 height 15
drag, startPoint x: 158, startPoint y: 186, endPoint x: 74, endPoint y: 200, distance: 84.3
click at [201, 179] on input "range" at bounding box center [257, 172] width 113 height 14
click at [201, 102] on img at bounding box center [209, 110] width 16 height 16
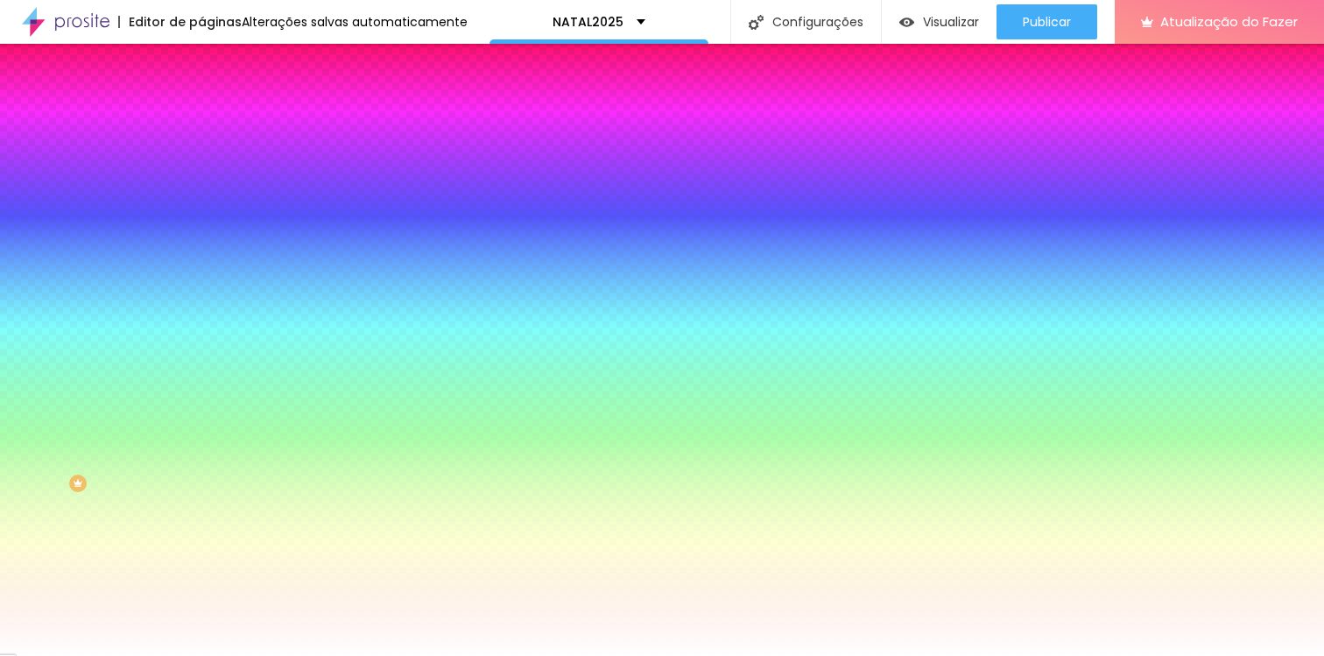
click at [201, 256] on input "#FFFFFF" at bounding box center [306, 247] width 210 height 18
paste input "EE"
drag, startPoint x: 174, startPoint y: 316, endPoint x: 141, endPoint y: 312, distance: 33.6
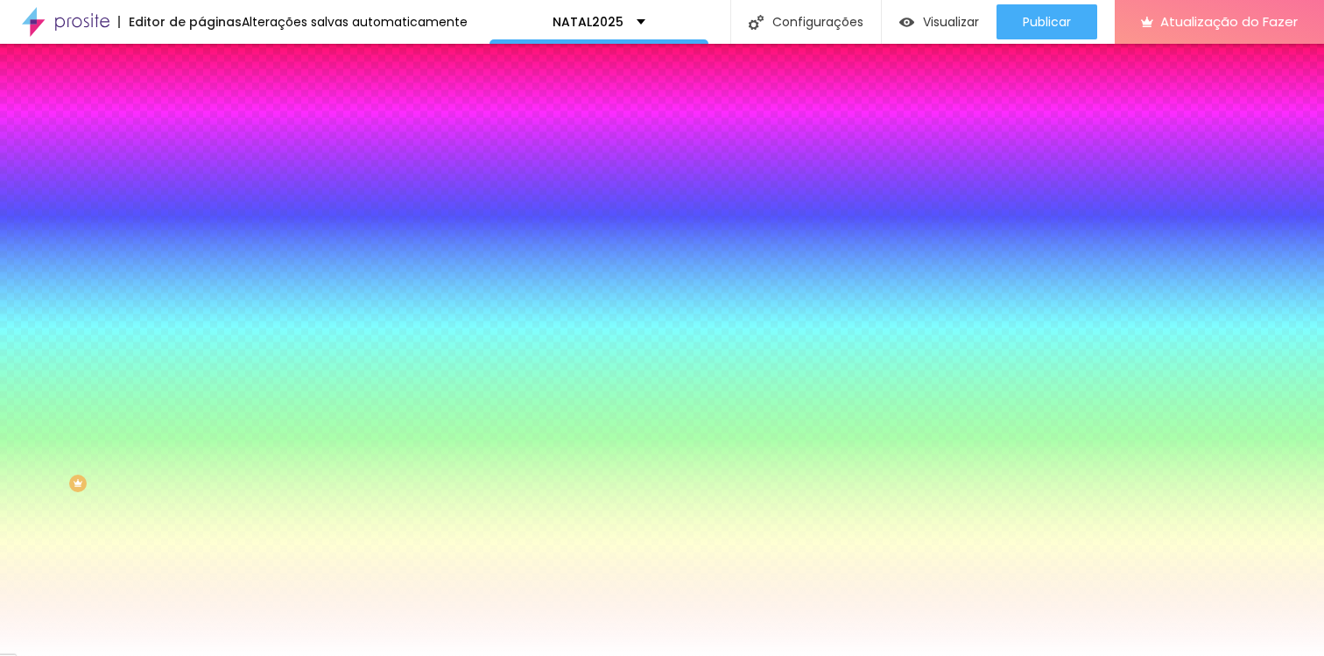
click at [201, 256] on input "#EE" at bounding box center [306, 247] width 210 height 18
paste input "92A3C0"
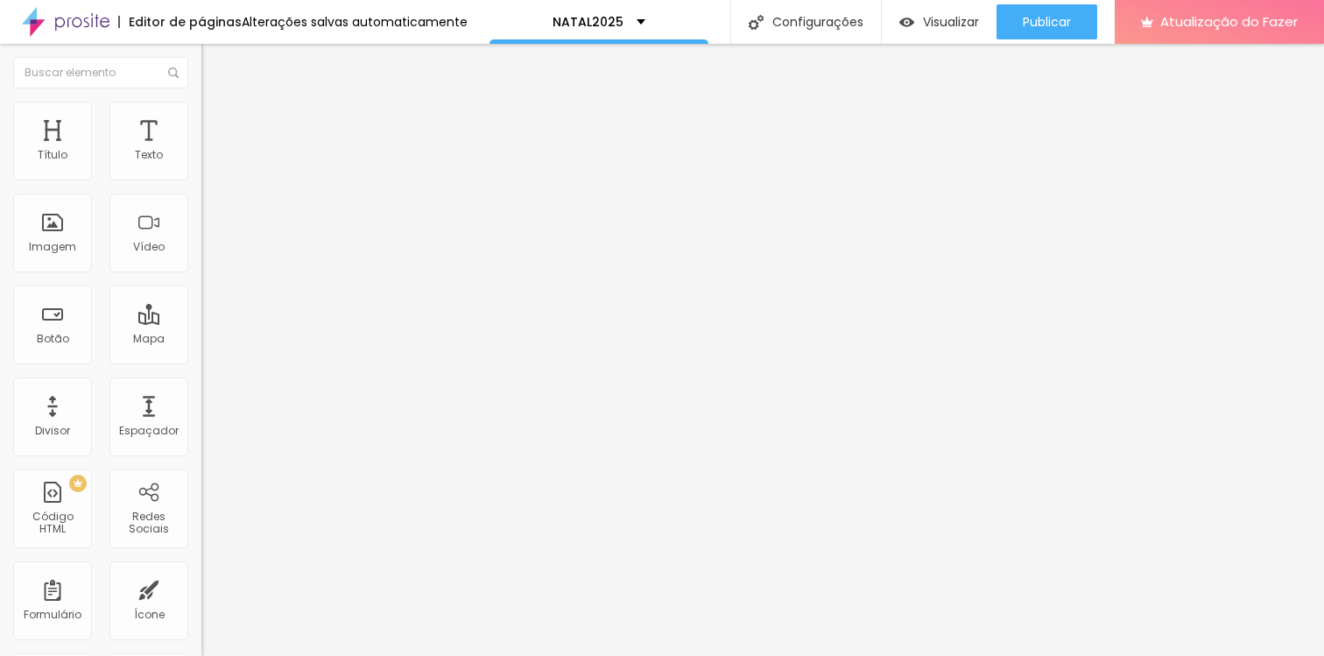
click at [201, 119] on li "Avançado" at bounding box center [301, 128] width 201 height 18
click at [201, 115] on ul "Conteúdo Estilo Avançado" at bounding box center [301, 110] width 201 height 53
click at [201, 112] on li "Estilo" at bounding box center [301, 111] width 201 height 18
drag, startPoint x: 72, startPoint y: 188, endPoint x: 107, endPoint y: 186, distance: 35.1
click at [201, 179] on input "range" at bounding box center [257, 172] width 113 height 14
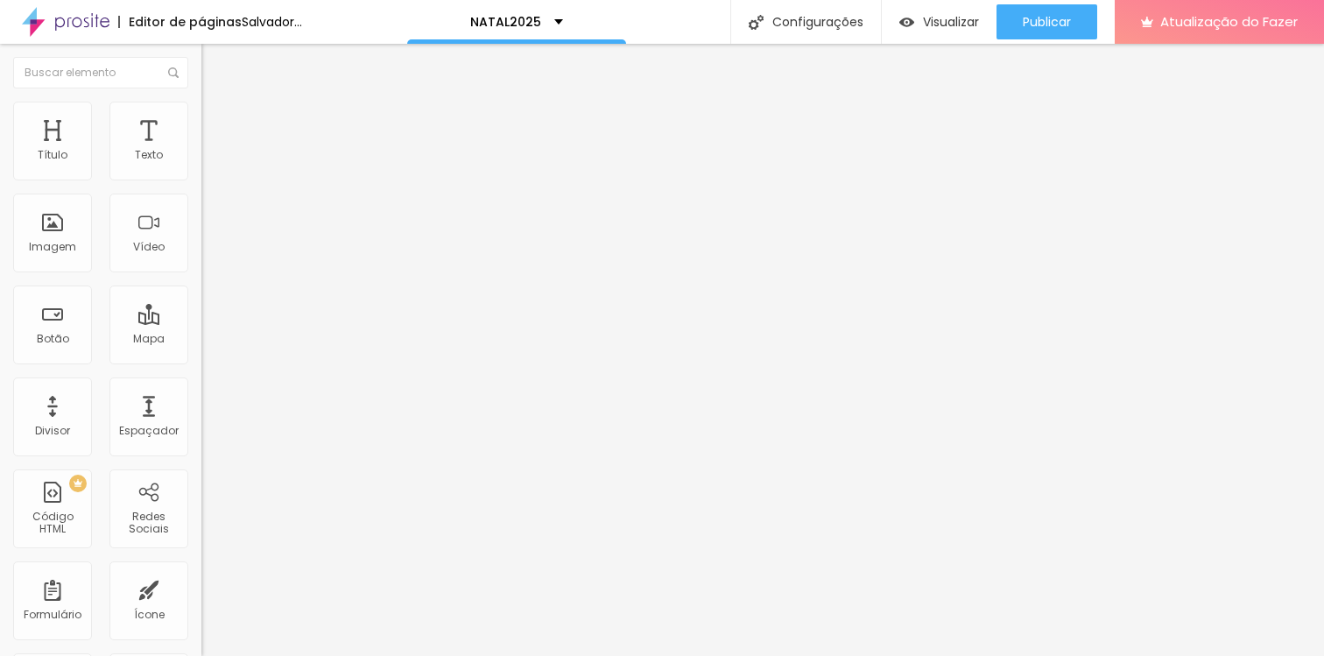
click at [217, 123] on font "Avançado" at bounding box center [246, 130] width 58 height 15
drag, startPoint x: 42, startPoint y: 173, endPoint x: 9, endPoint y: 164, distance: 34.6
click at [201, 340] on input "range" at bounding box center [257, 347] width 113 height 14
drag, startPoint x: 49, startPoint y: 204, endPoint x: 1, endPoint y: 195, distance: 48.9
click at [201, 587] on input "range" at bounding box center [257, 594] width 113 height 14
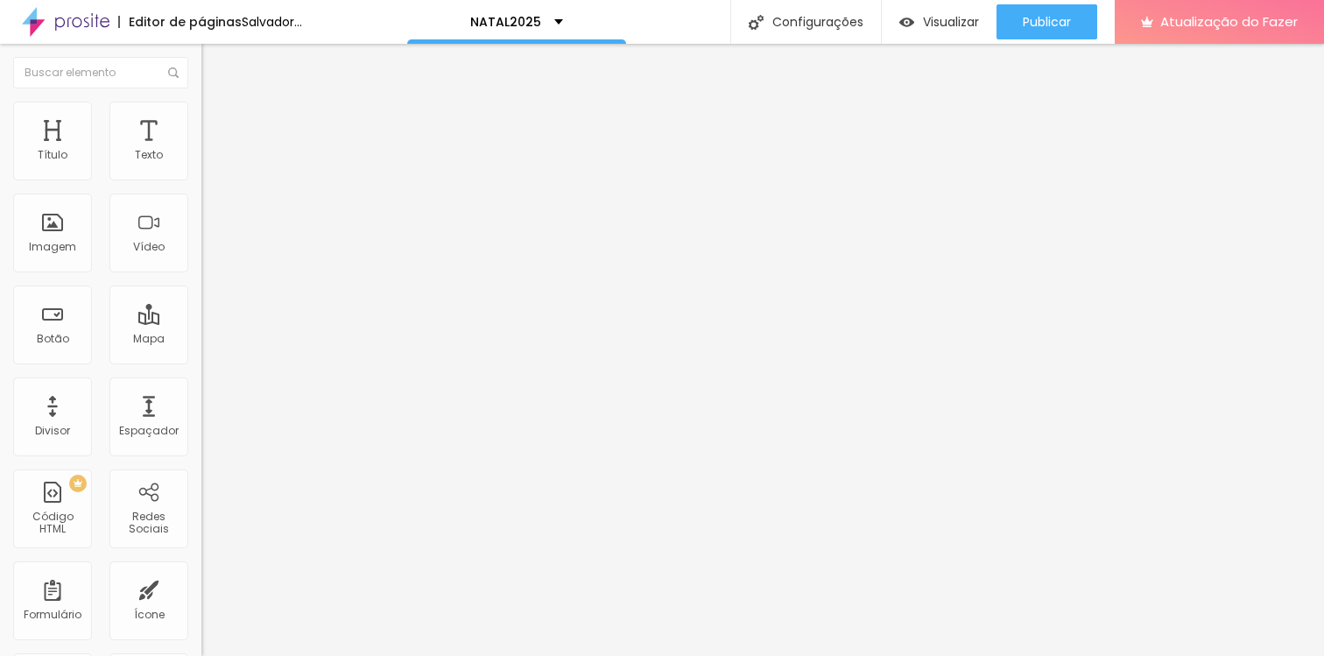
click at [217, 103] on font "Conteúdo" at bounding box center [244, 95] width 54 height 15
click at [302, 655] on div at bounding box center [662, 666] width 1324 height 0
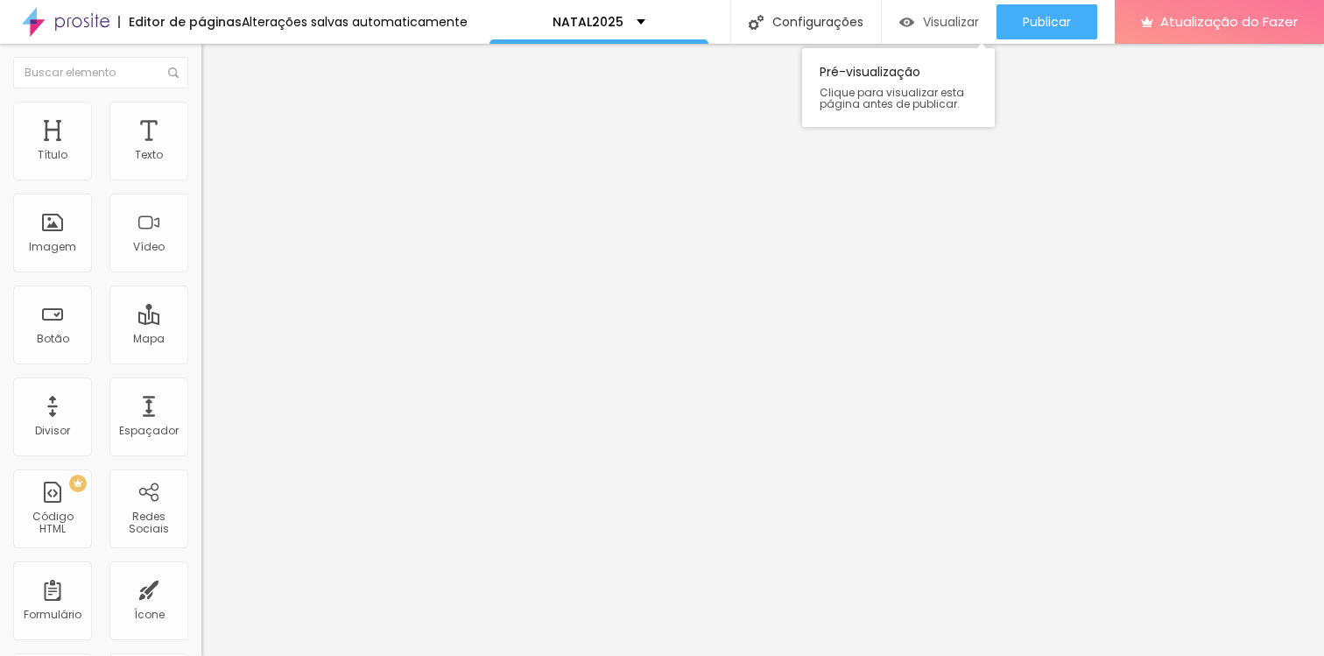
click at [931, 24] on font "Visualizar" at bounding box center [951, 22] width 56 height 18
click at [212, 151] on font "Trocar imagem" at bounding box center [254, 143] width 85 height 15
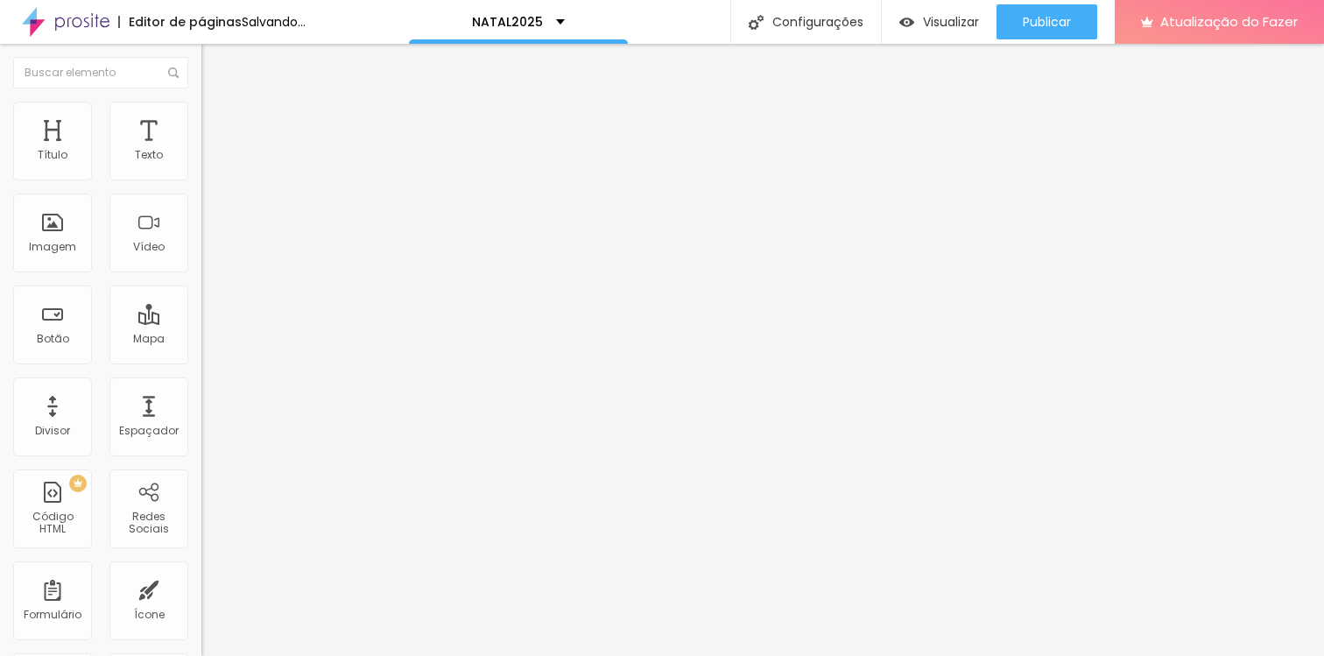
click at [201, 116] on li "Estilo" at bounding box center [301, 111] width 201 height 18
drag, startPoint x: 114, startPoint y: 187, endPoint x: 161, endPoint y: 197, distance: 48.2
click at [201, 179] on input "range" at bounding box center [257, 172] width 113 height 14
click at [212, 151] on font "Adicionar imagem" at bounding box center [263, 143] width 102 height 15
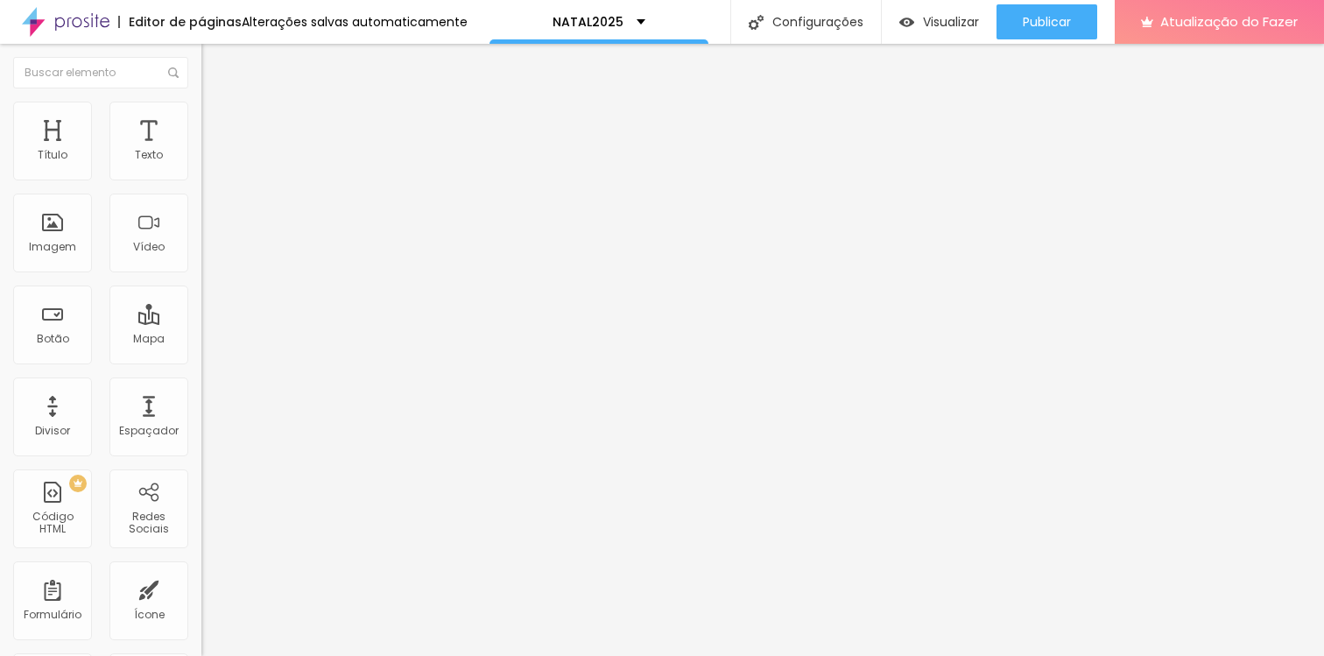
click at [201, 102] on ul "Conteúdo Estilo Avançado" at bounding box center [301, 110] width 201 height 53
click at [201, 105] on li "Estilo" at bounding box center [301, 111] width 201 height 18
click at [201, 109] on ul "Conteúdo Estilo Avançado" at bounding box center [301, 110] width 201 height 53
drag, startPoint x: 96, startPoint y: 114, endPoint x: 113, endPoint y: 150, distance: 39.6
click at [201, 114] on li "Estilo" at bounding box center [301, 111] width 201 height 18
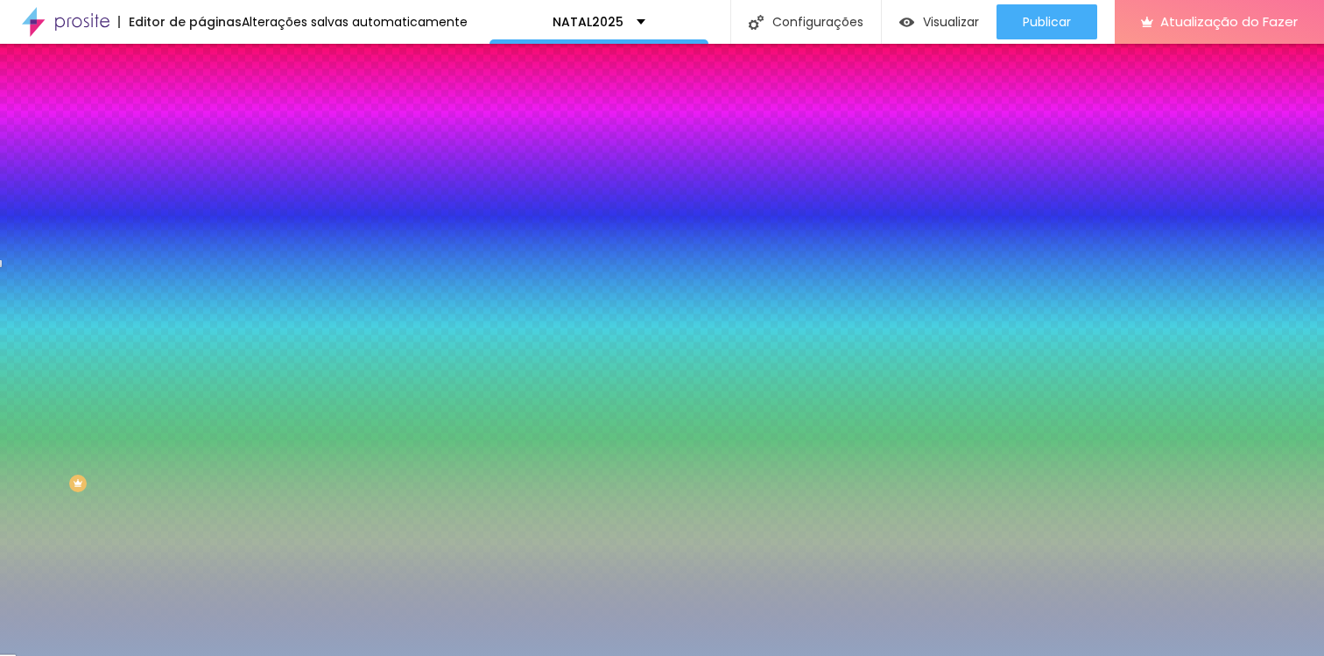
click at [201, 238] on div at bounding box center [301, 238] width 201 height 0
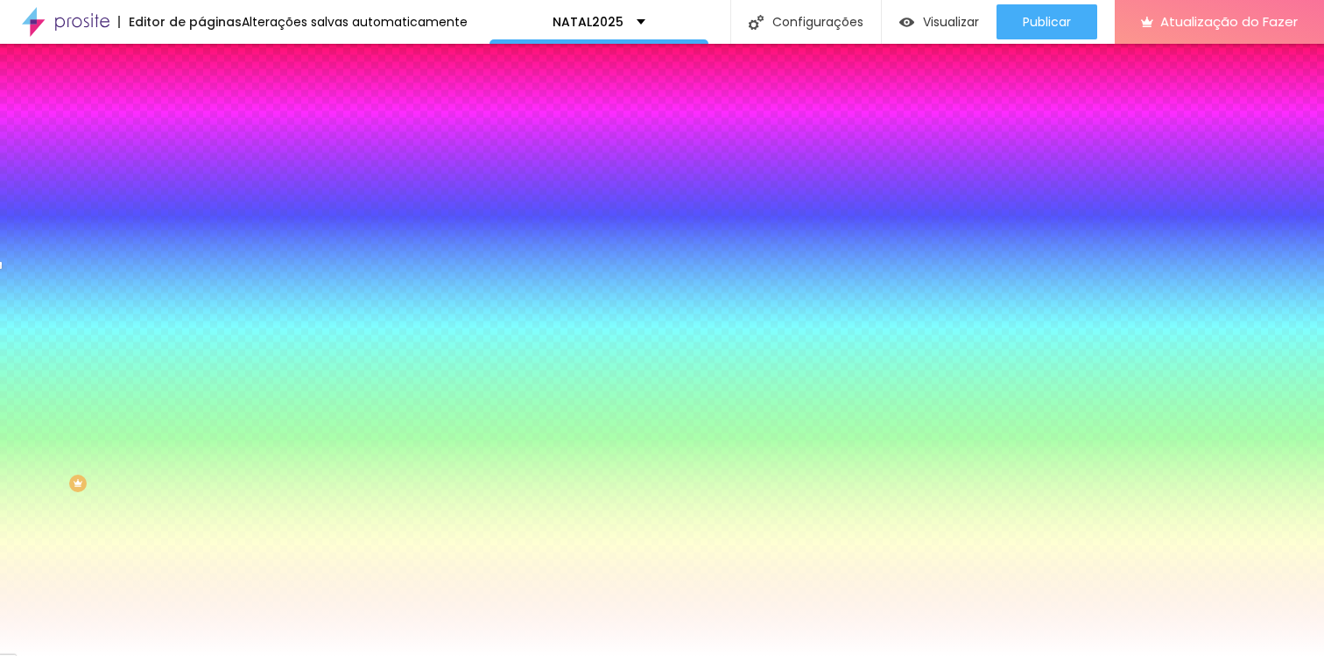
drag, startPoint x: 13, startPoint y: 325, endPoint x: 0, endPoint y: 277, distance: 49.9
click at [201, 277] on div "Imagem de fundo Adicionar imagem Efeito da Imagem Nenhum Nenhum Parallax Cor de…" at bounding box center [301, 250] width 201 height 227
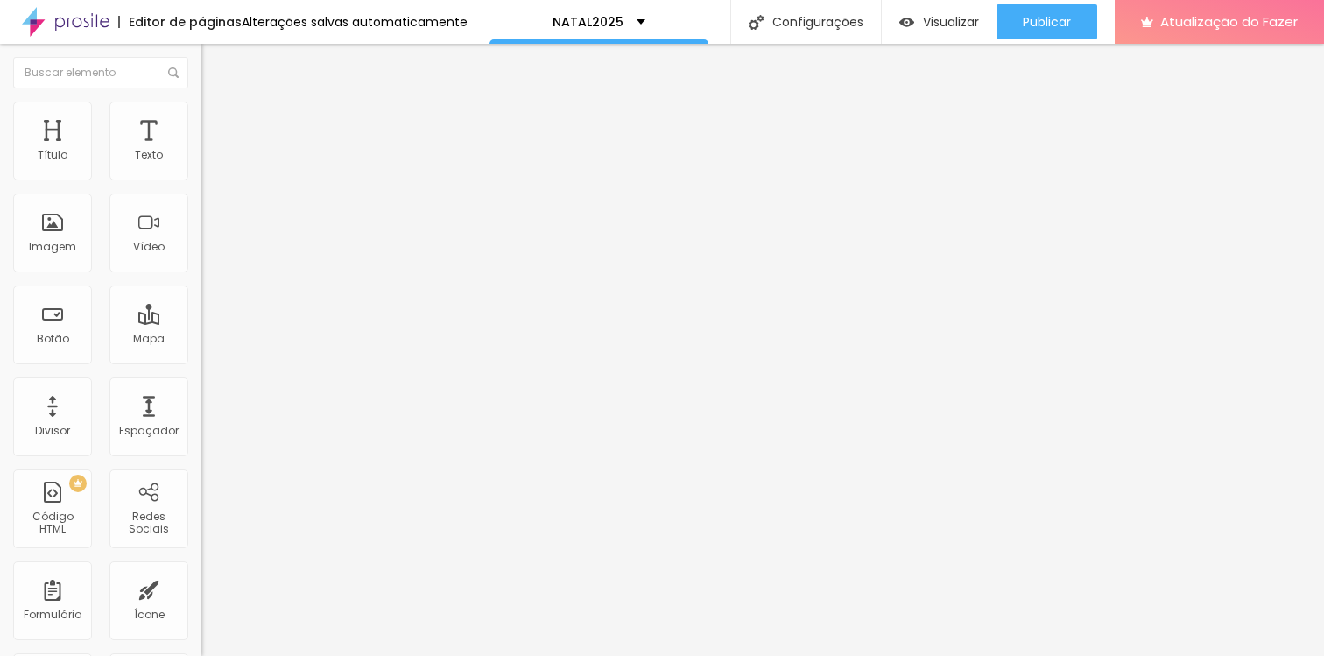
click at [201, 113] on li "Estilo" at bounding box center [301, 111] width 201 height 18
drag, startPoint x: 156, startPoint y: 183, endPoint x: 83, endPoint y: 187, distance: 72.8
click at [201, 179] on input "range" at bounding box center [257, 172] width 113 height 14
click at [201, 119] on img at bounding box center [209, 127] width 16 height 16
click at [201, 104] on ul "Conteúdo Estilo Avançado" at bounding box center [301, 110] width 201 height 53
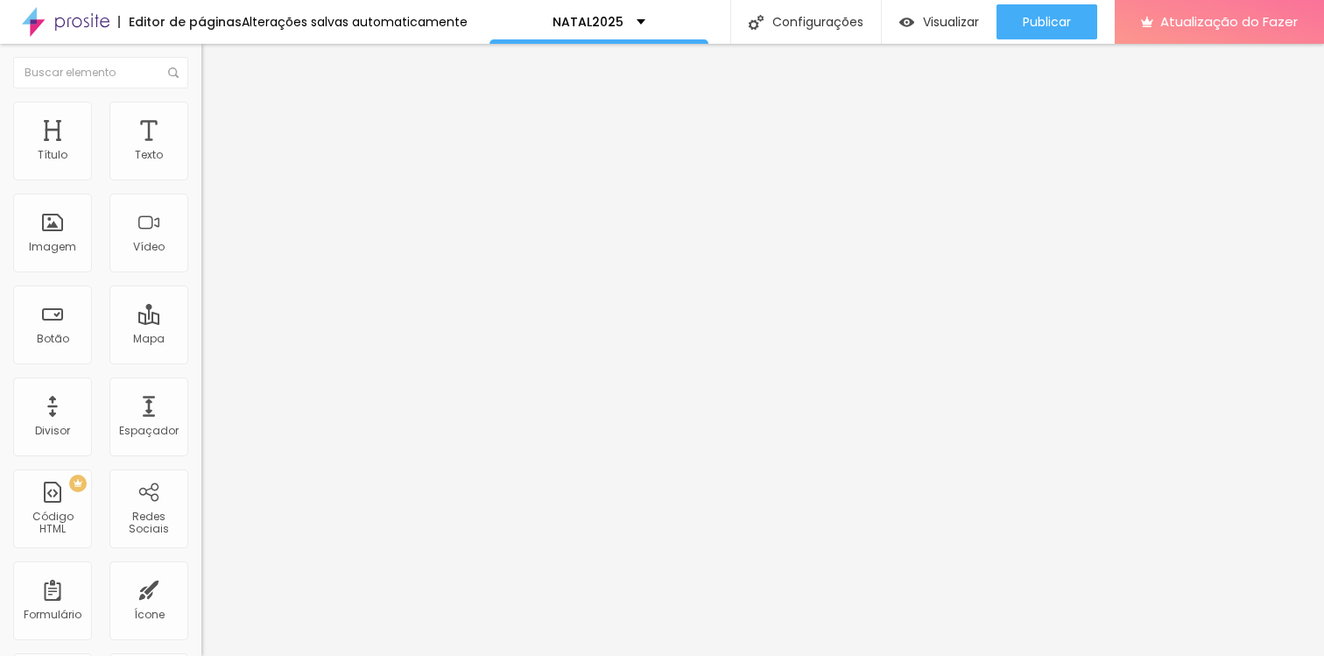
click at [201, 104] on img at bounding box center [209, 110] width 16 height 16
click at [201, 102] on li "Conteúdo" at bounding box center [301, 93] width 201 height 18
click at [217, 121] on font "Estilo" at bounding box center [230, 113] width 27 height 15
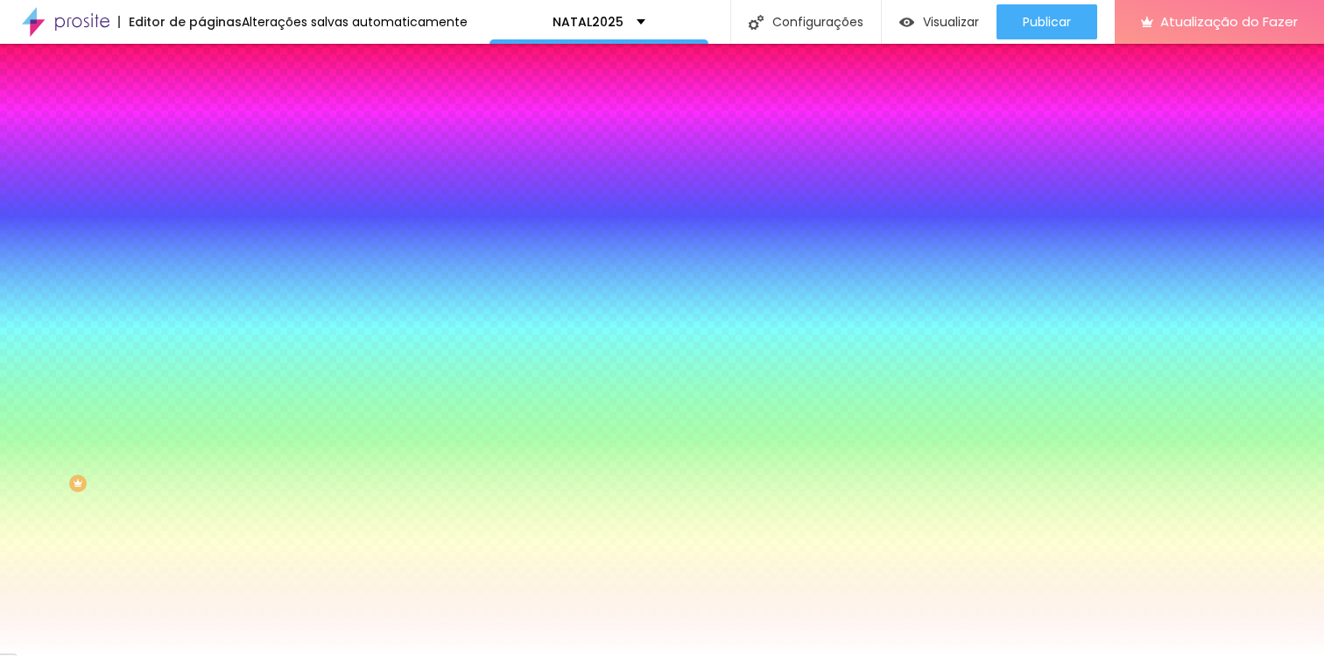
click at [201, 238] on div at bounding box center [301, 238] width 201 height 0
click at [201, 256] on input "#FFFFFF" at bounding box center [306, 247] width 210 height 18
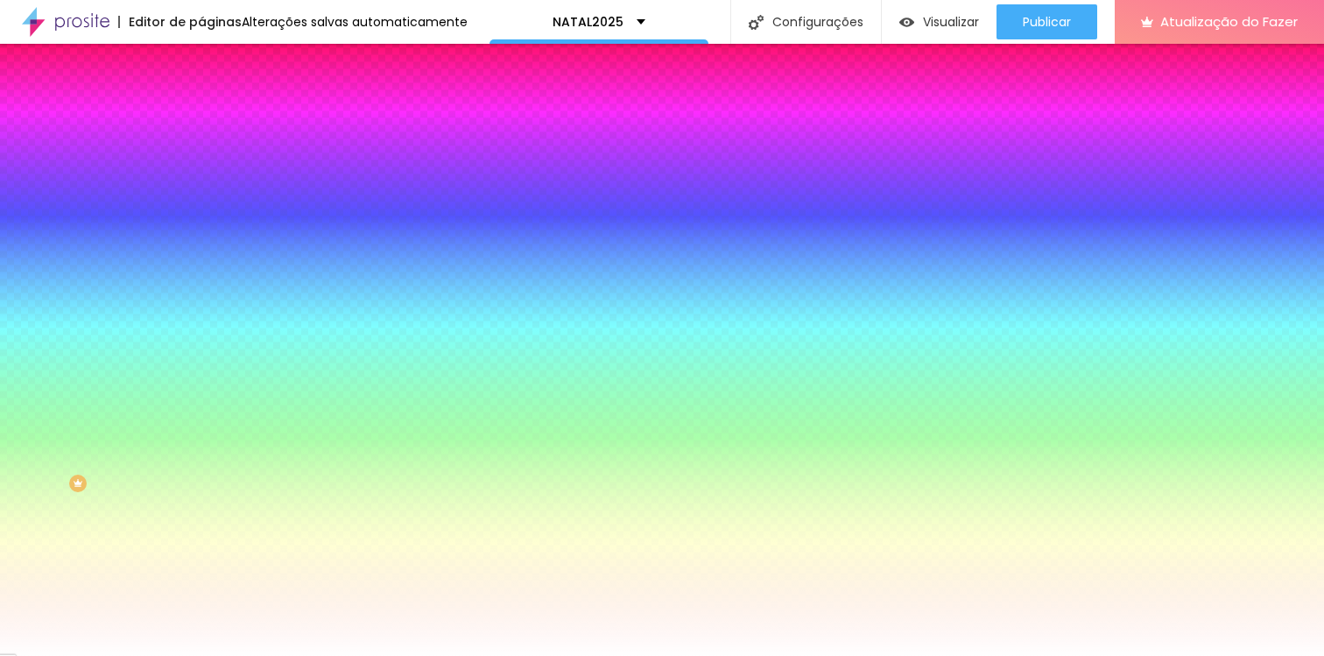
click at [201, 256] on input "#FFFFFF" at bounding box center [306, 247] width 210 height 18
paste input "92A3C0"
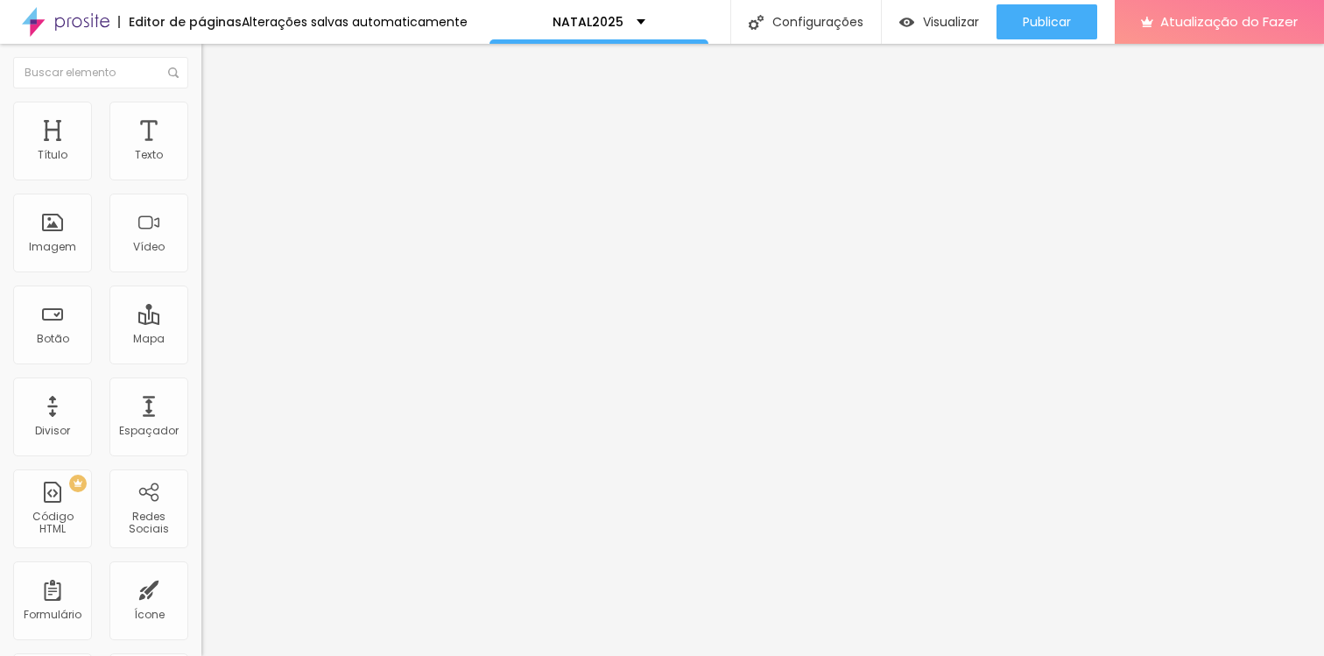
click at [201, 102] on li "Estilo" at bounding box center [301, 111] width 201 height 18
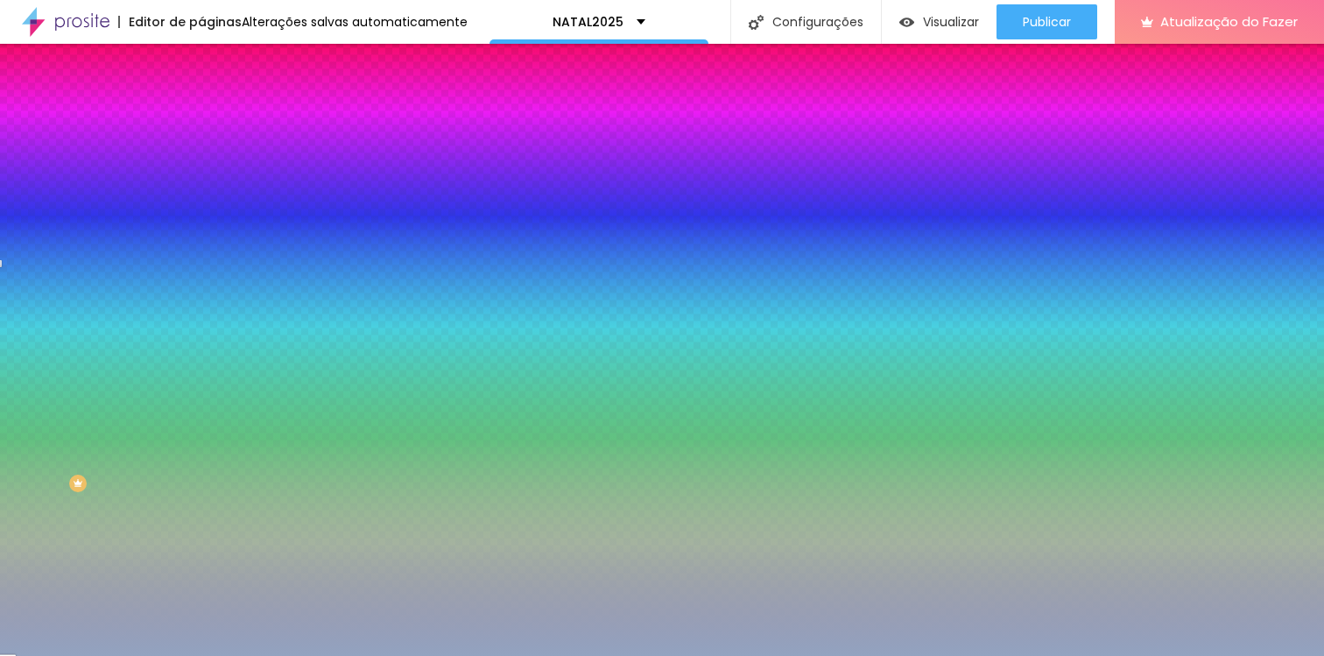
click at [201, 119] on img at bounding box center [209, 127] width 16 height 16
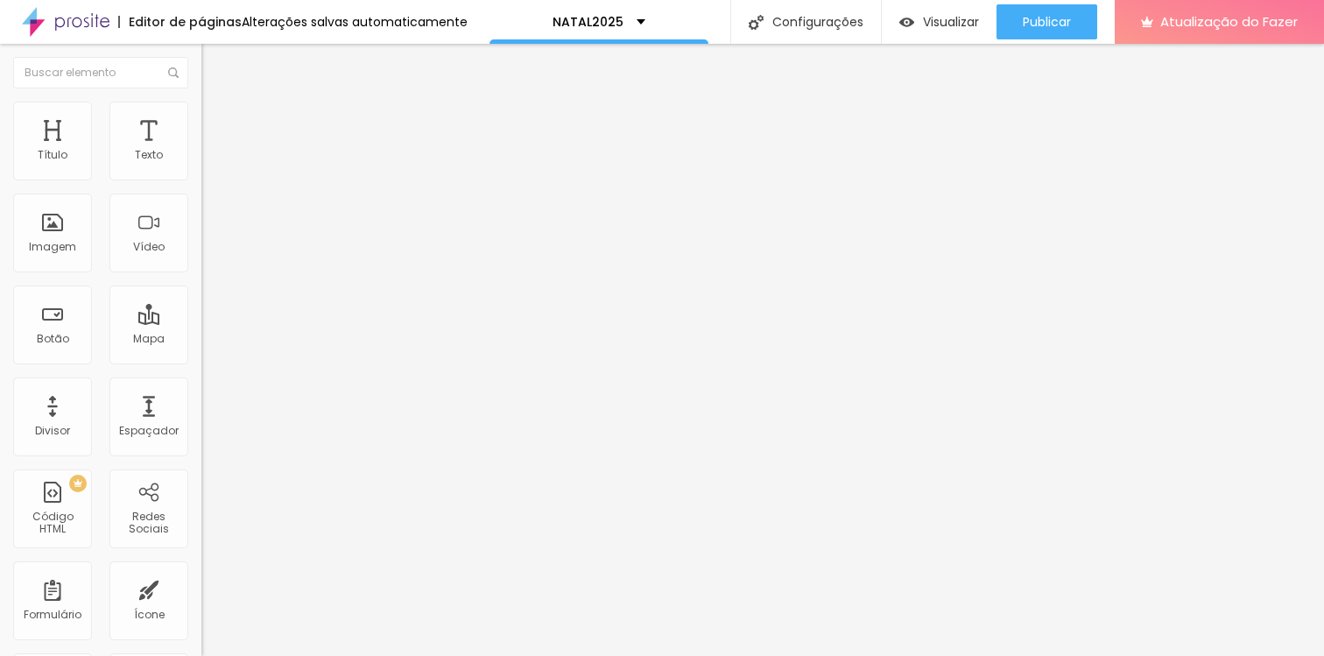
drag, startPoint x: 39, startPoint y: 207, endPoint x: 20, endPoint y: 205, distance: 19.4
click at [201, 587] on input "range" at bounding box center [257, 594] width 113 height 14
click at [201, 106] on img at bounding box center [209, 110] width 16 height 16
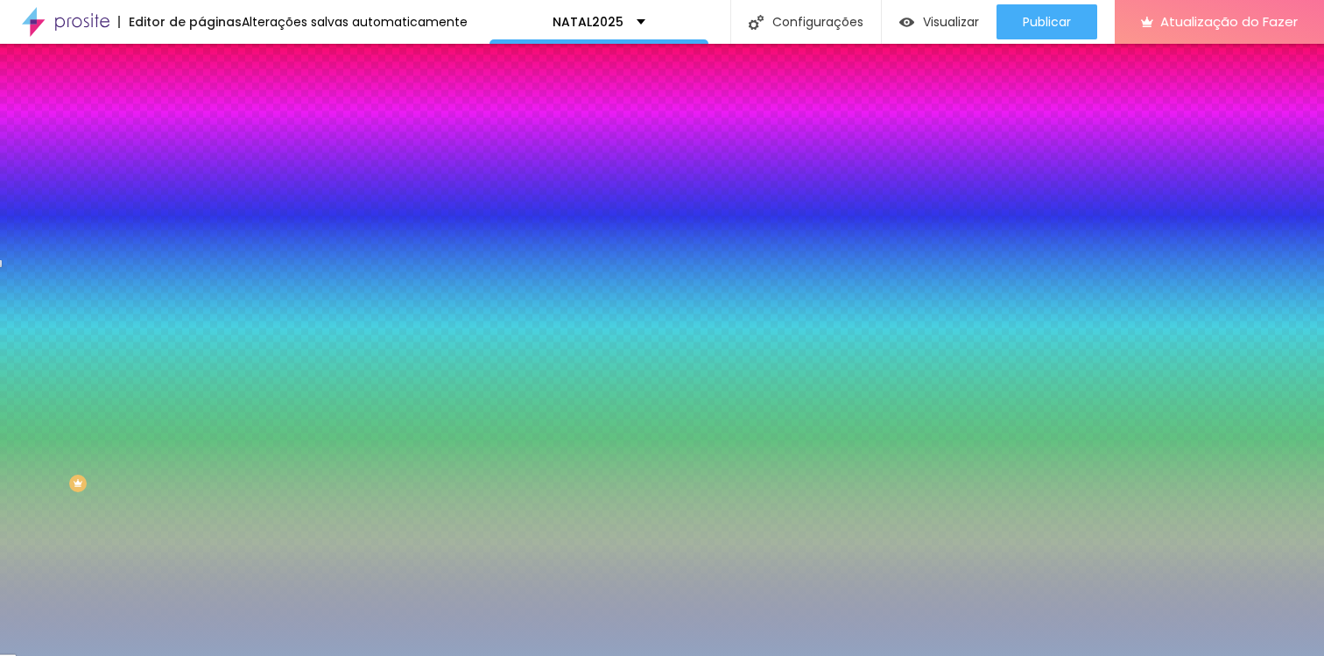
click at [201, 100] on img at bounding box center [209, 92] width 16 height 16
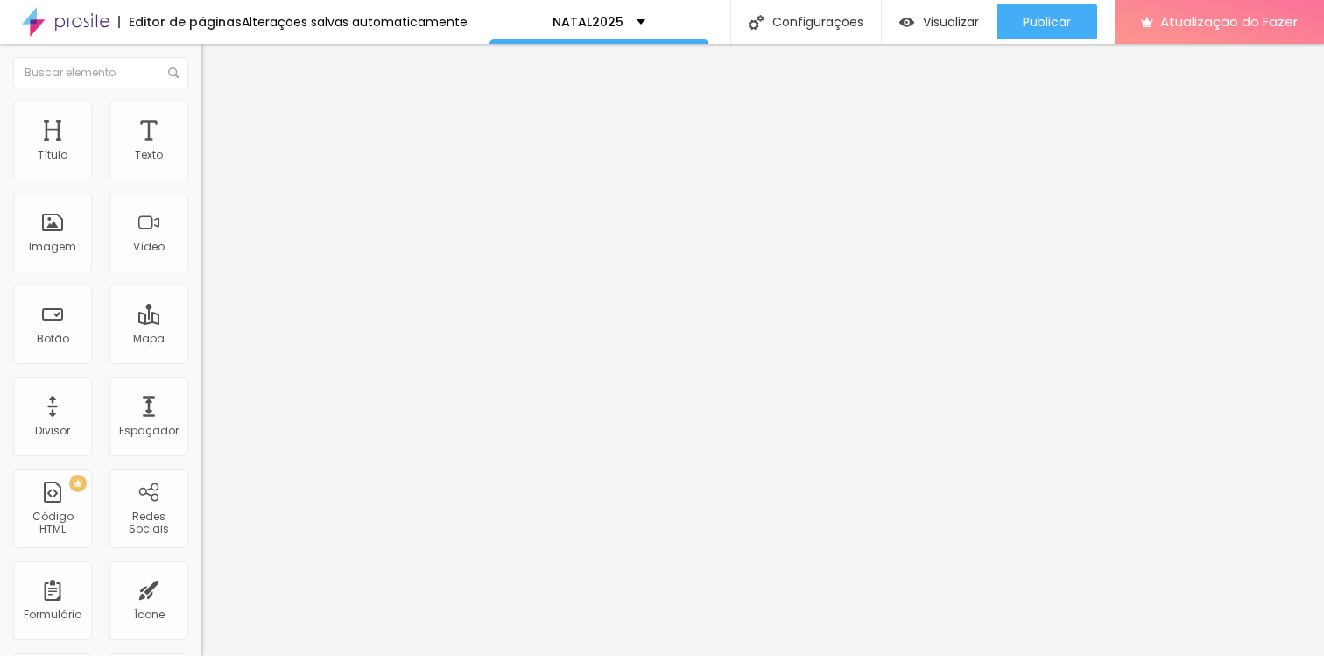
click at [201, 166] on div "Modo Encaixotado Encaixotado Completo" at bounding box center [301, 161] width 201 height 48
click at [201, 159] on span "Encaixotado" at bounding box center [235, 151] width 68 height 15
click at [201, 186] on font "Completo" at bounding box center [227, 179] width 53 height 15
click at [201, 110] on img at bounding box center [209, 110] width 16 height 16
click at [201, 119] on img at bounding box center [209, 127] width 16 height 16
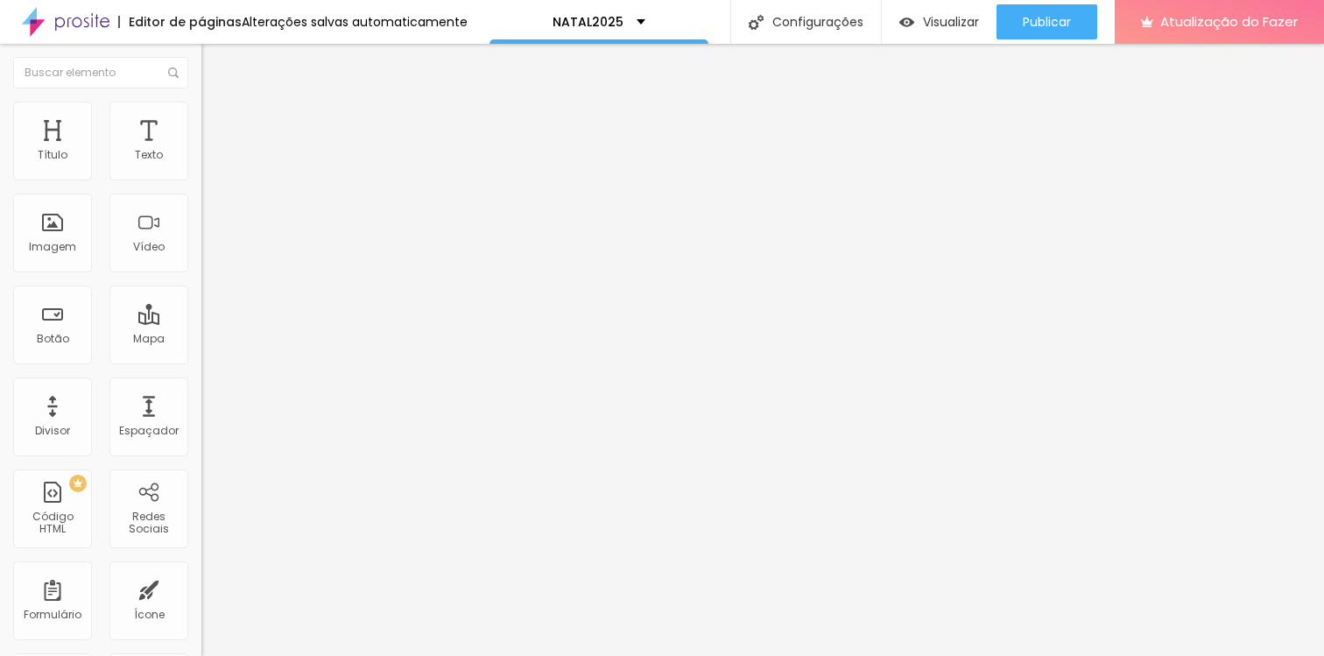
drag, startPoint x: 46, startPoint y: 169, endPoint x: 27, endPoint y: 170, distance: 18.4
click at [201, 340] on input "range" at bounding box center [257, 347] width 113 height 14
drag, startPoint x: 45, startPoint y: 206, endPoint x: 23, endPoint y: 205, distance: 21.9
click at [201, 587] on input "range" at bounding box center [257, 594] width 113 height 14
click at [924, 13] on font "Visualizar" at bounding box center [951, 22] width 56 height 18
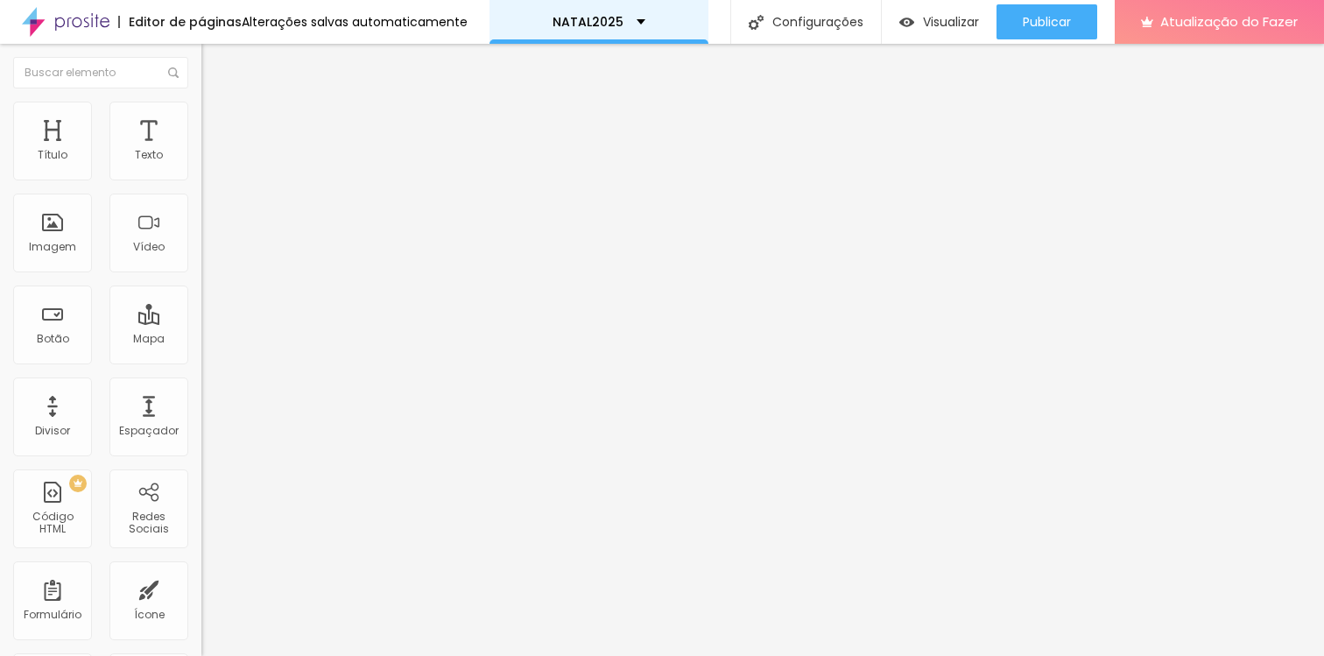
drag, startPoint x: 24, startPoint y: 228, endPoint x: 492, endPoint y: 1, distance: 520.7
